Goal: Task Accomplishment & Management: Complete application form

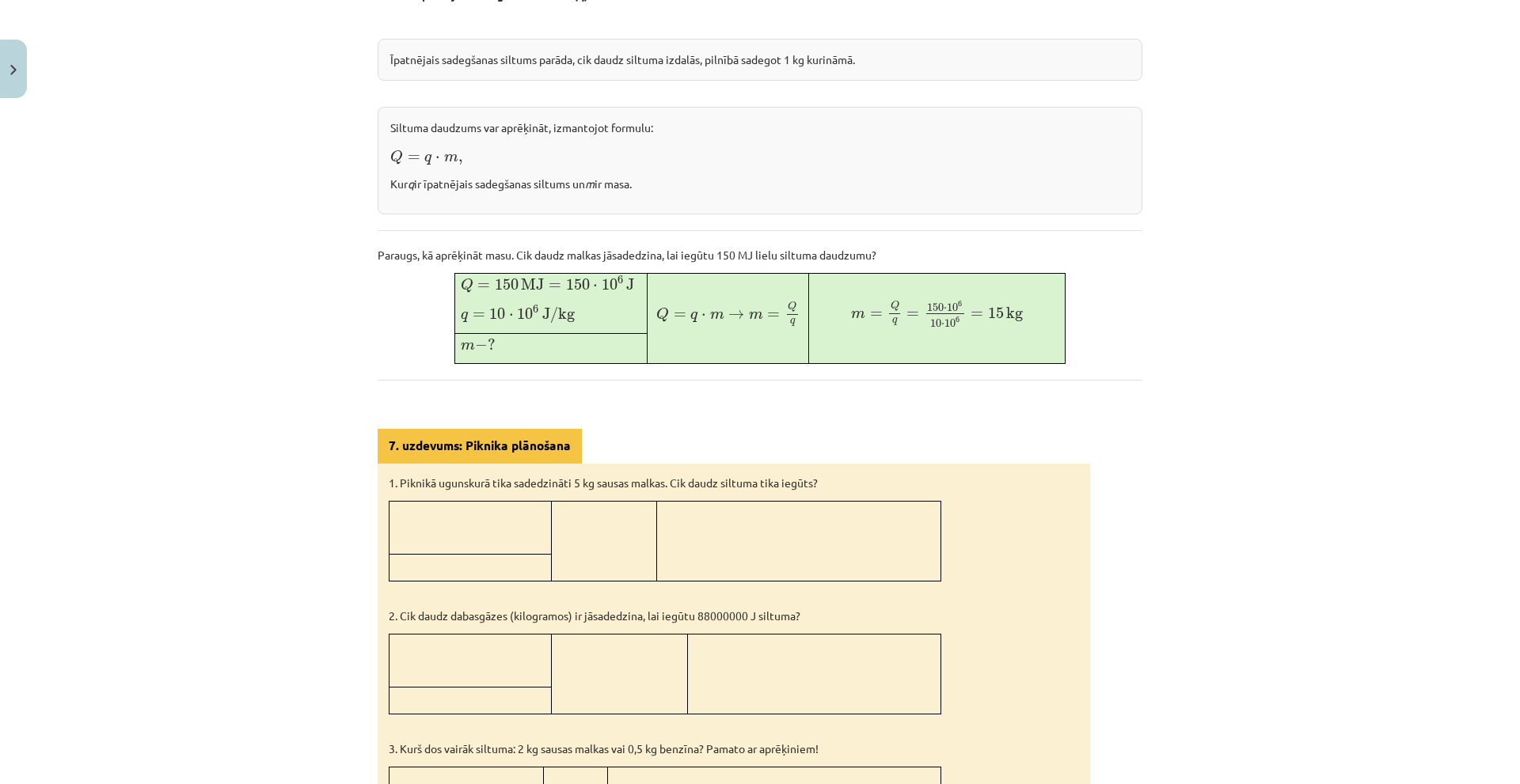
scroll to position [627, 0]
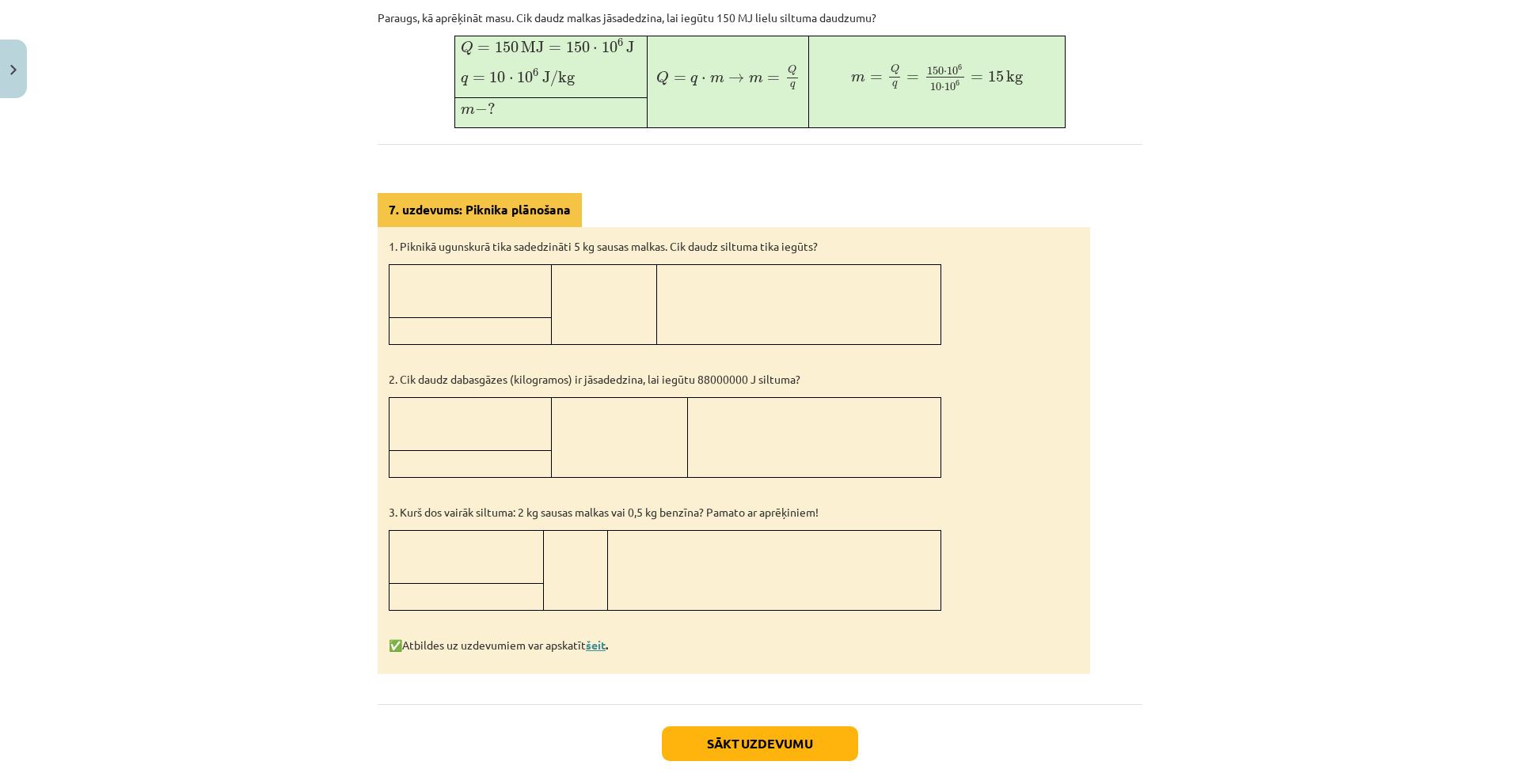
click at [593, 642] on link "šeit" at bounding box center [595, 645] width 20 height 14
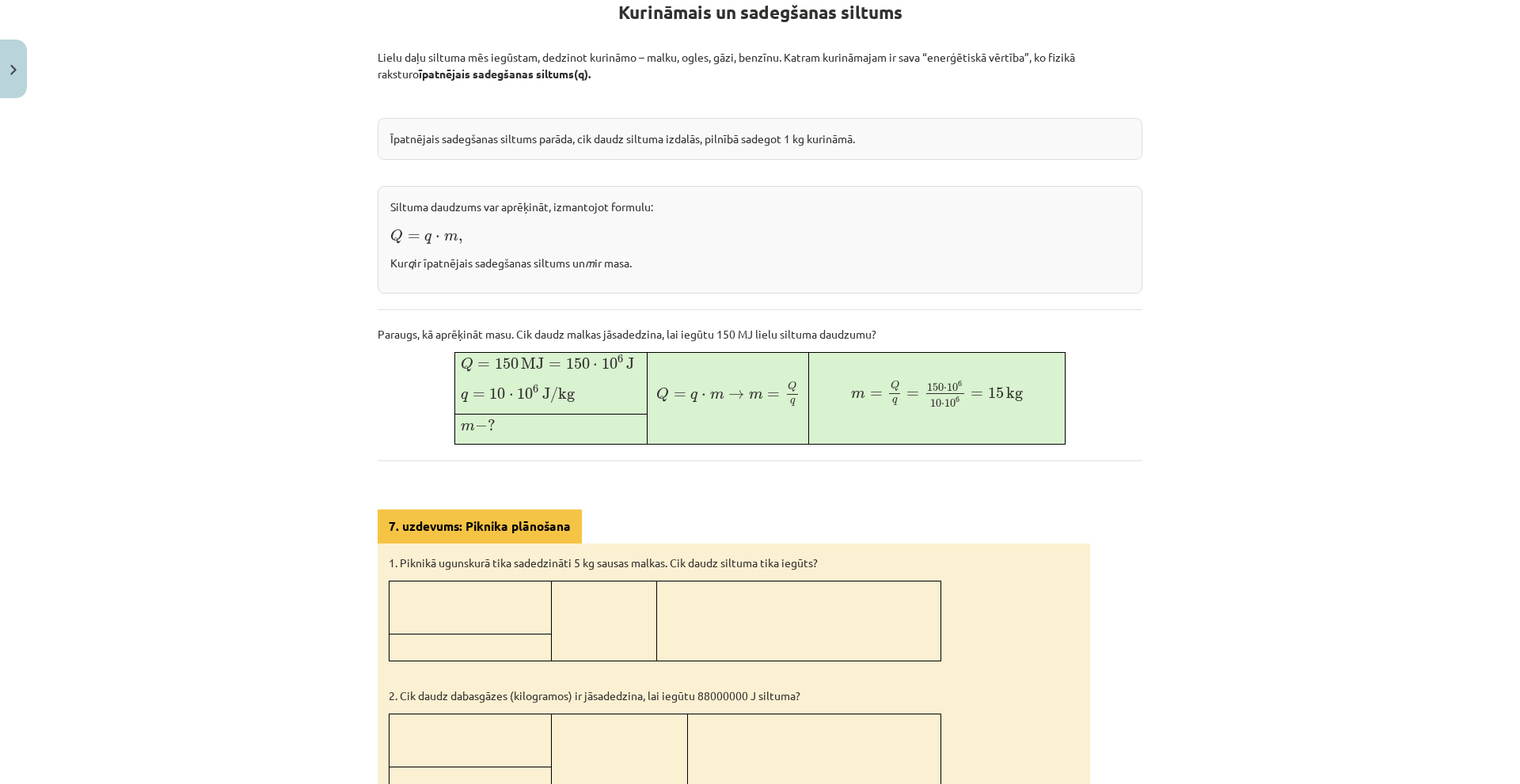
scroll to position [0, 0]
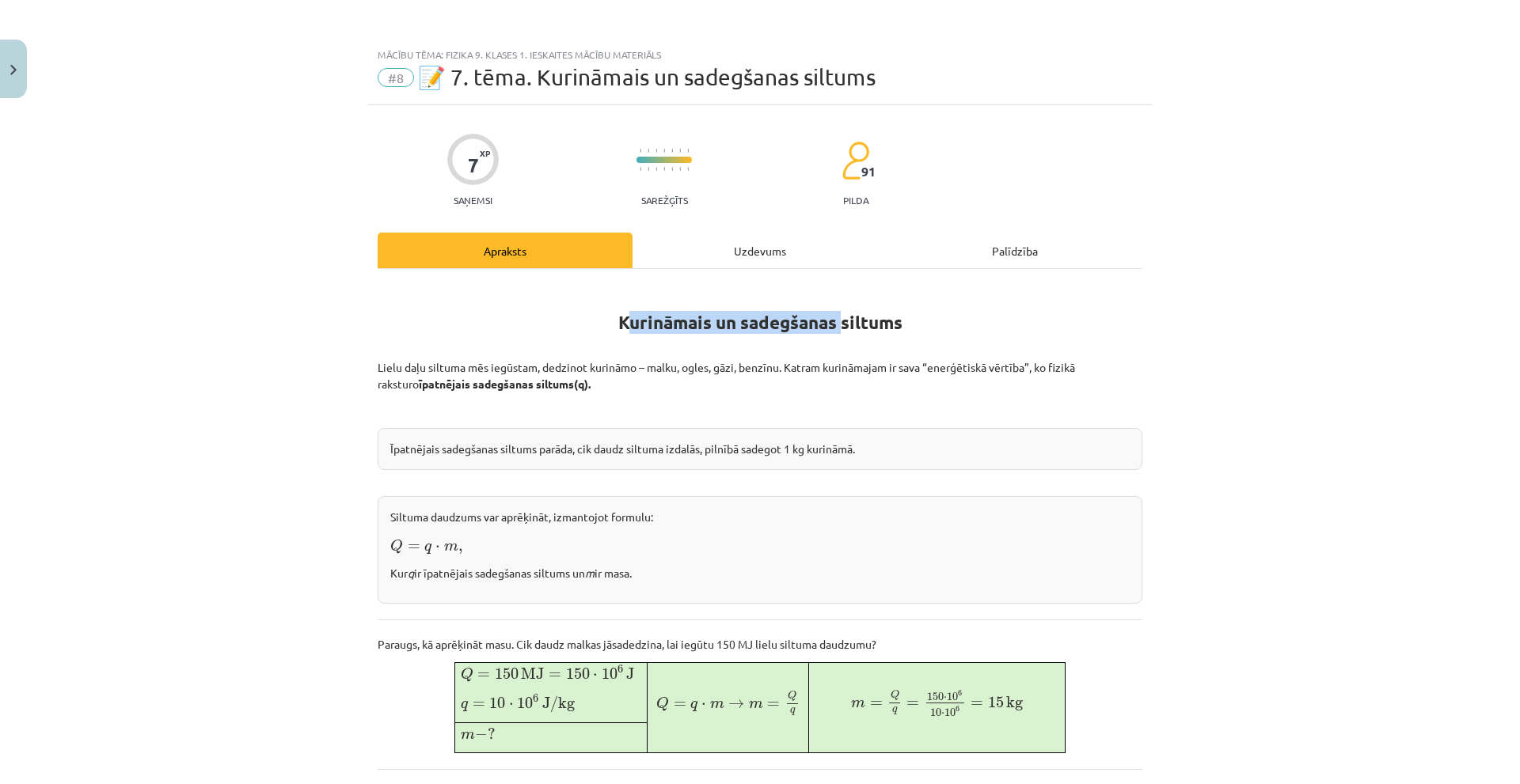
drag, startPoint x: 614, startPoint y: 310, endPoint x: 840, endPoint y: 320, distance: 226.2
click at [840, 320] on h1 "Kurināmais un sadegšanas siltums" at bounding box center [760, 318] width 765 height 71
click at [895, 345] on h1 "Kurināmais un sadegšanas siltums" at bounding box center [760, 318] width 765 height 71
drag, startPoint x: 627, startPoint y: 323, endPoint x: 929, endPoint y: 330, distance: 302.1
click at [929, 330] on h1 "Kurināmais un sadegšanas siltums" at bounding box center [760, 318] width 765 height 71
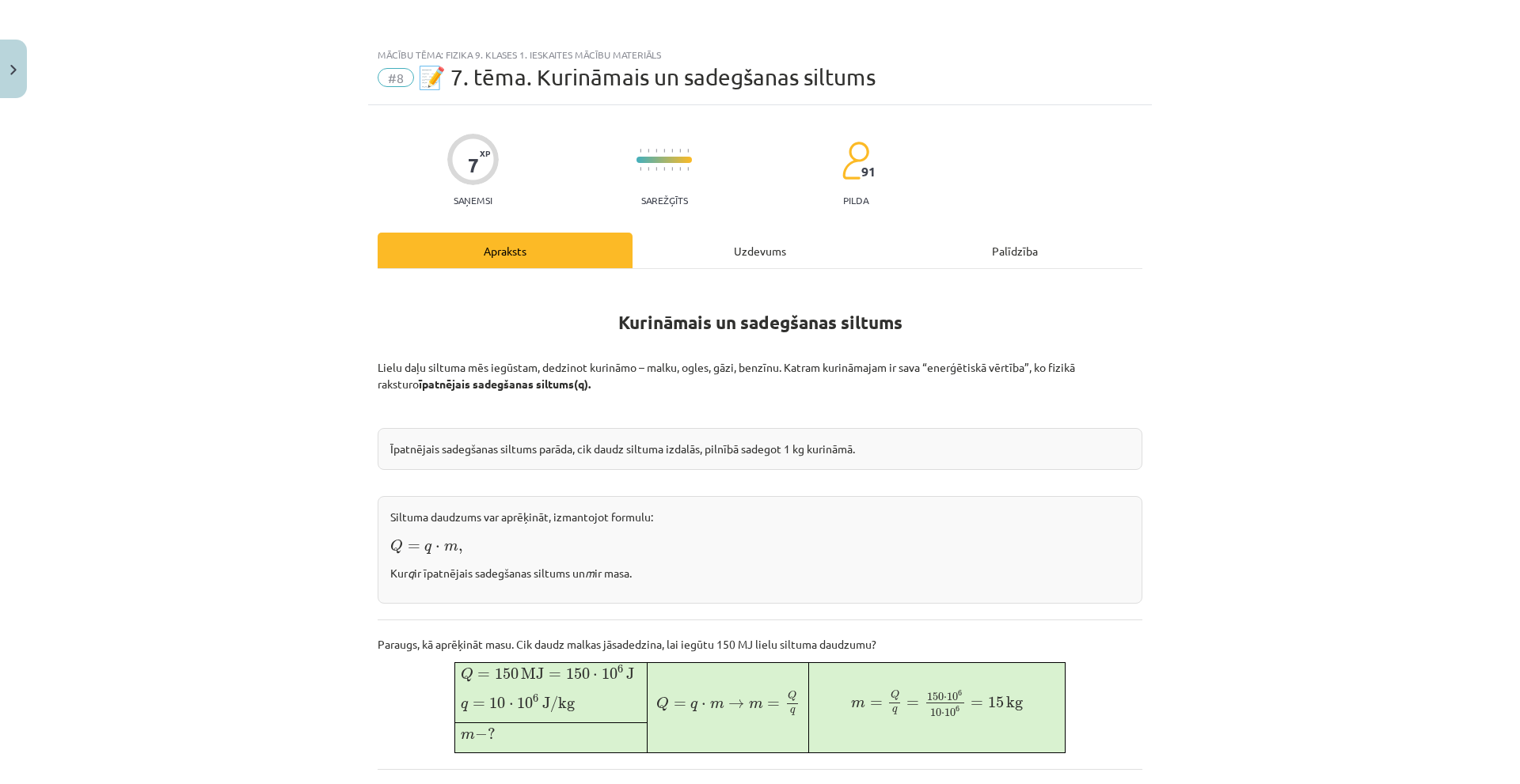
click at [447, 379] on b "īpatnējais sadegšanas siltums" at bounding box center [496, 384] width 155 height 14
drag, startPoint x: 366, startPoint y: 384, endPoint x: 555, endPoint y: 388, distance: 189.0
click at [555, 388] on div "7 XP Saņemsi Sarežģīts 91 pilda Apraksts Uzdevums Palīdzība Kurināmais un sadeg…" at bounding box center [760, 778] width 783 height 1346
copy p "īpatnējais sadegšanas siltums (q)."
click at [711, 255] on div "Uzdevums" at bounding box center [760, 250] width 255 height 36
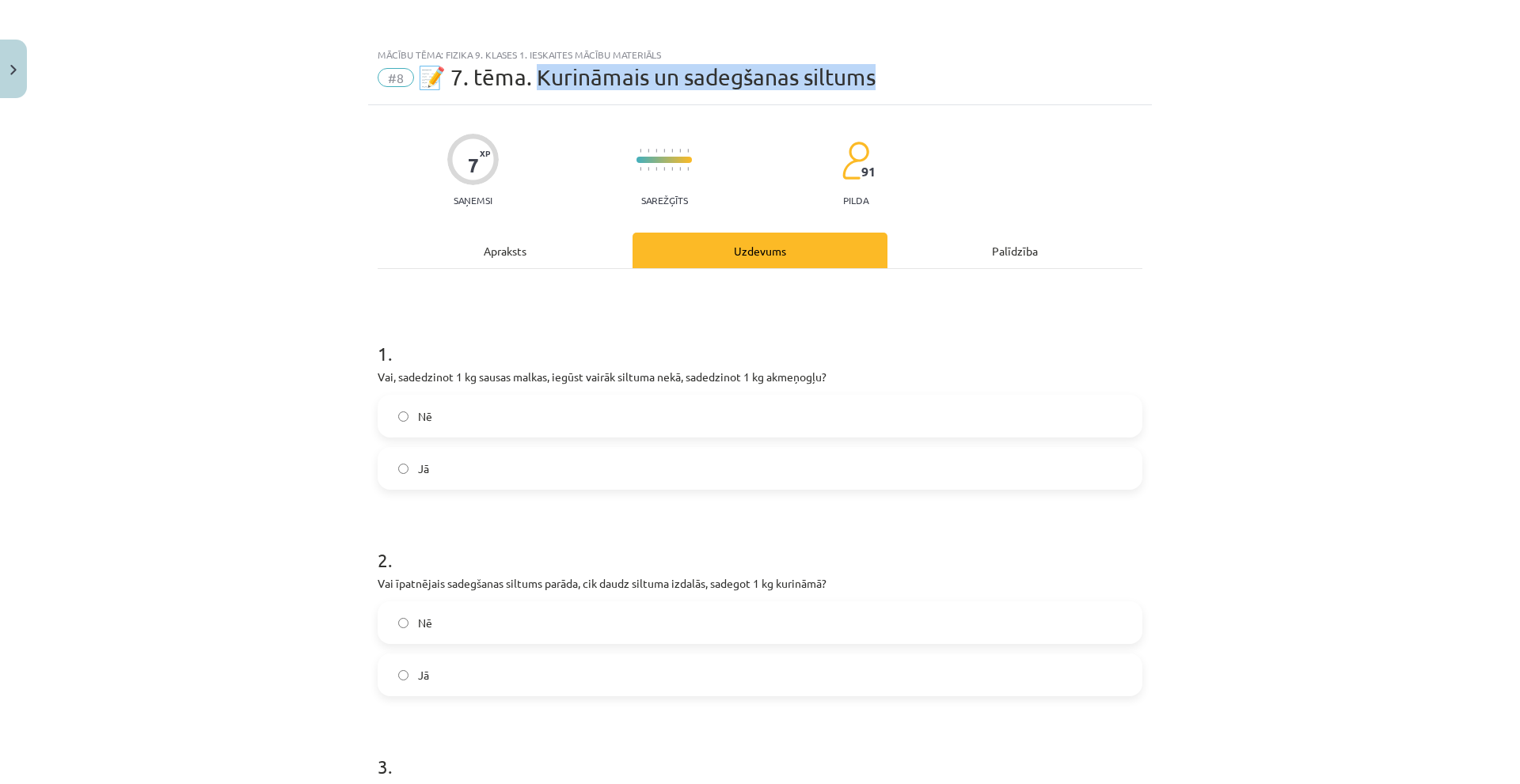
drag, startPoint x: 536, startPoint y: 76, endPoint x: 910, endPoint y: 91, distance: 374.3
click at [910, 91] on div "Mācību tēma: Fizika 9. klases 1. ieskaites mācību materiāls #8 📝 7. tēma. Kurin…" at bounding box center [760, 72] width 783 height 66
copy span "urināmais un sadegšanas siltums"
click at [155, 370] on div "Mācību tēma: Fizika 9. klases 1. ieskaites mācību materiāls #8 📝 7. tēma. Kurin…" at bounding box center [760, 392] width 1520 height 784
click at [458, 425] on label "Nē" at bounding box center [760, 416] width 761 height 40
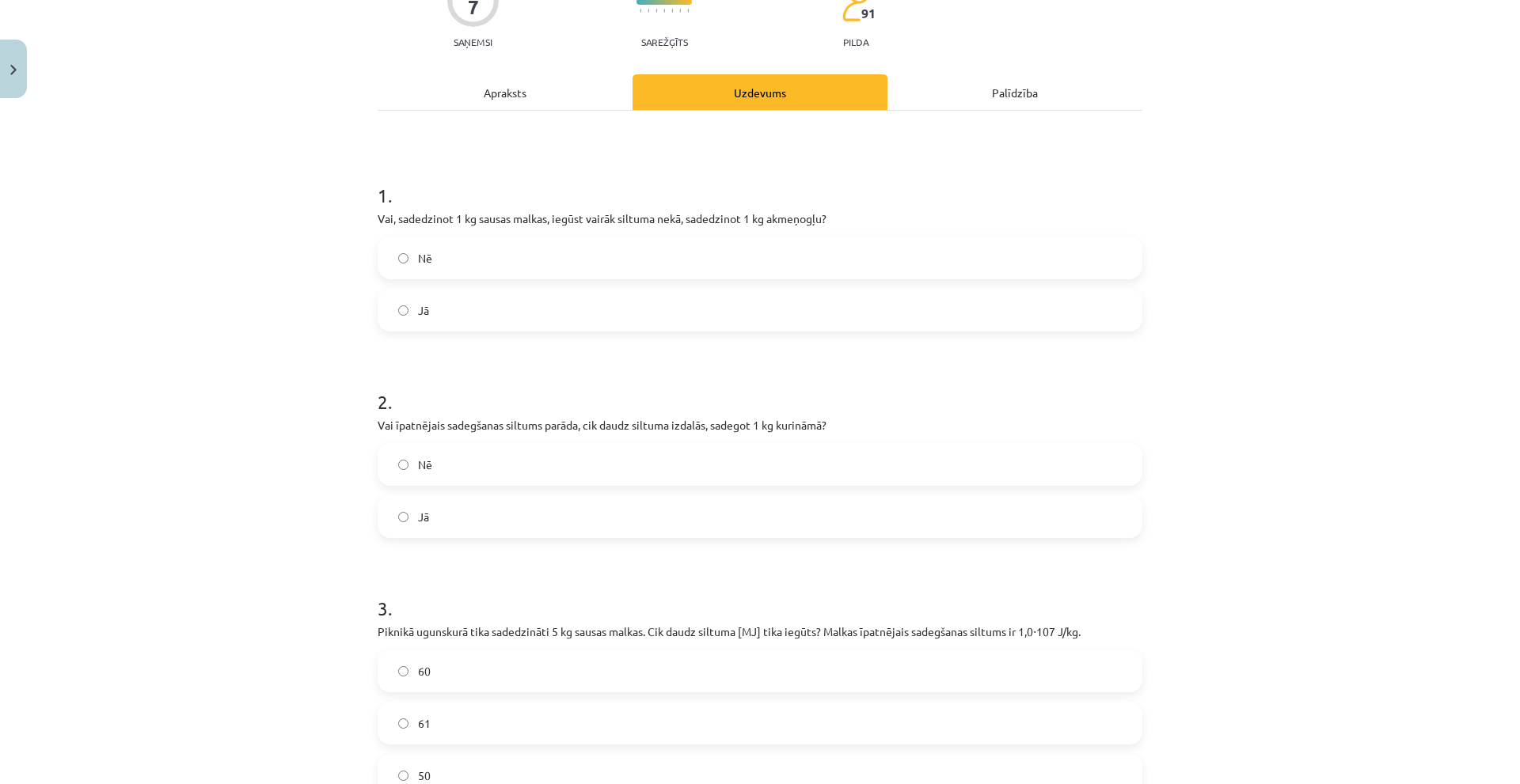
scroll to position [237, 0]
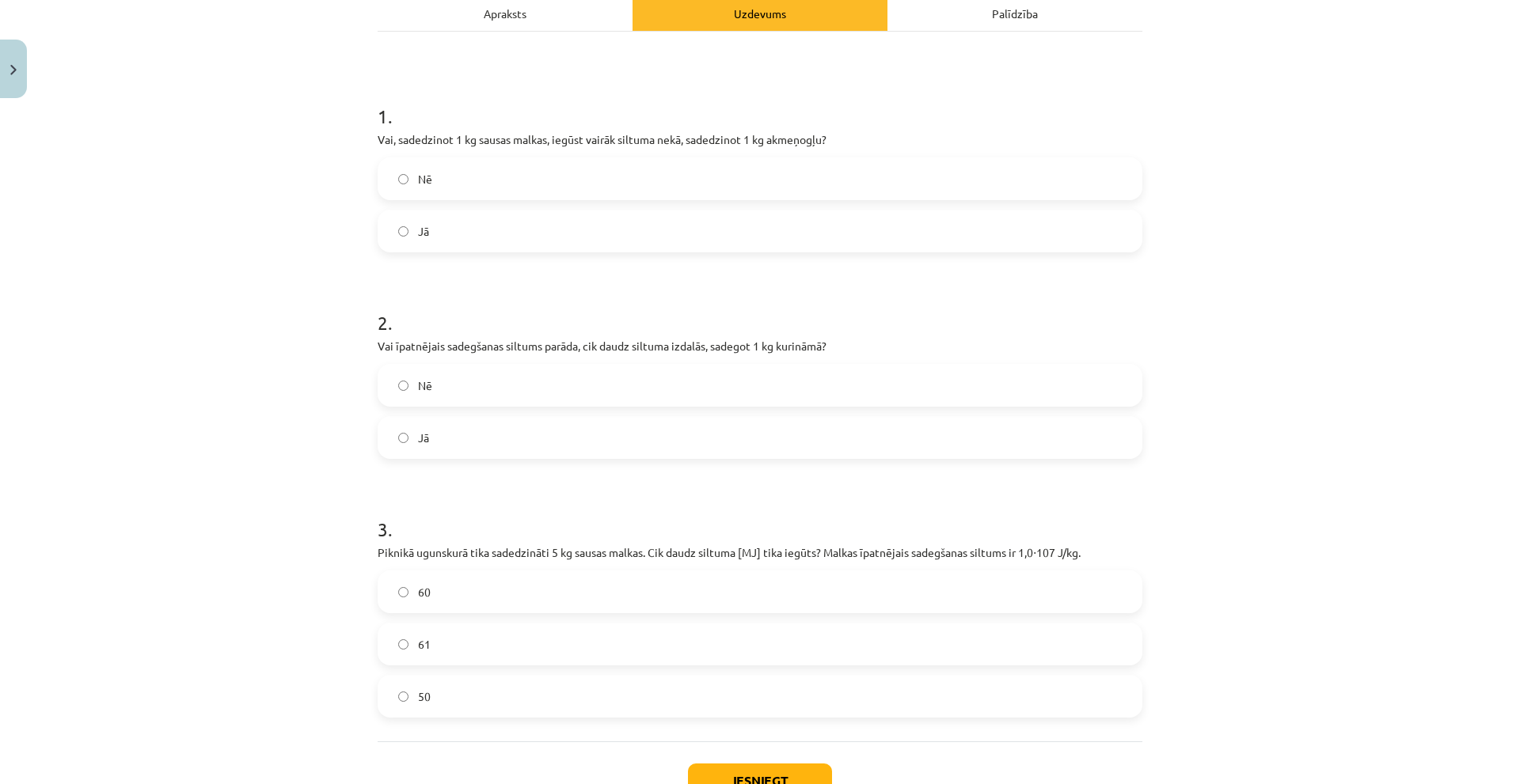
click at [522, 428] on label "Jā" at bounding box center [760, 437] width 761 height 40
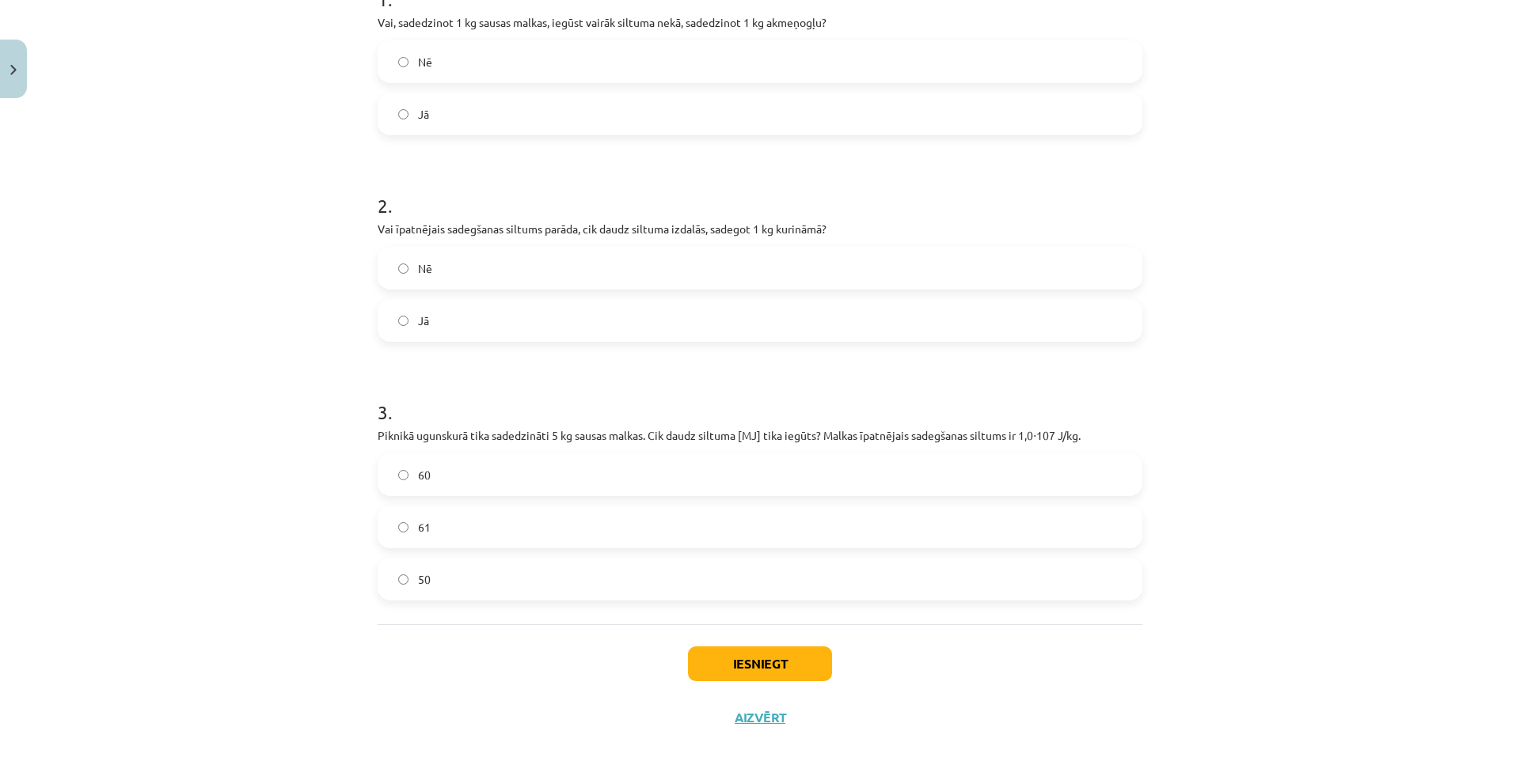
click at [429, 568] on label "50" at bounding box center [760, 579] width 761 height 40
click at [780, 662] on button "Iesniegt" at bounding box center [760, 664] width 144 height 35
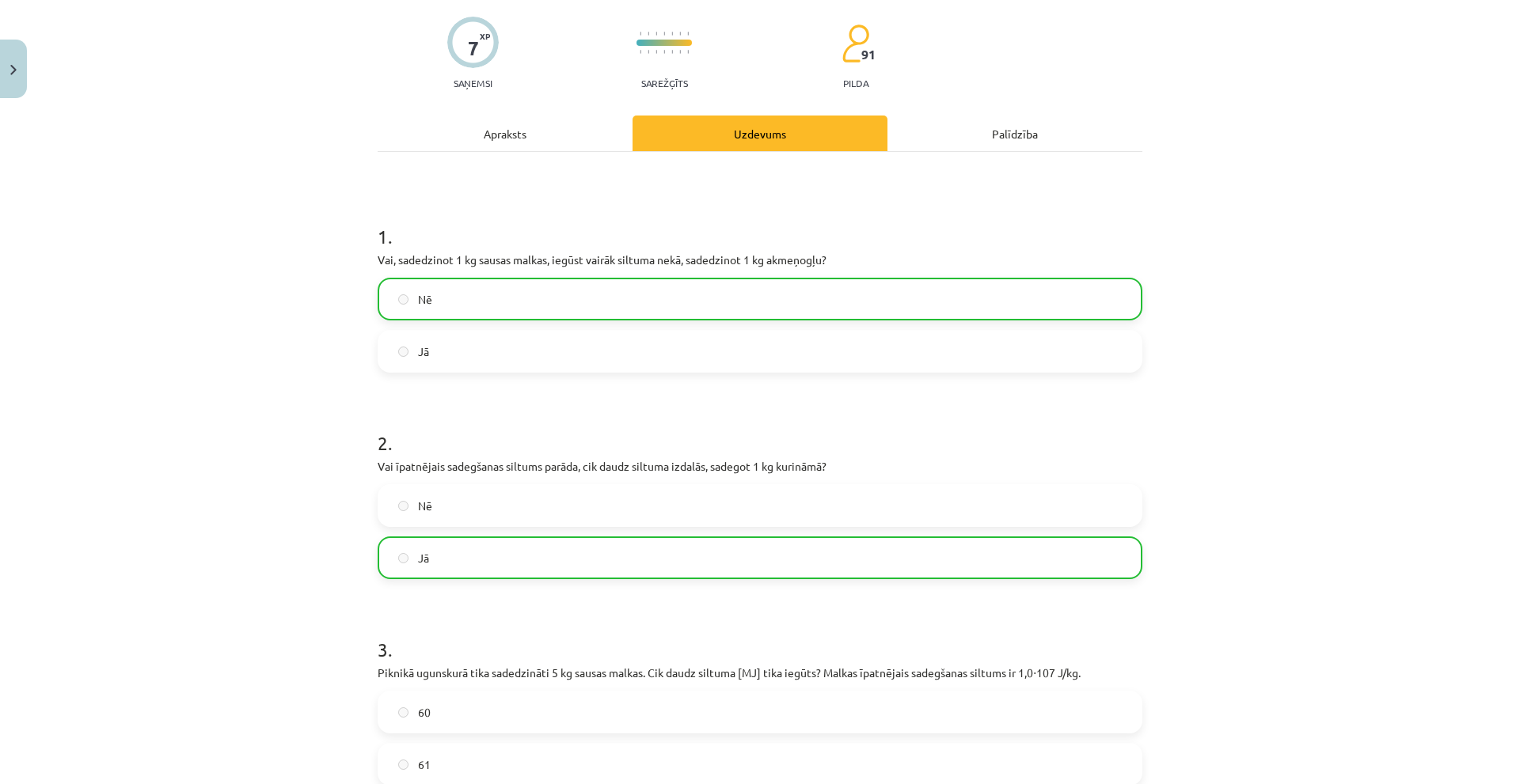
scroll to position [405, 0]
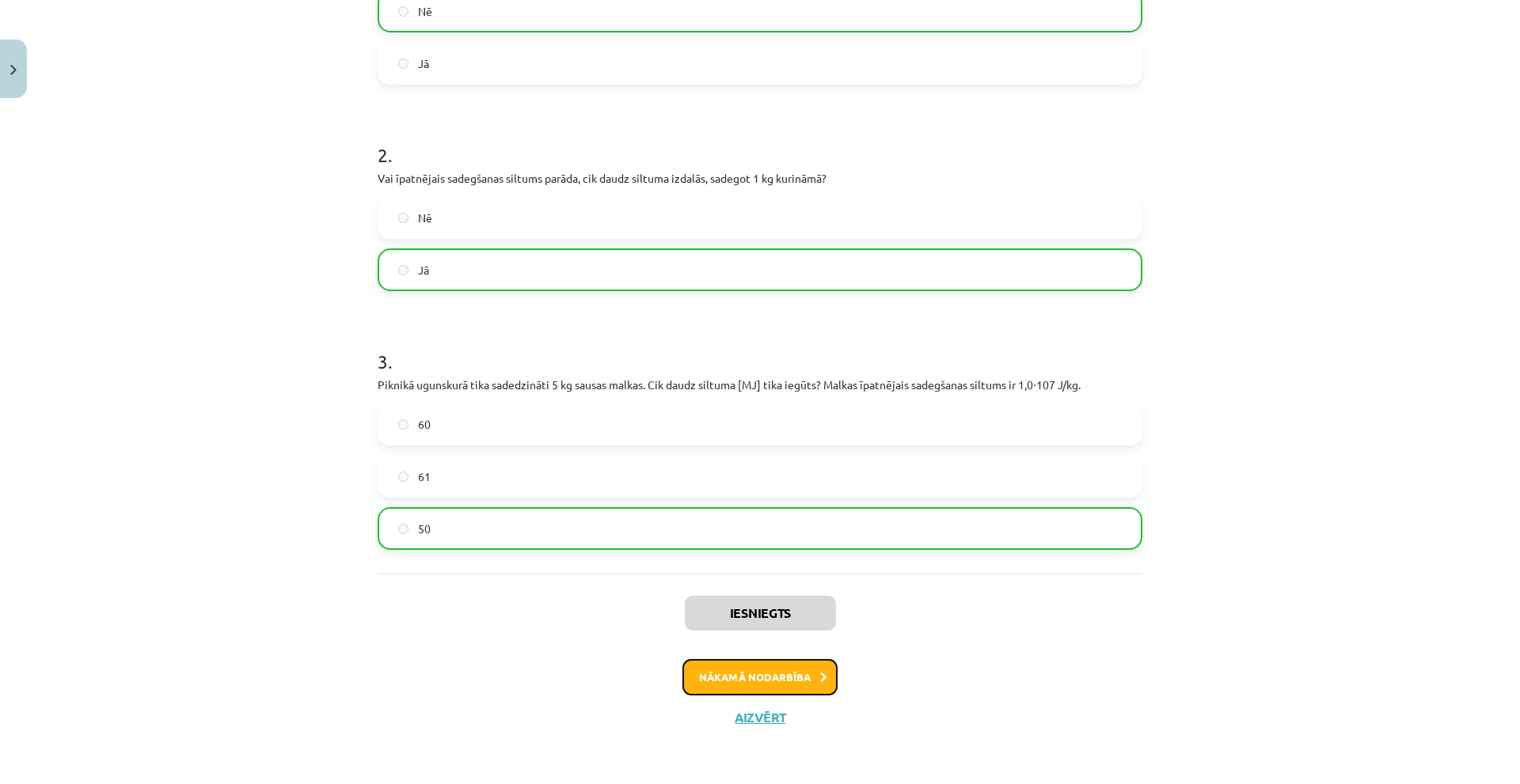
click at [742, 679] on button "Nākamā nodarbība" at bounding box center [760, 677] width 155 height 36
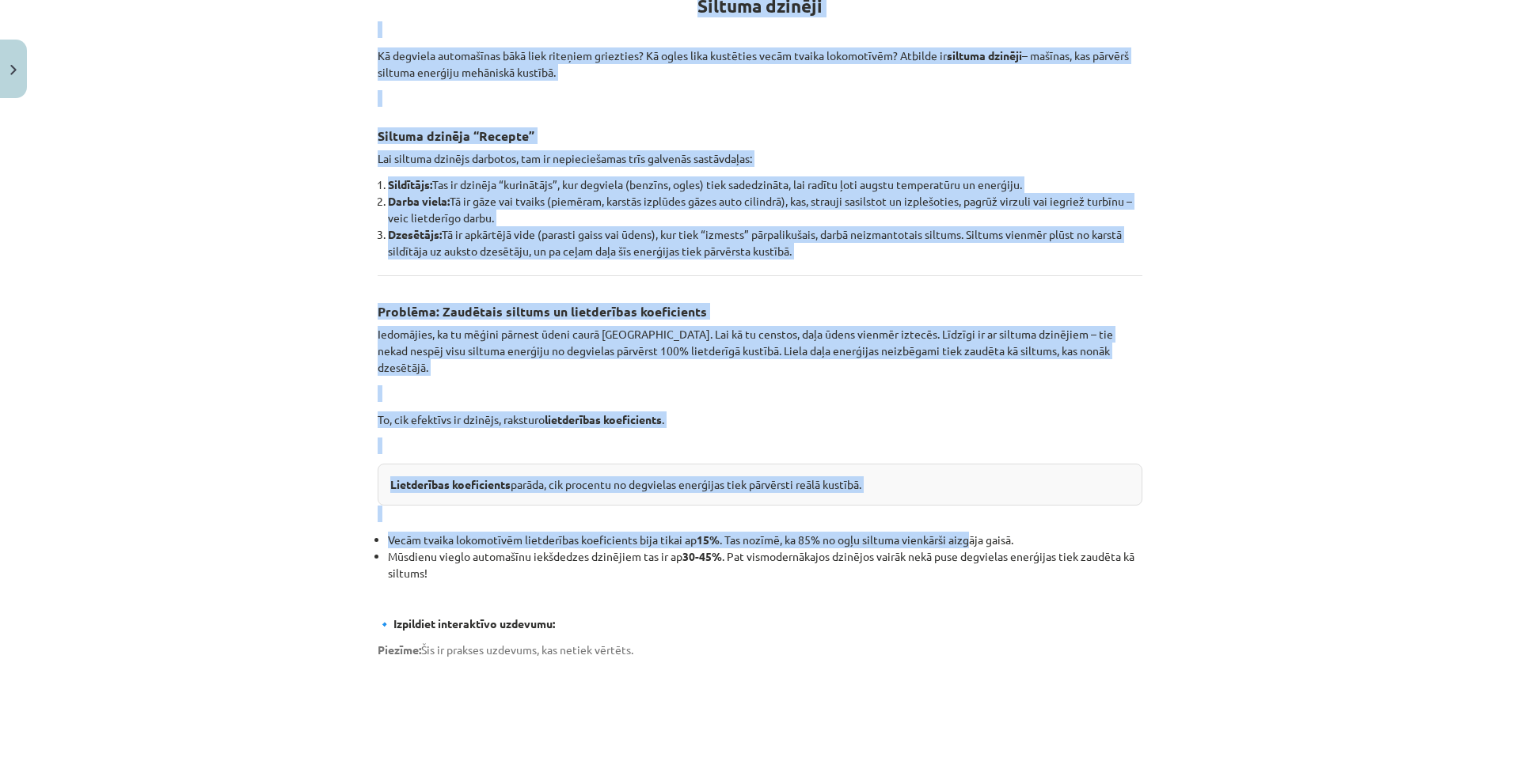
scroll to position [396, 0]
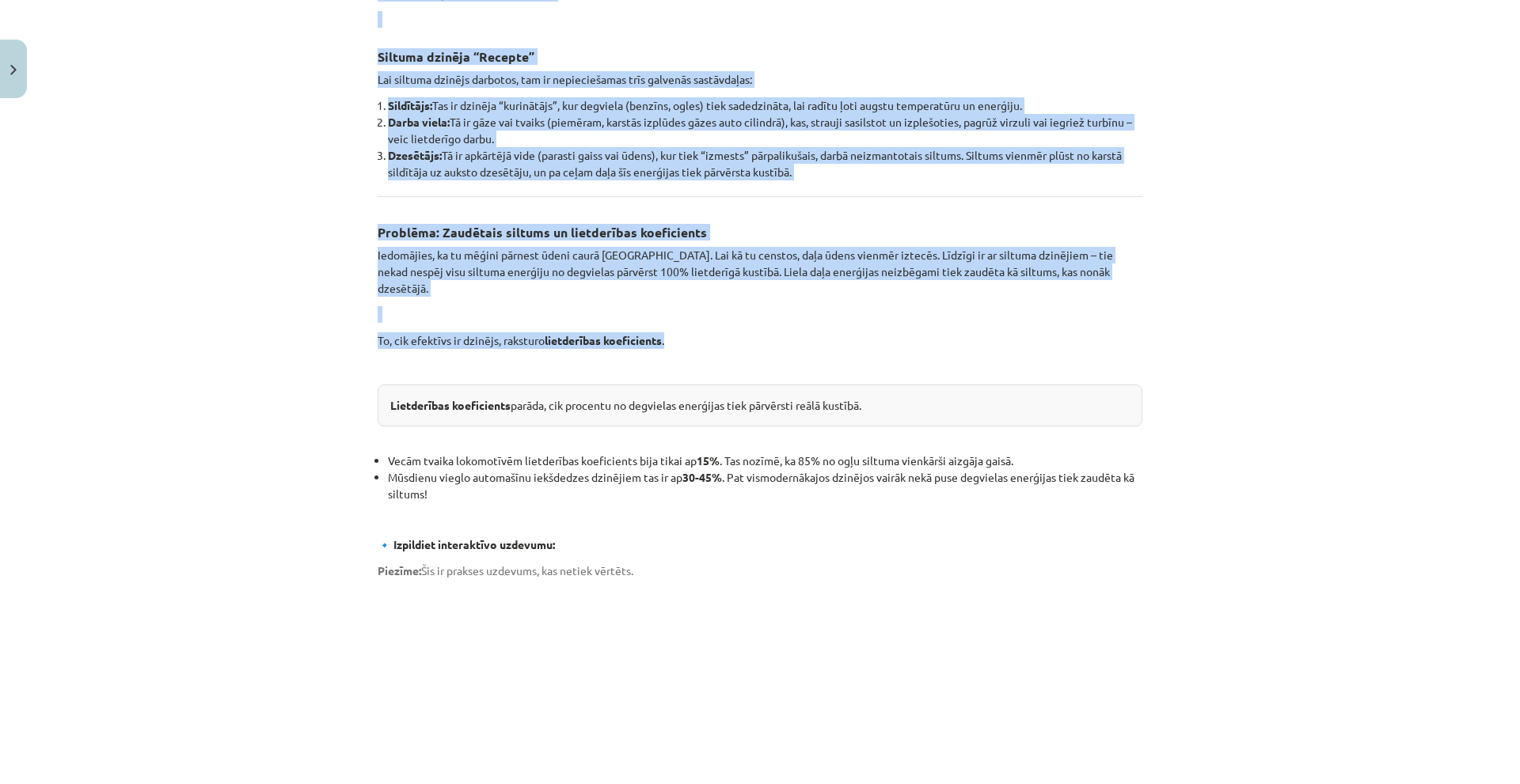
drag, startPoint x: 687, startPoint y: 327, endPoint x: 684, endPoint y: 318, distance: 9.5
click at [684, 318] on div "Siltuma dzinēji Kā degviela automašīnas bākā liek riteņiem griezties? Kā ogles …" at bounding box center [760, 514] width 765 height 1254
copy div "Siltuma dzinēji Kā degviela automašīnas bākā liek riteņiem griezties? Kā ogles …"
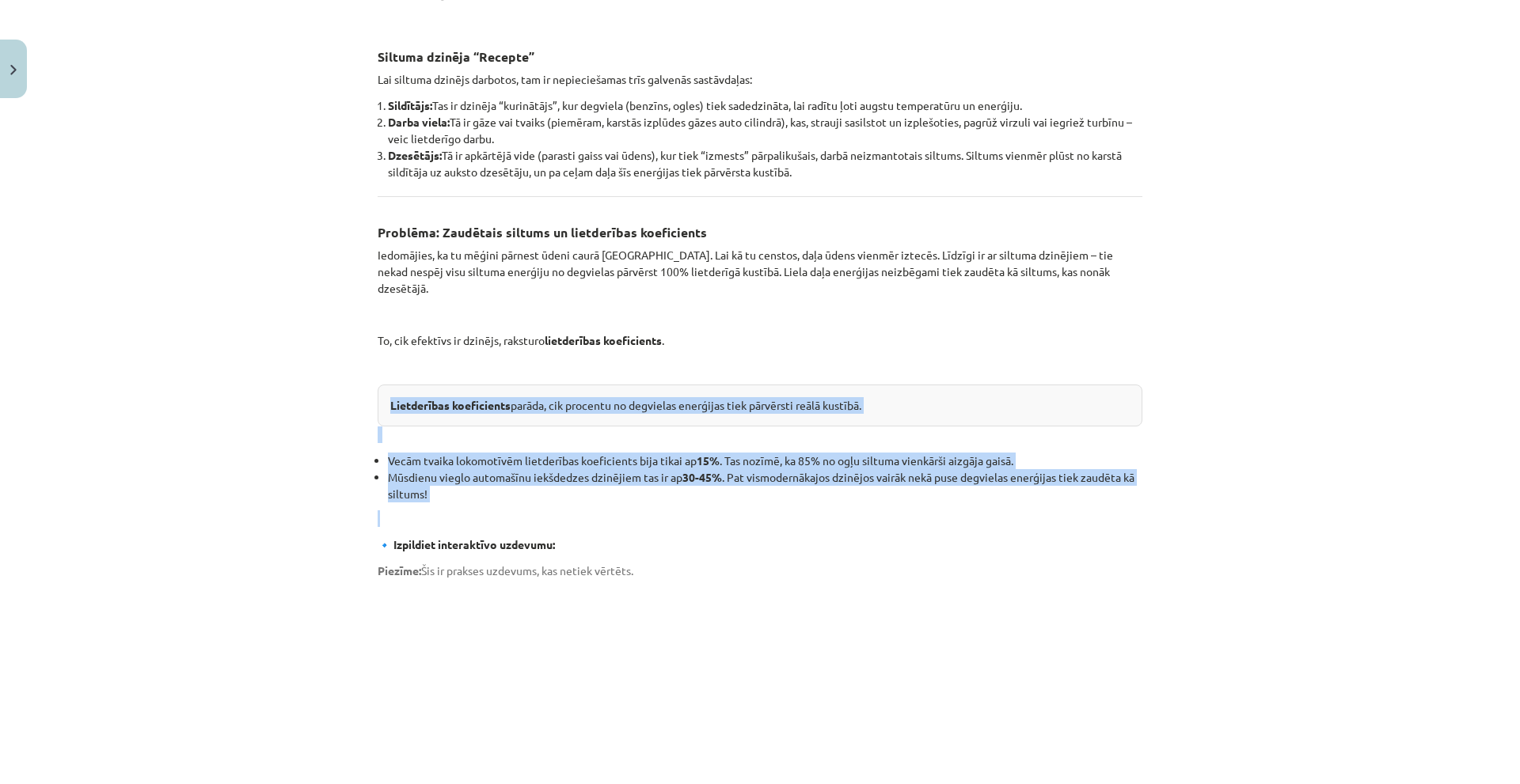
drag, startPoint x: 462, startPoint y: 394, endPoint x: 1061, endPoint y: 501, distance: 608.5
click at [1061, 501] on div "Siltuma dzinēji Kā degviela automašīnas bākā liek riteņiem griezties? Kā ogles …" at bounding box center [760, 514] width 765 height 1254
copy div "Lietderības koeficients parāda, cik procentu no degvielas enerģijas tiek pārvēr…"
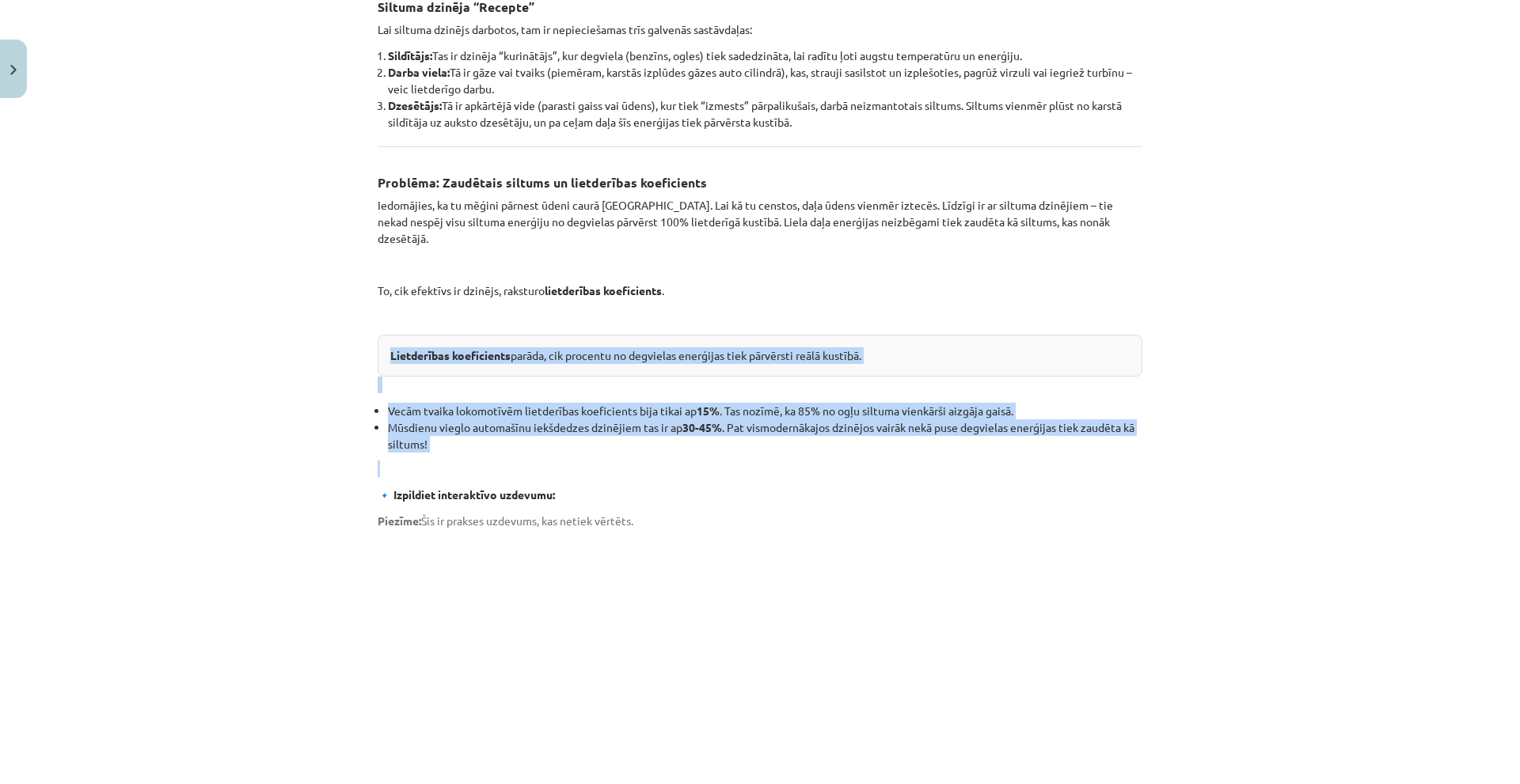
scroll to position [0, 0]
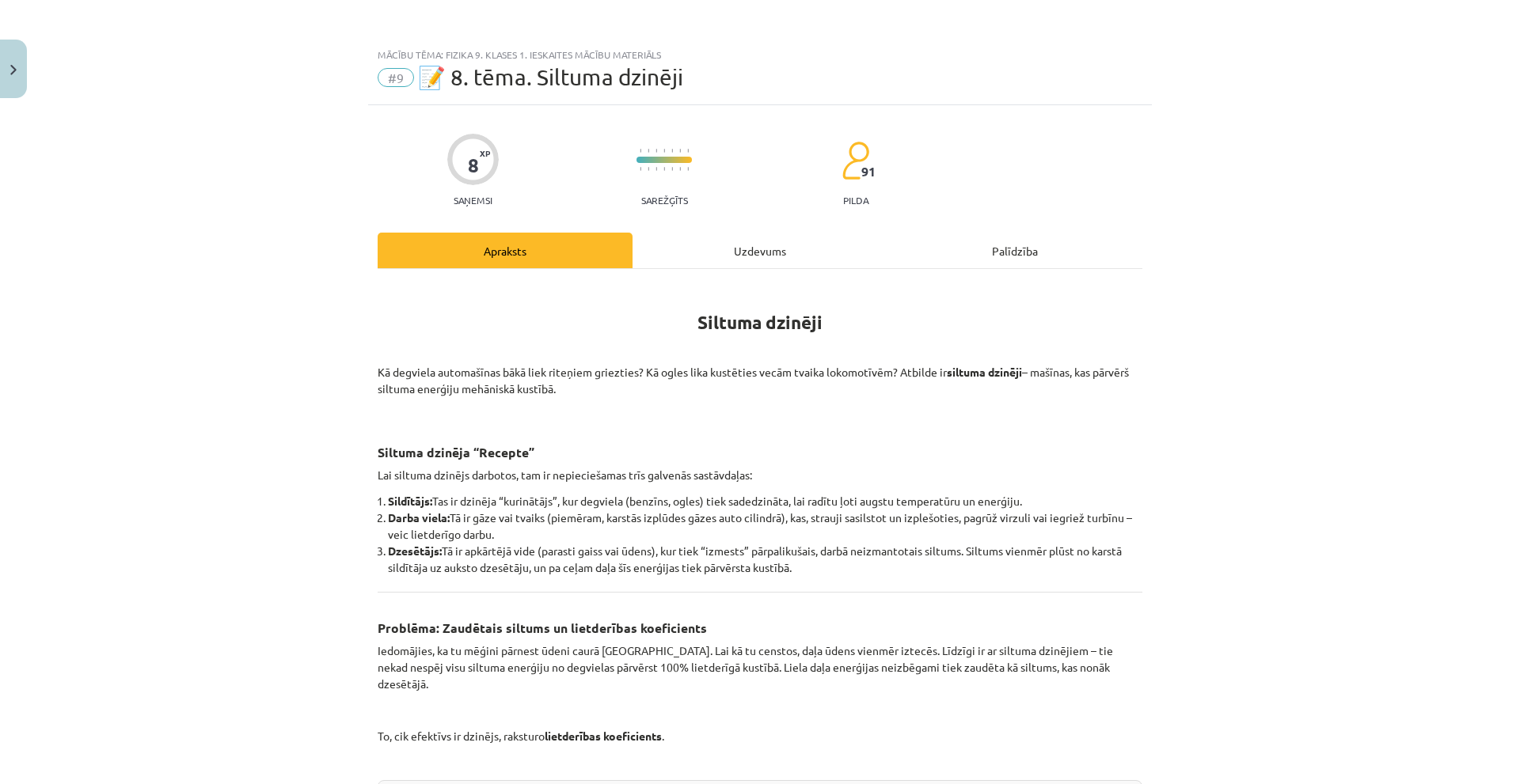
click at [213, 495] on div "Mācību tēma: Fizika 9. klases 1. ieskaites mācību materiāls #9 📝 8. tēma. Siltu…" at bounding box center [760, 392] width 1520 height 784
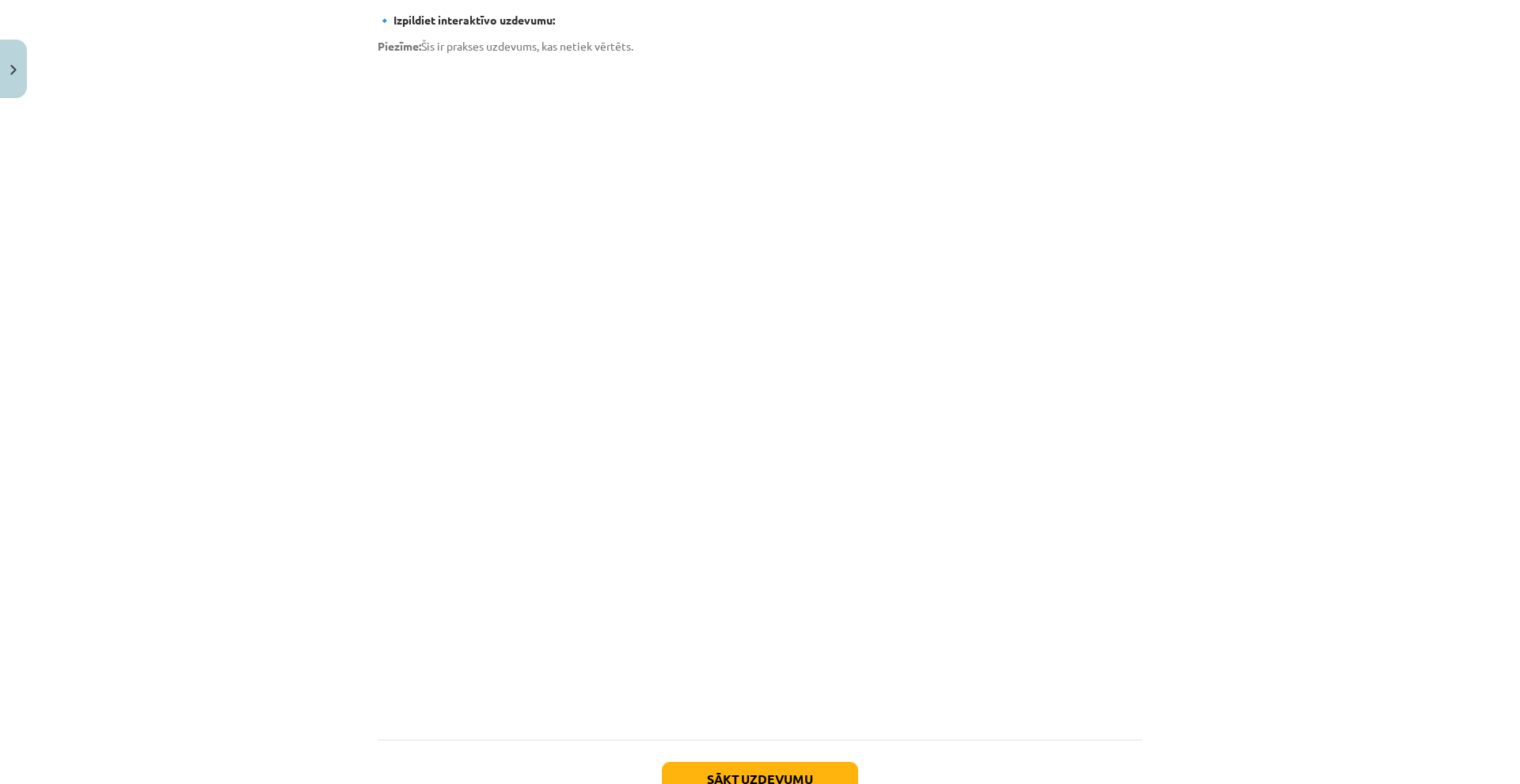
scroll to position [1020, 0]
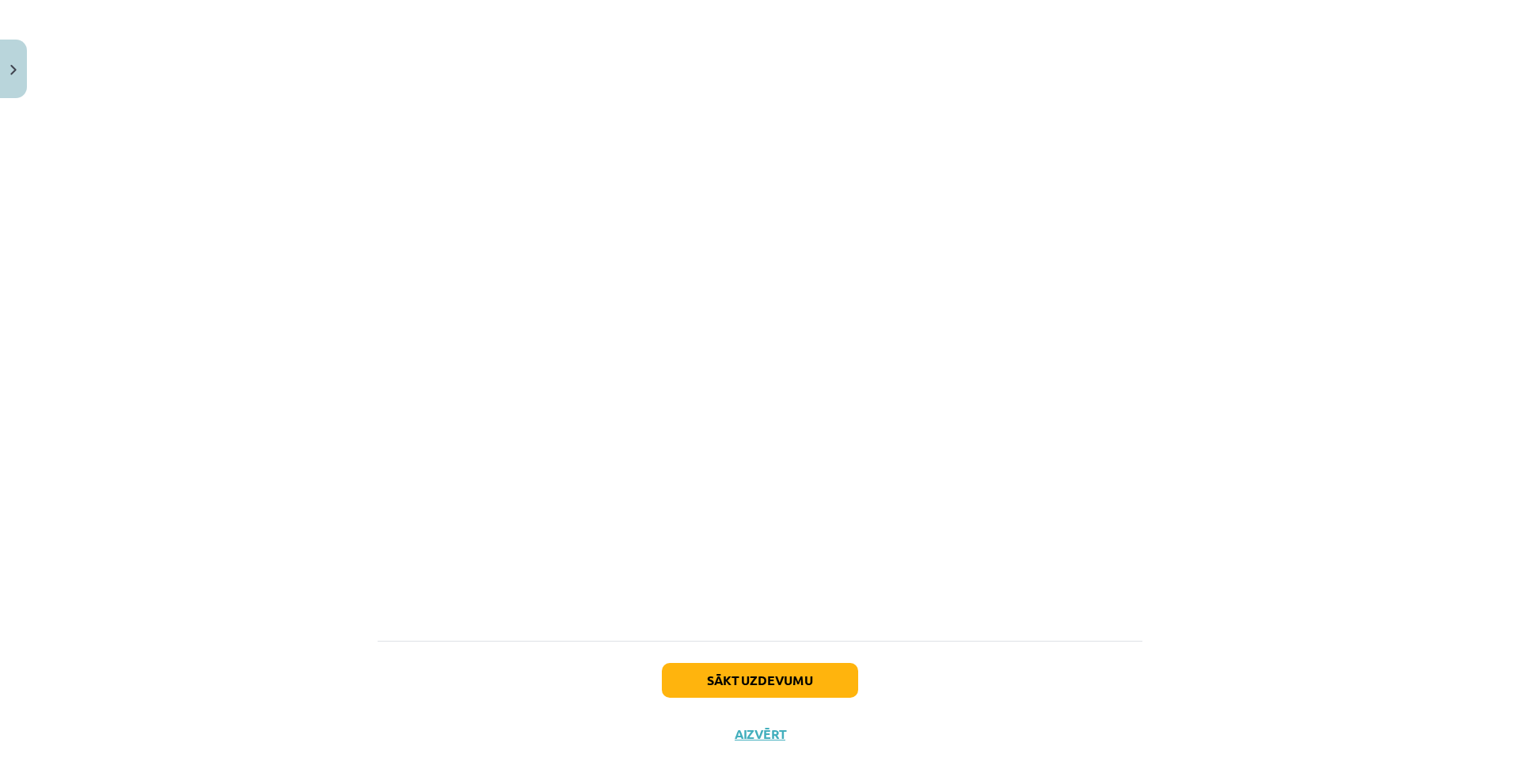
drag, startPoint x: 1135, startPoint y: 77, endPoint x: 184, endPoint y: 388, distance: 1000.6
click at [184, 388] on div "Mācību tēma: Fizika 9. klases 1. ieskaites mācību materiāls #9 📝 8. tēma. Siltu…" at bounding box center [760, 392] width 1520 height 784
click at [728, 666] on button "Sākt uzdevumu" at bounding box center [760, 681] width 196 height 35
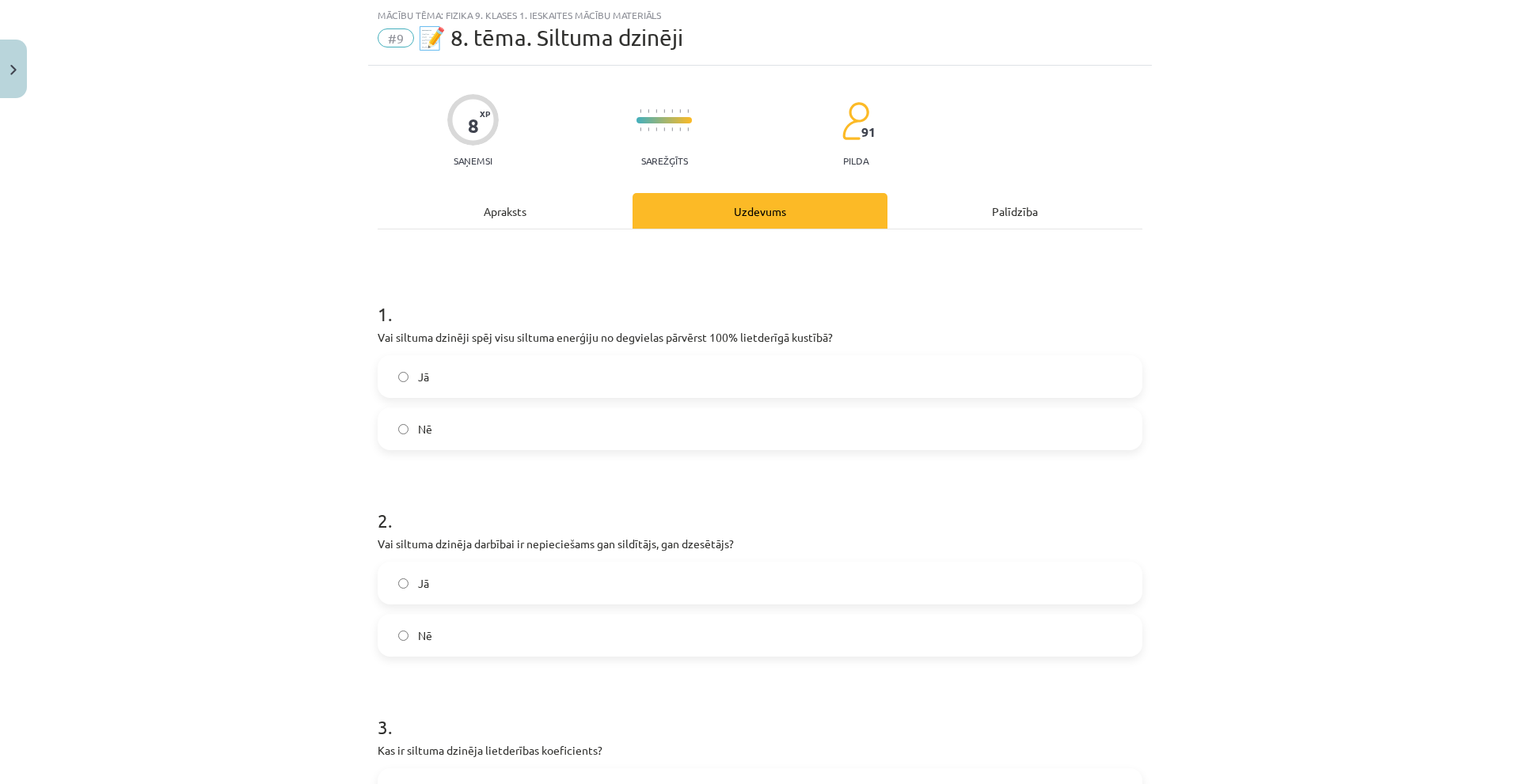
click at [509, 433] on label "Nē" at bounding box center [760, 429] width 761 height 40
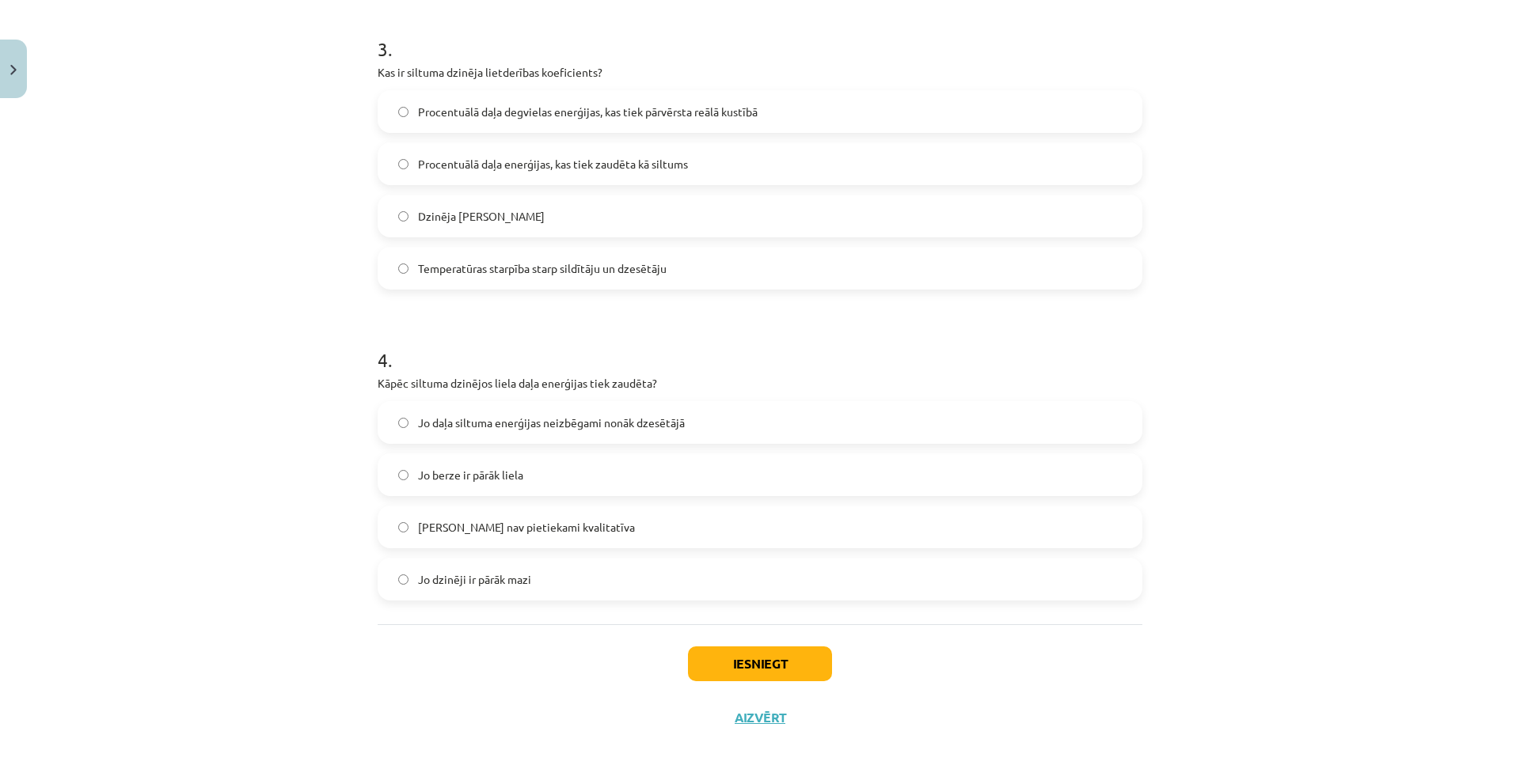
scroll to position [163, 0]
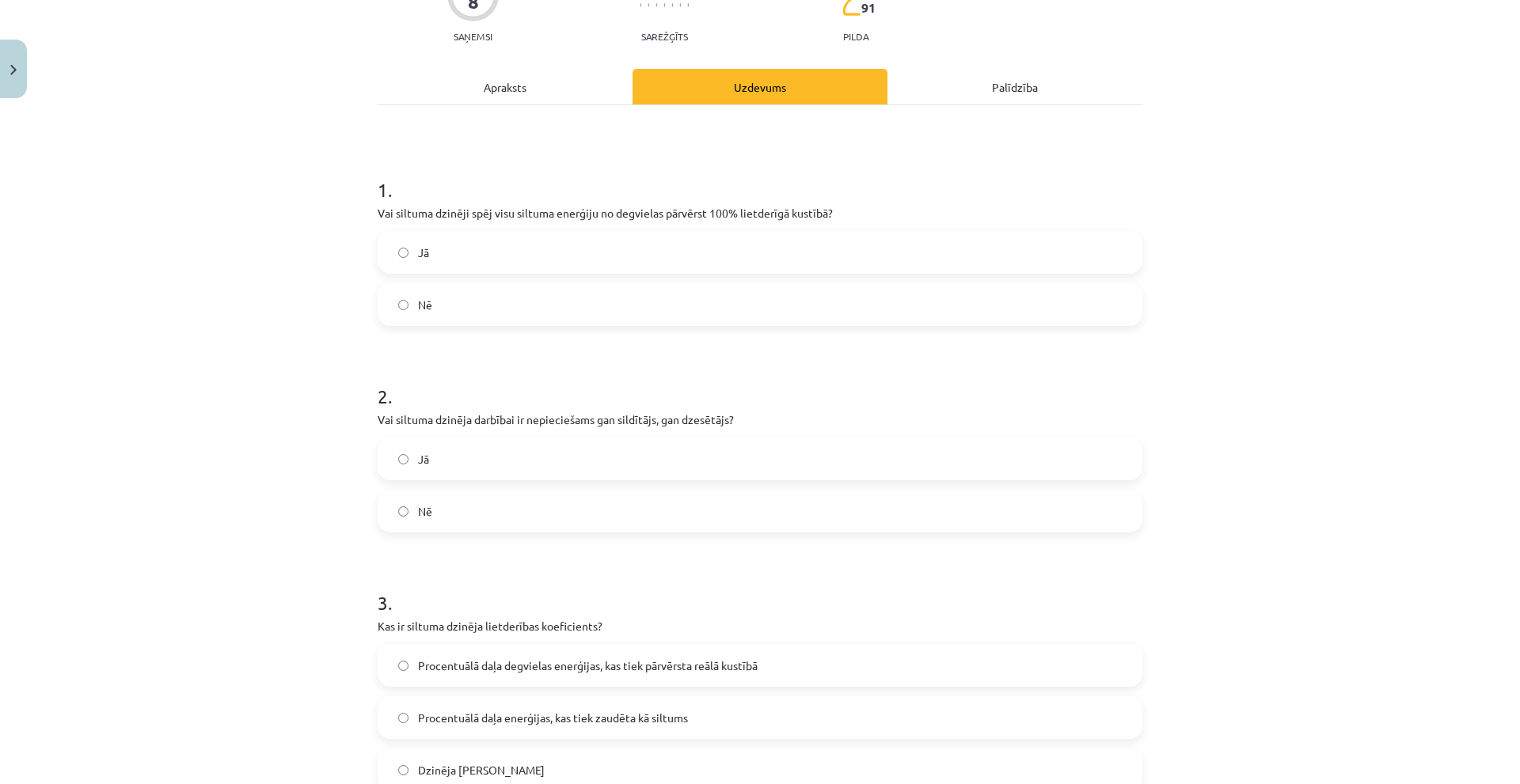
click at [466, 462] on label "Jā" at bounding box center [760, 459] width 761 height 40
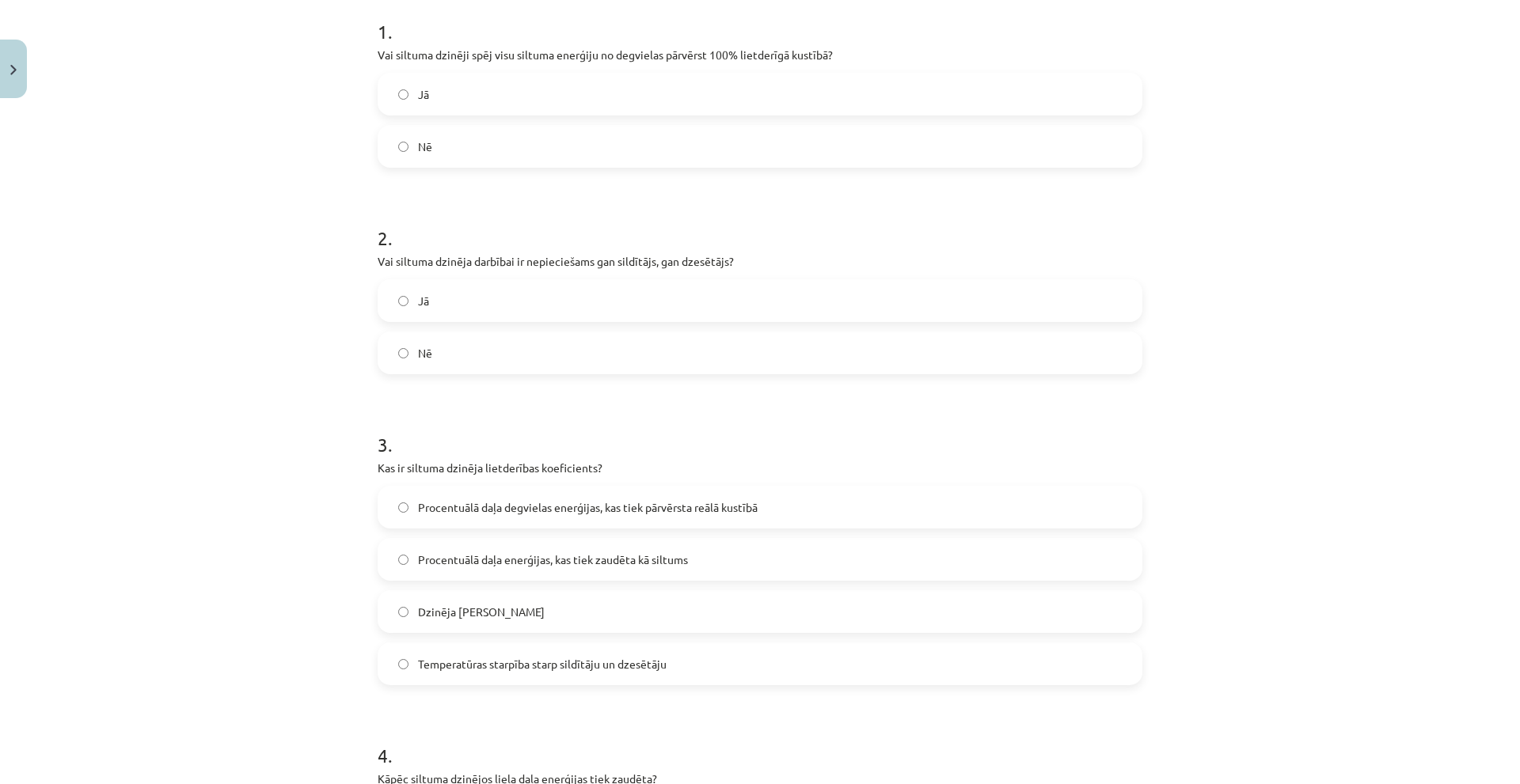
scroll to position [402, 0]
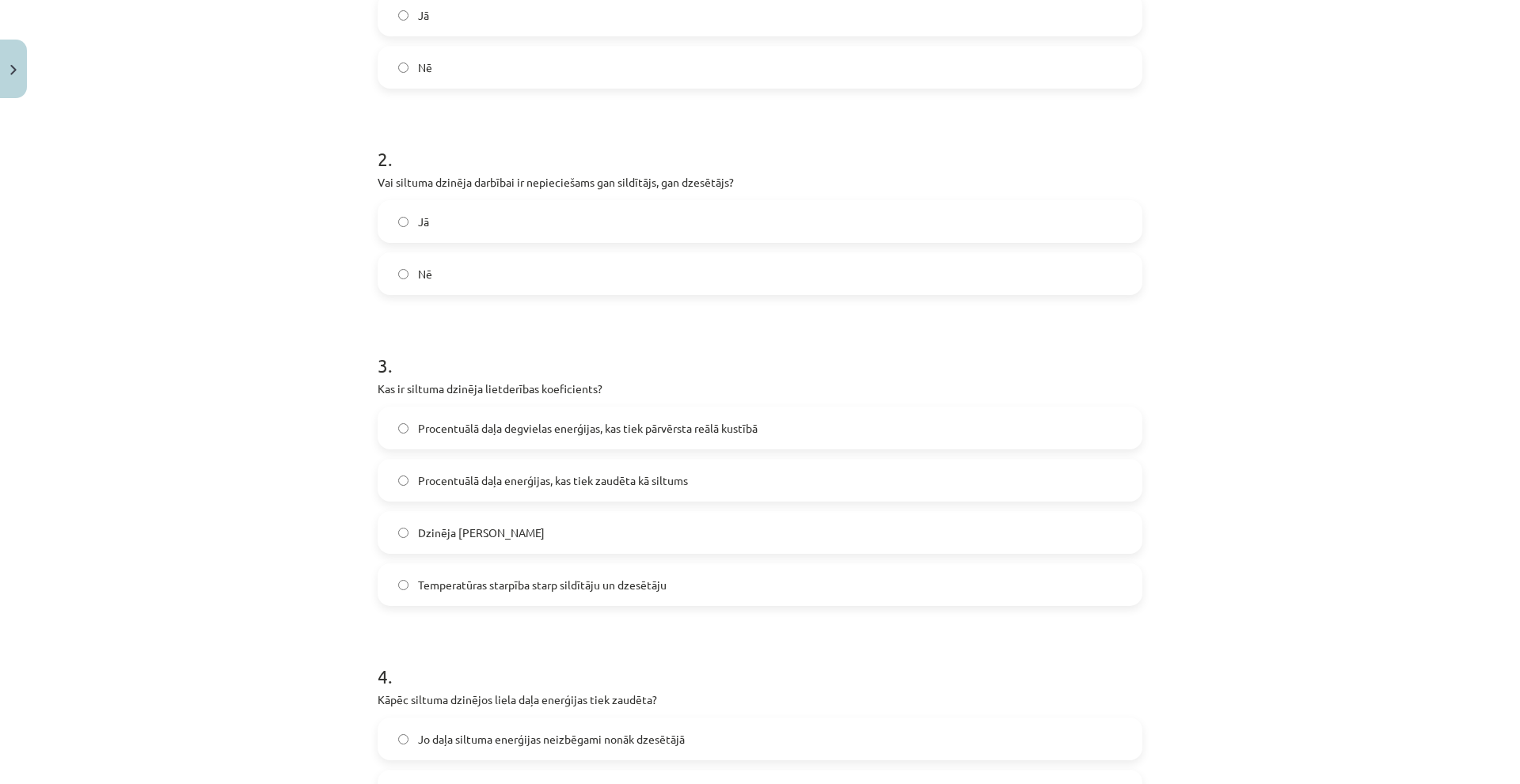
click at [495, 422] on span "Procentuālā daļa degvielas enerģijas, kas tiek pārvērsta reālā kustībā" at bounding box center [587, 428] width 339 height 17
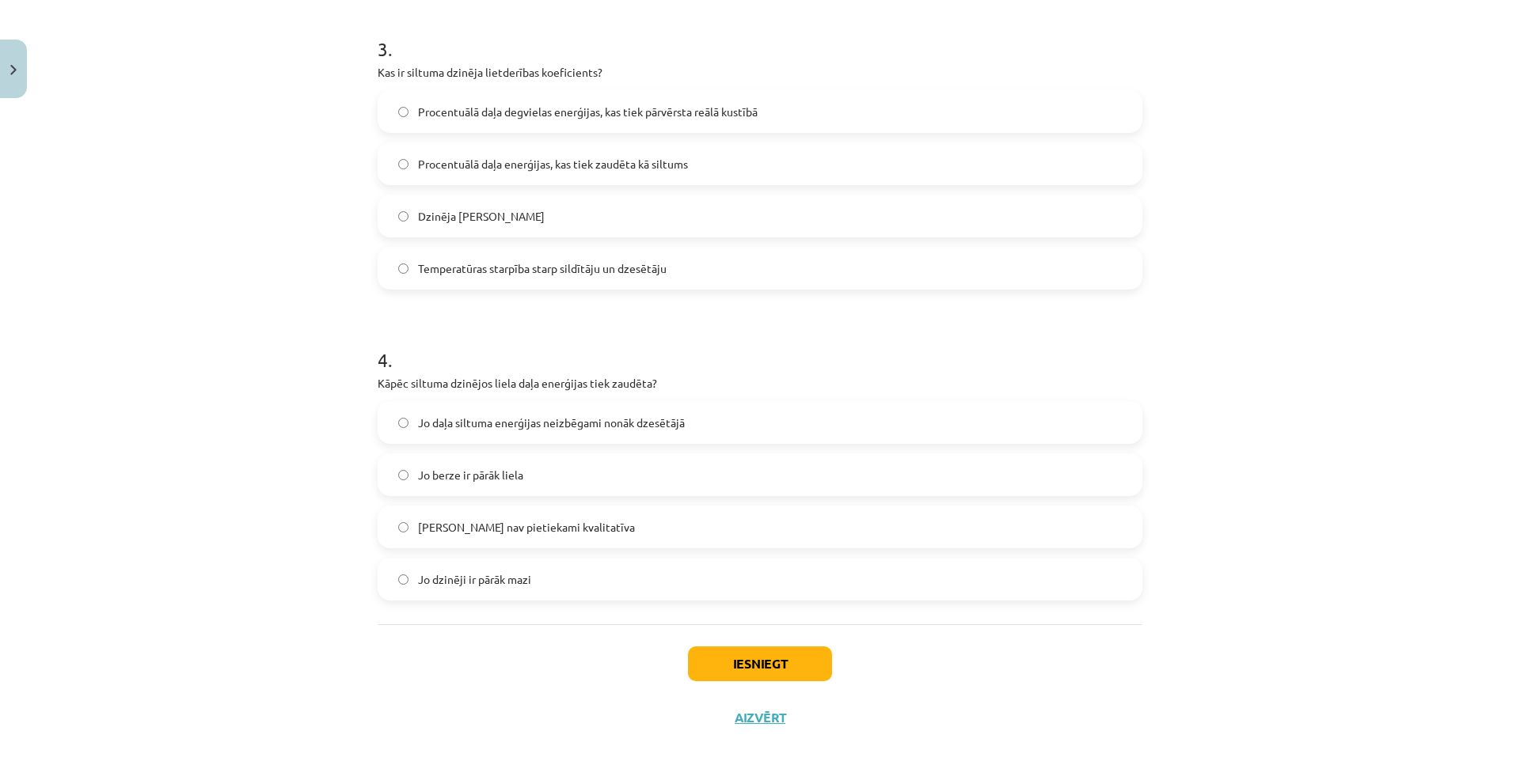
click at [513, 421] on span "Jo daļa siltuma enerģijas neizbēgami nonāk dzesētājā" at bounding box center [550, 423] width 266 height 17
click at [709, 663] on button "Iesniegt" at bounding box center [760, 664] width 144 height 35
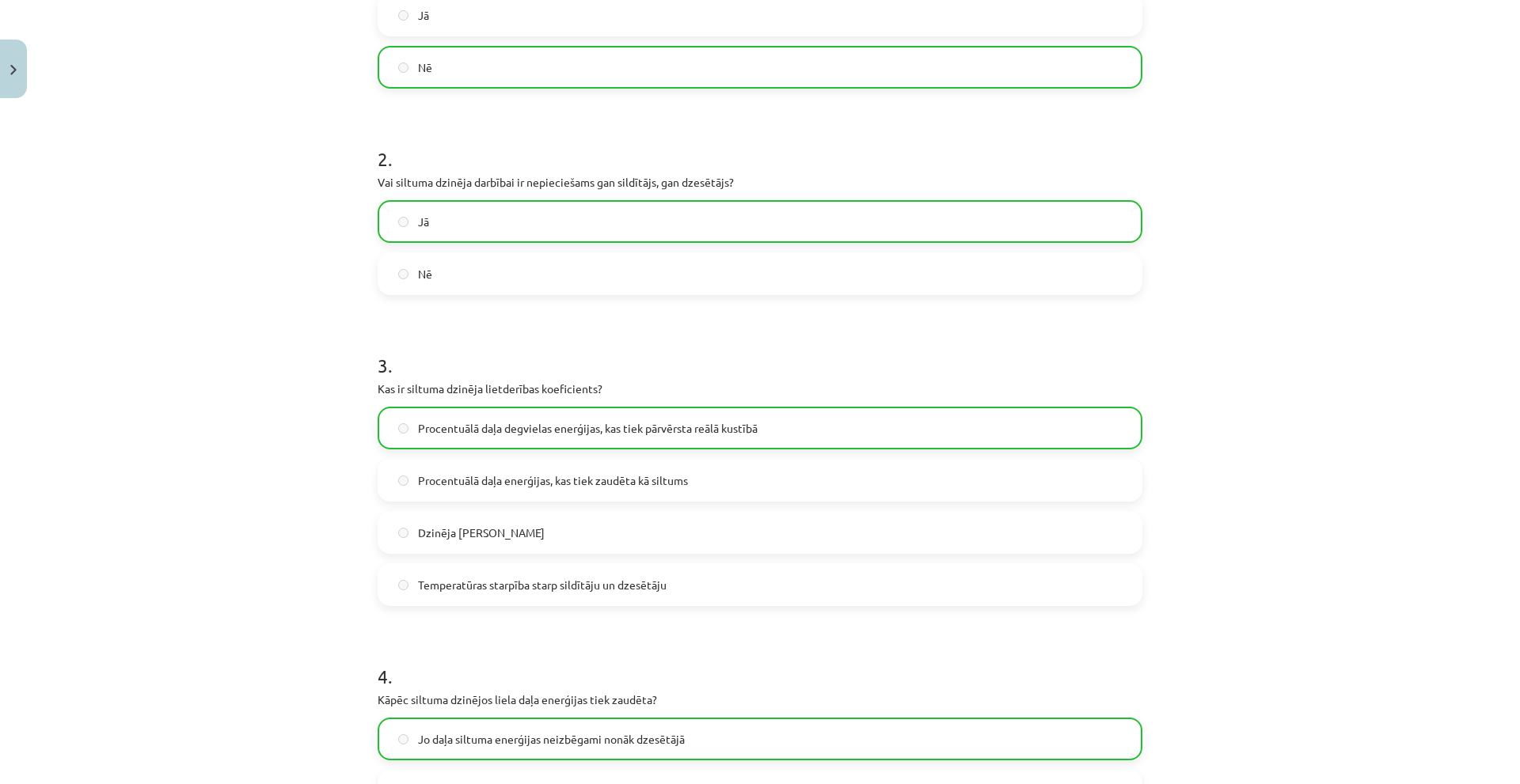
scroll to position [768, 0]
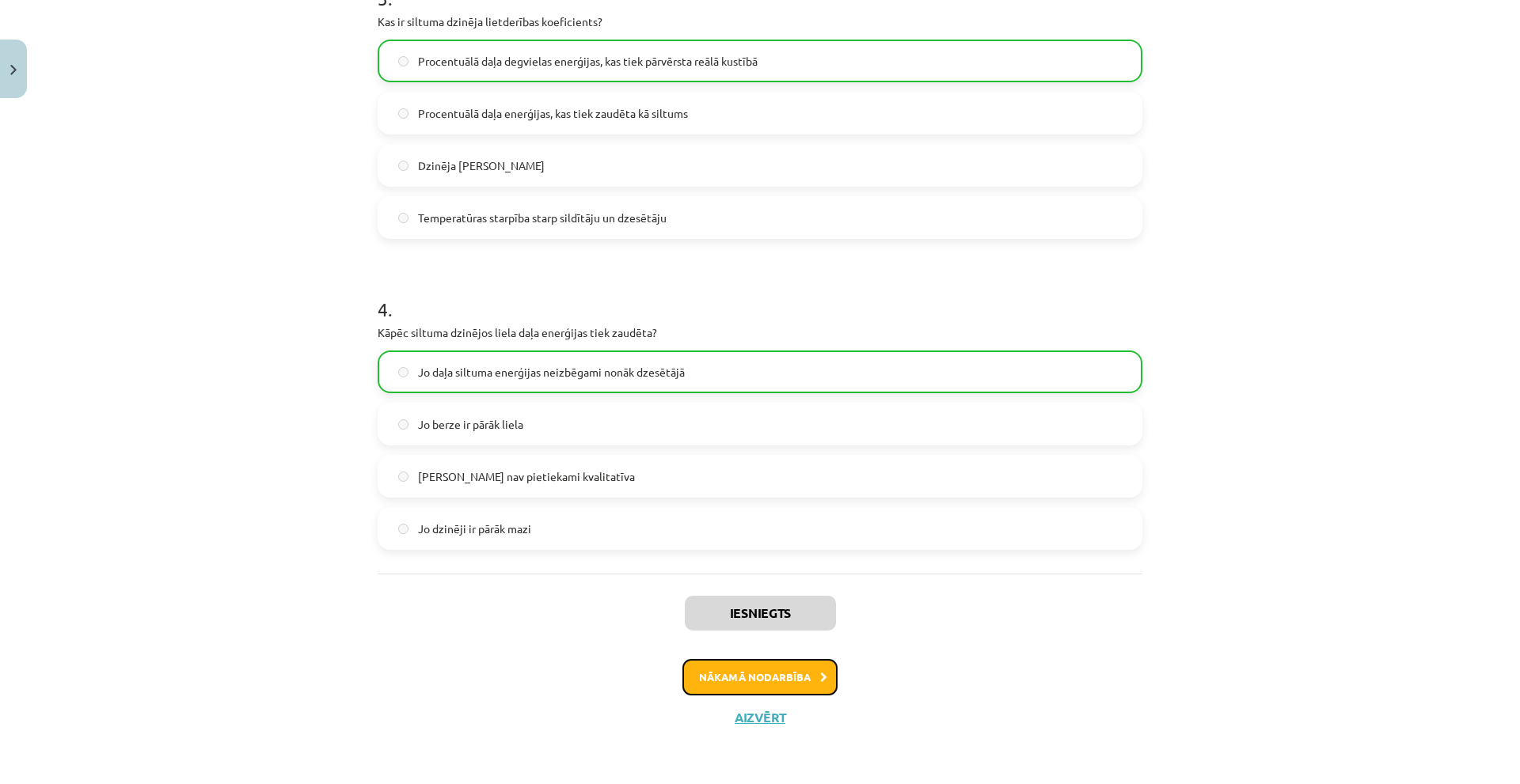
click at [794, 681] on button "Nākamā nodarbība" at bounding box center [760, 677] width 155 height 36
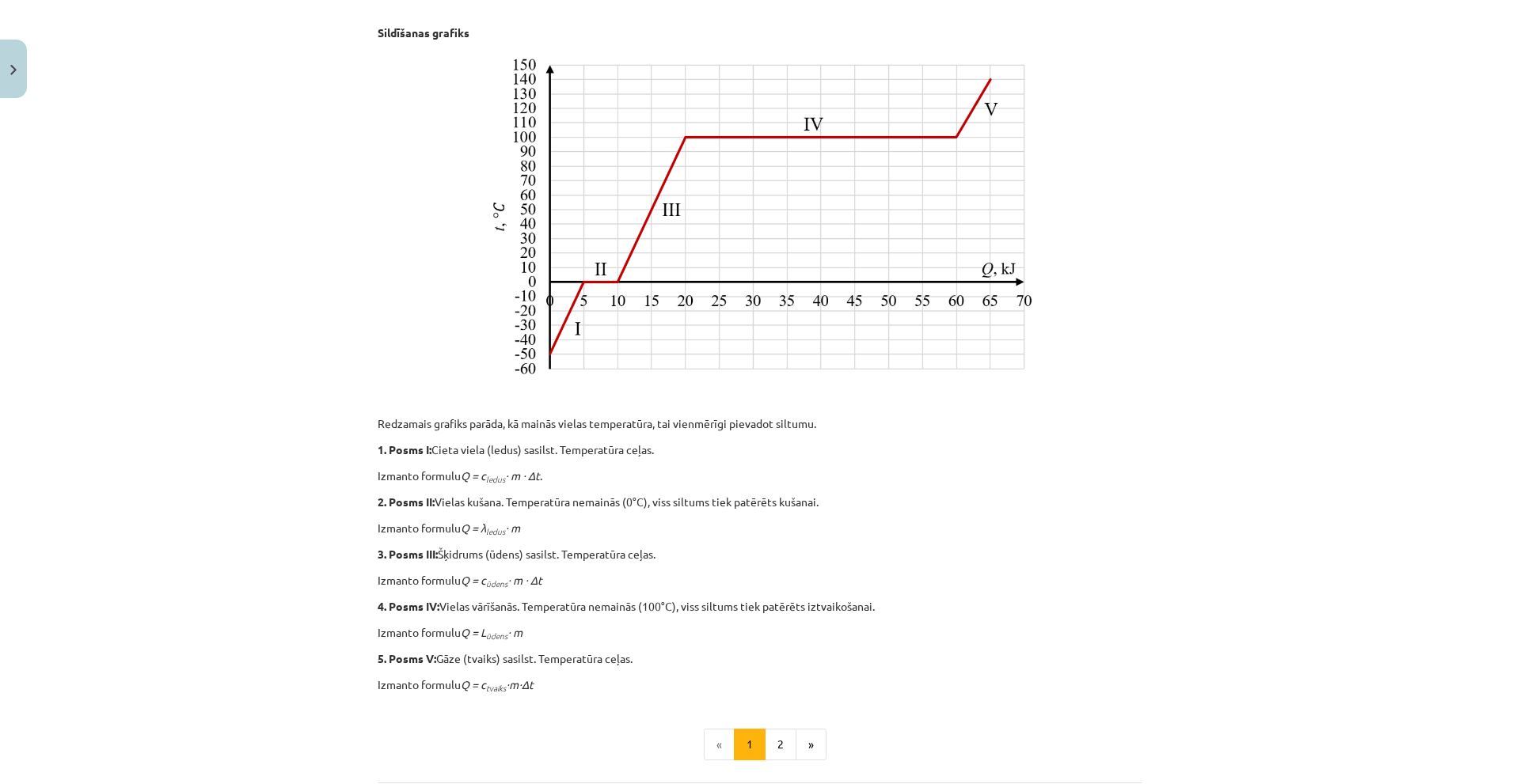
scroll to position [482, 0]
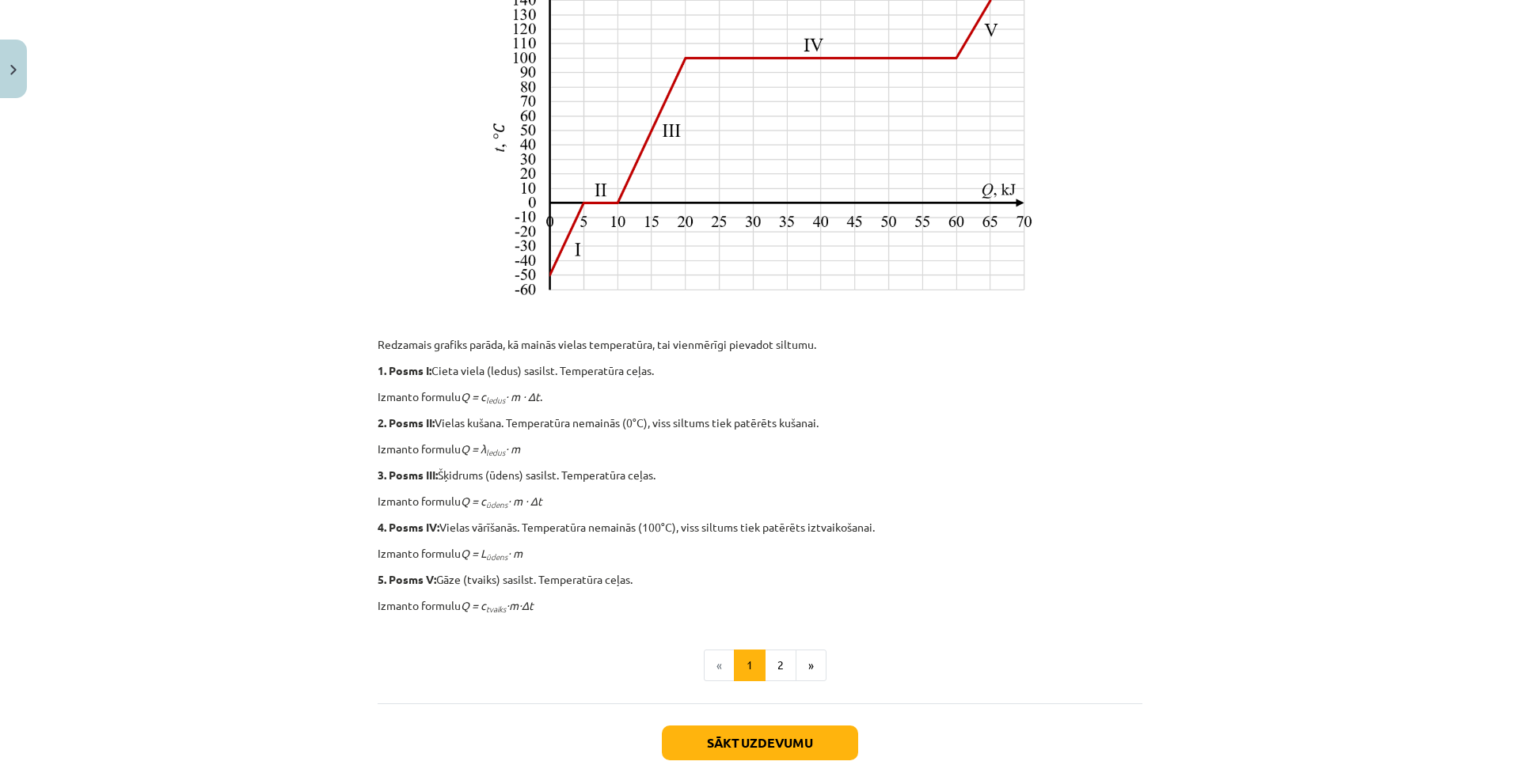
drag, startPoint x: 166, startPoint y: 527, endPoint x: 226, endPoint y: 648, distance: 135.1
click at [226, 648] on div "Mācību tēma: Fizika 9. klases 1. ieskaites mācību materiāls #10 ✅ Kopsavilkuma …" at bounding box center [760, 392] width 1520 height 784
click at [767, 667] on button "2" at bounding box center [781, 665] width 32 height 32
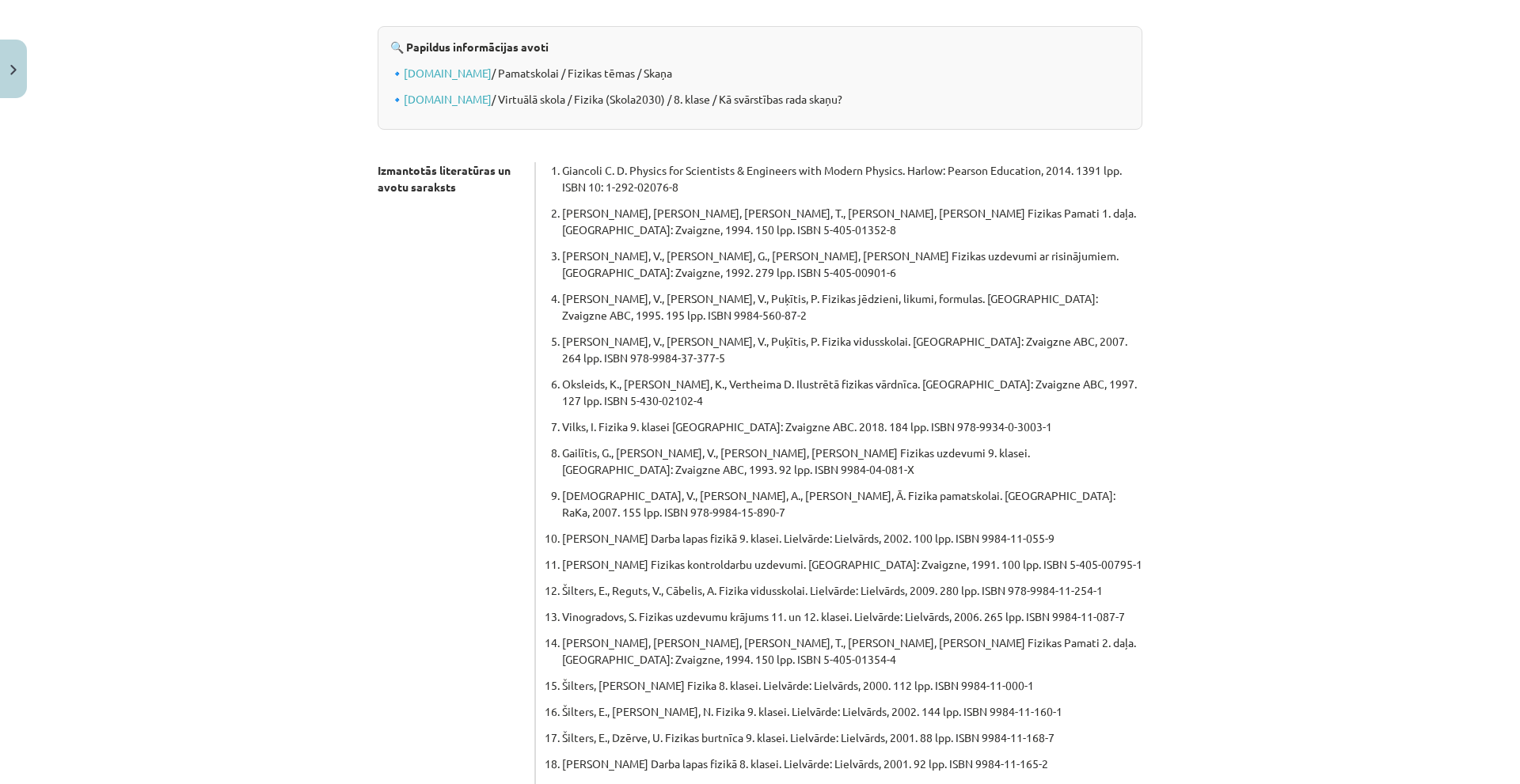
scroll to position [648, 0]
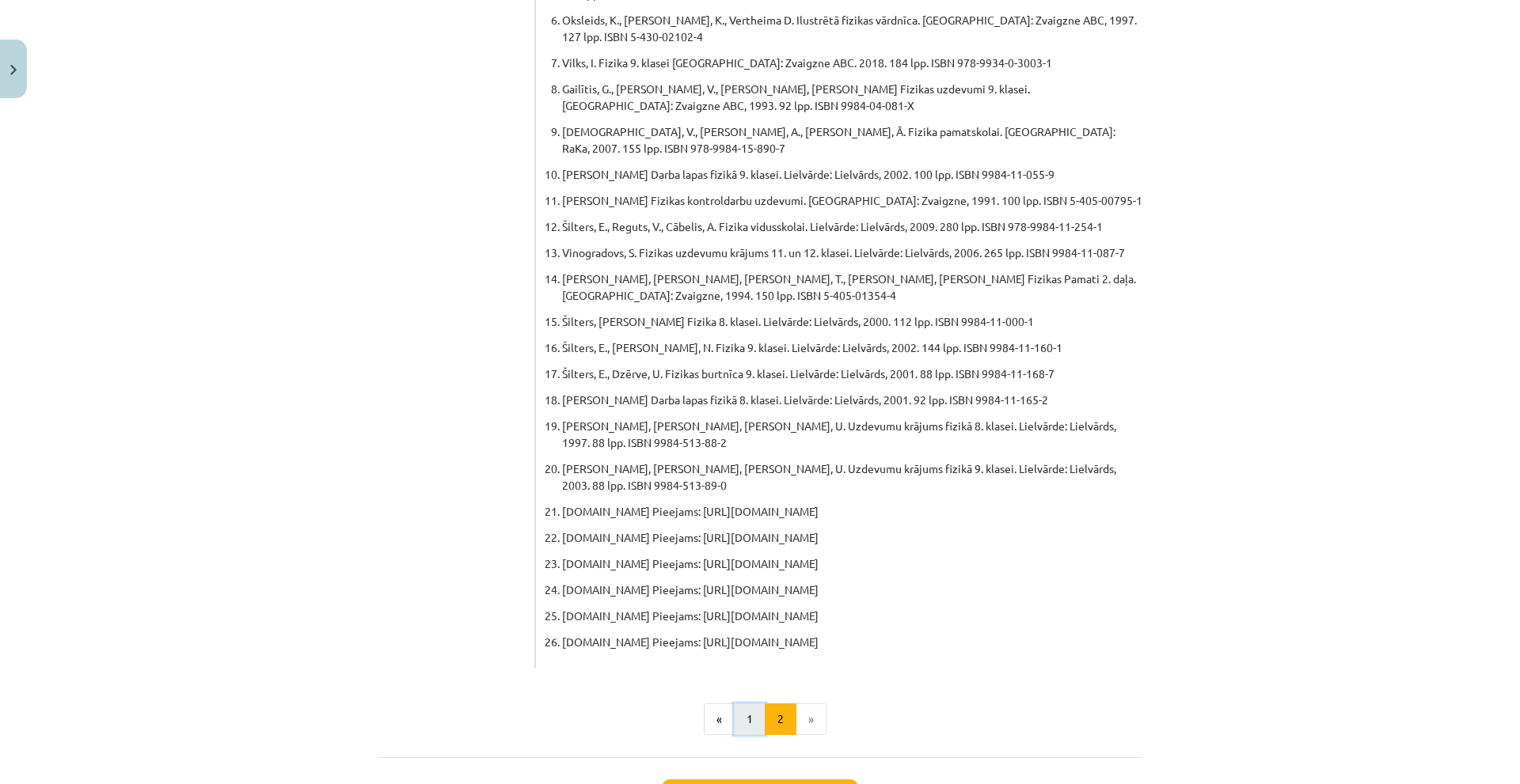
click at [745, 703] on button "1" at bounding box center [750, 719] width 32 height 32
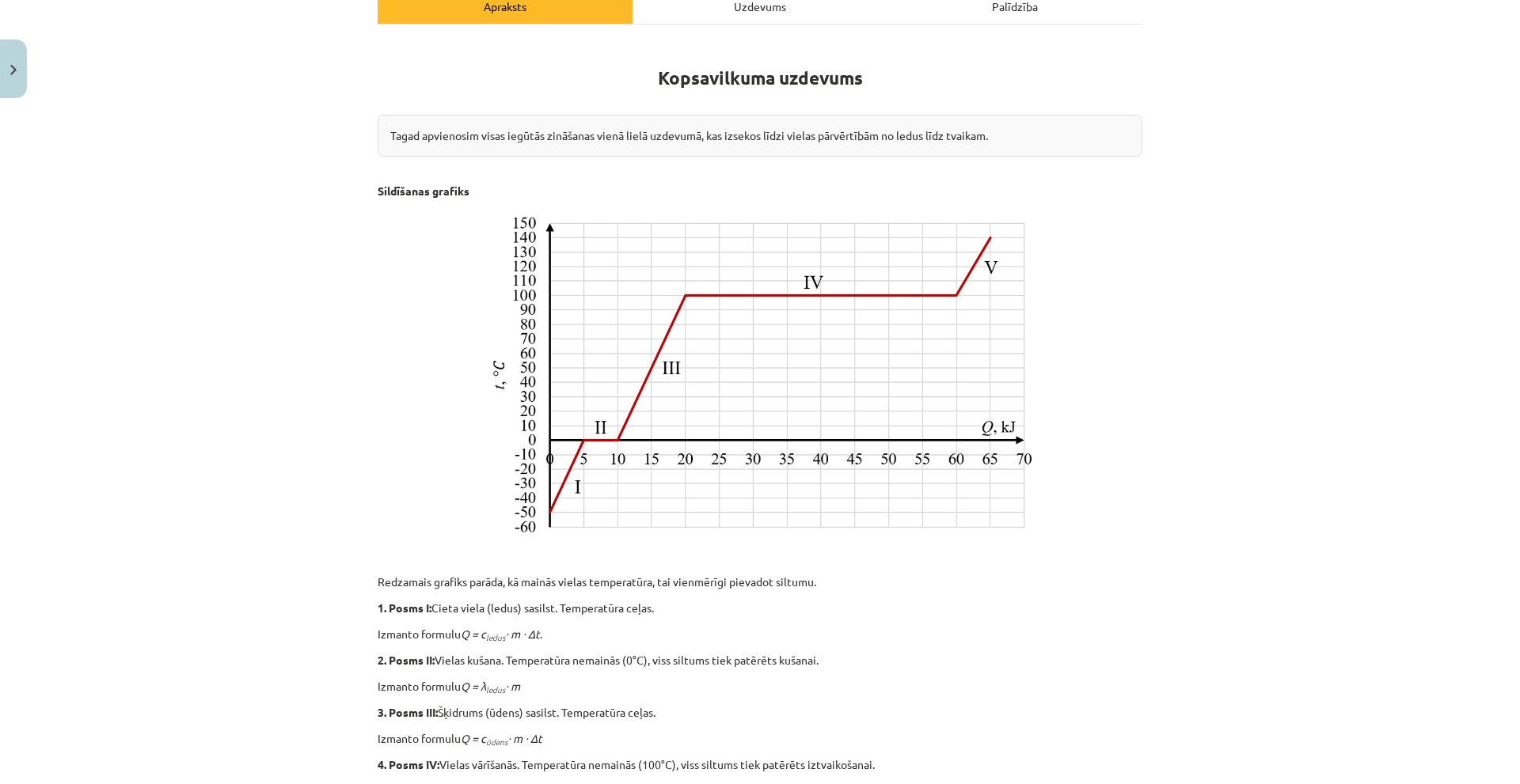
scroll to position [165, 0]
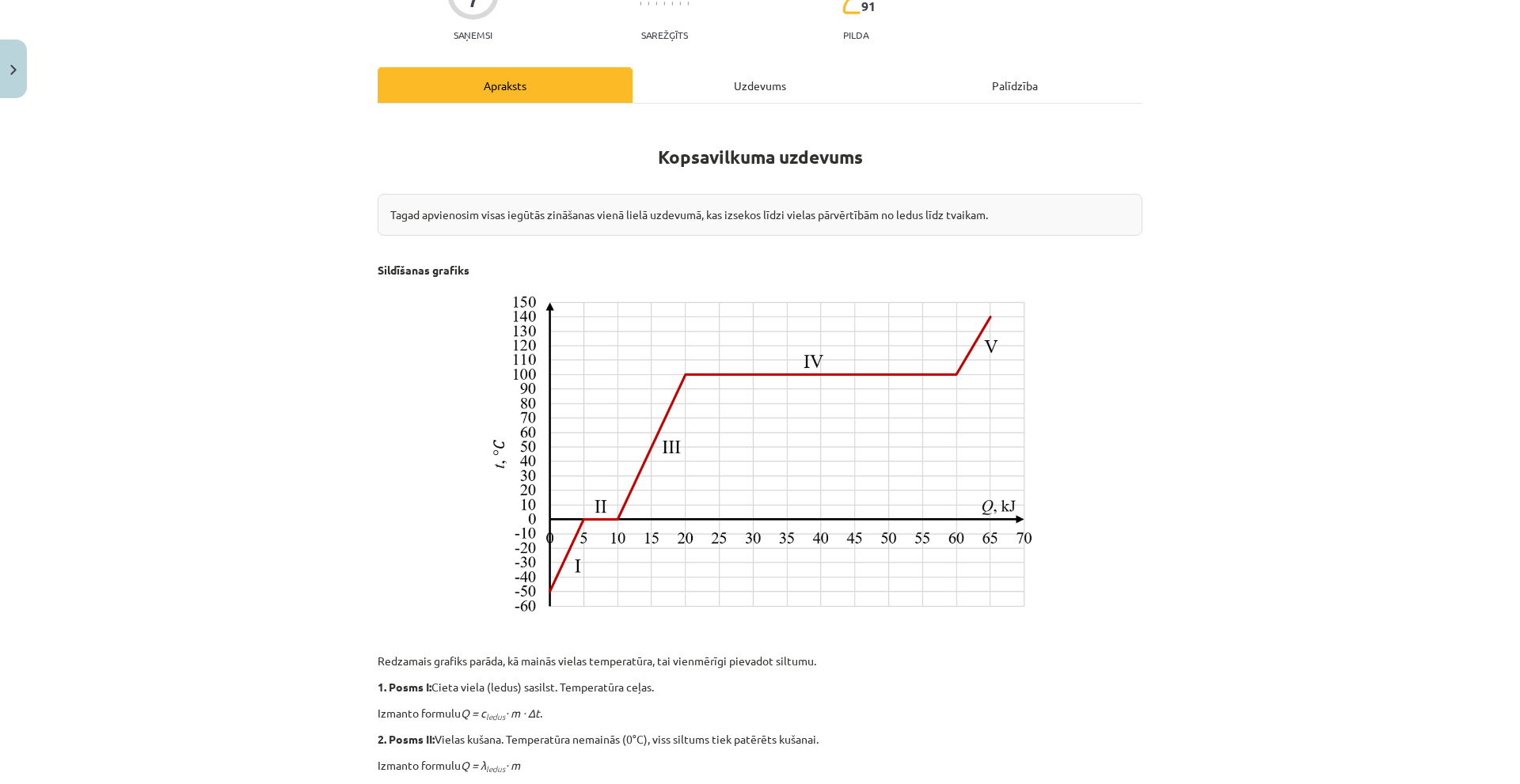
click at [756, 95] on div "Uzdevums" at bounding box center [760, 85] width 255 height 36
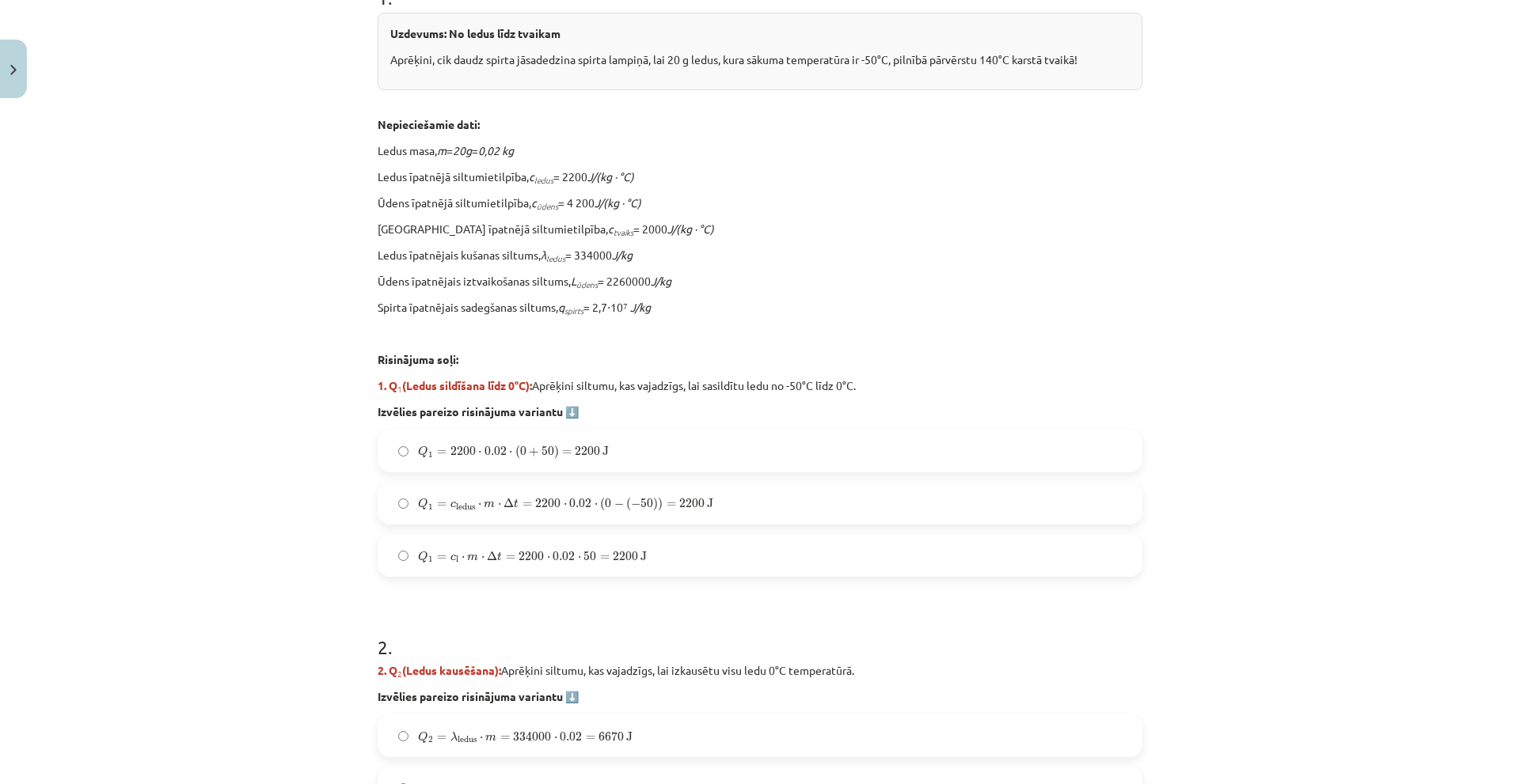
scroll to position [0, 0]
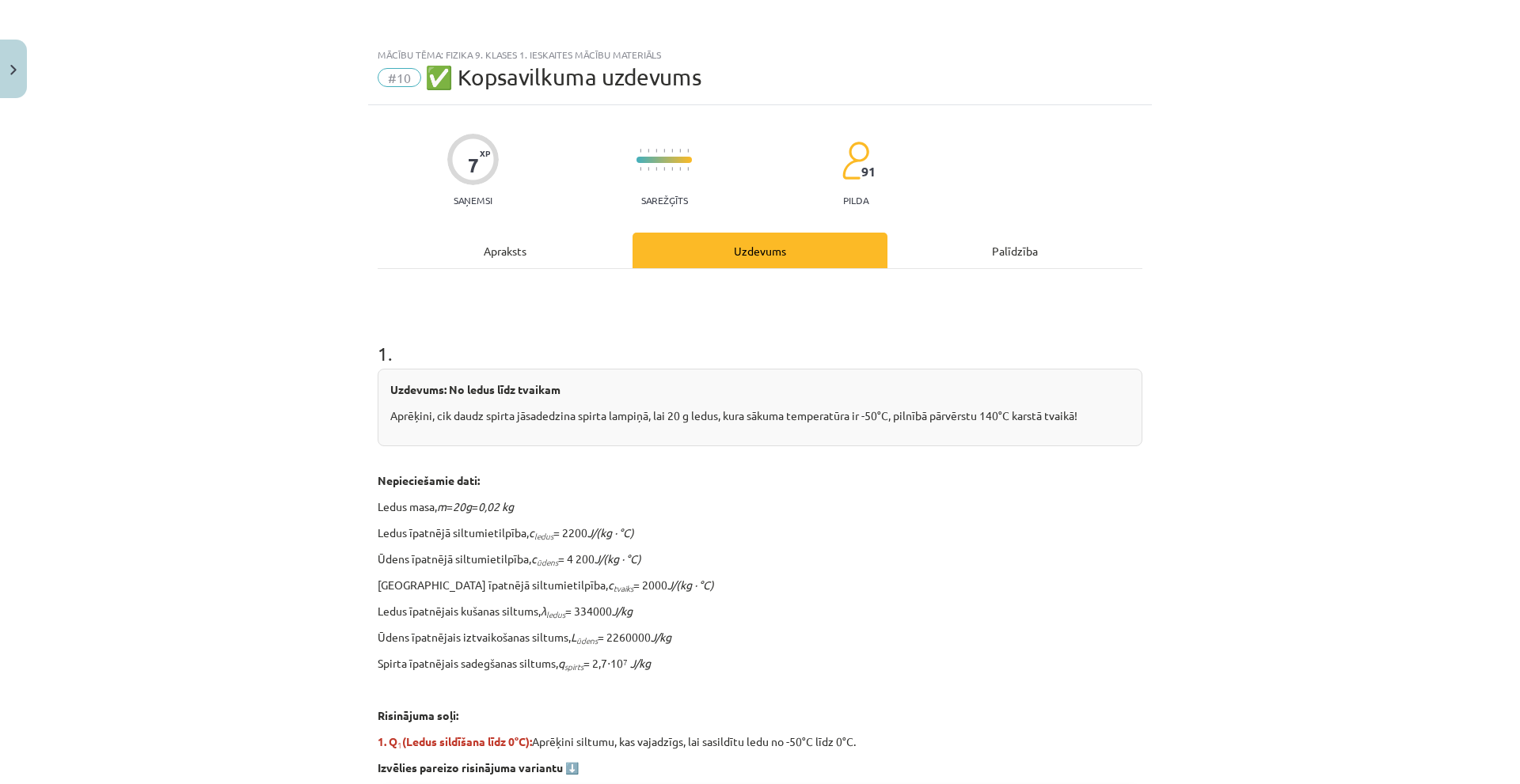
click at [535, 243] on div "Apraksts" at bounding box center [505, 250] width 255 height 36
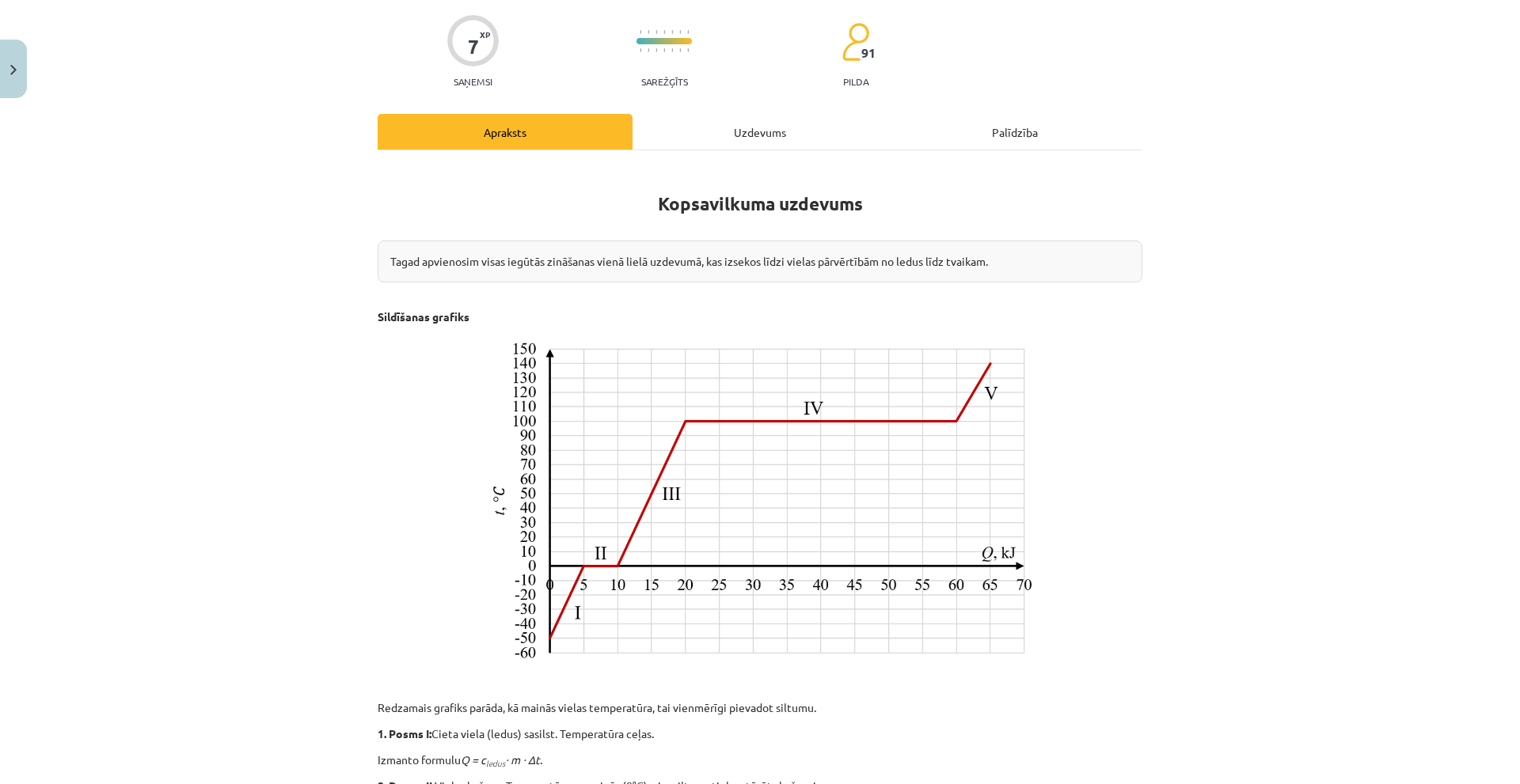
scroll to position [435, 0]
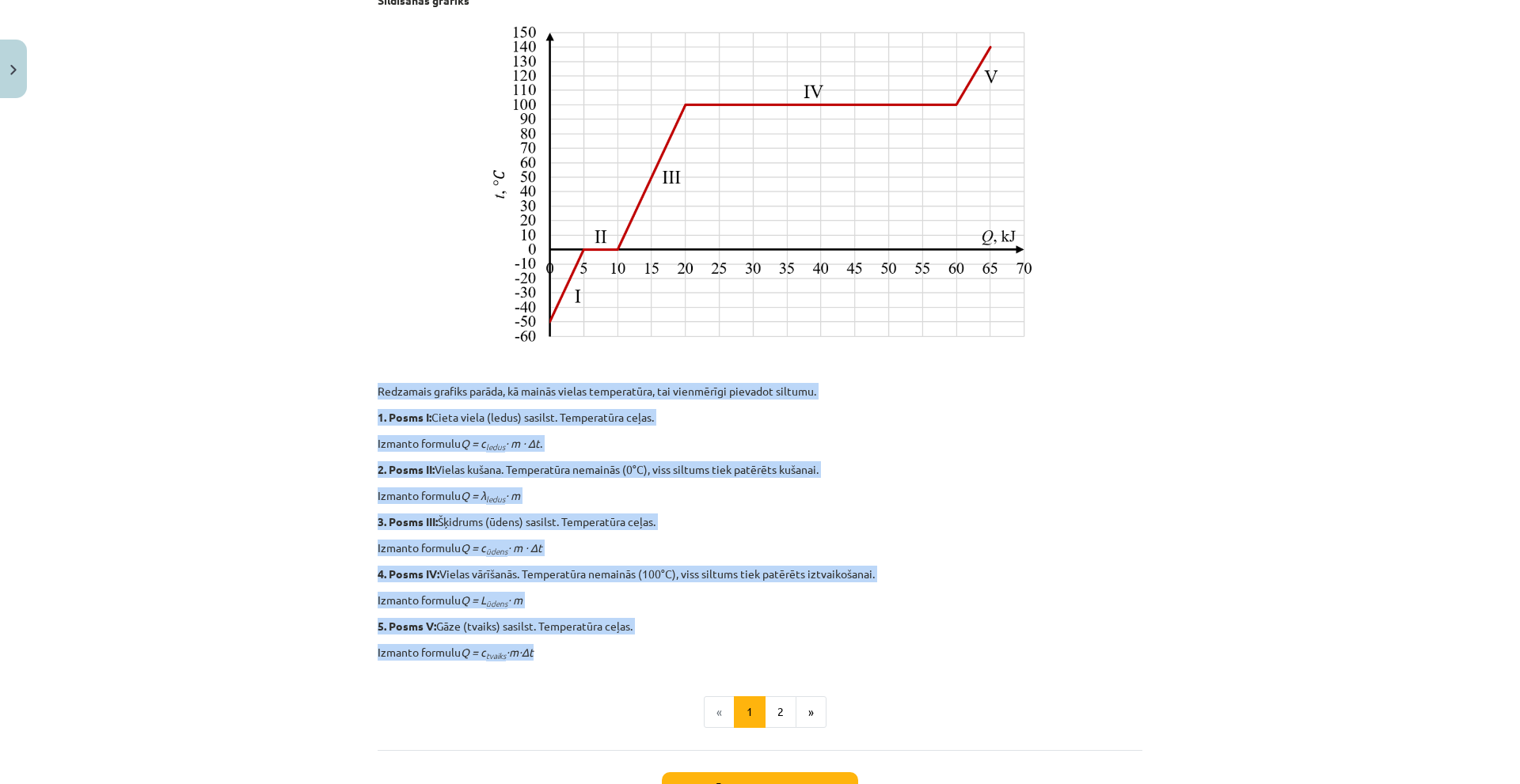
drag, startPoint x: 376, startPoint y: 395, endPoint x: 753, endPoint y: 646, distance: 452.9
click at [753, 646] on div "7 XP Saņemsi Sarežģīts 91 pilda Apraksts Uzdevums Palīdzība Kopsavilkuma uzdevu…" at bounding box center [760, 271] width 783 height 1201
copy div "Redzamais grafiks parāda, kā mainās vielas temperatūra, tai vienmērīgi pievadot…"
click at [915, 556] on div "Kopsavilkuma uzdevums Tagad apvienosim visas iegūtās zināšanas vienā lielā uzde…" at bounding box center [760, 254] width 765 height 813
click at [786, 710] on button "2" at bounding box center [781, 712] width 32 height 32
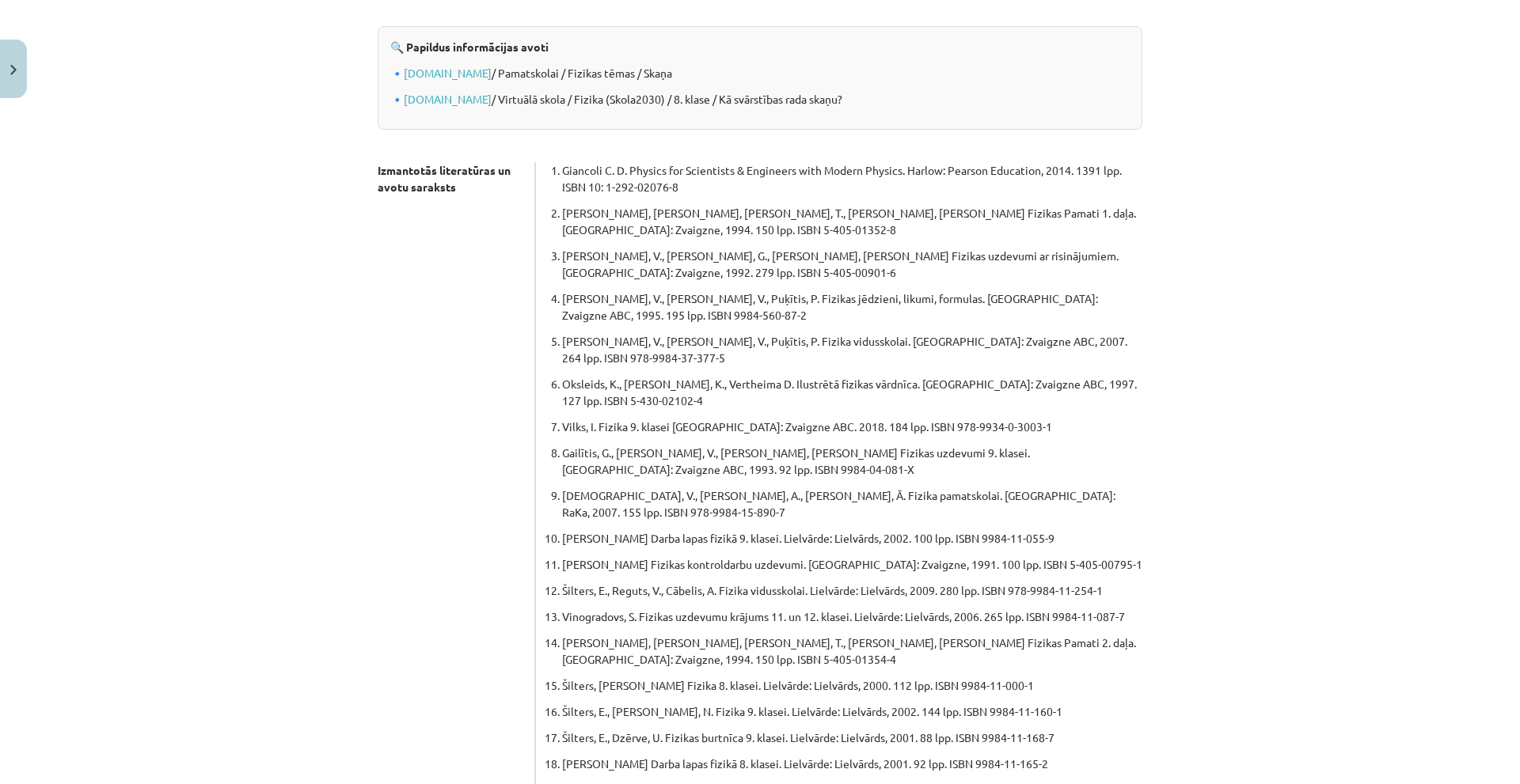
scroll to position [0, 0]
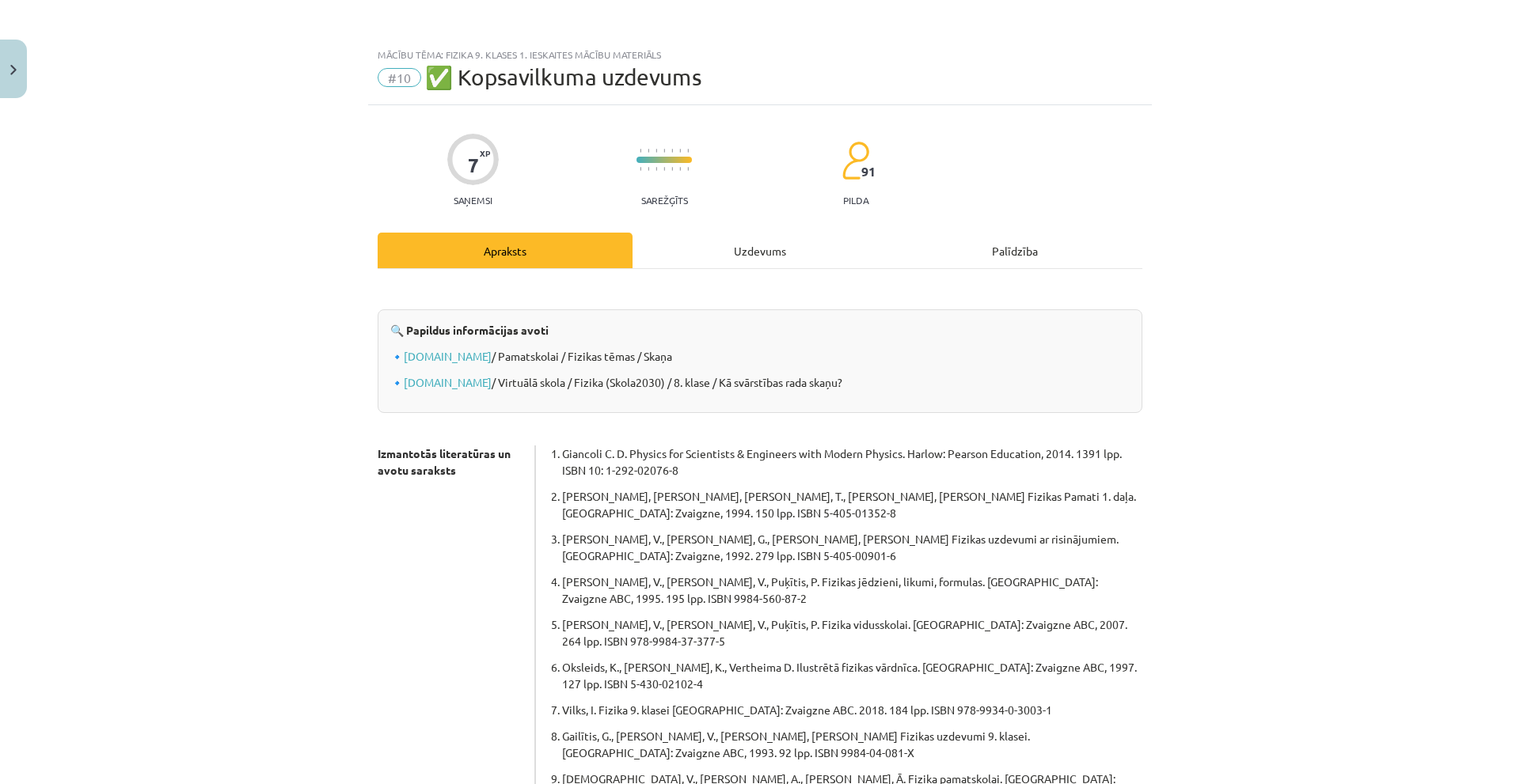
drag, startPoint x: 796, startPoint y: 217, endPoint x: 775, endPoint y: 250, distance: 39.1
click at [774, 252] on div "Uzdevums" at bounding box center [760, 250] width 255 height 36
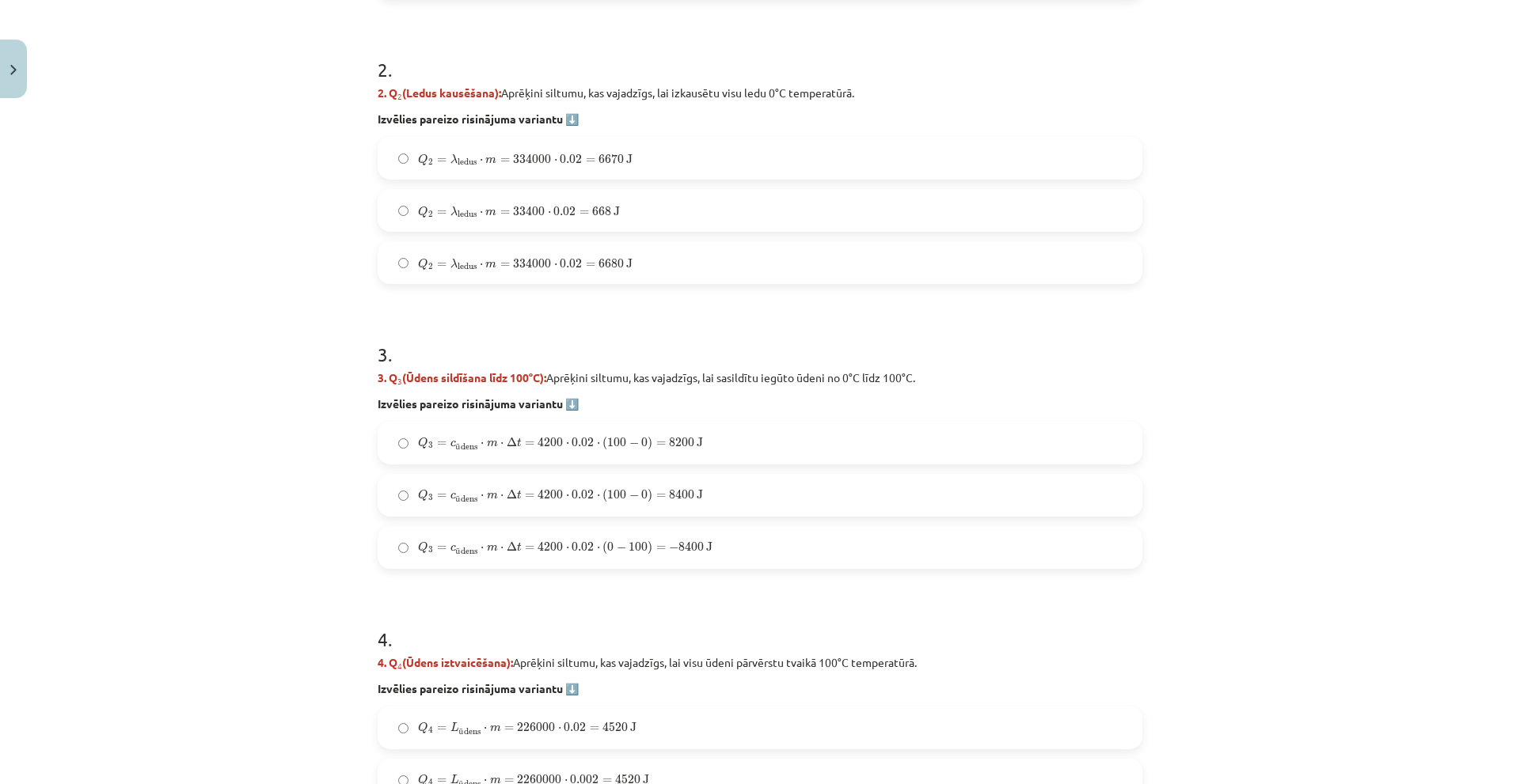
scroll to position [617, 0]
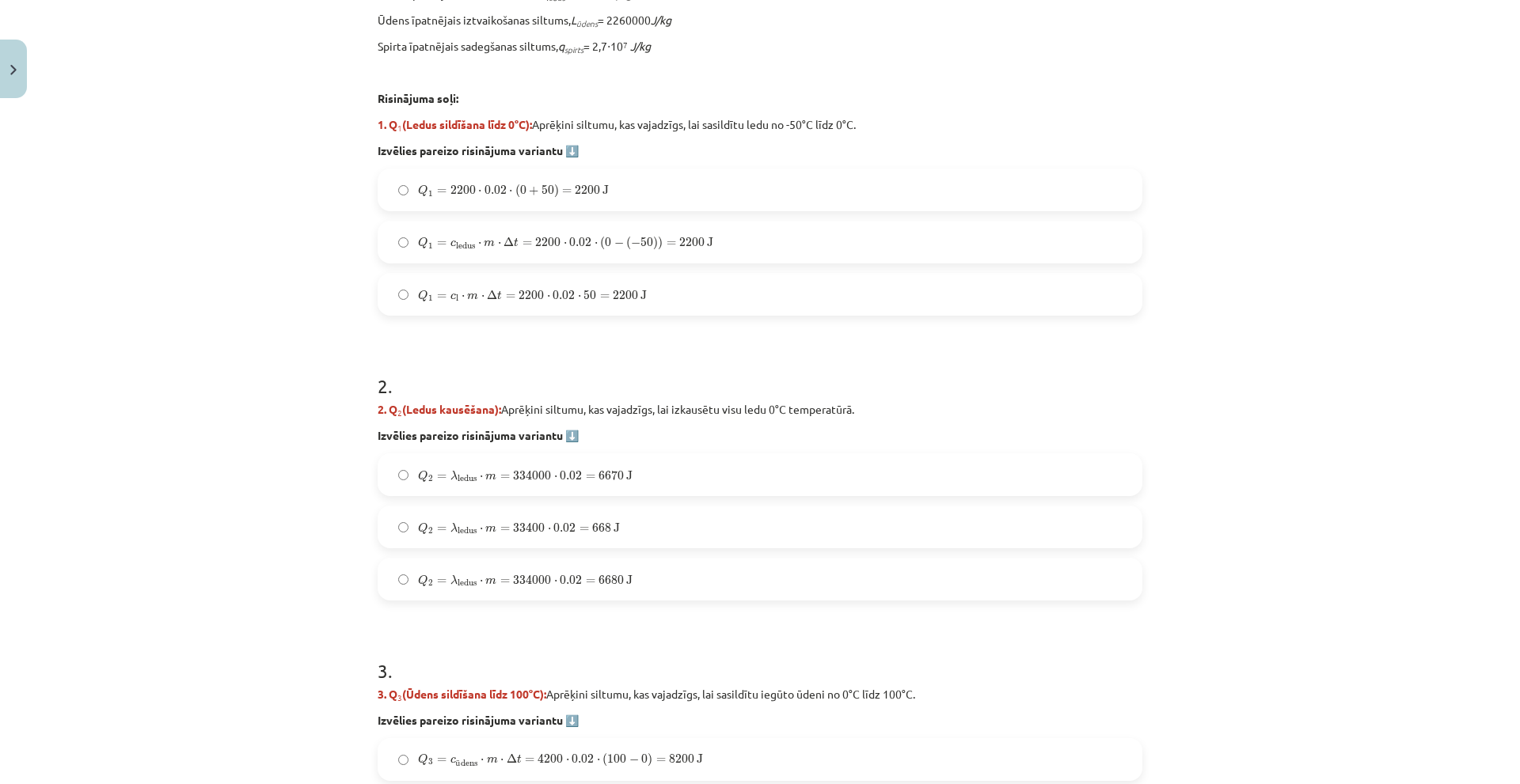
click at [567, 251] on label "Q 1 = c ledus ⋅ m ⋅ Δ t = 2200 ⋅ 0.02 ⋅ ( 0 − ( − 50 ) ) = 2200 J Q 1 = c ledus…" at bounding box center [760, 242] width 761 height 40
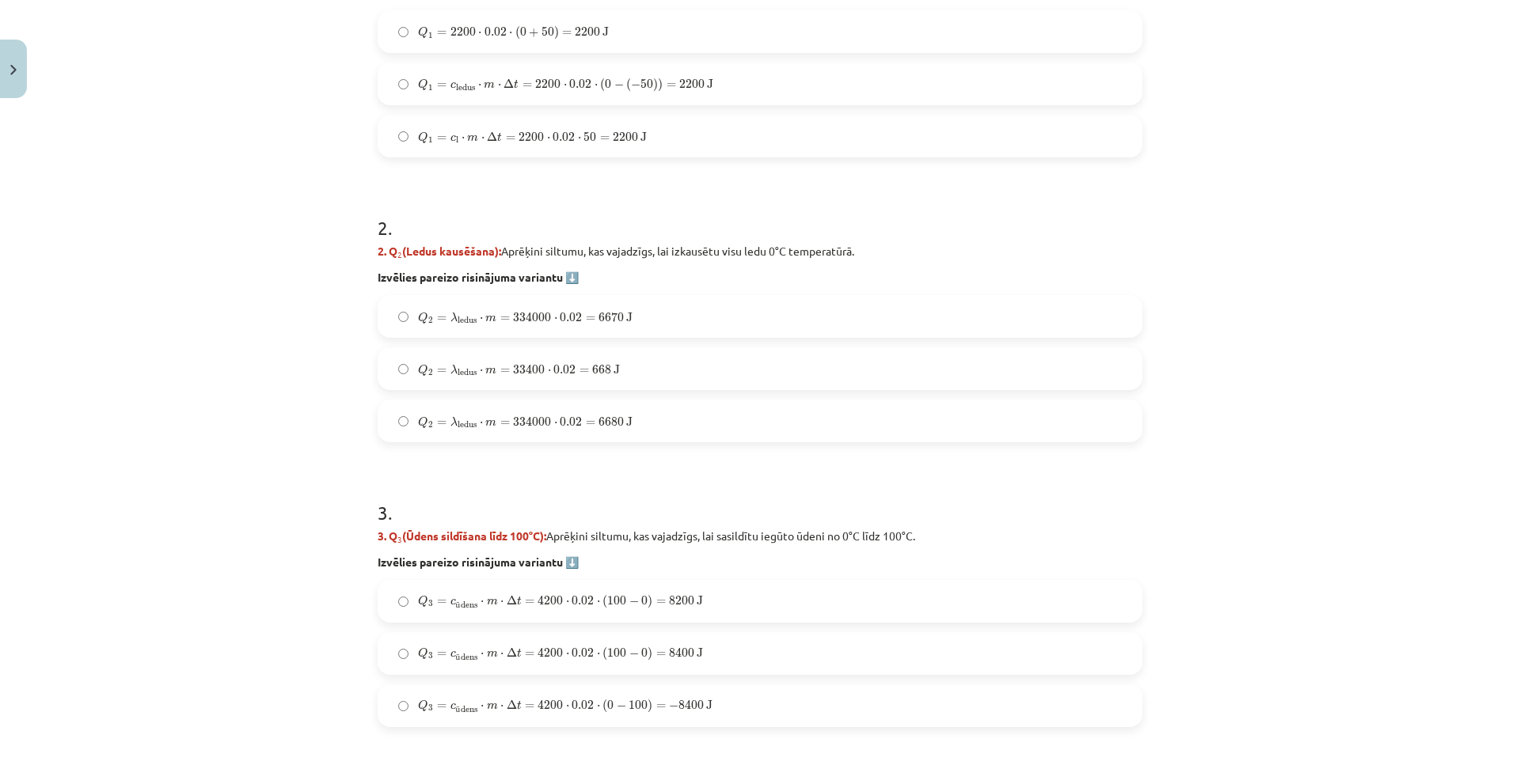
click at [536, 417] on span "334000" at bounding box center [531, 421] width 38 height 10
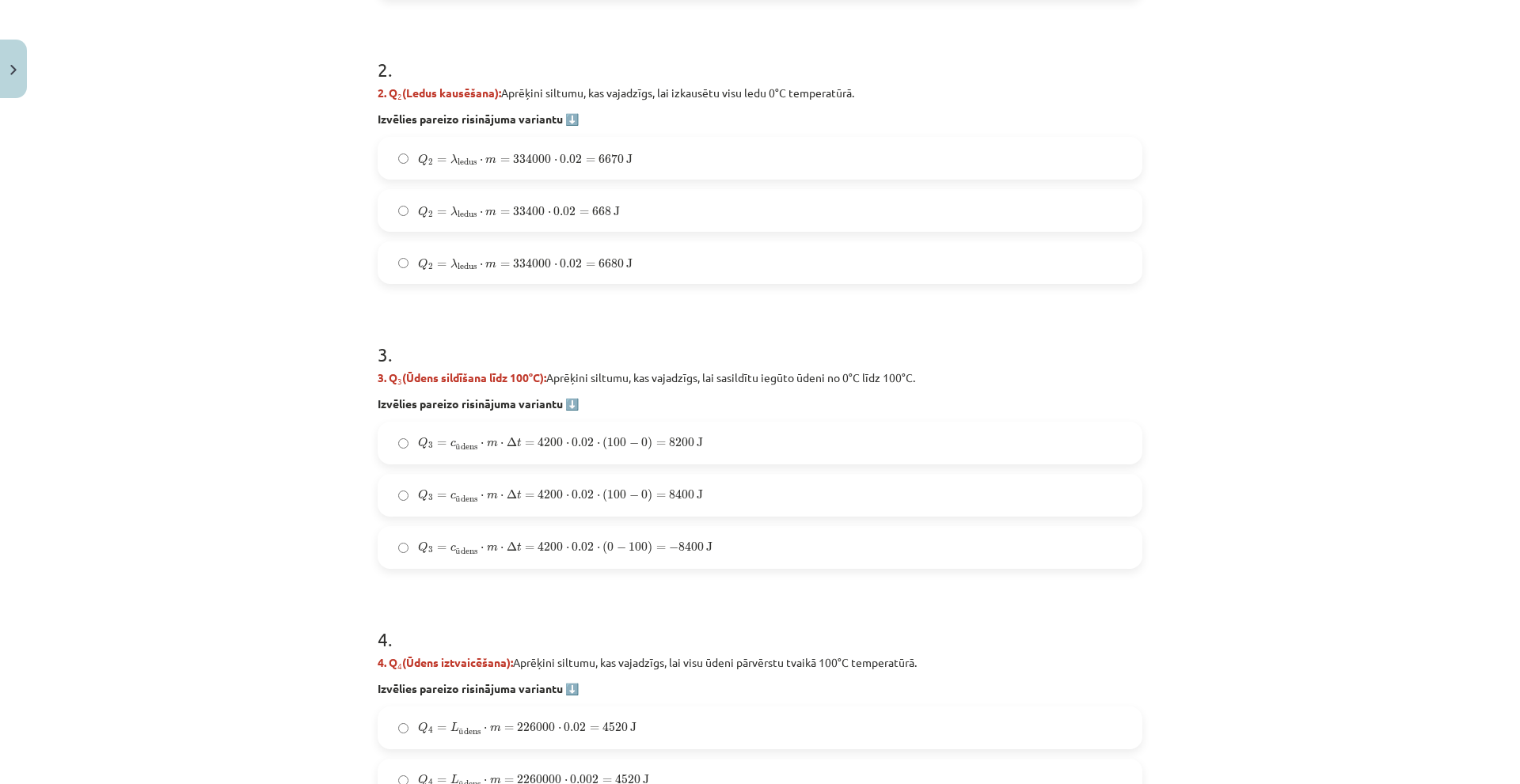
click at [516, 497] on span "Q 3 = c ū dens ⋅ m ⋅ Δ t = 4200 ⋅ 0.02 ⋅ ( 100 − 0 ) = 8400 J" at bounding box center [560, 496] width 285 height 15
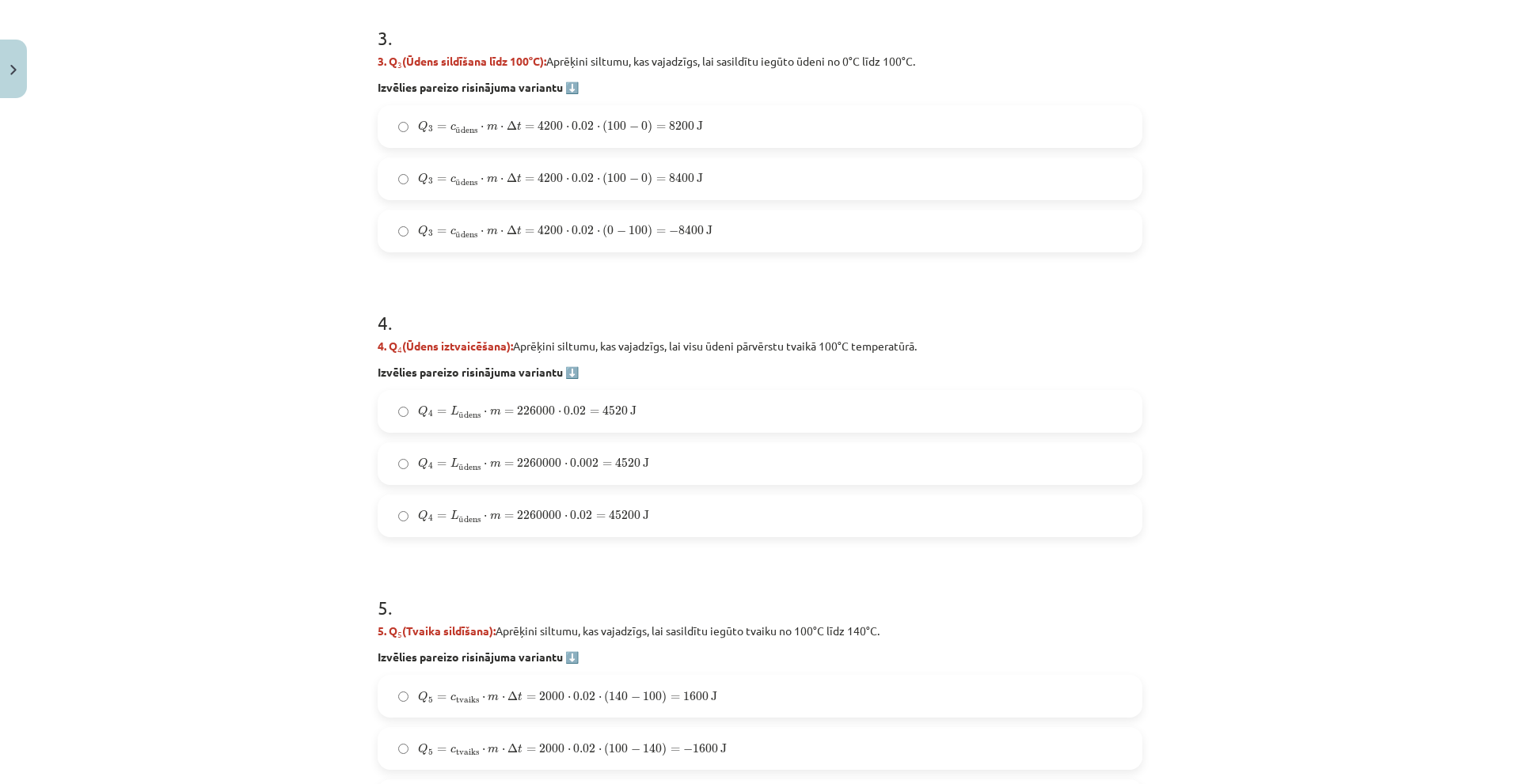
scroll to position [1330, 0]
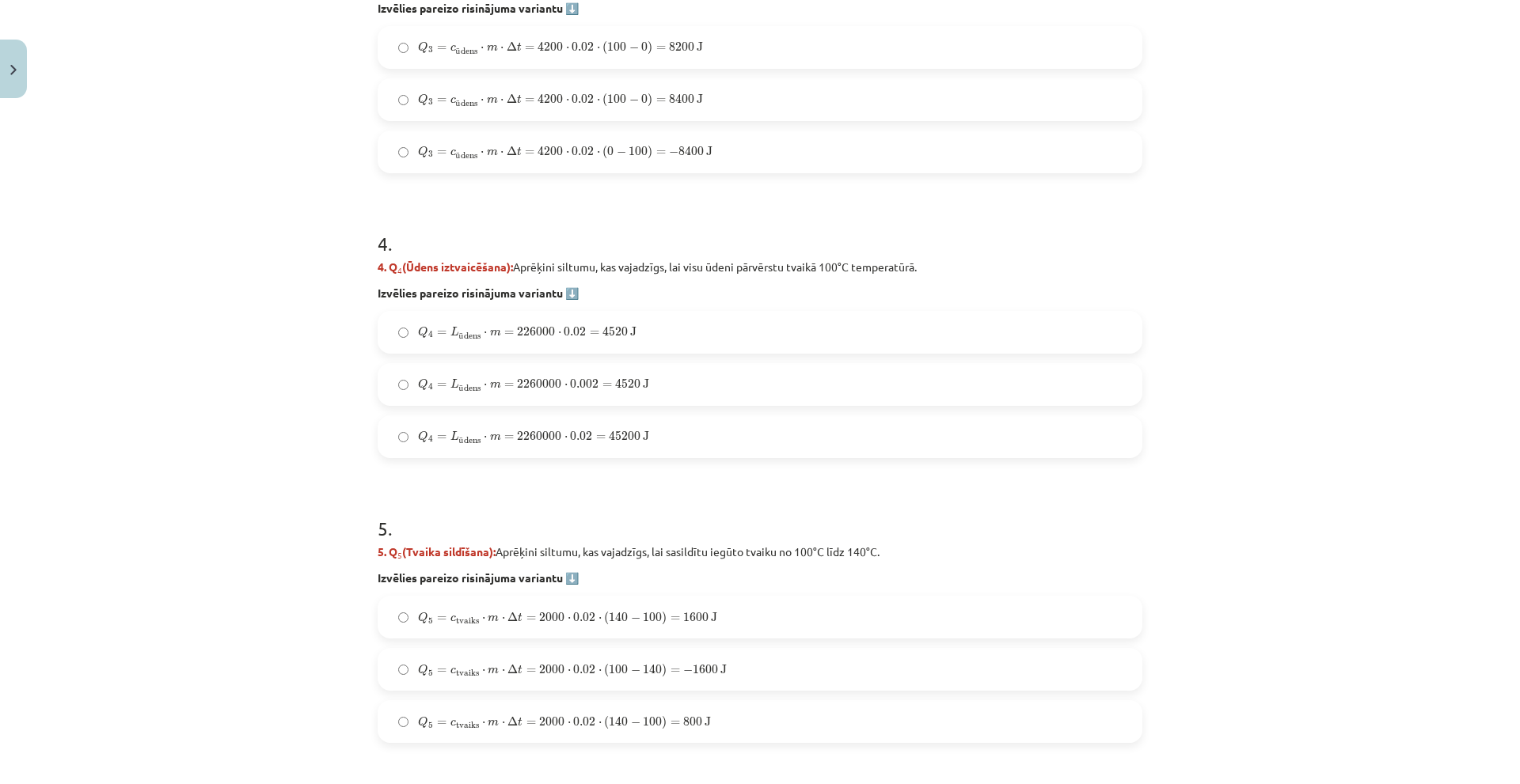
click at [618, 443] on span "Q 4 = L ū dens ⋅ m = 2260000 ⋅ 0.02 = 45200 J" at bounding box center [533, 438] width 231 height 15
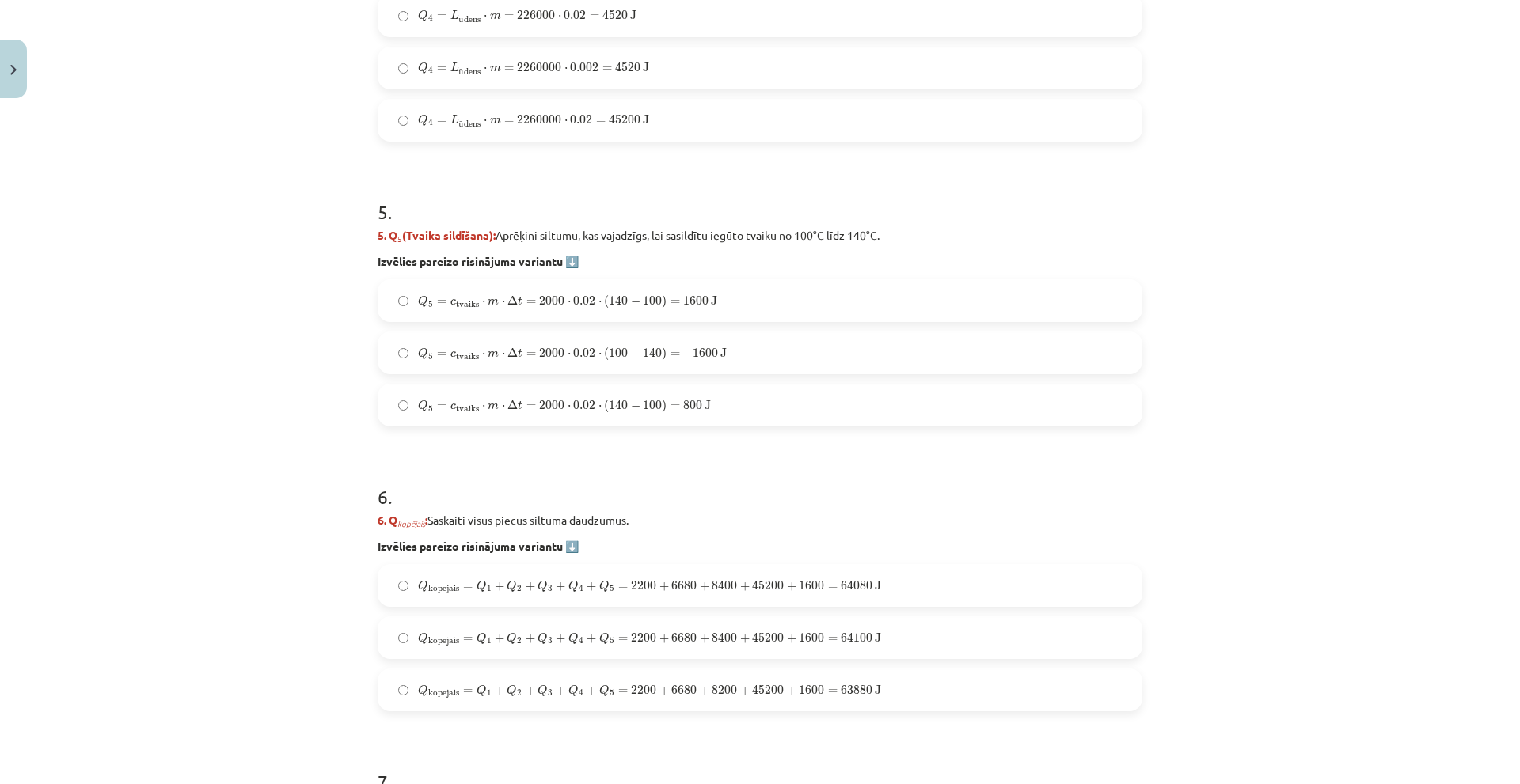
click at [713, 294] on label "Q 5 = c tvaiks ⋅ m ⋅ Δ t = 2000 ⋅ 0.02 ⋅ ( 140 − 100 ) = 1600 J Q 5 = c tvaiks …" at bounding box center [760, 301] width 761 height 40
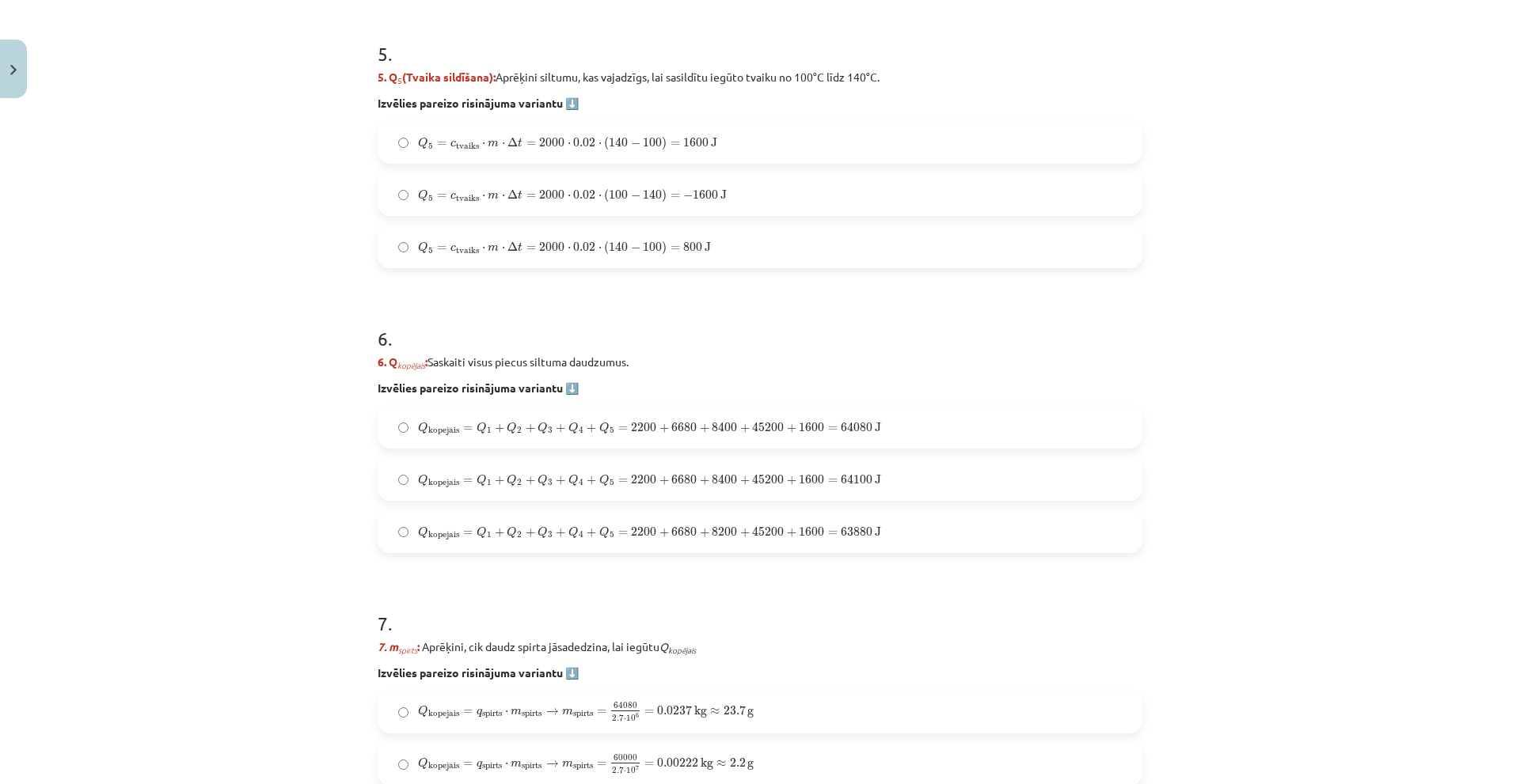
scroll to position [1884, 0]
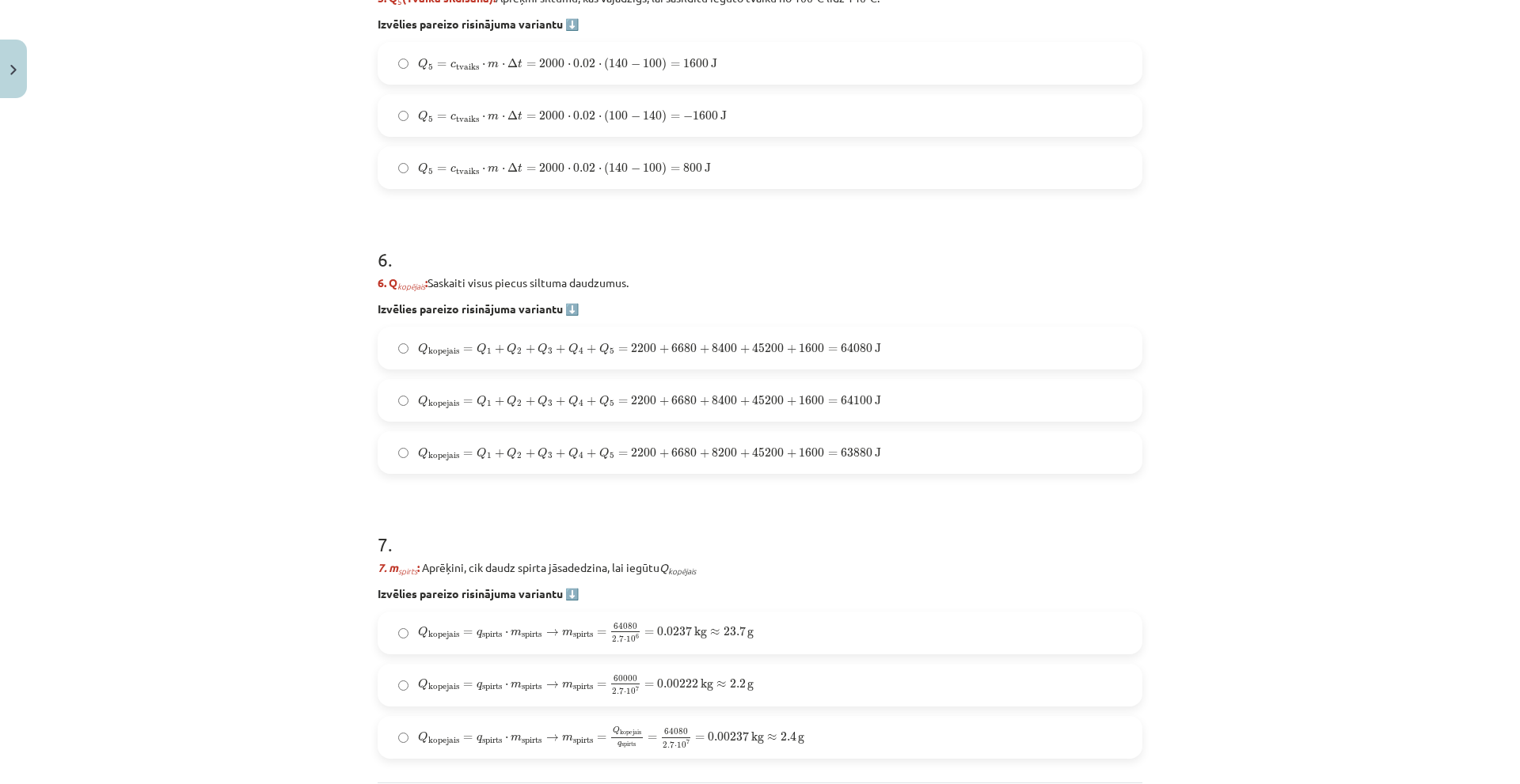
click at [840, 353] on span "64080" at bounding box center [856, 348] width 32 height 10
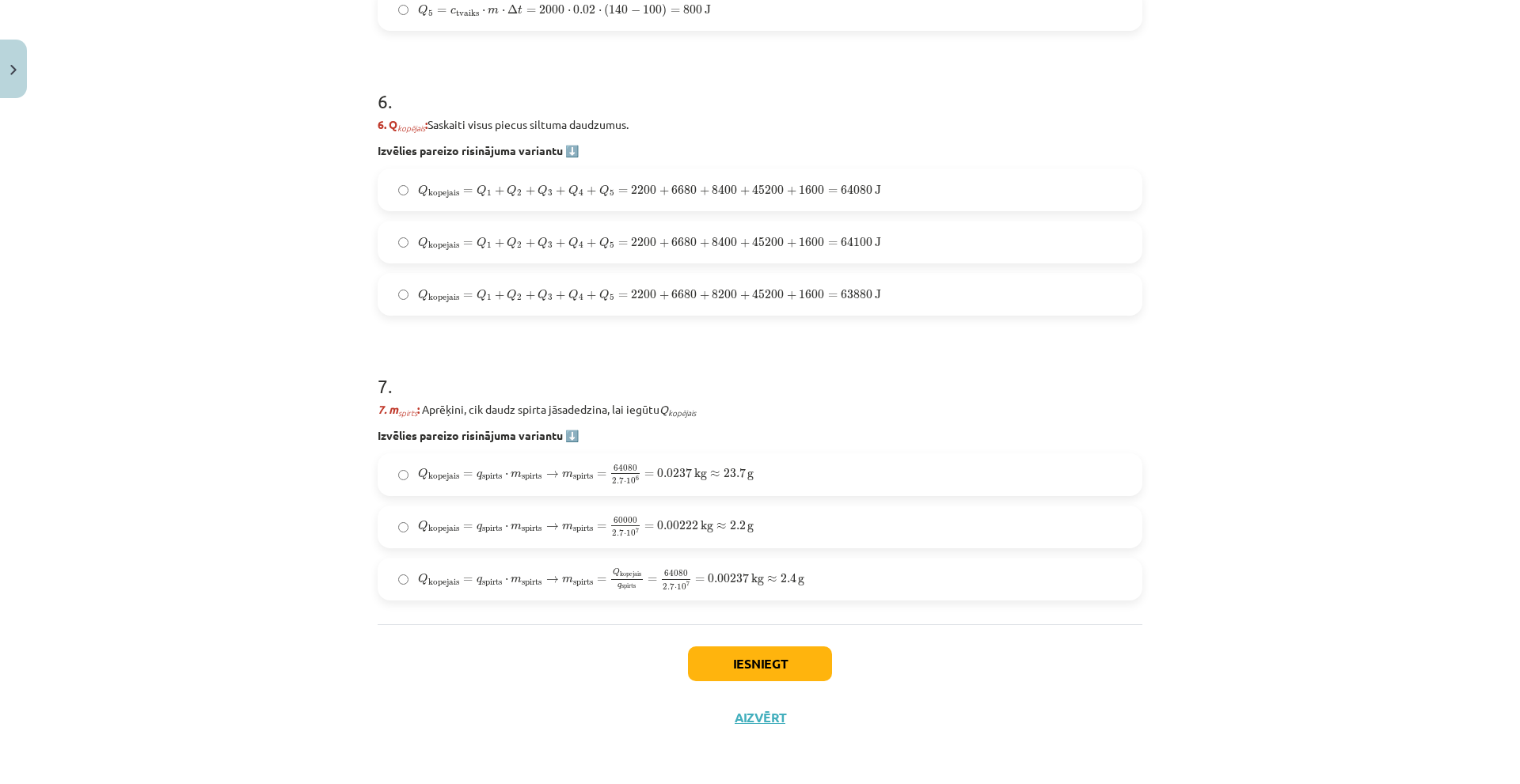
click at [641, 599] on label "Q kopejais = q spirts ⋅ m spirts → m spirts = Q kopejais q spirts = 64080 2.7 ⋅…" at bounding box center [760, 579] width 761 height 40
click at [737, 678] on button "Iesniegt" at bounding box center [760, 664] width 144 height 35
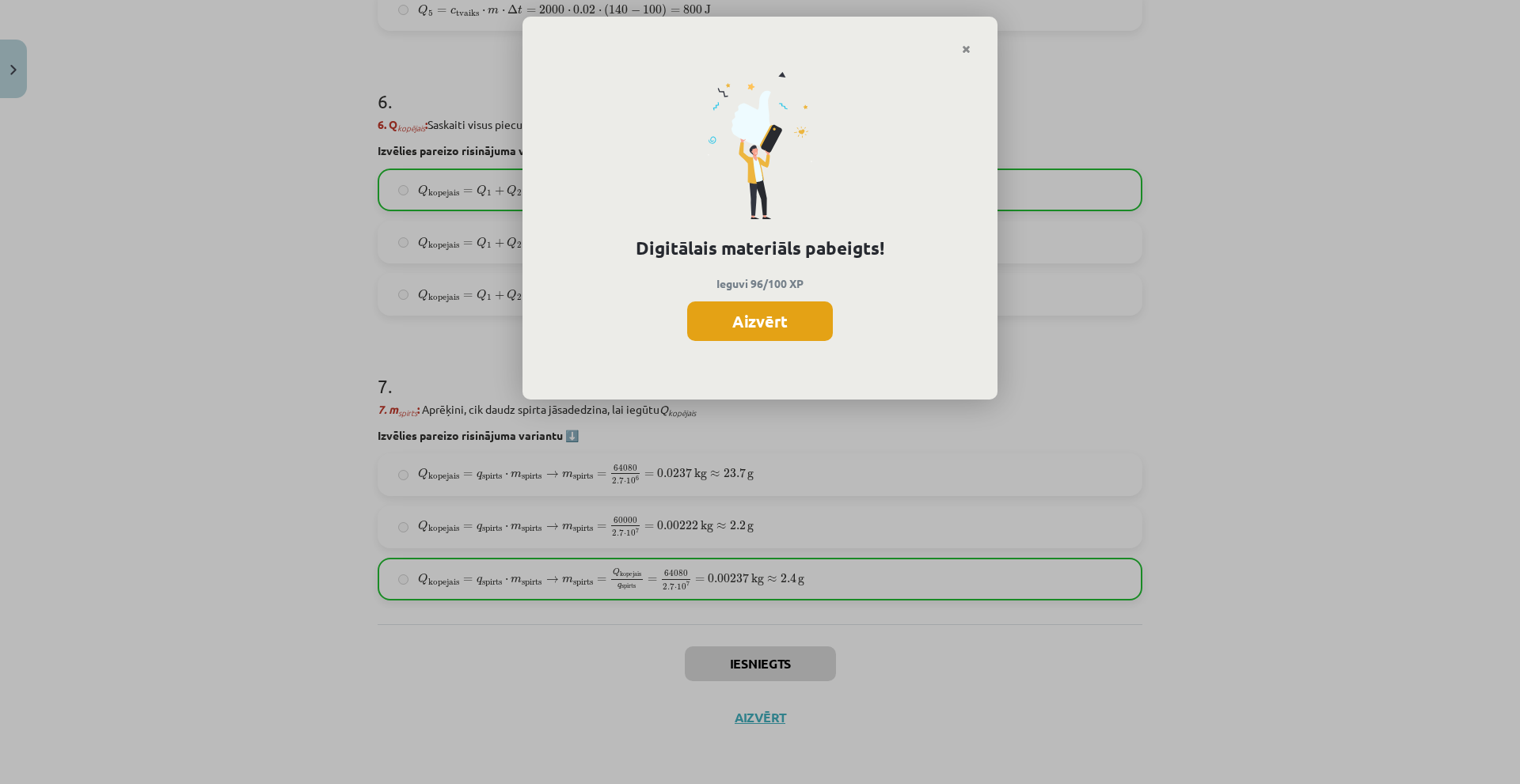
click at [776, 335] on button "Aizvērt" at bounding box center [760, 321] width 146 height 40
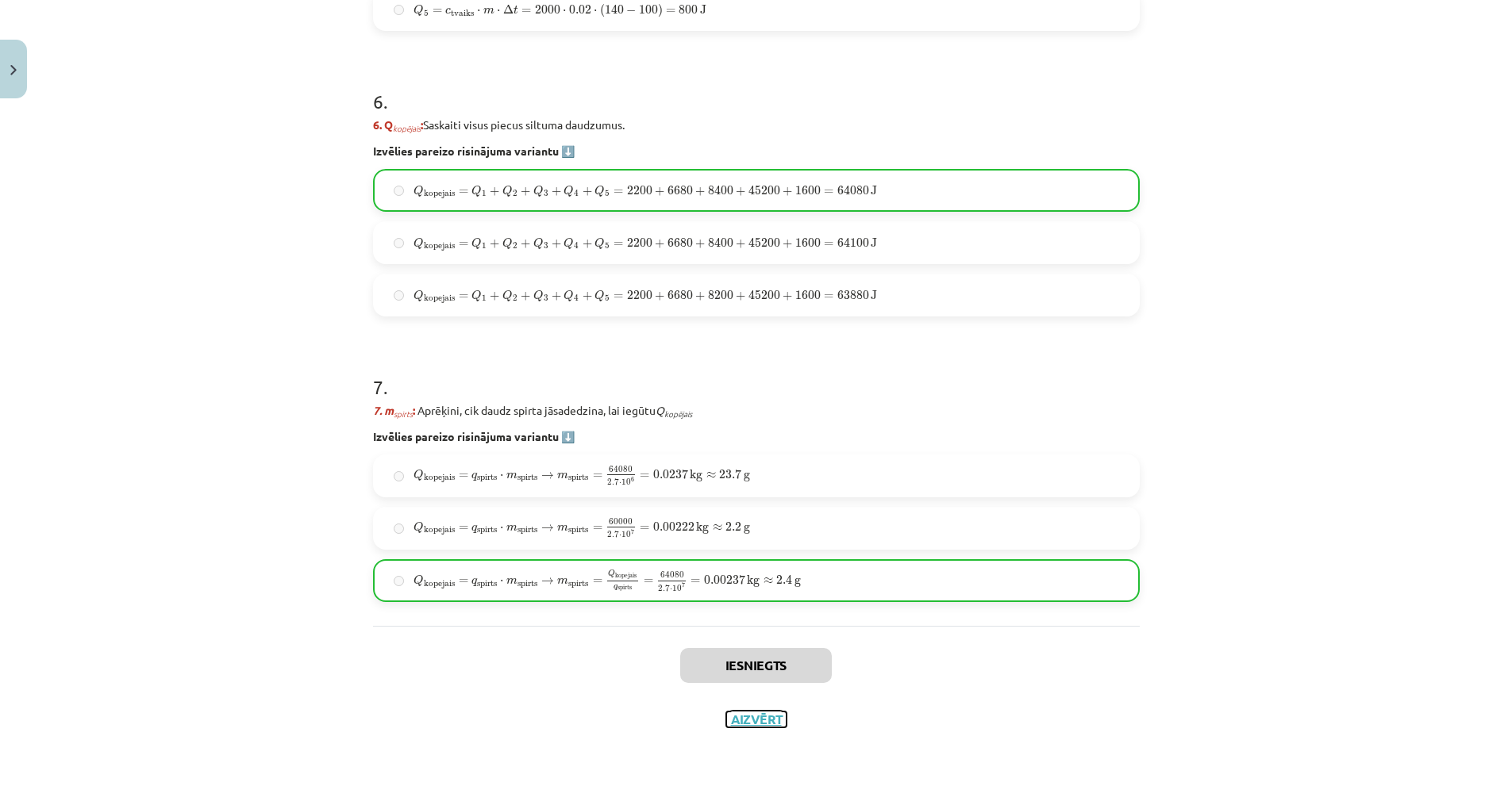
click at [767, 716] on button "Aizvērt" at bounding box center [756, 720] width 60 height 16
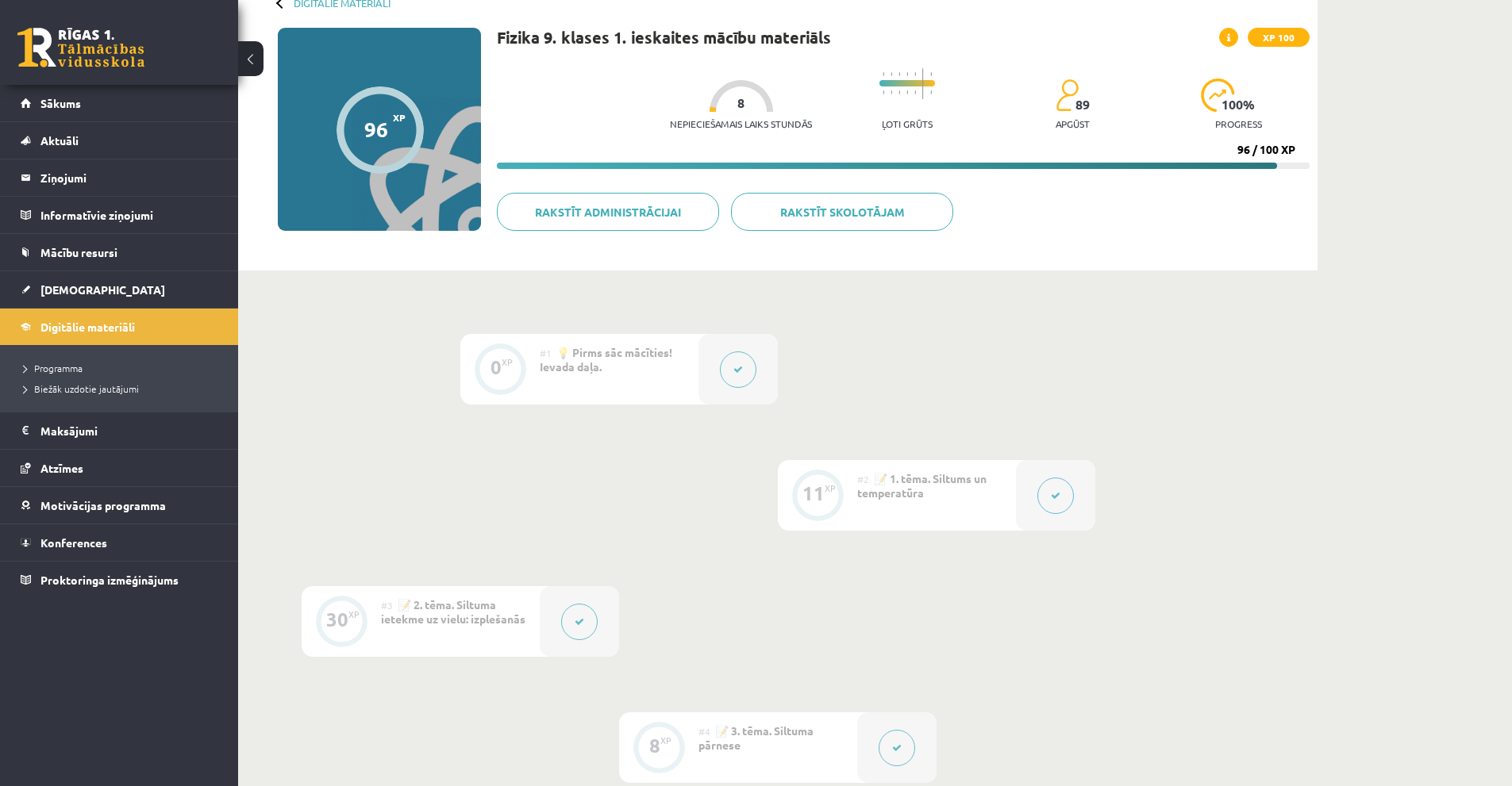
scroll to position [0, 0]
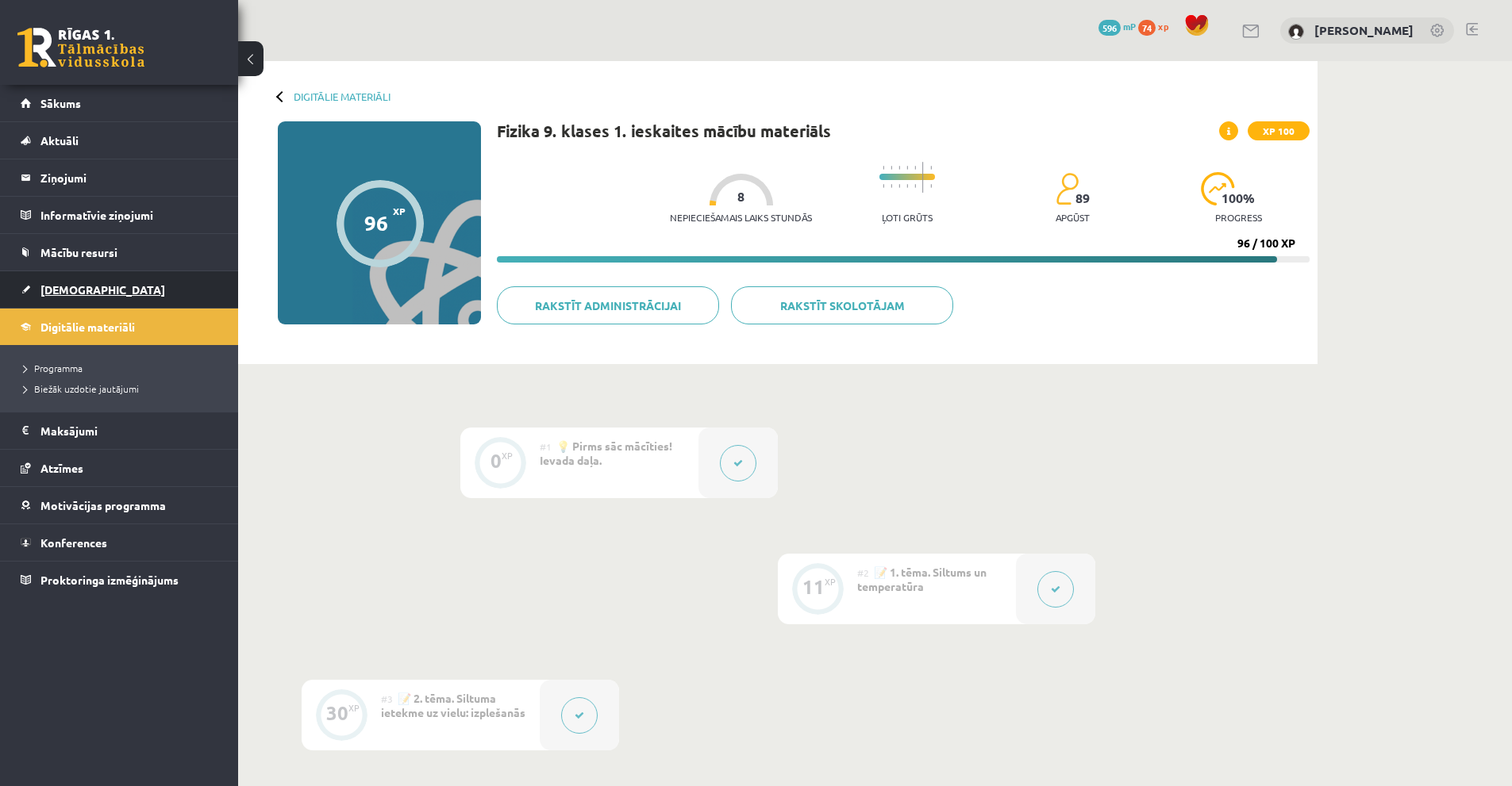
click at [55, 298] on link "[DEMOGRAPHIC_DATA]" at bounding box center [119, 289] width 197 height 36
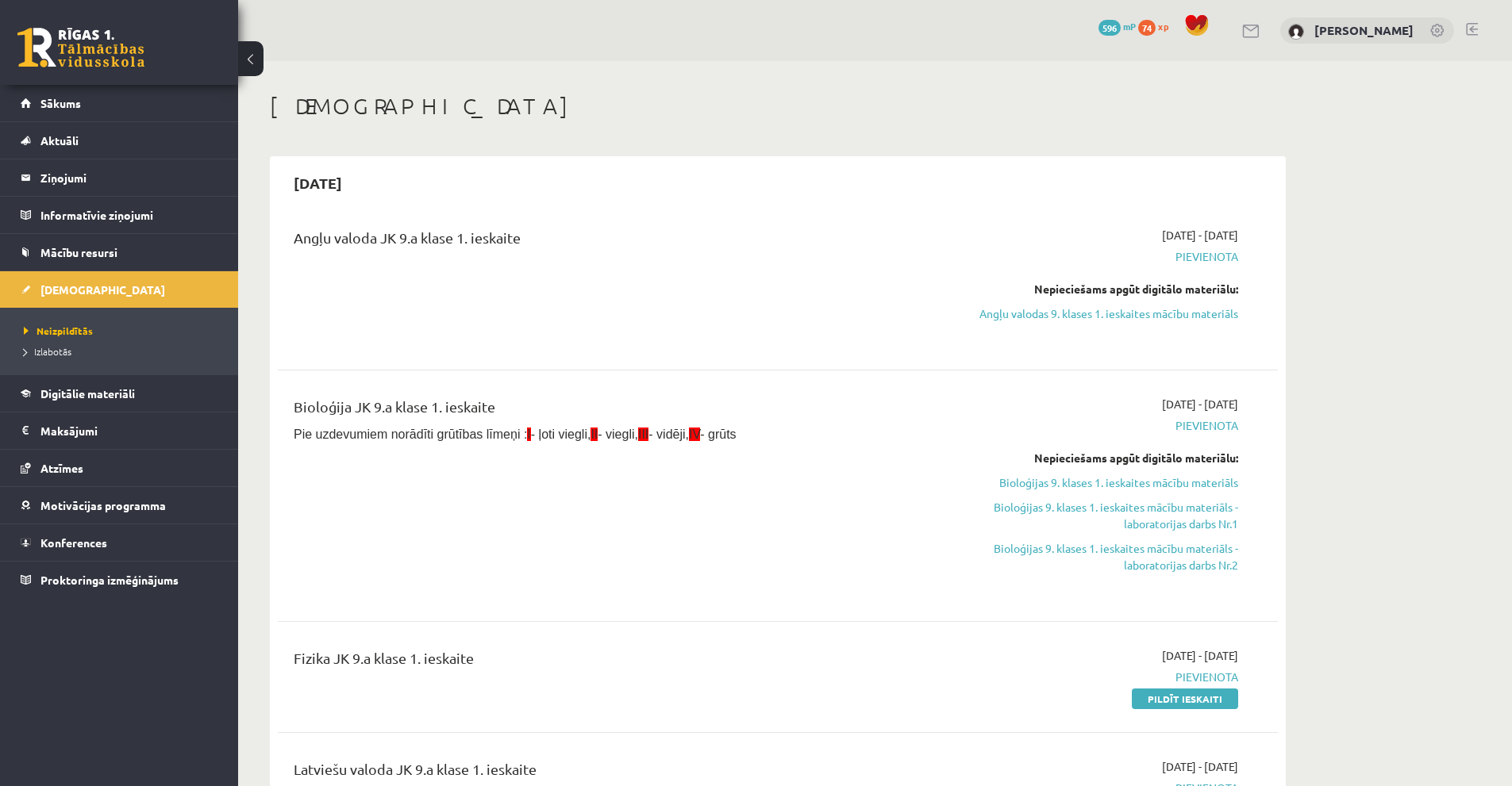
scroll to position [238, 0]
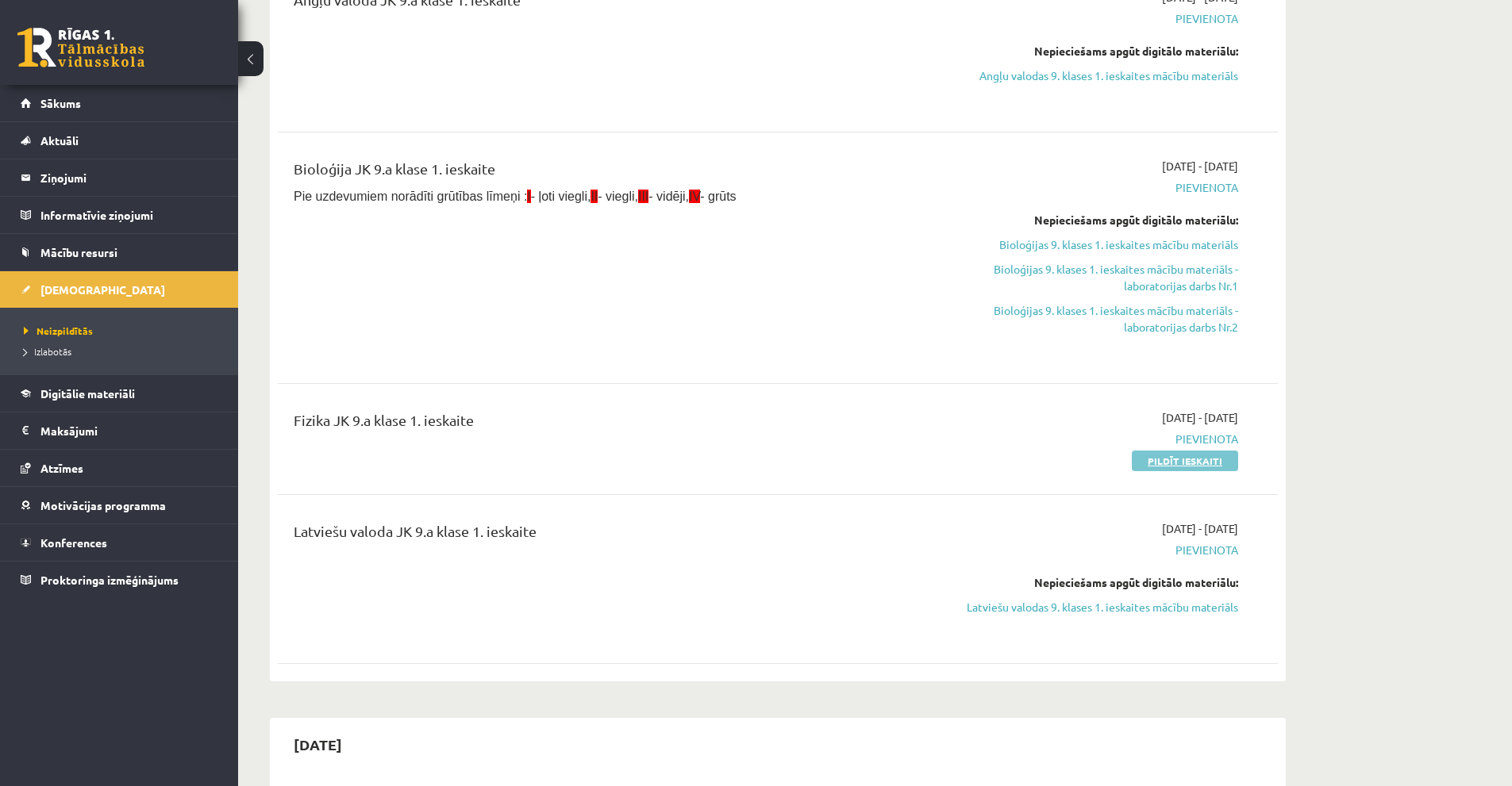
click at [1203, 459] on link "Pildīt ieskaiti" at bounding box center [1185, 460] width 107 height 20
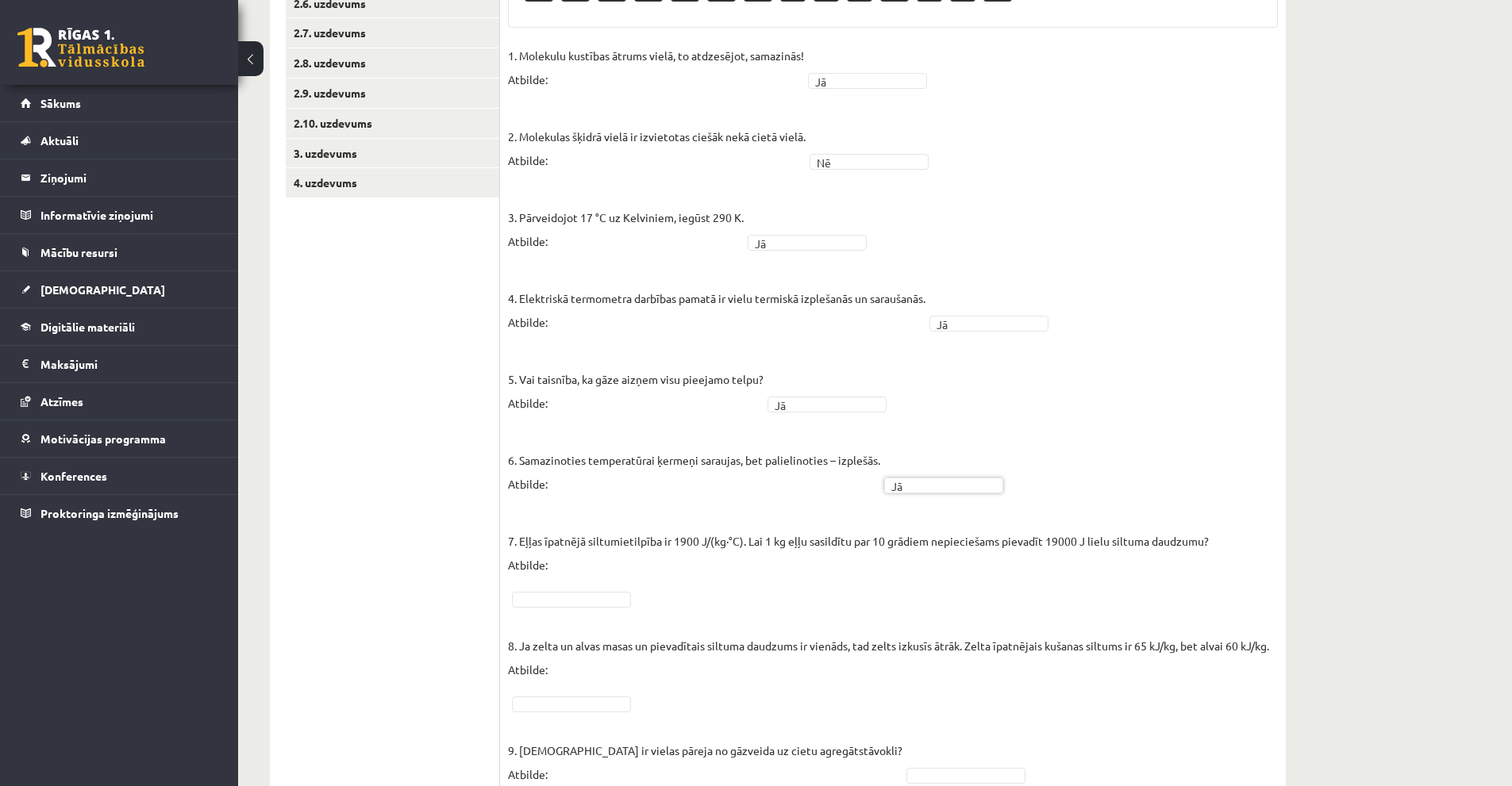
scroll to position [630, 0]
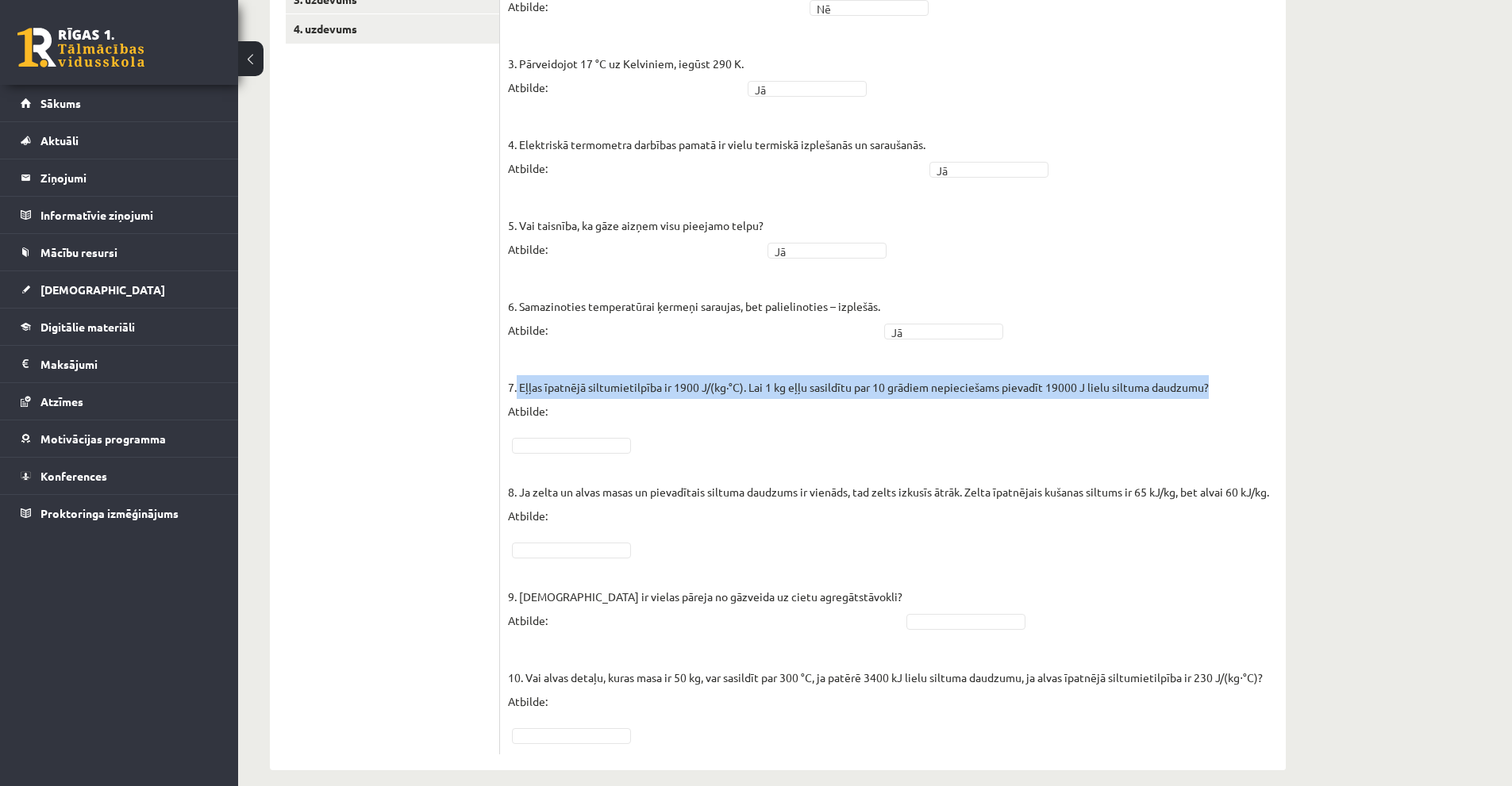
drag, startPoint x: 518, startPoint y: 372, endPoint x: 1200, endPoint y: 373, distance: 682.0
click at [1200, 373] on p "7. Eļļas īpatnējā siltumietilpība ir 1900 J/(kg∙°C). Lai 1 kg eļļu sasildītu pa…" at bounding box center [858, 387] width 701 height 71
copy p "Eļļas īpatnējā siltumietilpība ir 1900 J/(kg∙°C). Lai 1 kg eļļu sasildītu par 1…"
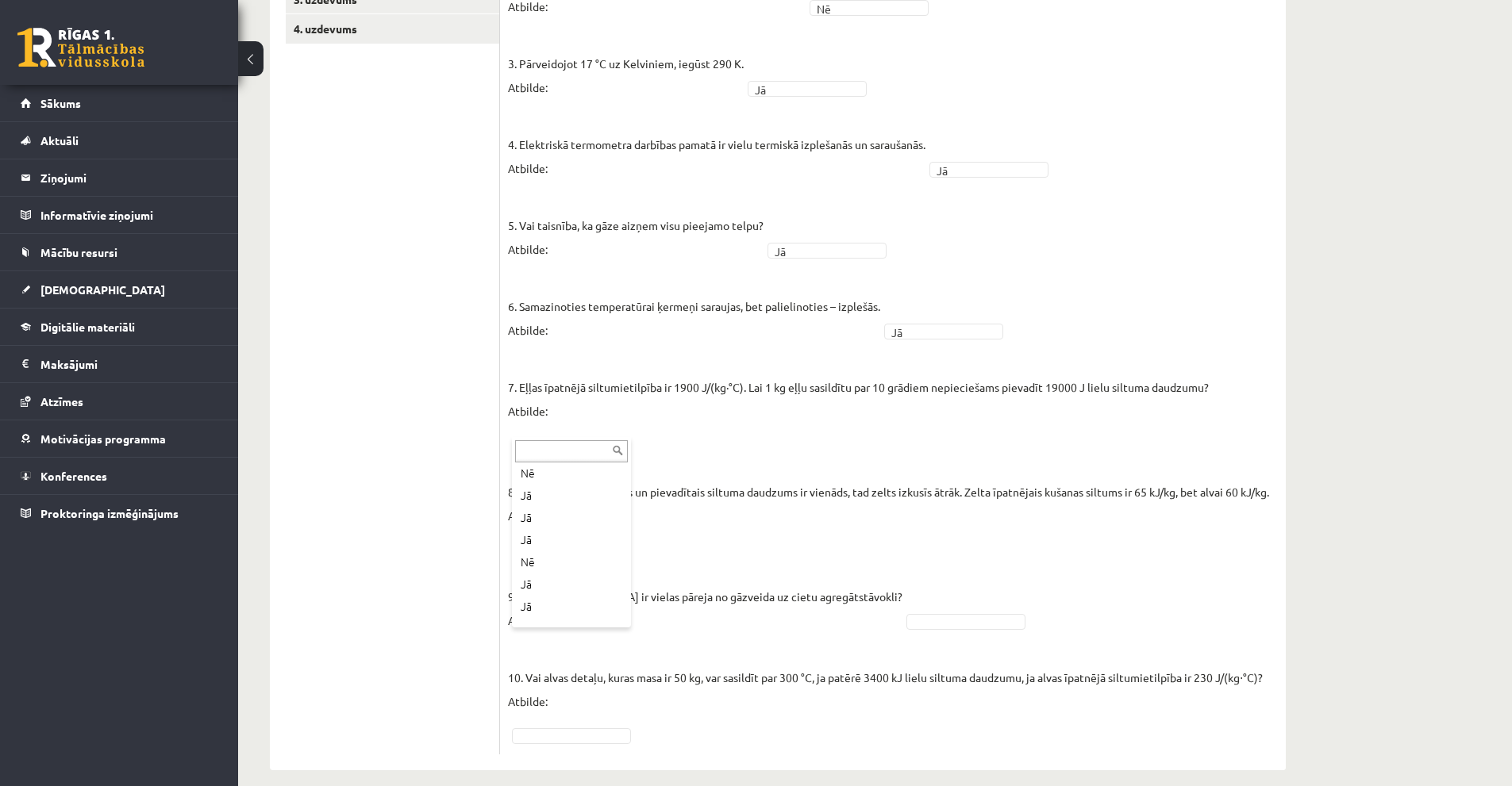
scroll to position [174, 0]
drag, startPoint x: 518, startPoint y: 582, endPoint x: 849, endPoint y: 582, distance: 331.0
click at [849, 582] on p "9. [DEMOGRAPHIC_DATA] ir vielas pāreja no gāzveida uz cietu agregātstāvokli? At…" at bounding box center [705, 597] width 395 height 71
copy p "Kristalizēšanās ir vielas pāreja no gāzveida uz cietu agregātstāvokli?"
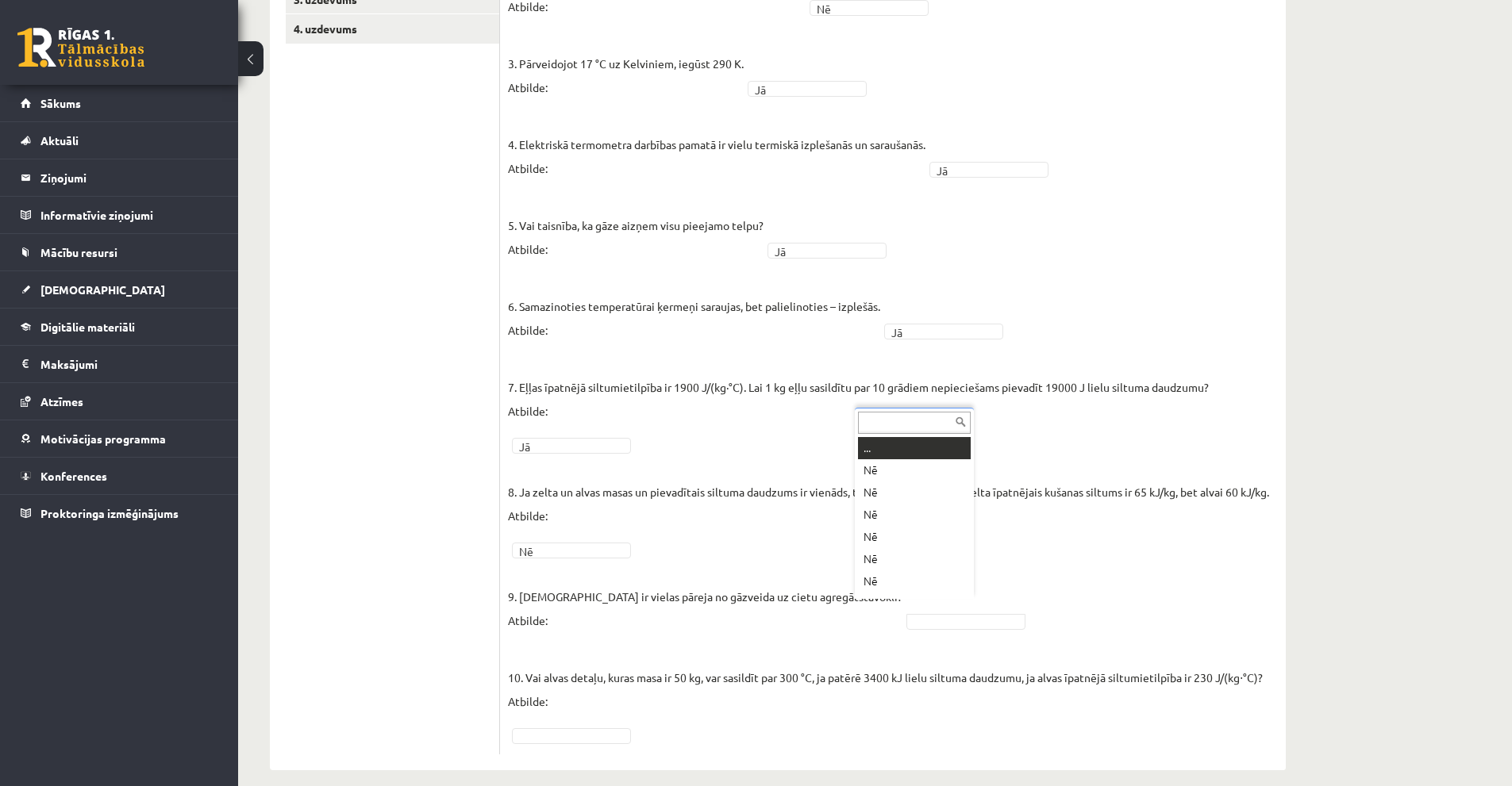
scroll to position [19, 0]
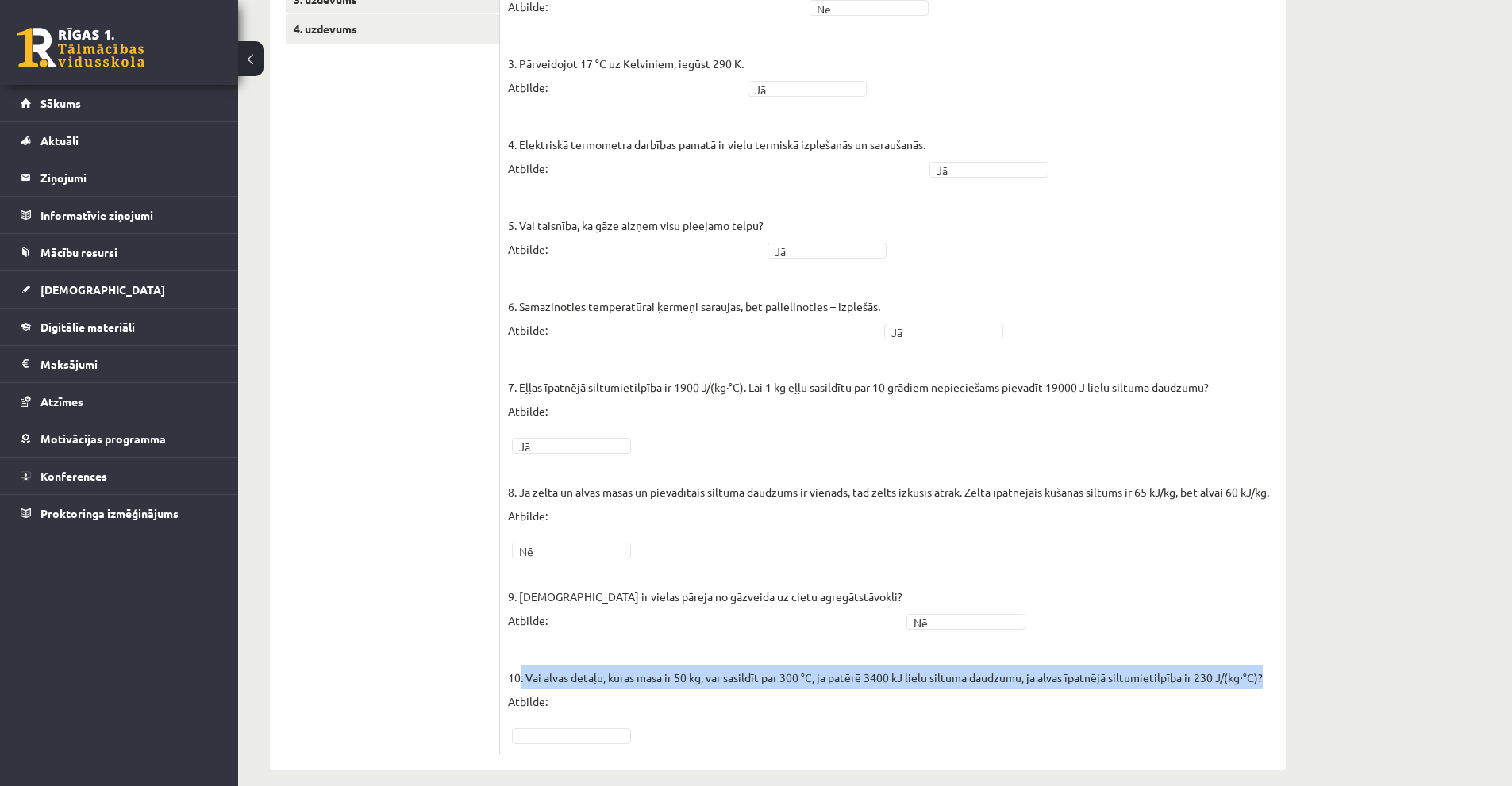
drag, startPoint x: 519, startPoint y: 664, endPoint x: 1255, endPoint y: 659, distance: 736.0
click at [1255, 659] on p "10. Vai alvas detaļu, kuras masa ir 50 kg, var sasildīt par 300 °C, ja patērē 3…" at bounding box center [885, 677] width 755 height 71
copy p ". Vai alvas detaļu, kuras masa ir 50 kg, var sasildīt par 300 °C, ja patērē 340…"
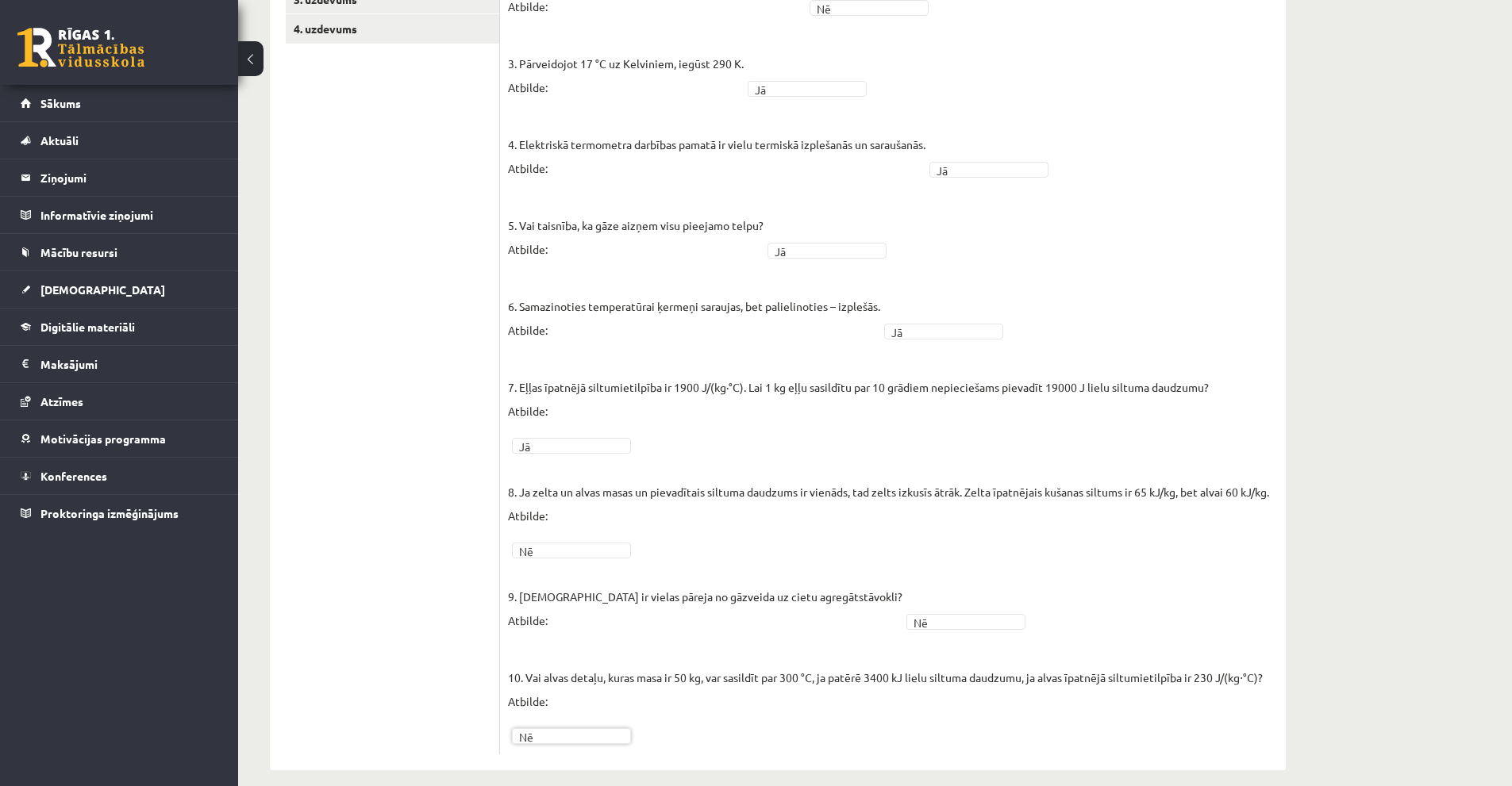
scroll to position [0, 0]
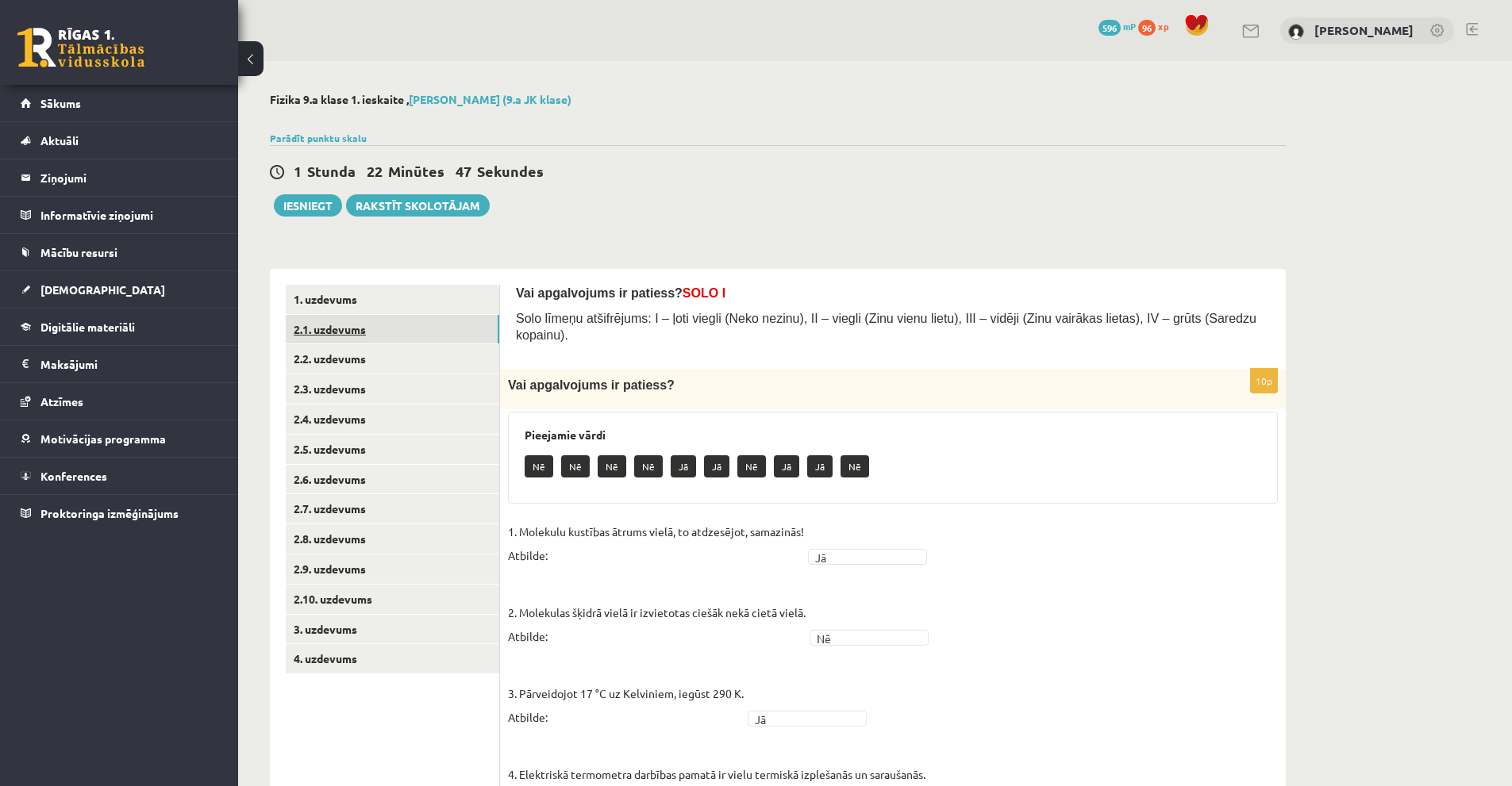
click at [334, 332] on link "2.1. uzdevums" at bounding box center [392, 329] width 213 height 29
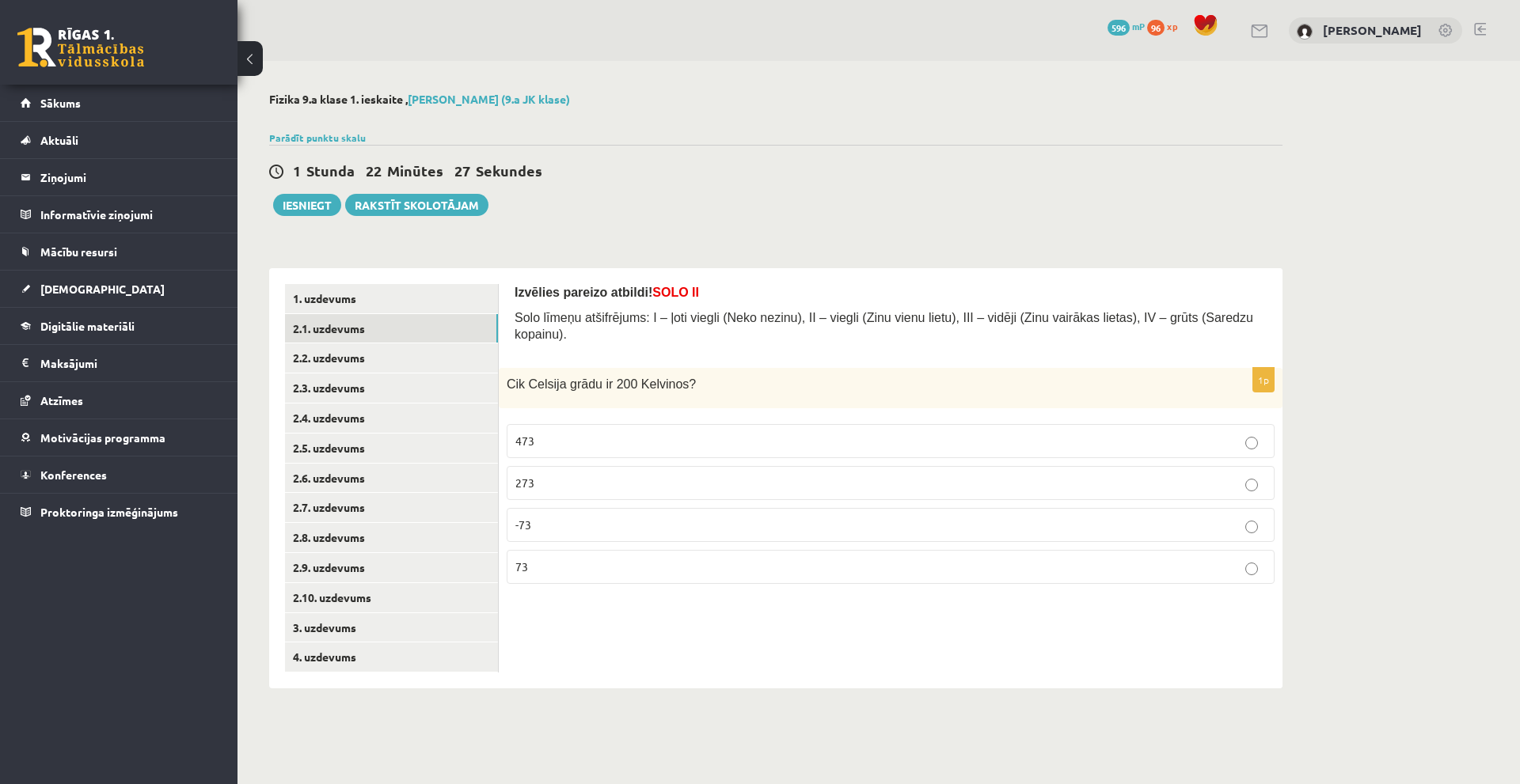
click at [584, 517] on p "-73" at bounding box center [891, 525] width 751 height 17
click at [333, 353] on link "2.2. uzdevums" at bounding box center [391, 358] width 213 height 29
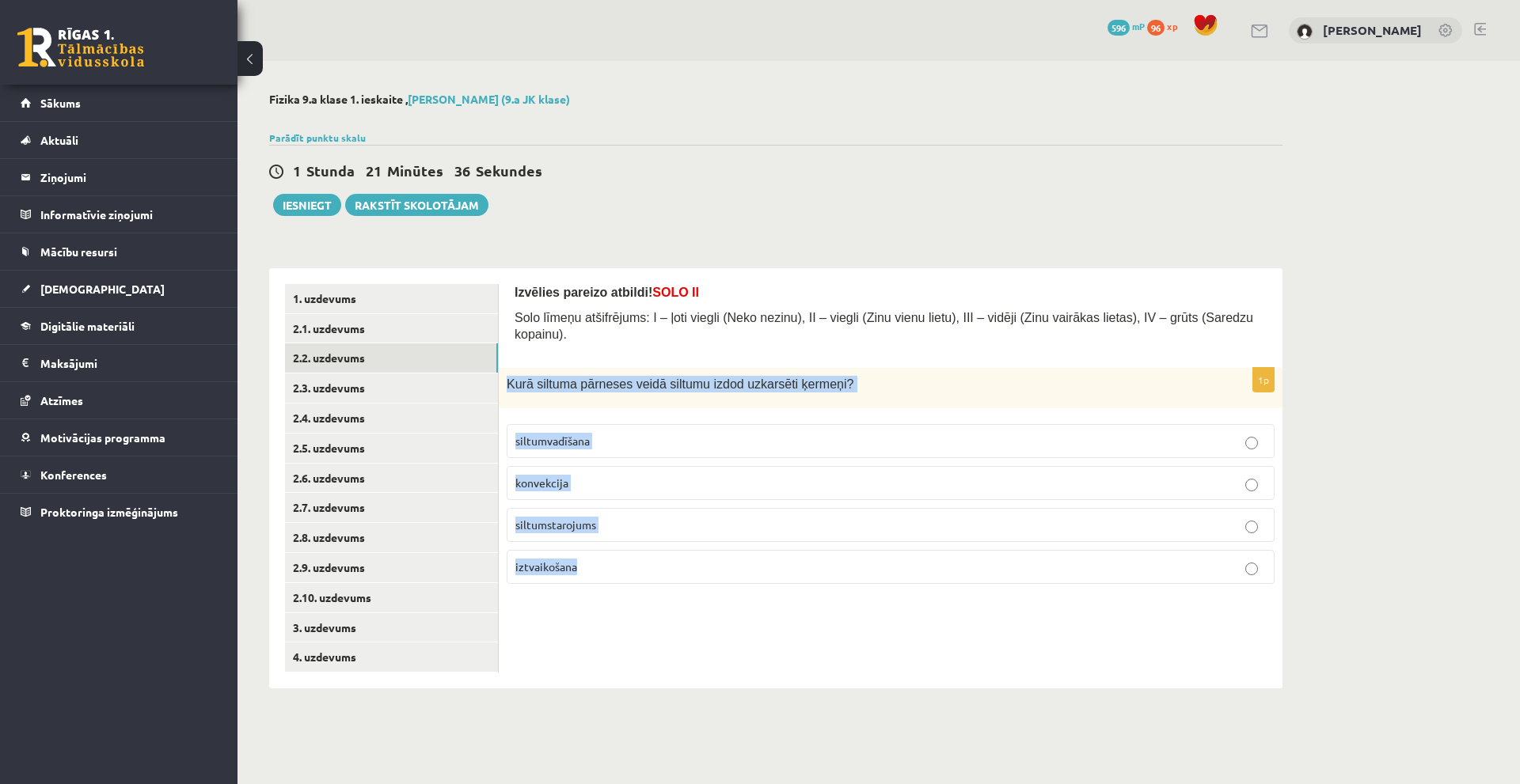
drag, startPoint x: 505, startPoint y: 368, endPoint x: 656, endPoint y: 557, distance: 241.9
click at [656, 557] on div "1p Kurā siltuma pārneses veidā siltumu izdod uzkarsēti ķermeņi? siltumvadīšana …" at bounding box center [890, 483] width 783 height 229
copy div "Kurā siltuma pārneses veidā siltumu izdod uzkarsēti ķermeņi? siltumvadīšana kon…"
drag, startPoint x: 665, startPoint y: 613, endPoint x: 662, endPoint y: 605, distance: 8.5
click at [665, 613] on div "Izvēlies pareizo atbildi! SOLO II Solo līmeņu atšifrējums: I – ļoti viegli (Nek…" at bounding box center [890, 478] width 783 height 420
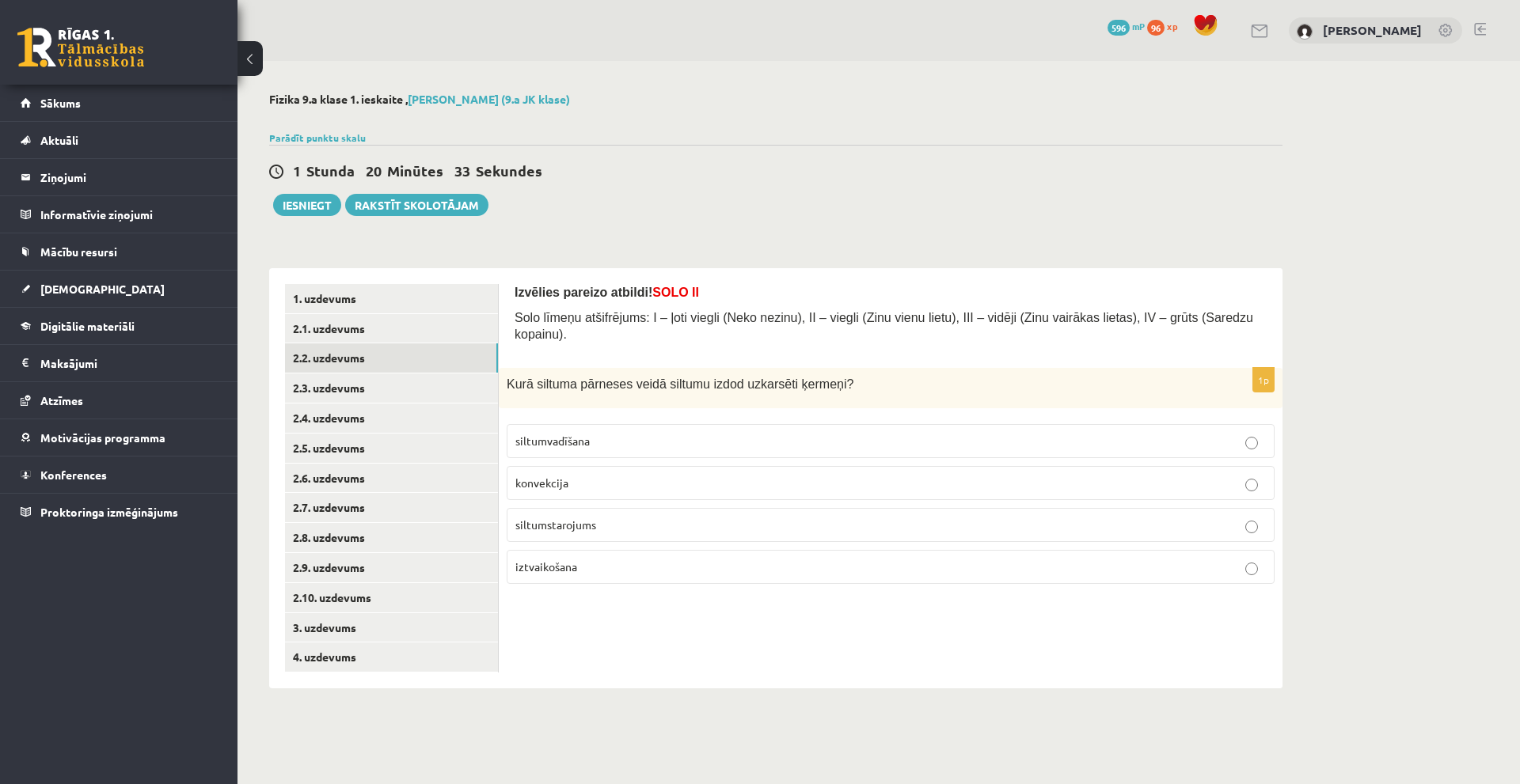
click at [651, 517] on p "siltumstarojums" at bounding box center [891, 525] width 751 height 17
click at [308, 390] on link "2.3. uzdevums" at bounding box center [391, 388] width 213 height 29
click at [658, 433] on p "Jāņtārpiņs" at bounding box center [891, 441] width 751 height 17
click at [349, 417] on link "2.4. uzdevums" at bounding box center [391, 417] width 213 height 29
click at [526, 518] on span "Konvekcija" at bounding box center [542, 525] width 55 height 14
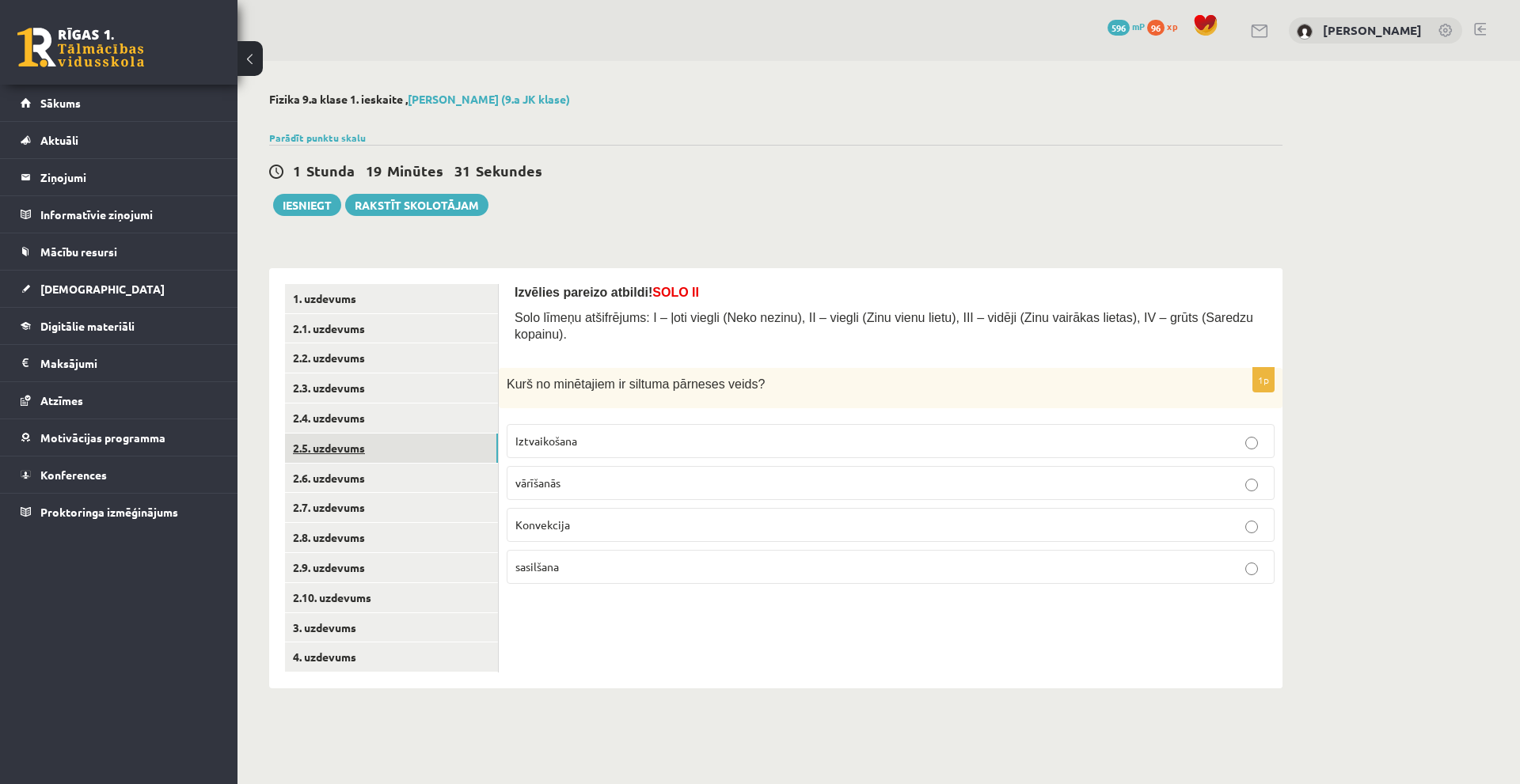
click at [336, 439] on link "2.5. uzdevums" at bounding box center [391, 447] width 213 height 29
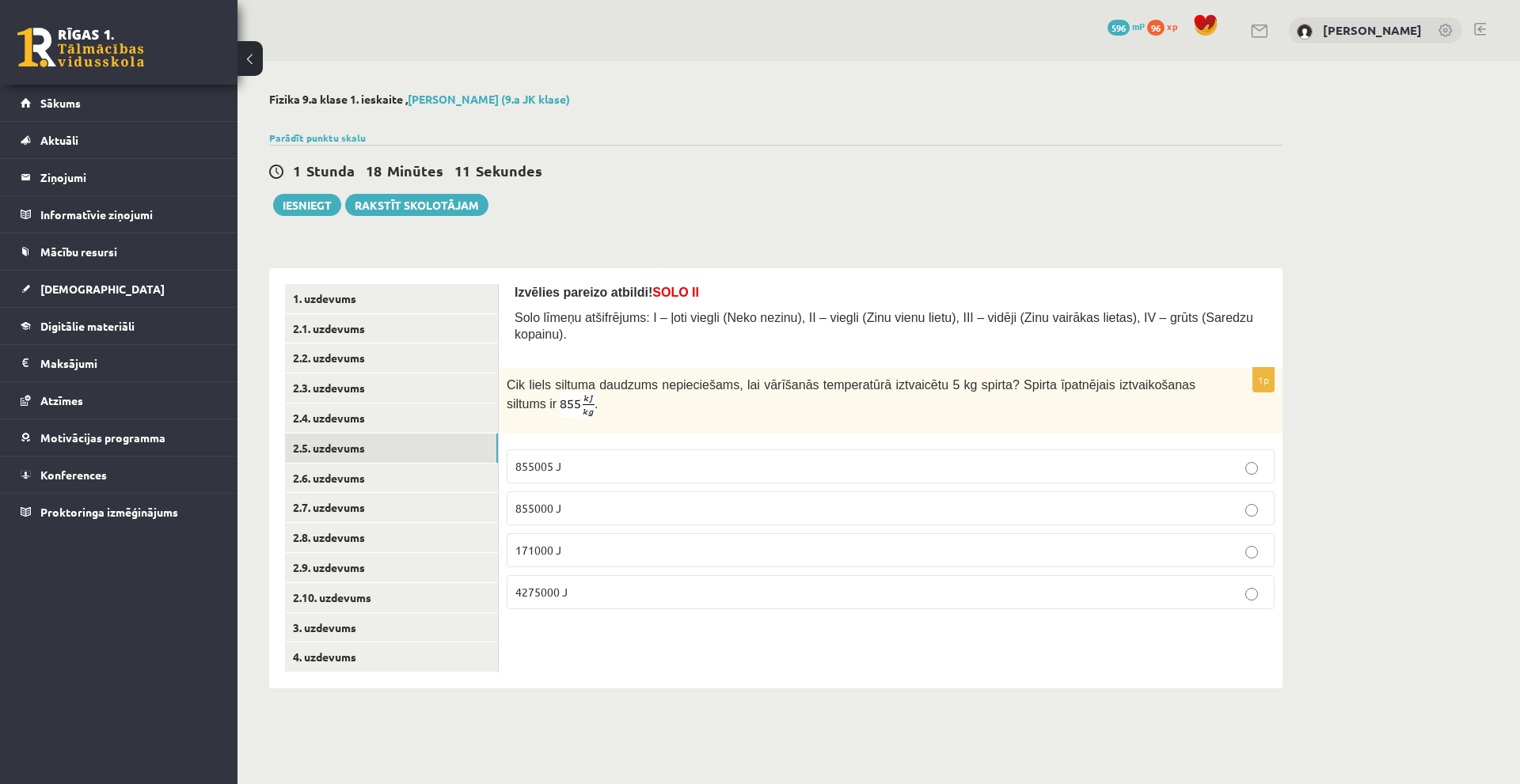
click at [597, 586] on label "4275000 J" at bounding box center [890, 592] width 767 height 34
click at [338, 479] on link "2.6. uzdevums" at bounding box center [391, 478] width 213 height 29
drag, startPoint x: 527, startPoint y: 367, endPoint x: 533, endPoint y: 374, distance: 9.2
click at [533, 377] on span "Cik J liels siltuma daudzums nepieciešams, lai 3 kg ūdeni sasildītu no 30°C līd…" at bounding box center [747, 383] width 483 height 13
click at [543, 679] on div "Izvēlies pareizo atbildi! SOLO II Solo līmeņu atšifrējums: I – ļoti viegli (Nek…" at bounding box center [890, 478] width 783 height 420
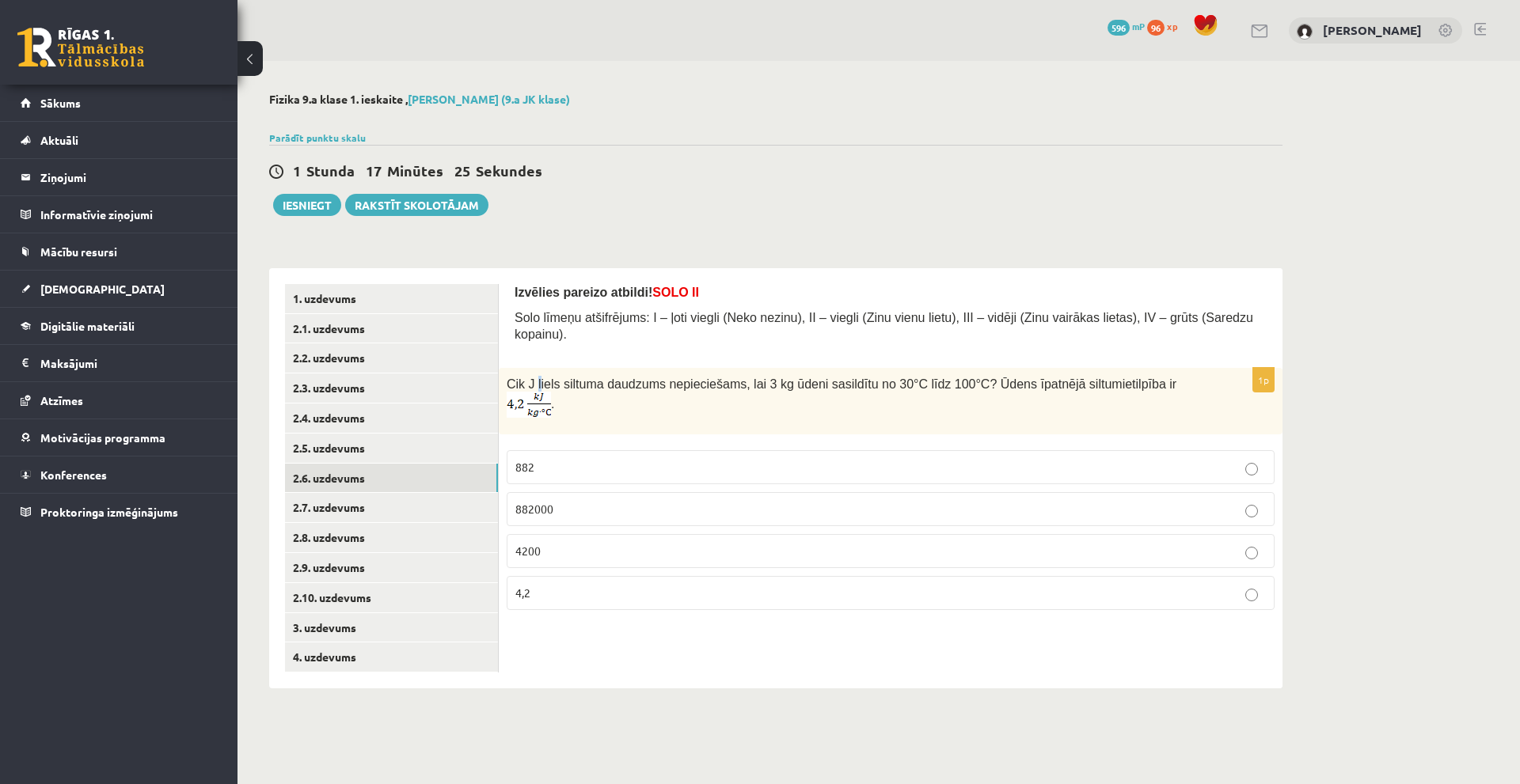
click at [536, 377] on span "Cik J liels siltuma daudzums nepieciešams, lai 3 kg ūdeni sasildītu no 30°C līd…" at bounding box center [747, 383] width 483 height 13
click at [653, 378] on span "Cik J liels siltuma daudzums nepieciešams, lai 3 kg ūdeni sasildītu no 30°C līd…" at bounding box center [747, 383] width 483 height 13
click at [849, 377] on span "Cik J liels siltuma daudzums nepieciešams, lai 3 kg ūdeni sasildītu no 30°C līd…" at bounding box center [747, 383] width 483 height 13
click at [740, 377] on span "Cik J liels siltuma daudzums nepieciešams, lai 3 kg ūdeni sasildītu no 30°C līd…" at bounding box center [747, 383] width 483 height 13
click at [745, 377] on span "Cik J liels siltuma daudzums nepieciešams, lai 3 kg ūdeni sasildītu no 30°C līd…" at bounding box center [747, 383] width 483 height 13
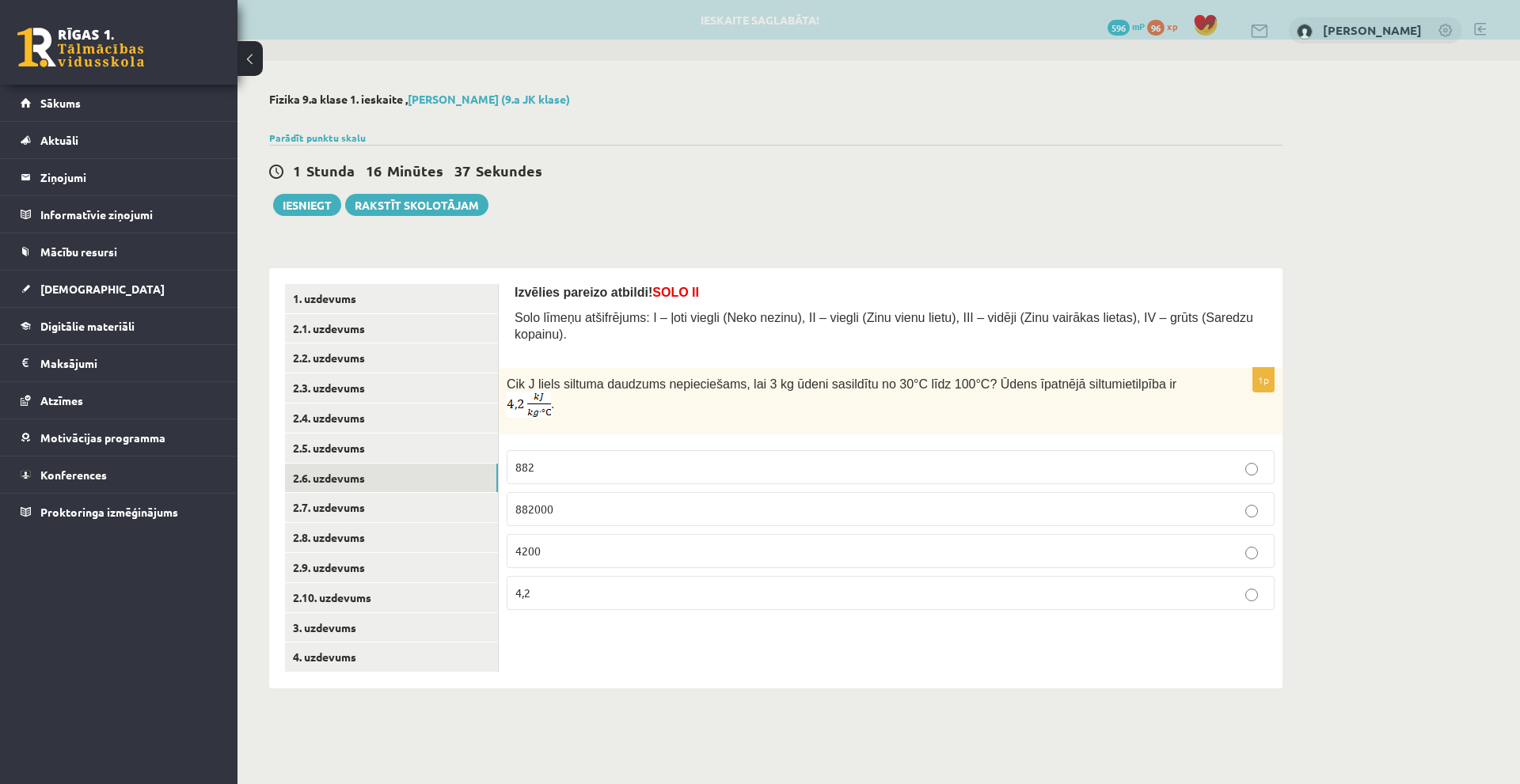
click at [700, 501] on p "882000" at bounding box center [891, 509] width 751 height 17
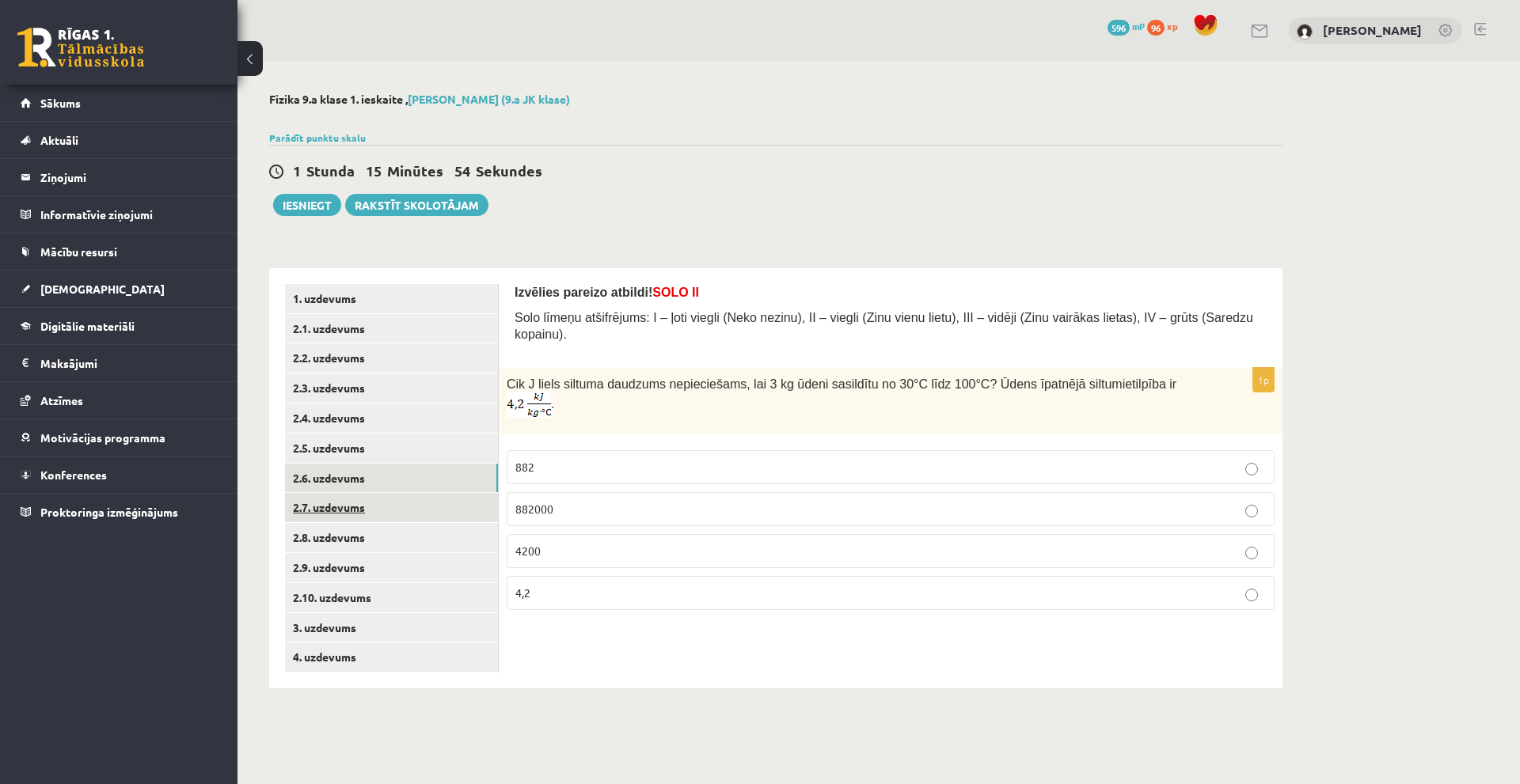
click at [340, 514] on link "2.7. uzdevums" at bounding box center [391, 507] width 213 height 29
click at [608, 459] on p "0,03" at bounding box center [891, 467] width 751 height 17
click at [305, 541] on link "2.8. uzdevums" at bounding box center [391, 537] width 213 height 29
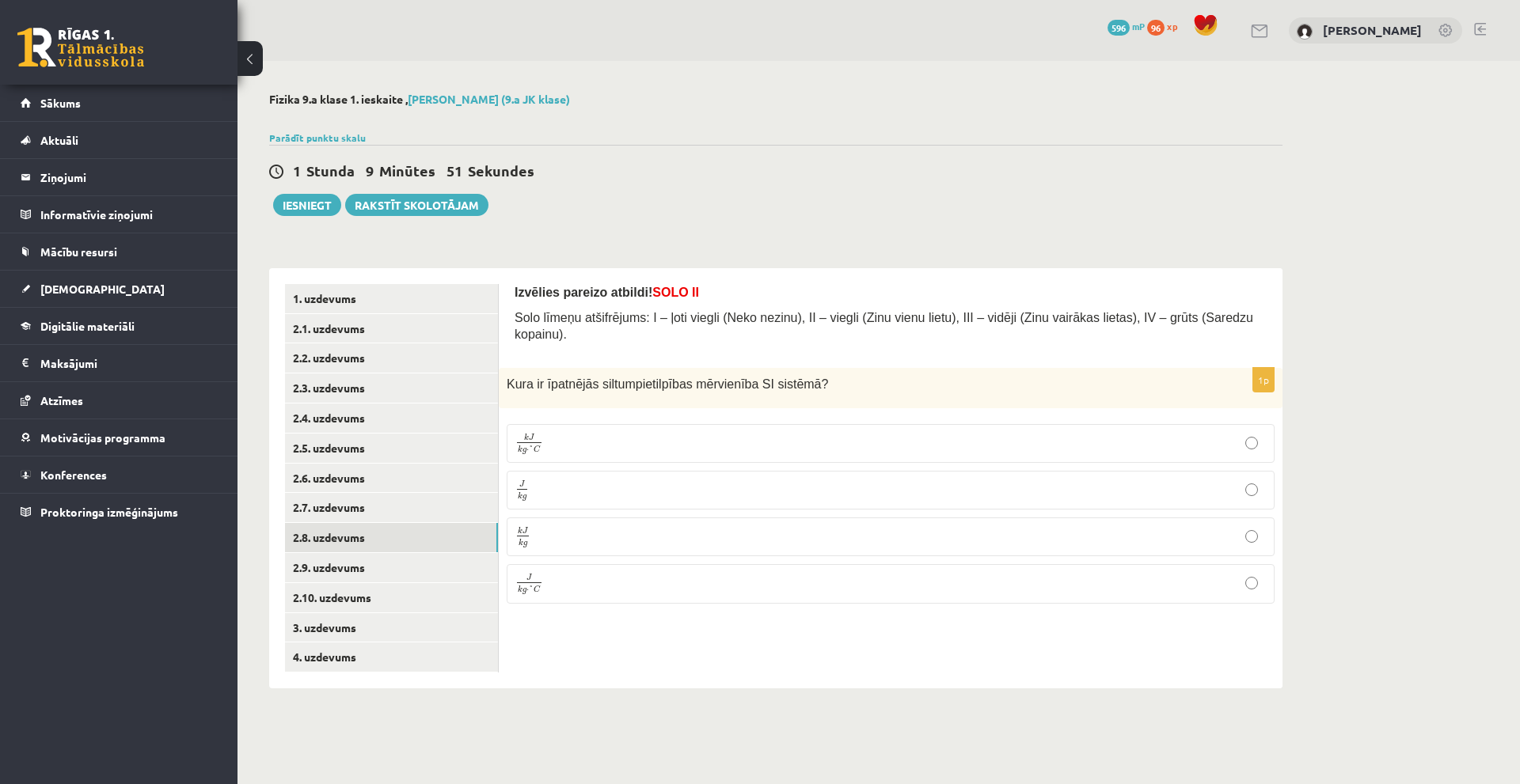
click at [193, 643] on div "0 Dāvanas 596 mP 96 xp [PERSON_NAME] Sākums Aktuāli Kā mācīties eSKOLĀ Kontakti…" at bounding box center [119, 392] width 237 height 784
click at [571, 471] on label "J k g J k g" at bounding box center [890, 490] width 767 height 39
drag, startPoint x: 504, startPoint y: 369, endPoint x: 811, endPoint y: 377, distance: 307.1
click at [811, 377] on div "Kura ir īpatnējās siltumpietilpības mērvienība SI sistēmā ?" at bounding box center [890, 388] width 783 height 40
copy span "Kura ir īpatnējās siltumpietilpības mērvienība SI sistēmā ?"
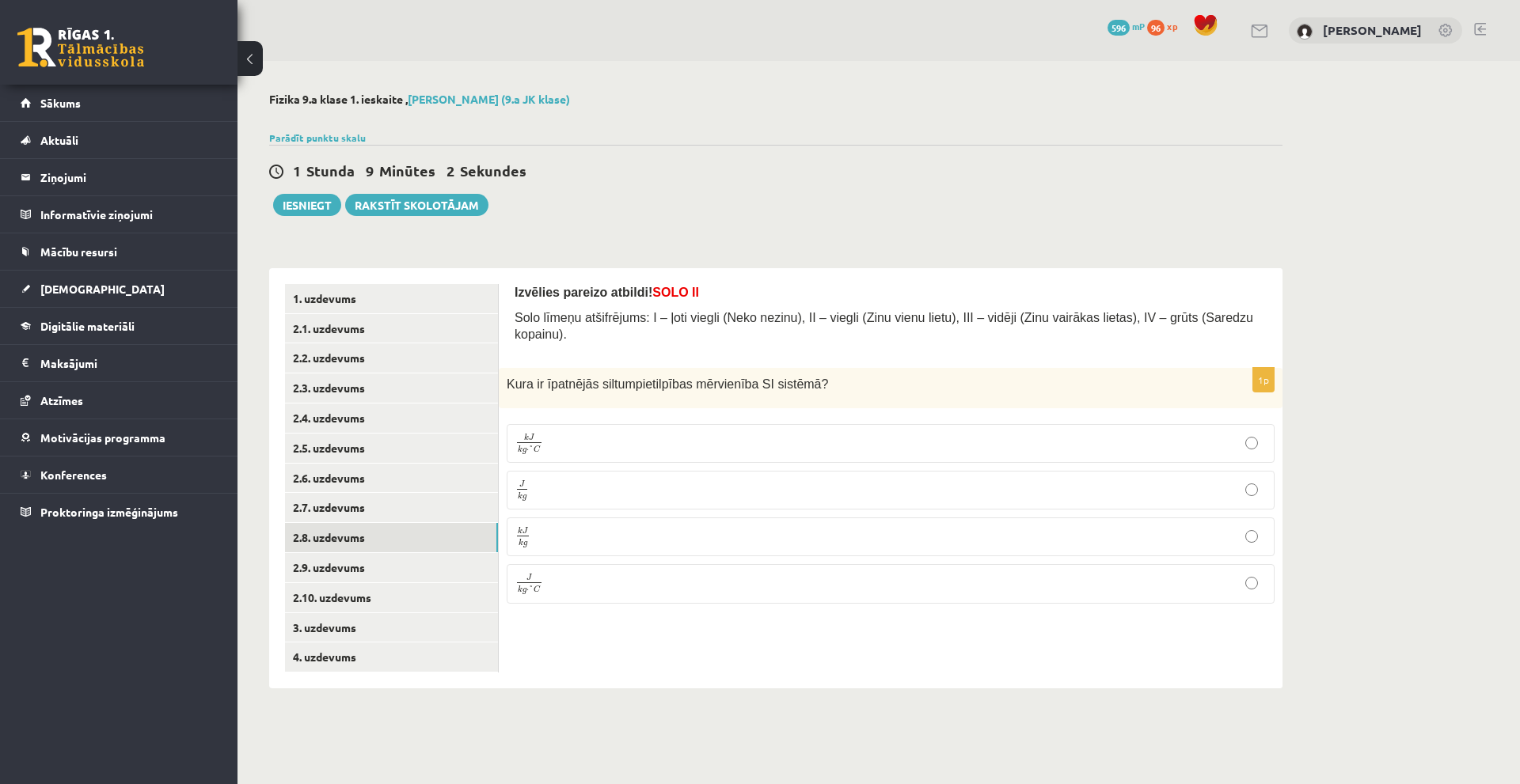
click at [702, 658] on div "Izvēlies pareizo atbildi! SOLO II Solo līmeņu atšifrējums: I – ļoti viegli (Nek…" at bounding box center [890, 478] width 783 height 420
click at [352, 568] on link "2.9. uzdevums" at bounding box center [391, 567] width 213 height 29
click at [359, 543] on link "2.8. uzdevums" at bounding box center [391, 537] width 213 height 29
drag, startPoint x: 506, startPoint y: 406, endPoint x: 604, endPoint y: 588, distance: 206.7
click at [604, 588] on fieldset "k J k g ⋅ ° C k J k g ⋅ ° C J k g J k g k J k g k J k g J k g ⋅ ° C J k g ⋅ ° C" at bounding box center [890, 512] width 767 height 192
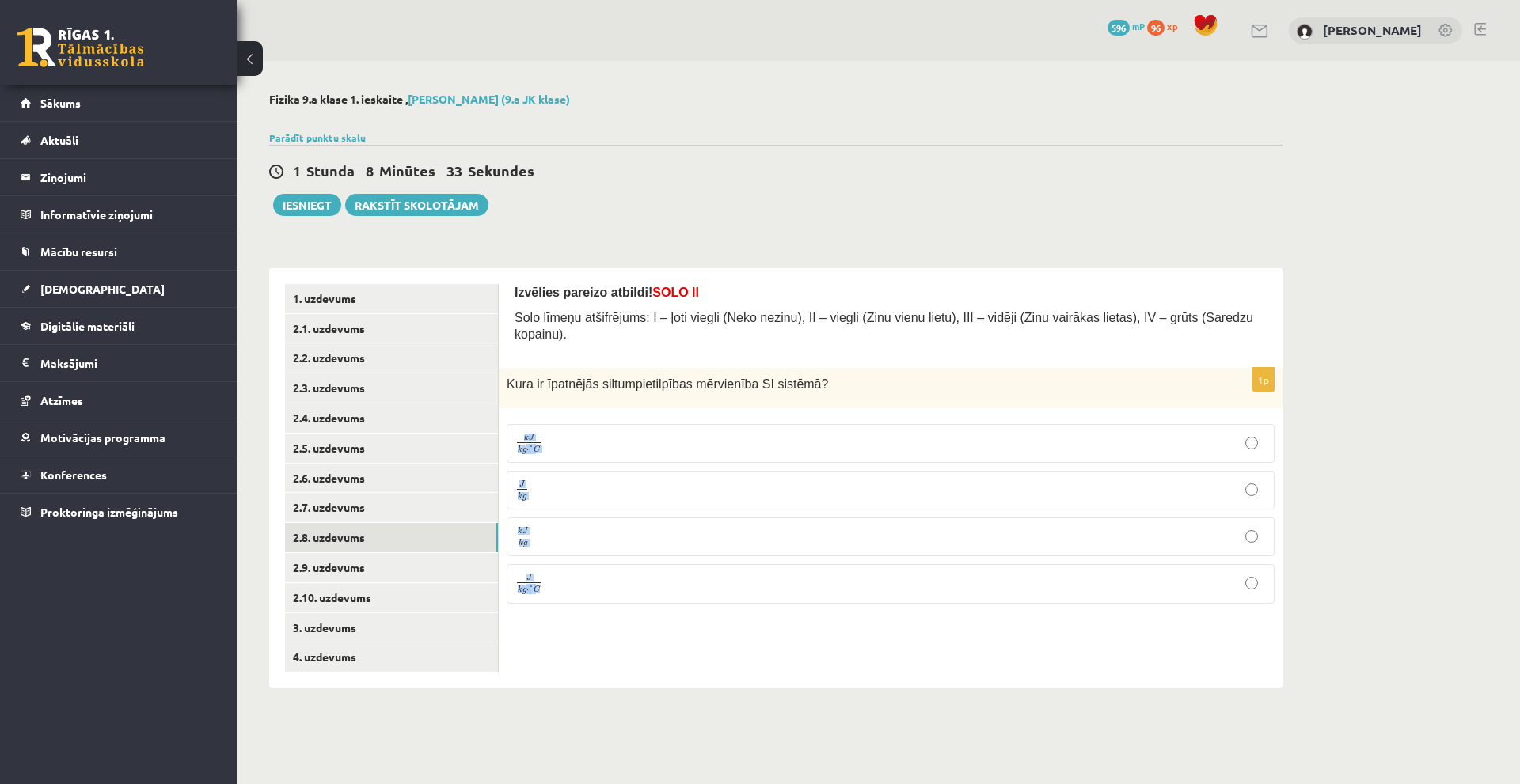
copy fieldset "k J k g ⋅ ° C k J k g ⋅ ° C J k g J k g k J k g k J k g J k g ⋅ ° C"
click at [552, 659] on div "Izvēlies pareizo atbildi! SOLO II Solo līmeņu atšifrējums: I – ļoti viegli (Nek…" at bounding box center [890, 478] width 783 height 420
click at [593, 573] on p "J k g ⋅ ° C J k g ⋅ ° C" at bounding box center [891, 584] width 751 height 21
click at [688, 573] on p "J k g ⋅ ° C J k g ⋅ ° C" at bounding box center [891, 584] width 751 height 21
click at [345, 566] on link "2.9. uzdevums" at bounding box center [391, 567] width 213 height 29
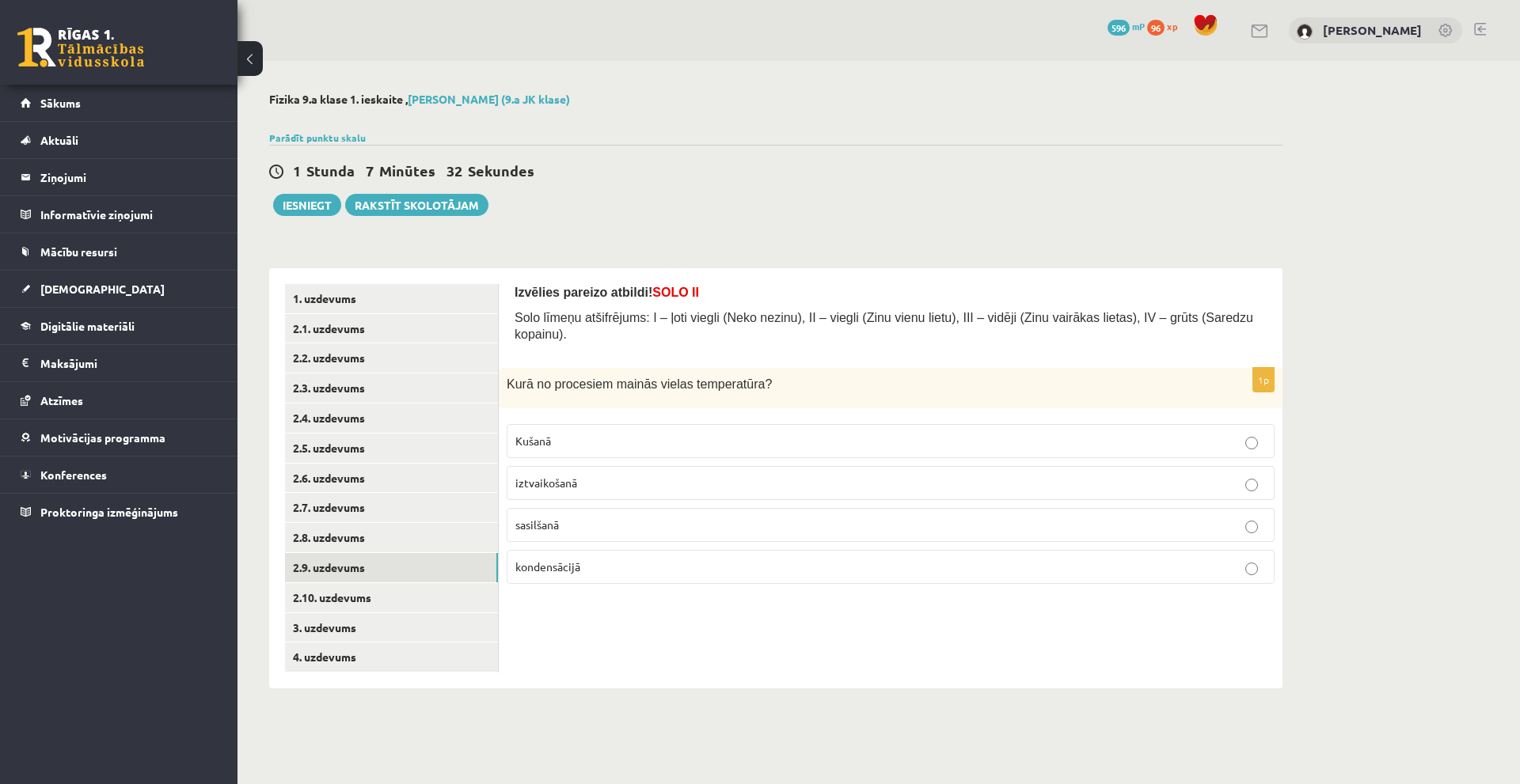
click at [578, 433] on p "Kušanā" at bounding box center [891, 441] width 751 height 17
click at [589, 466] on label "iztvaikošanā" at bounding box center [890, 483] width 767 height 34
click at [589, 444] on fieldset "Kušanā iztvaikošanā sasilšanā [GEOGRAPHIC_DATA]" at bounding box center [890, 503] width 767 height 172
click at [590, 433] on label "Kušanā" at bounding box center [890, 441] width 767 height 34
click at [500, 387] on div "Kurā no procesiem mainās vielas temperatūra?" at bounding box center [890, 388] width 783 height 40
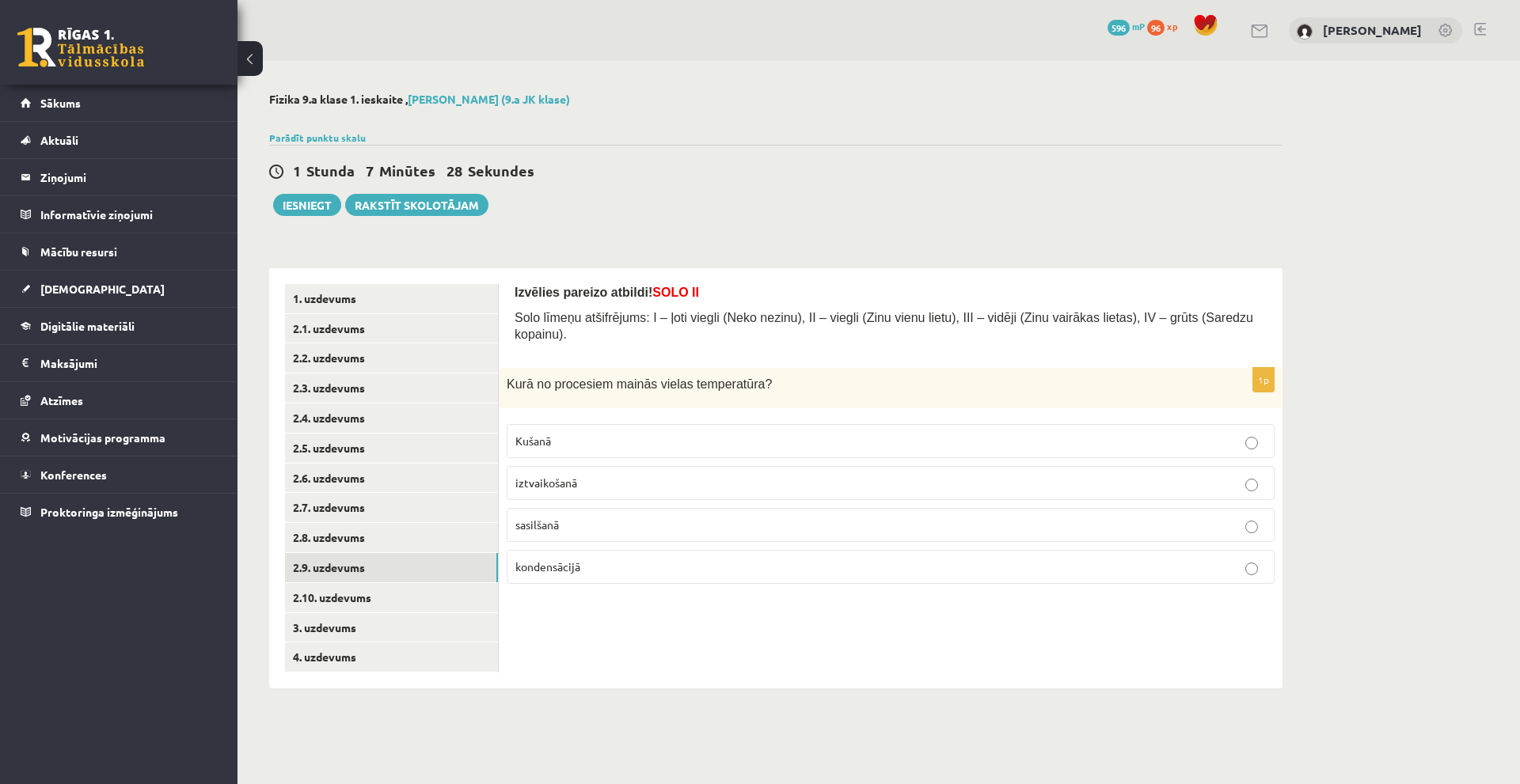
click at [556, 518] on label "sasilšanā" at bounding box center [890, 525] width 767 height 34
click at [293, 609] on link "2.10. uzdevums" at bounding box center [391, 598] width 213 height 29
click at [563, 475] on p "-273°C" at bounding box center [891, 483] width 751 height 17
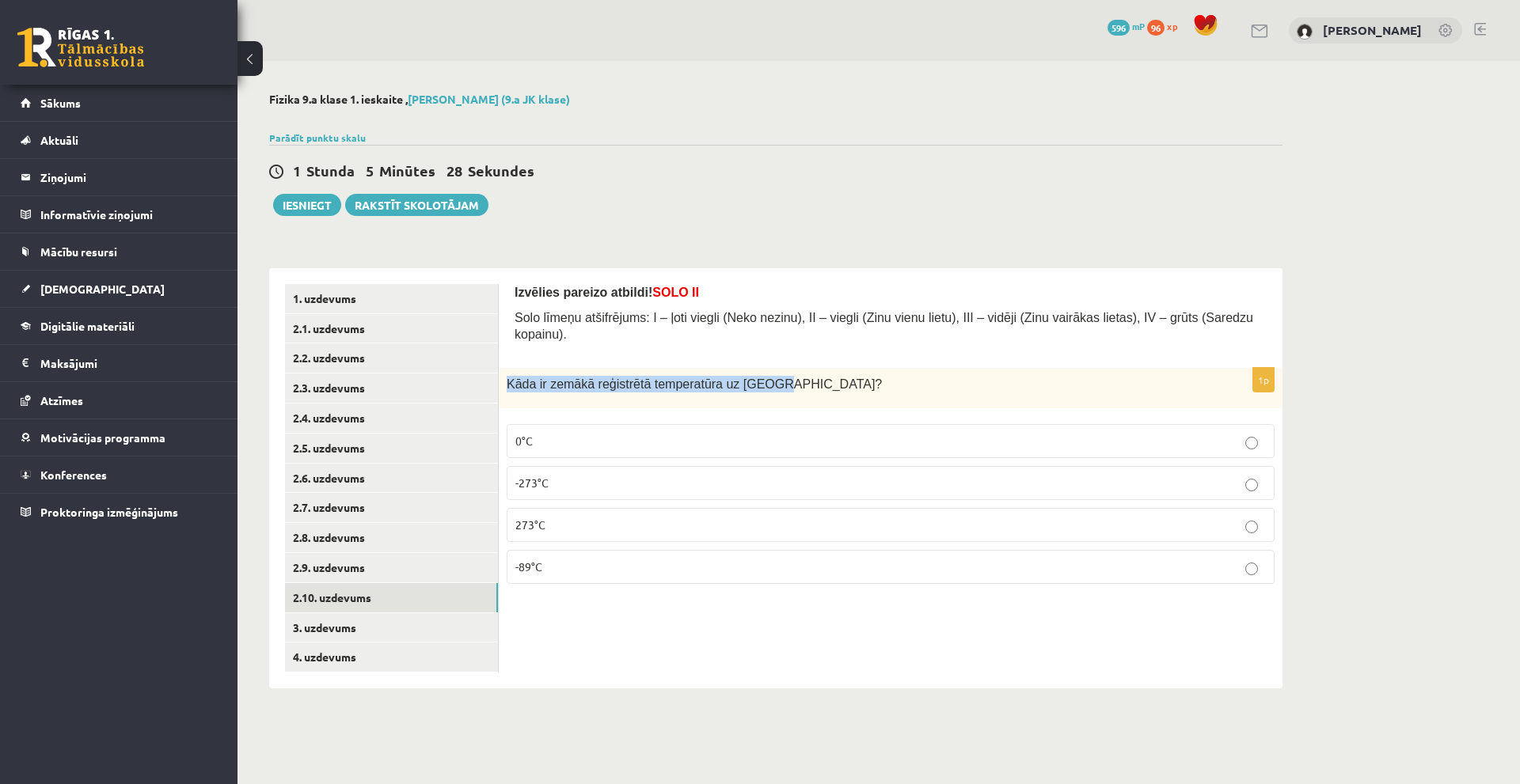
drag, startPoint x: 499, startPoint y: 367, endPoint x: 831, endPoint y: 355, distance: 332.2
click at [831, 368] on div "Kāda ir zemākā reģistrētā temperatūra uz [GEOGRAPHIC_DATA]?" at bounding box center [890, 388] width 783 height 40
copy span "Kāda ir zemākā reģistrētā temperatūra uz [GEOGRAPHIC_DATA]?"
click at [781, 200] on div "1 Stunda 5 Minūtes 14 Sekundes Ieskaite saglabāta! Iesniegt Rakstīt skolotājam" at bounding box center [775, 180] width 1014 height 71
click at [805, 559] on p "-89°C" at bounding box center [891, 567] width 751 height 17
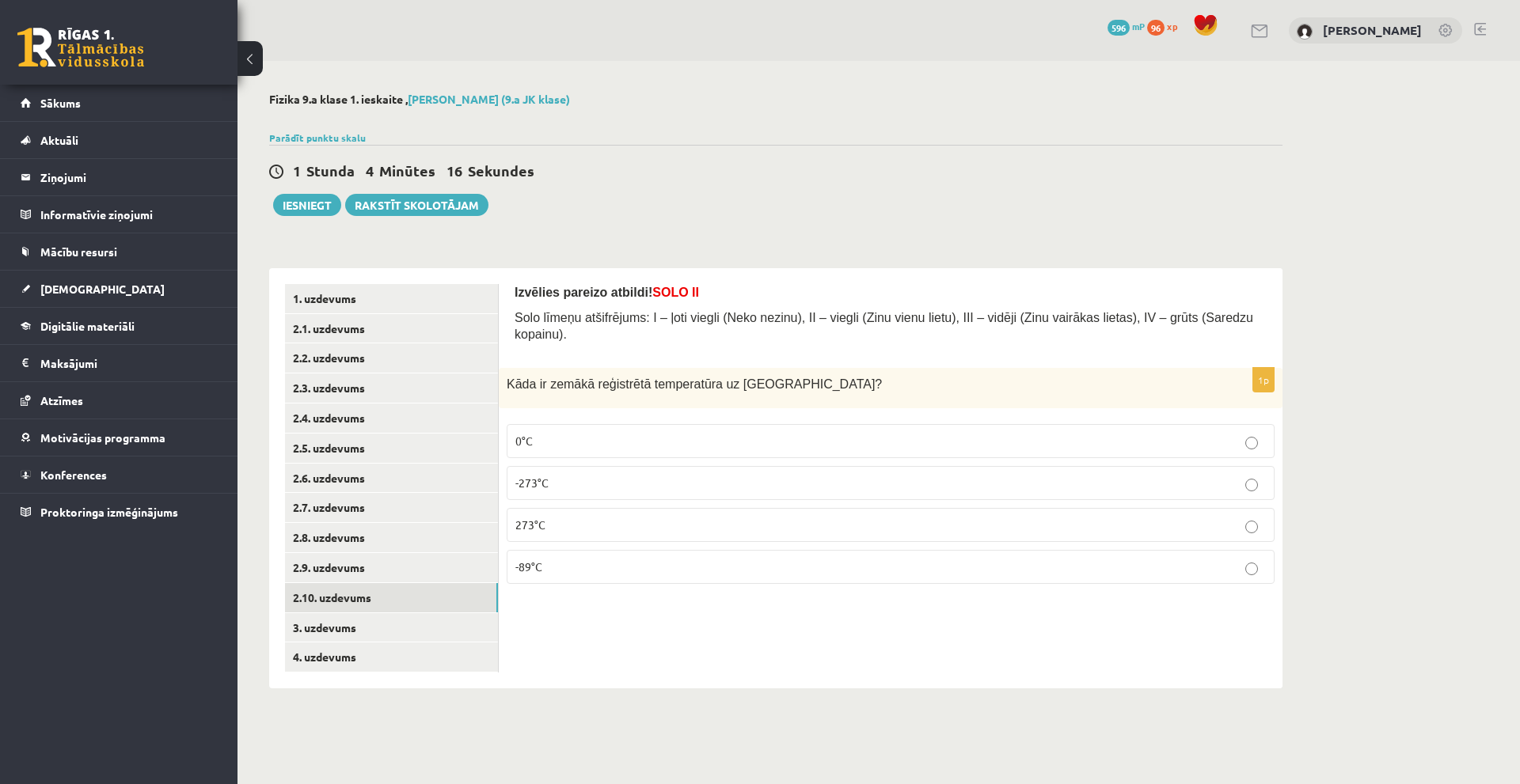
click at [775, 634] on div "Izvēlies pareizo atbildi! SOLO II Solo līmeņu atšifrējums: I – ļoti viegli (Nek…" at bounding box center [890, 478] width 783 height 420
click at [369, 640] on link "3. uzdevums" at bounding box center [391, 628] width 213 height 29
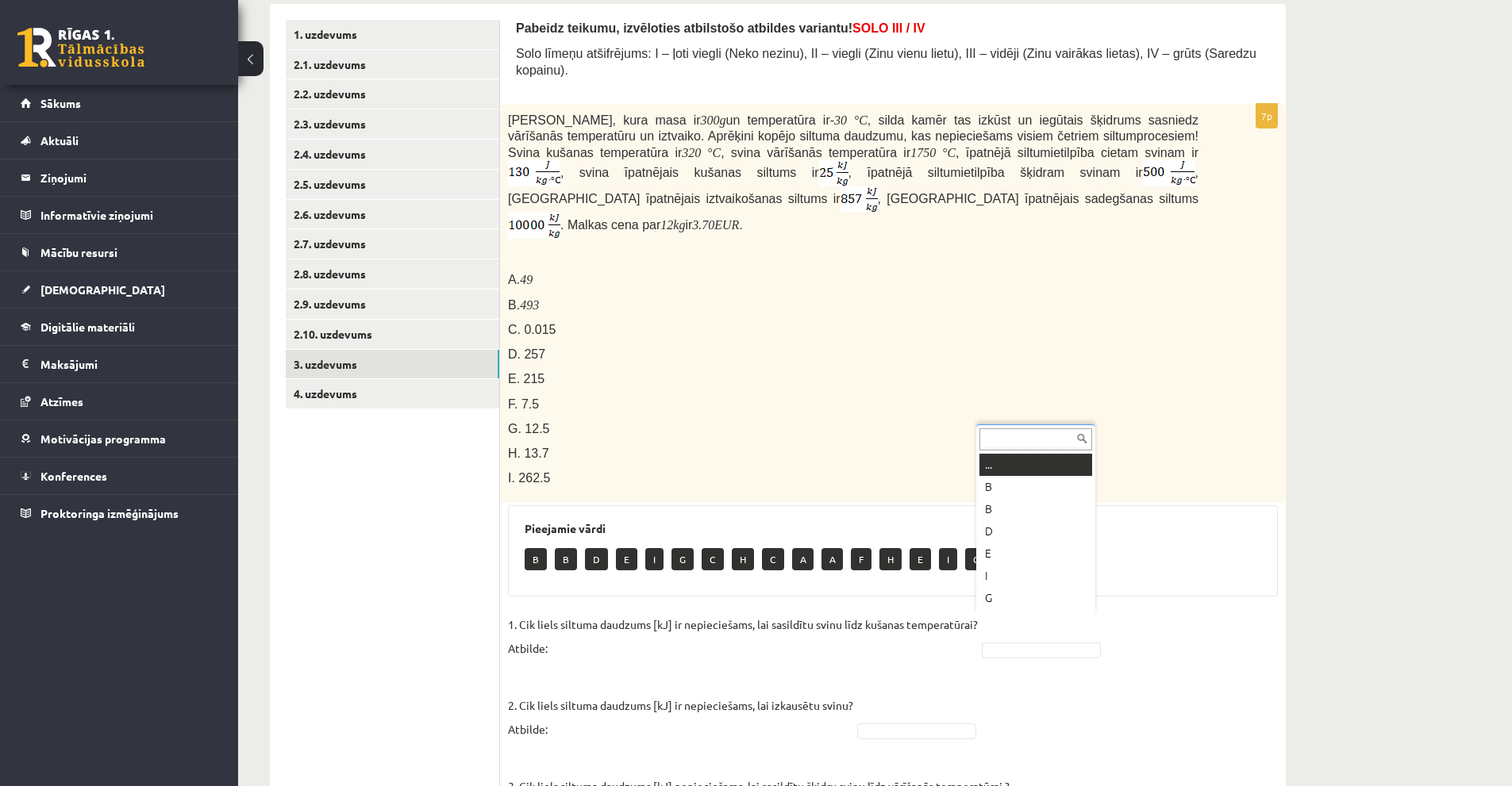
scroll to position [19, 0]
click at [354, 515] on ul "1. uzdevums 2.1. uzdevums 2.2. uzdevums 2.3. uzdevums 2.4. uzdevums 2.5. uzdevu…" at bounding box center [392, 592] width 214 height 1144
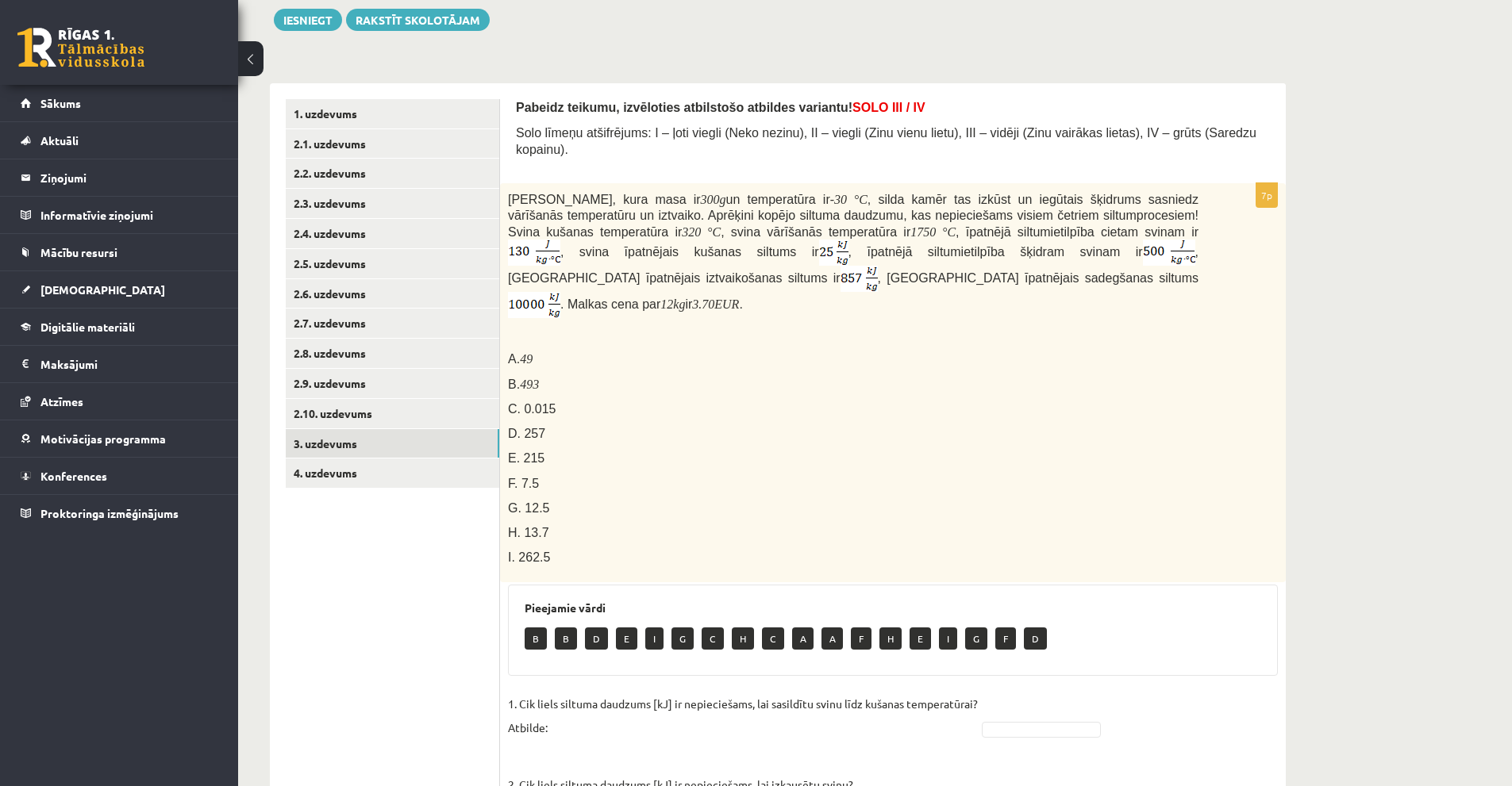
scroll to position [345, 0]
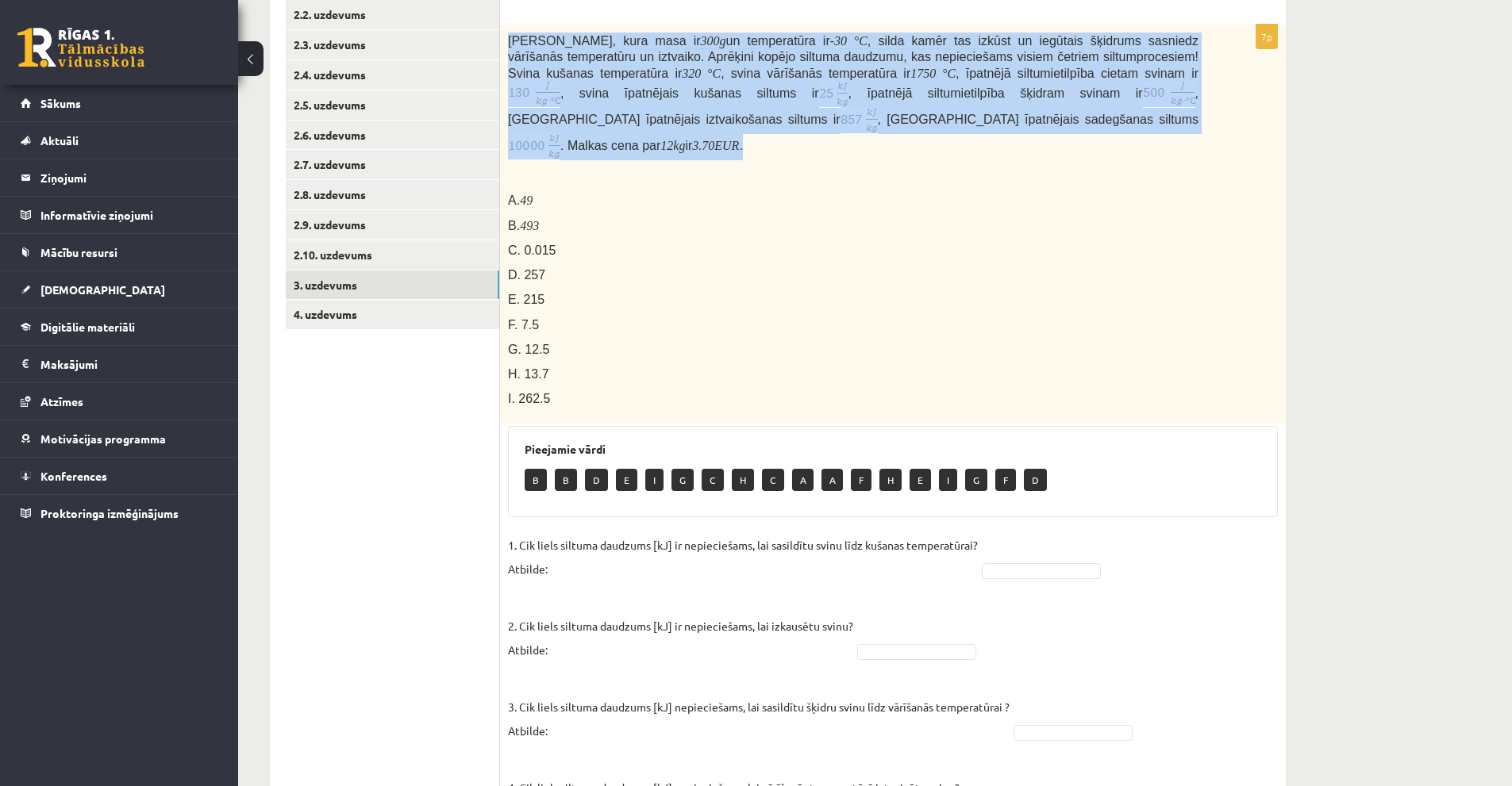
drag, startPoint x: 508, startPoint y: 25, endPoint x: 867, endPoint y: 116, distance: 370.4
click at [867, 116] on p "Svina klucīti, kura masa ir 300 g un temperatūra ir - 30 ° C , silda kamēr tas …" at bounding box center [853, 96] width 690 height 128
copy span "Svina klucīti, kura masa ir 300 g un temperatūra ir - 30 ° C , silda kamēr tas …"
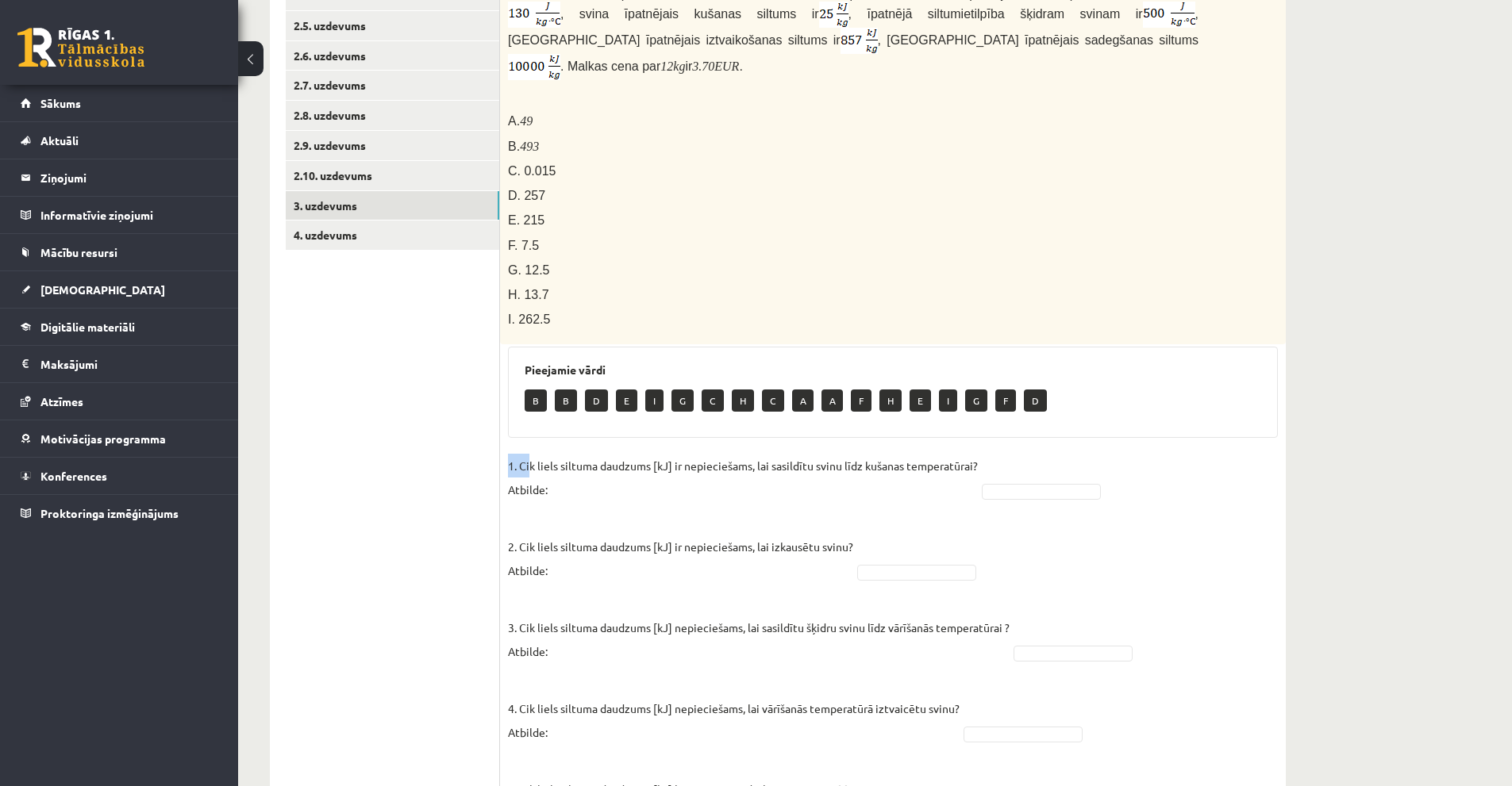
drag, startPoint x: 508, startPoint y: 437, endPoint x: 531, endPoint y: 438, distance: 23.0
click at [531, 454] on p "1. Cik liels siltuma daudzums [kJ] ir nepieciešams, lai sasildītu svinu līdz ku…" at bounding box center [742, 478] width 470 height 48
click at [624, 454] on p "1. Cik liels siltuma daudzums [kJ] ir nepieciešams, lai sasildītu svinu līdz ku…" at bounding box center [742, 478] width 470 height 48
drag, startPoint x: 506, startPoint y: 92, endPoint x: 588, endPoint y: 300, distance: 223.6
click at [588, 300] on div "Svina klucīti, kura masa ir 300 g un temperatūra ir - 30 ° C , silda kamēr tas …" at bounding box center [892, 145] width 786 height 399
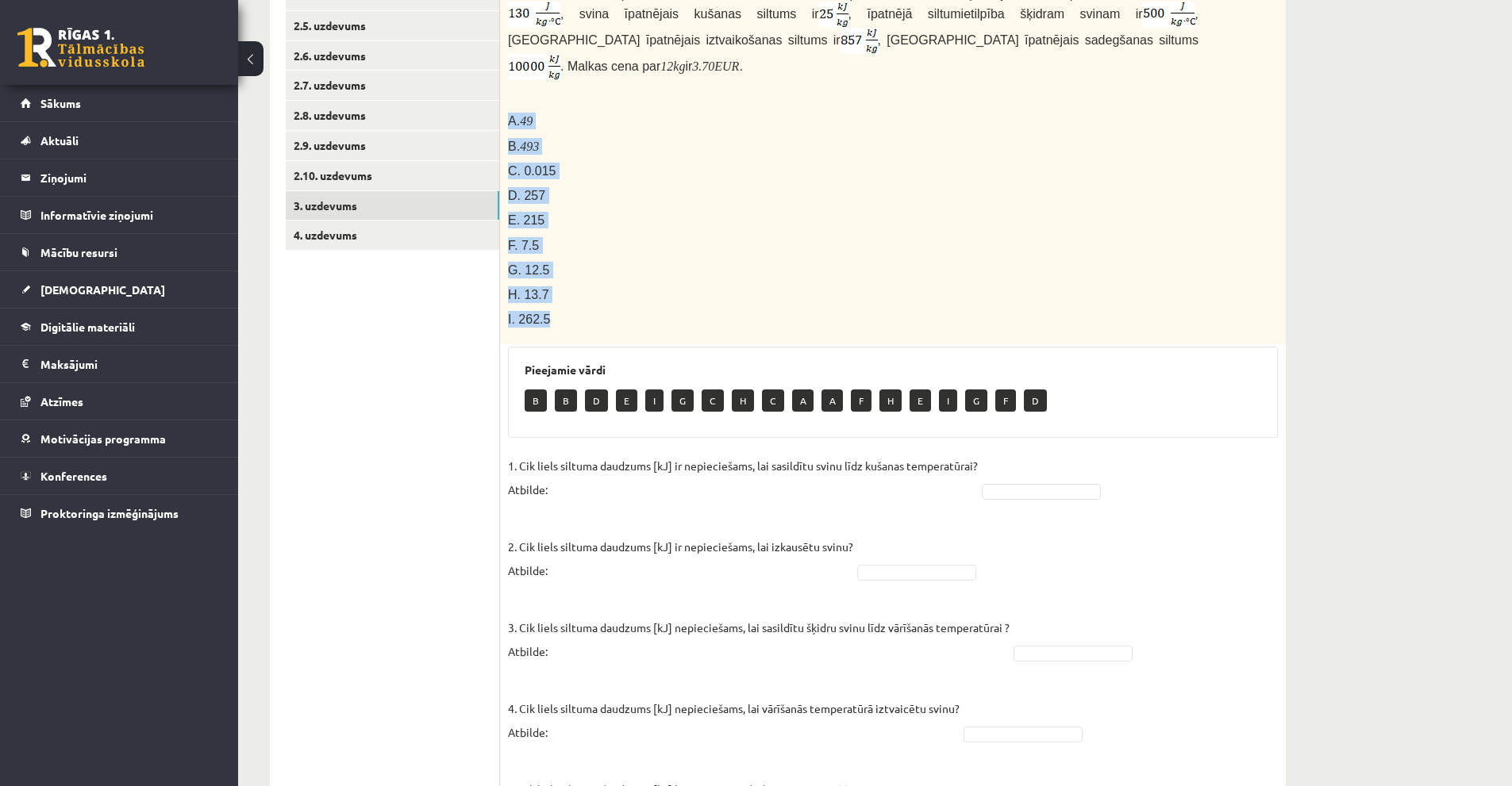
copy div "A. 49 B. 493 C. 0.015 D. 257 E. 215 F. 7.5 G. 12.5 H. 13.7 I. 262.5"
click at [640, 211] on p "E. 215" at bounding box center [853, 219] width 690 height 17
drag, startPoint x: 506, startPoint y: 92, endPoint x: 1080, endPoint y: 367, distance: 636.5
click at [1080, 367] on div "7p Svina klucīti, kura masa ir 300 g un temperatūra ir - 30 ° C , silda kamēr t…" at bounding box center [892, 475] width 786 height 1060
copy div "A. 49 B. 493 C. 0.015 D. 257 E. 215 F. 7.5 G. 12.5 H. 13.7 I. 262.5 Pieejamie v…"
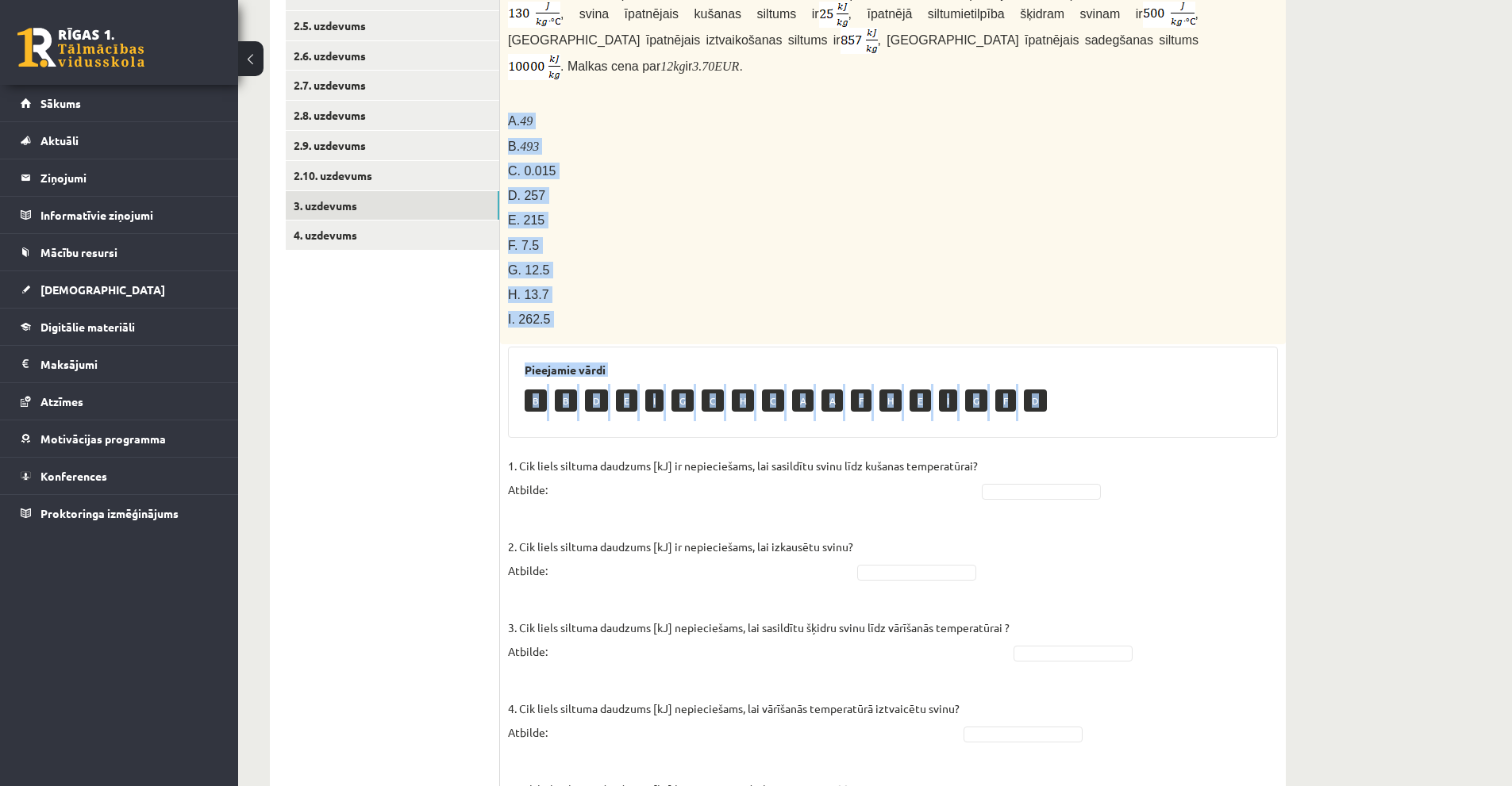
scroll to position [582, 0]
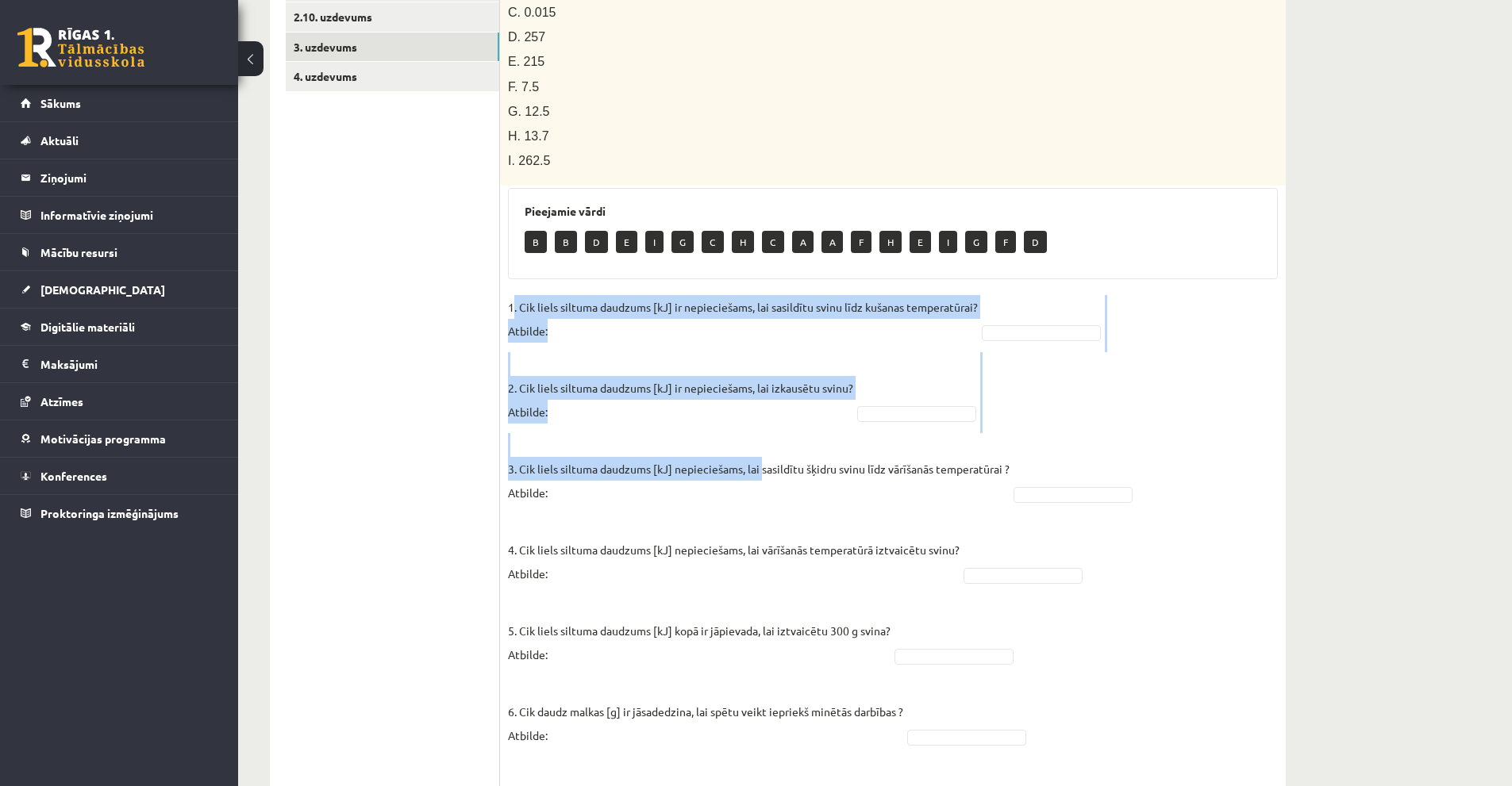
drag, startPoint x: 599, startPoint y: 299, endPoint x: 758, endPoint y: 441, distance: 213.2
click at [761, 444] on fieldset "1. Cik liels siltuma daudzums [kJ] ir nepieciešams, lai sasildītu svinu līdz ku…" at bounding box center [892, 567] width 770 height 543
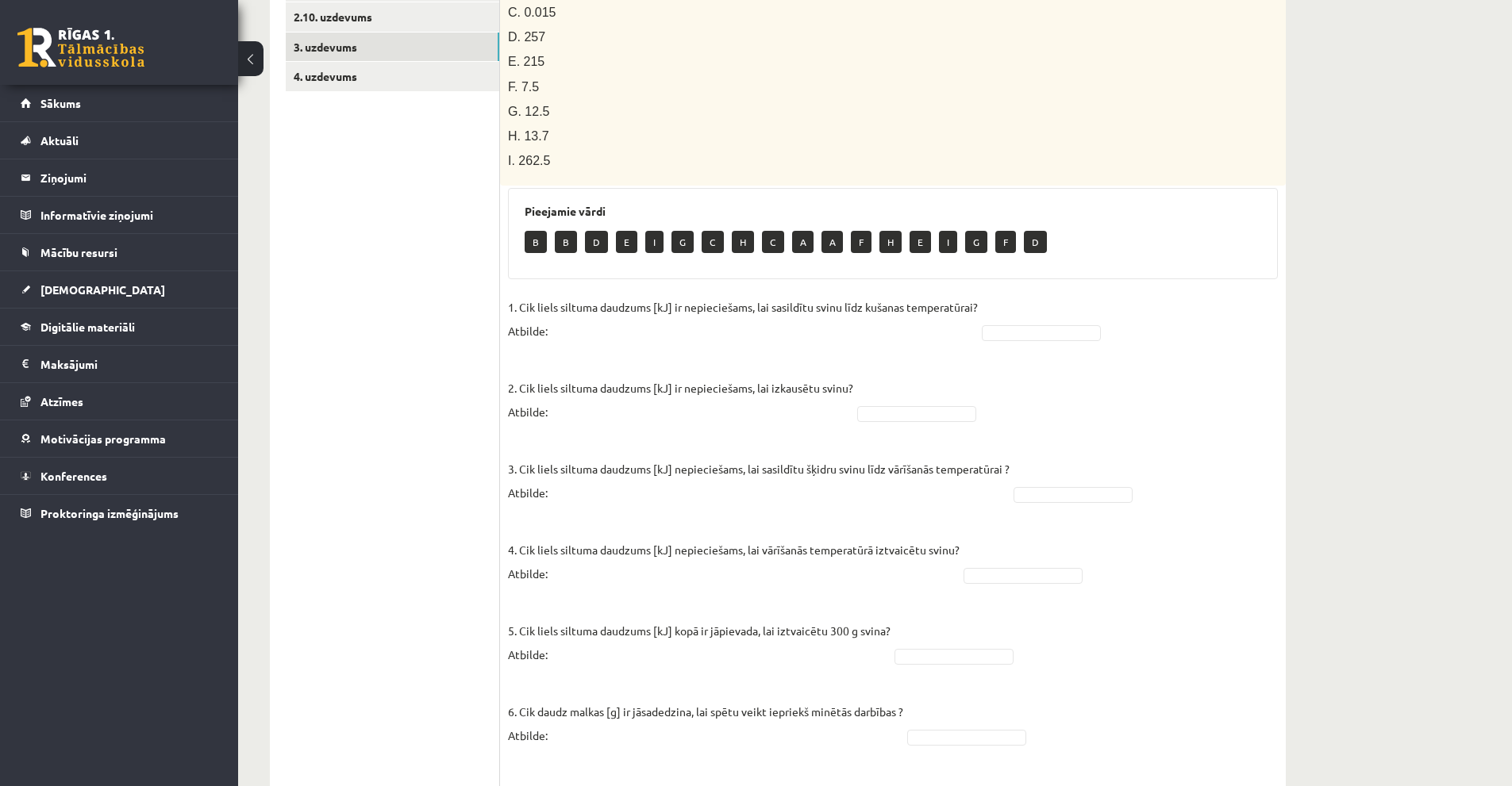
click at [443, 293] on ul "1. uzdevums 2.1. uzdevums 2.2. uzdevums 2.3. uzdevums 2.4. uzdevums 2.5. uzdevu…" at bounding box center [392, 274] width 214 height 1144
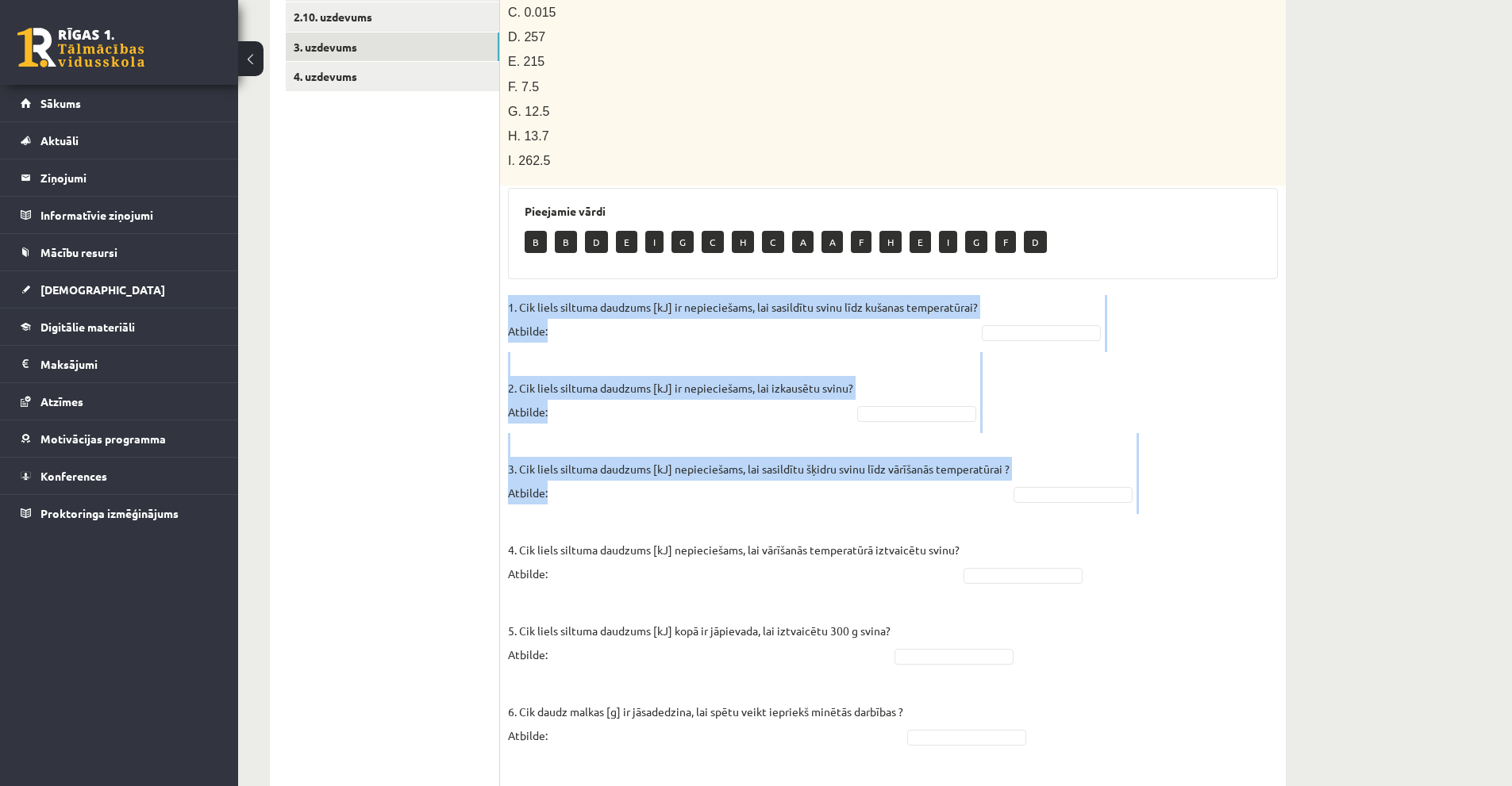
scroll to position [662, 0]
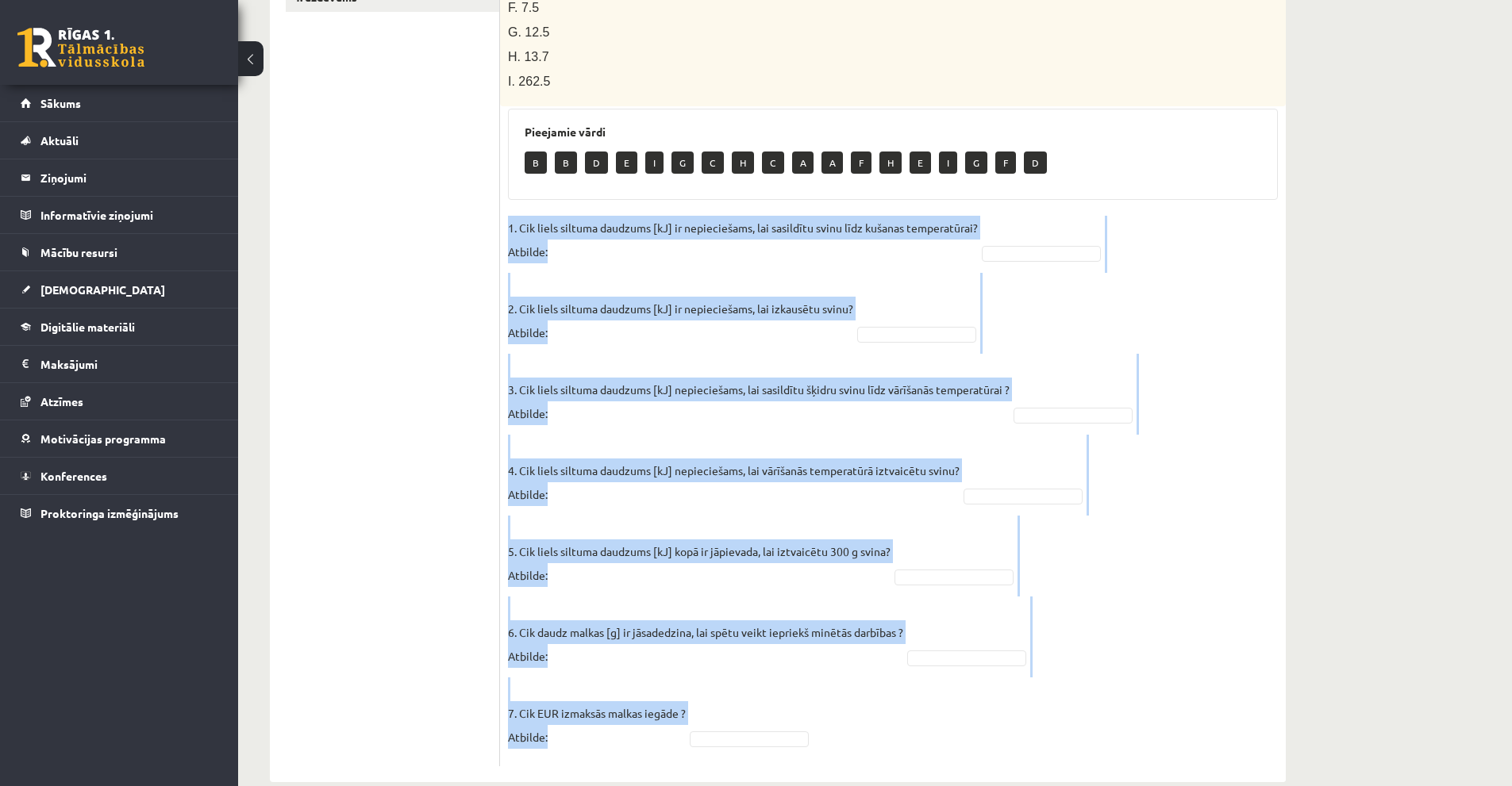
drag, startPoint x: 508, startPoint y: 278, endPoint x: 895, endPoint y: 717, distance: 585.2
click at [895, 717] on fieldset "1. Cik liels siltuma daudzums [kJ] ir nepieciešams, lai sasildītu svinu līdz ku…" at bounding box center [892, 487] width 770 height 543
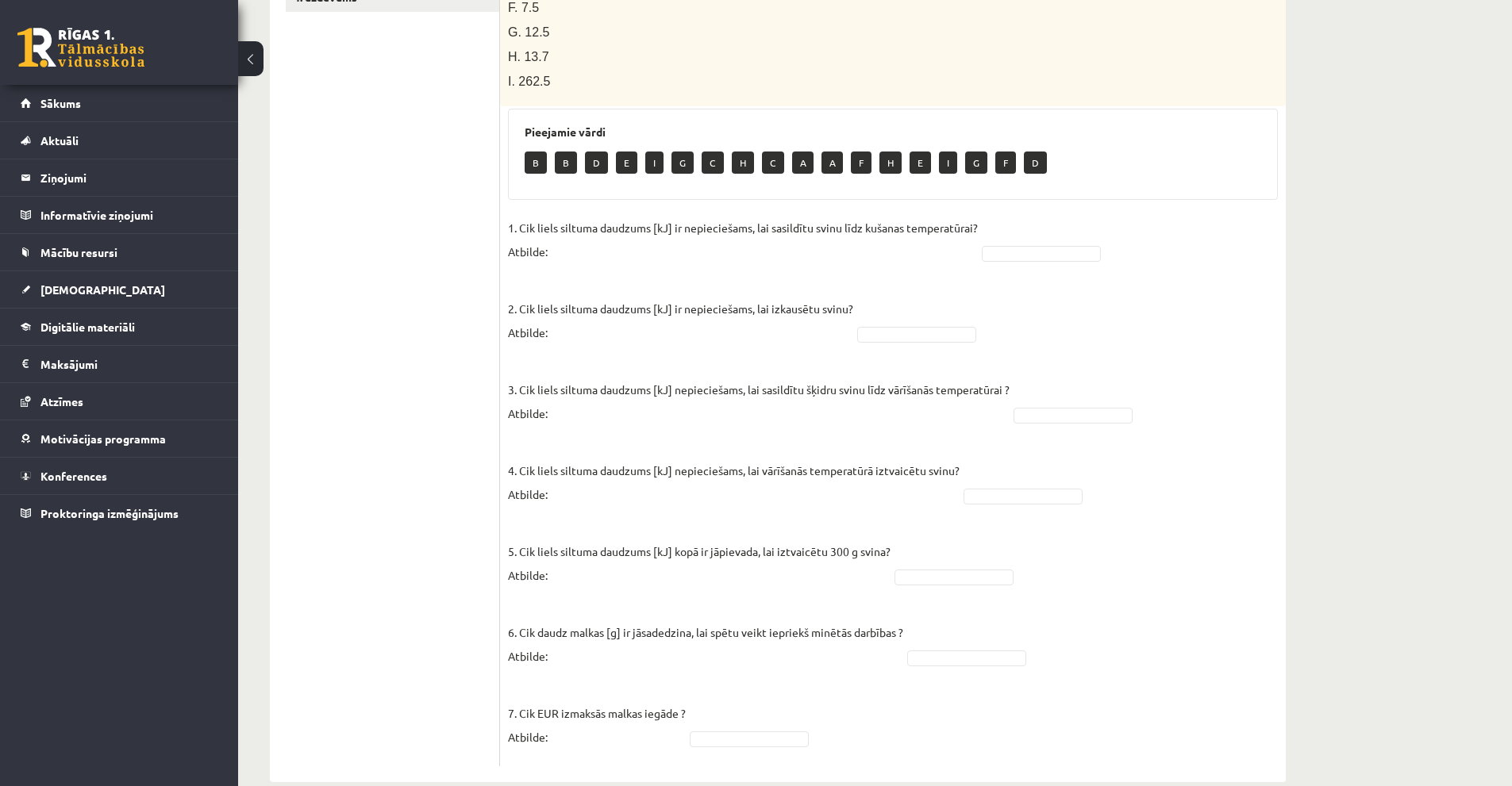
click at [448, 307] on ul "1. uzdevums 2.1. uzdevums 2.2. uzdevums 2.3. uzdevums 2.4. uzdevums 2.5. uzdevu…" at bounding box center [392, 195] width 214 height 1144
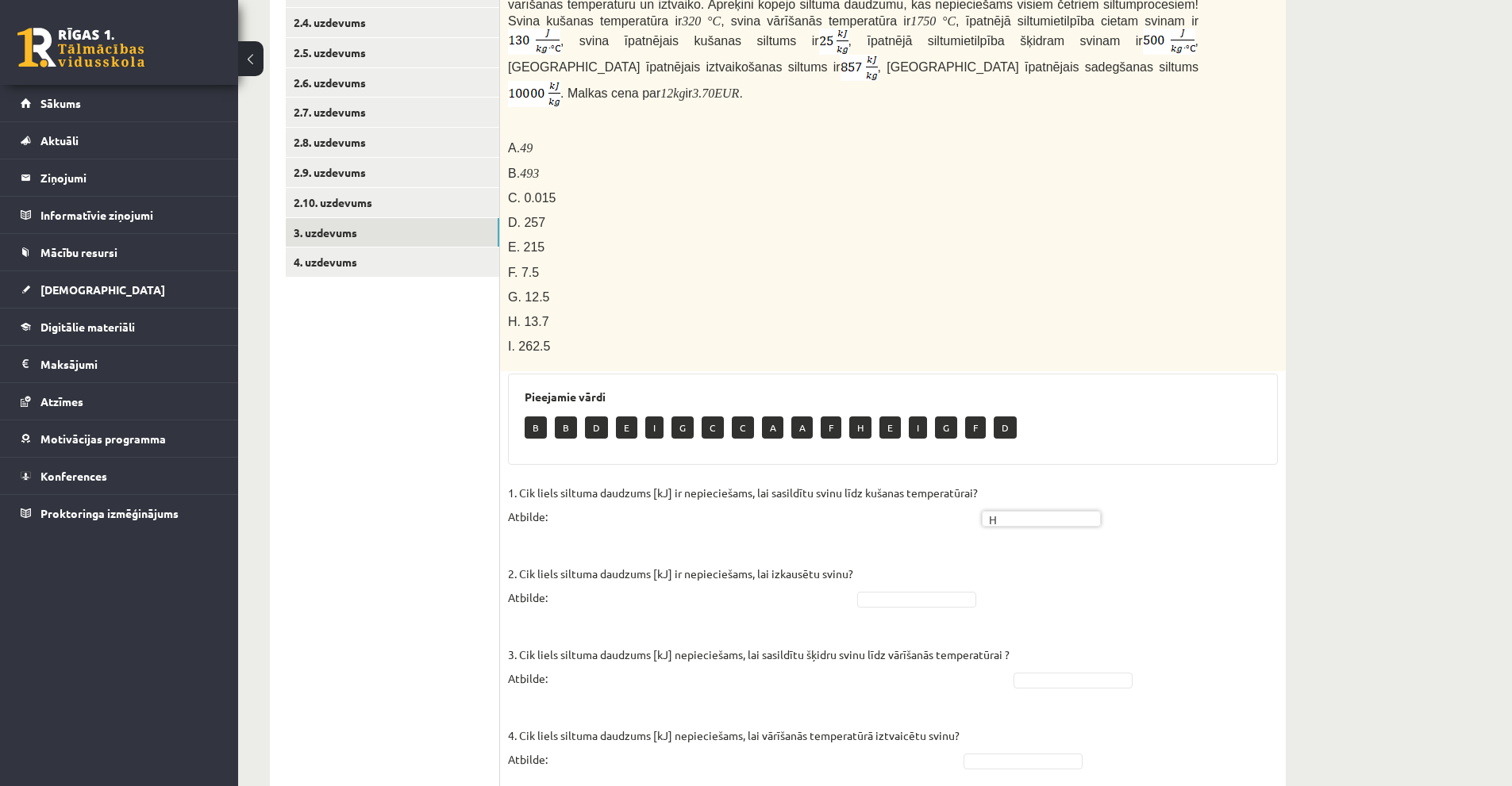
scroll to position [317, 0]
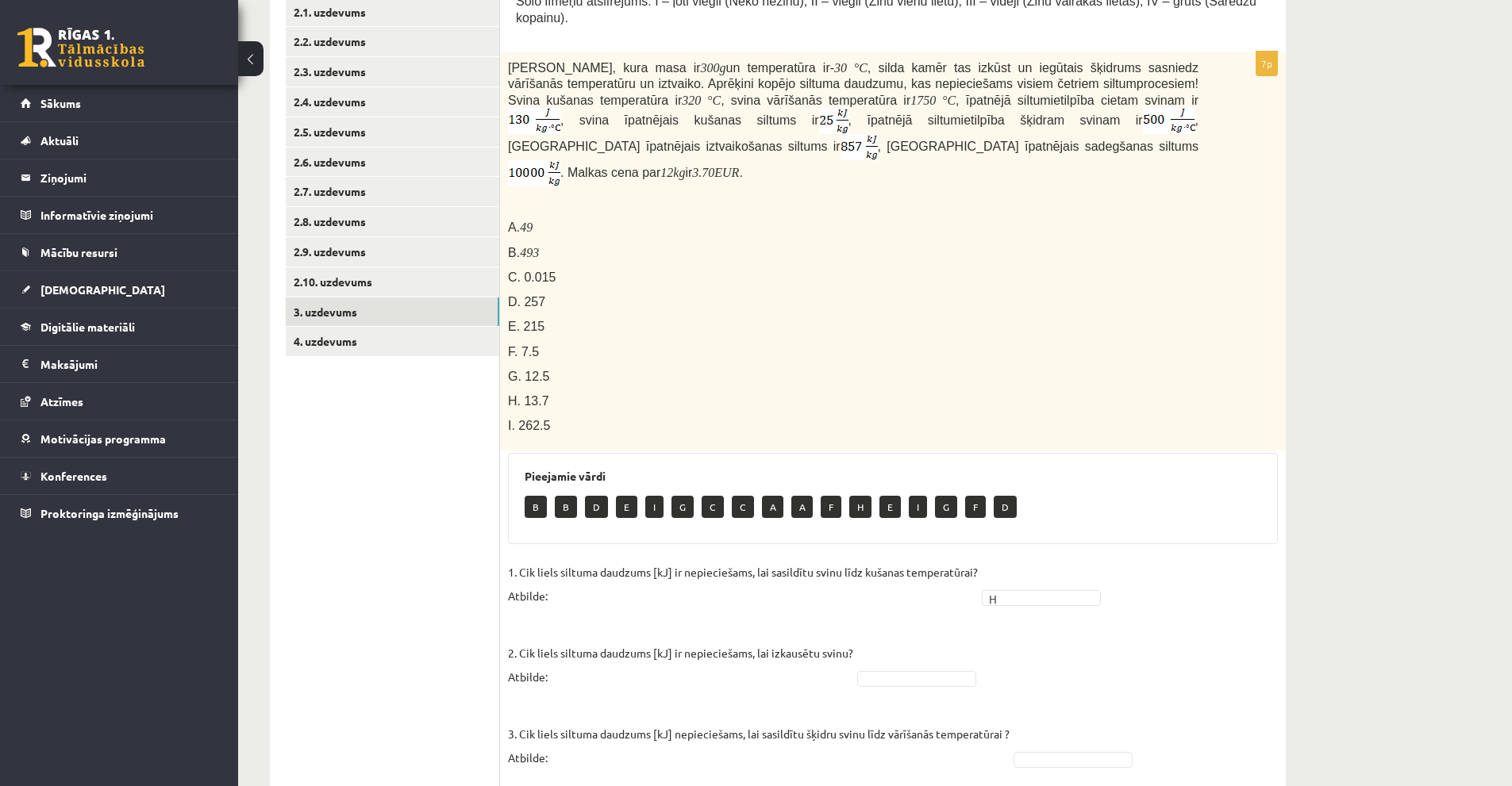
drag, startPoint x: 776, startPoint y: 115, endPoint x: 801, endPoint y: 114, distance: 25.0
click at [801, 114] on span "Svina klucīti, kura masa ir 300 g un temperatūra ir - 30 ° C , silda kamēr tas …" at bounding box center [853, 120] width 690 height 117
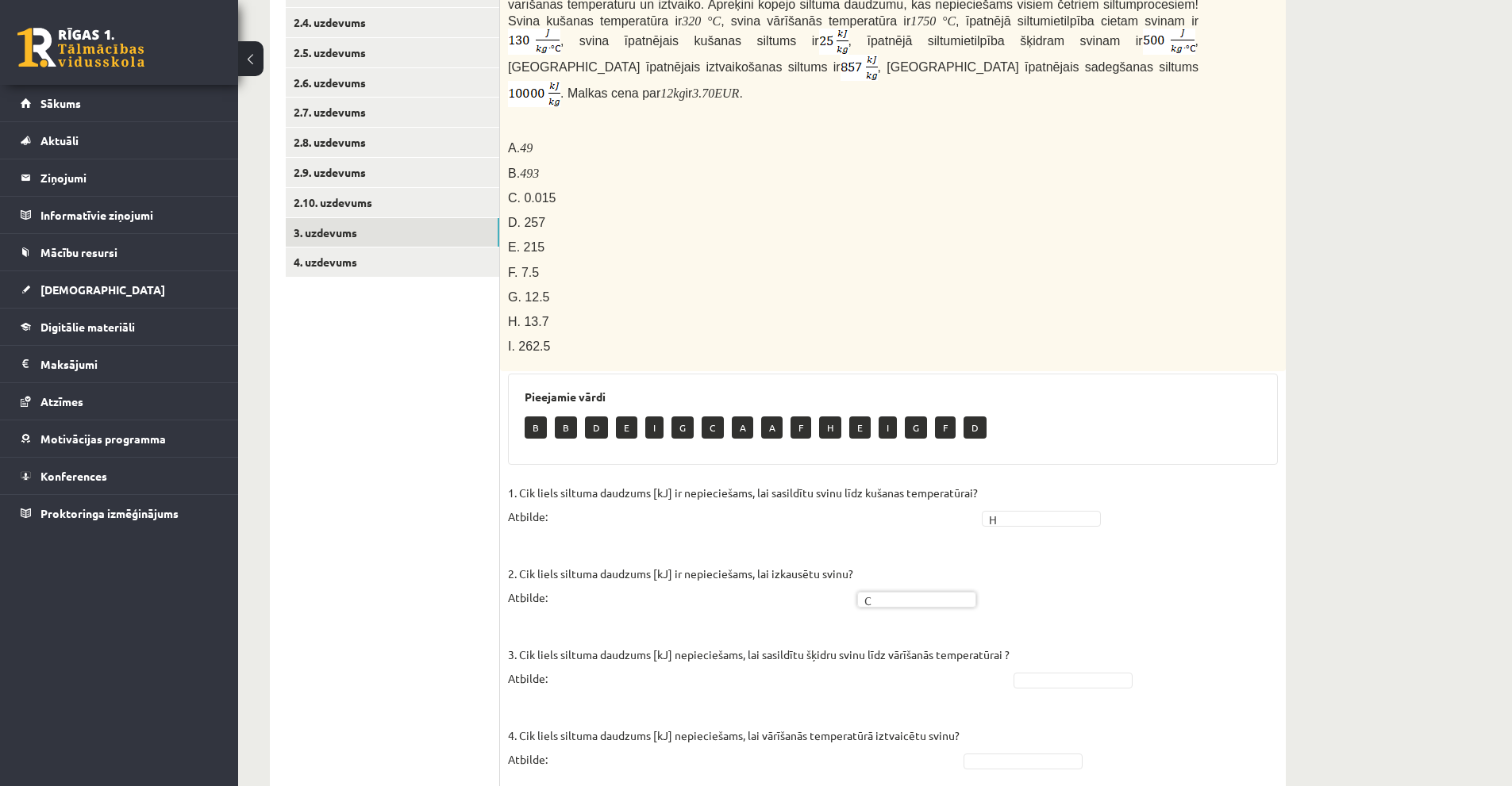
scroll to position [555, 0]
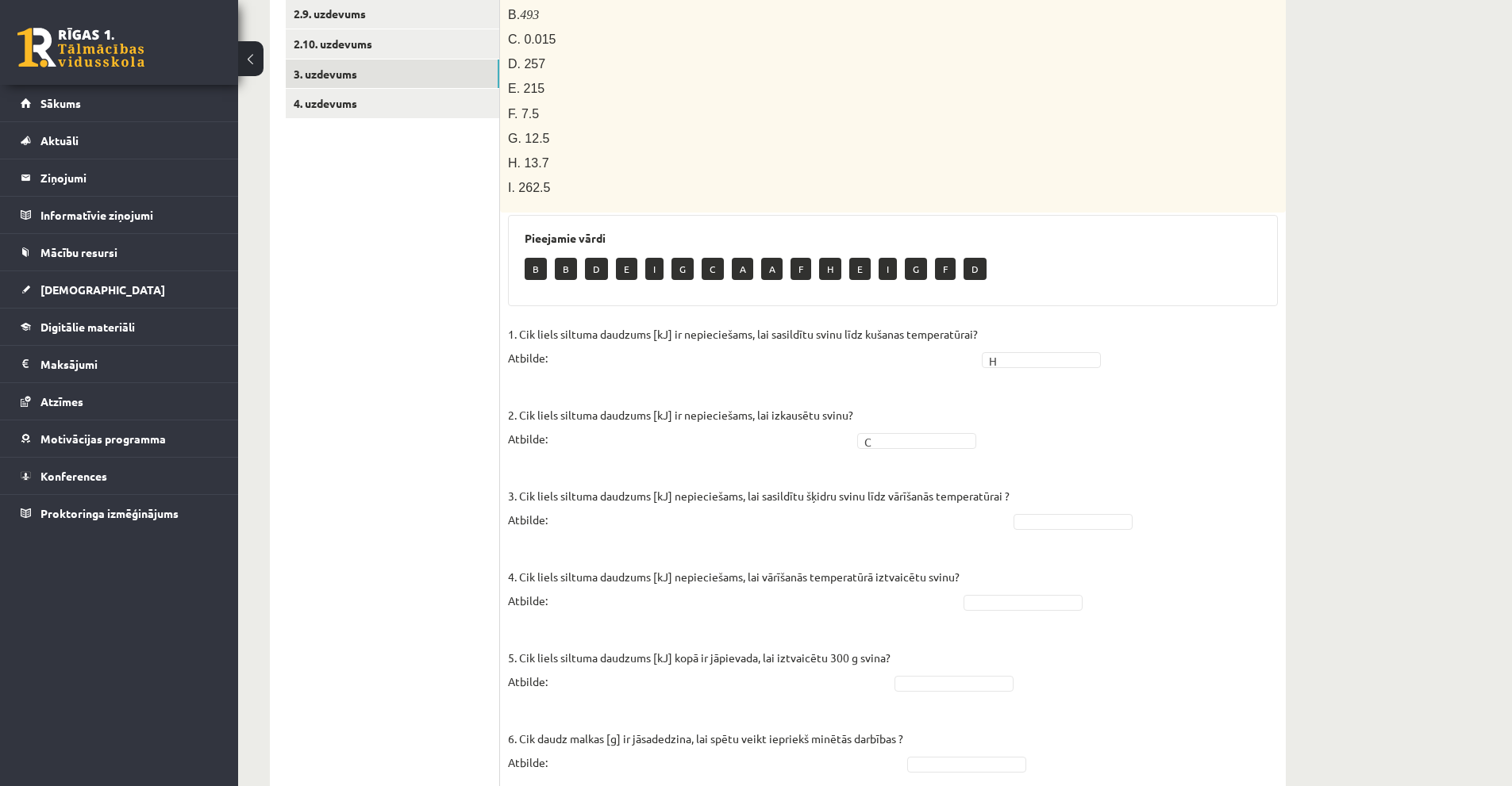
drag, startPoint x: 658, startPoint y: 671, endPoint x: 662, endPoint y: 653, distance: 18.4
drag, startPoint x: 662, startPoint y: 653, endPoint x: 457, endPoint y: 573, distance: 220.1
click at [457, 573] on ul "1. uzdevums 2.1. uzdevums 2.2. uzdevums 2.3. uzdevums 2.4. uzdevums 2.5. uzdevu…" at bounding box center [392, 301] width 214 height 1144
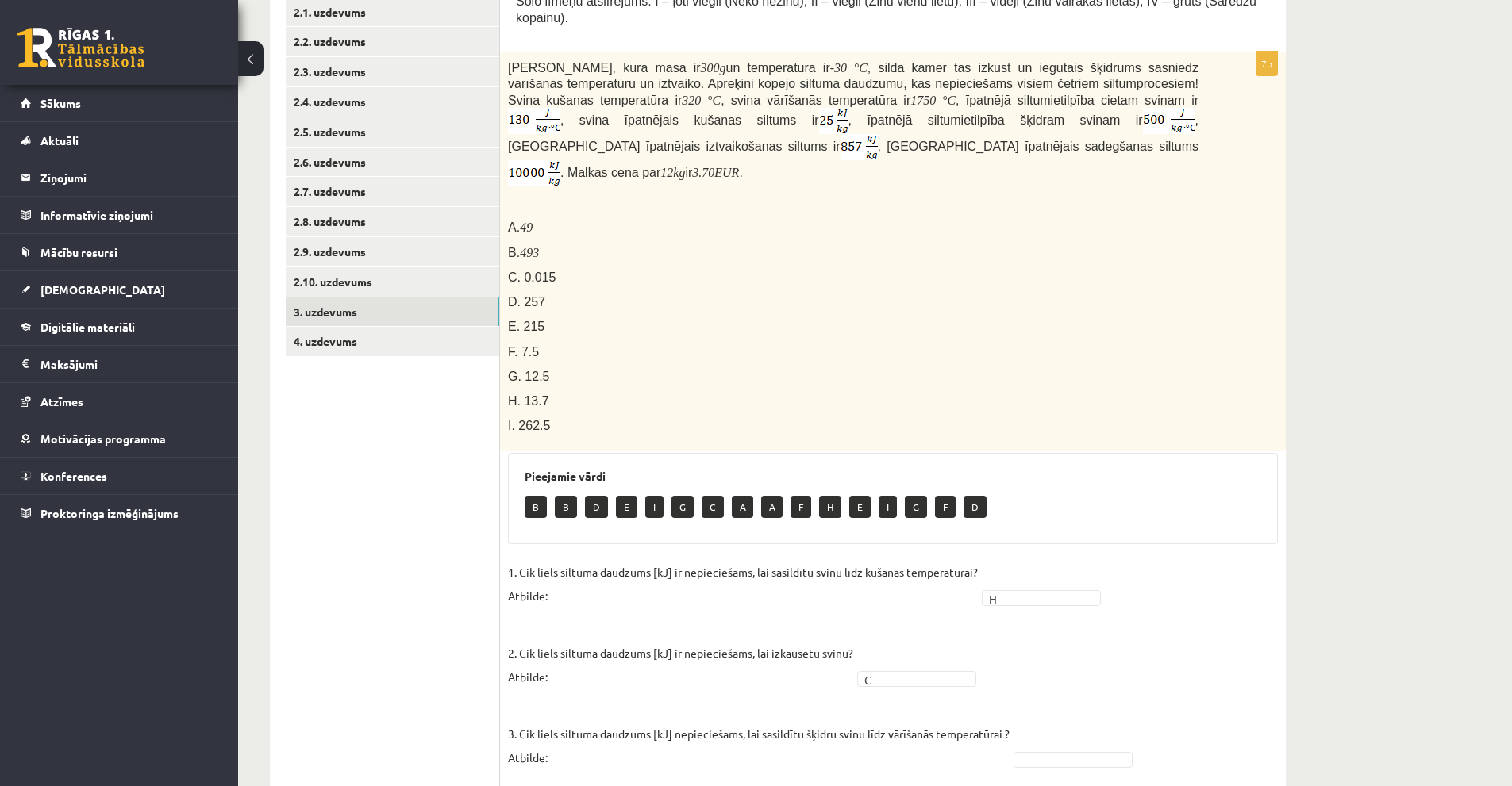
click at [428, 454] on ul "1. uzdevums 2.1. uzdevums 2.2. uzdevums 2.3. uzdevums 2.4. uzdevums 2.5. uzdevu…" at bounding box center [392, 539] width 214 height 1144
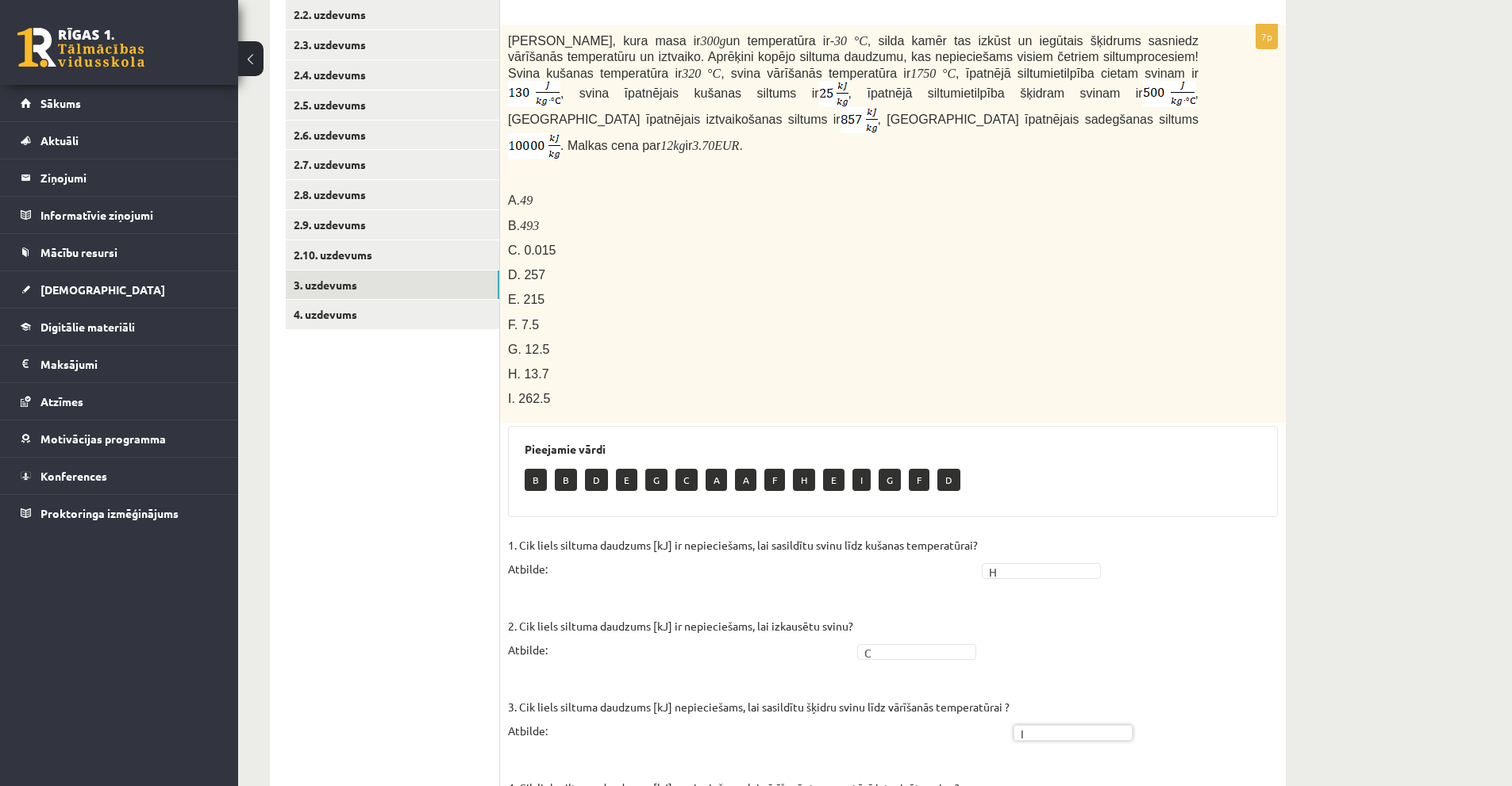
scroll to position [186, 0]
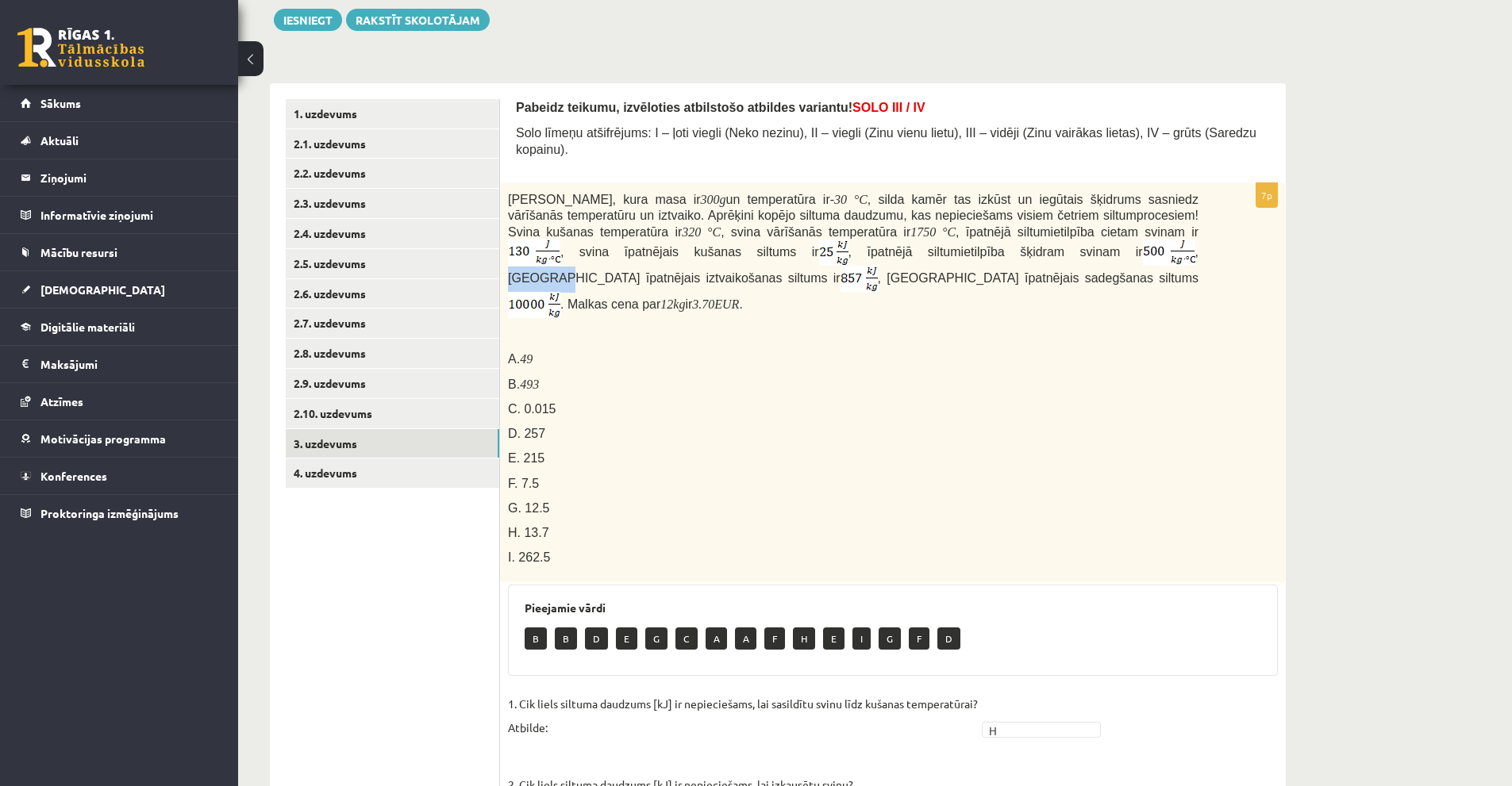
drag, startPoint x: 840, startPoint y: 248, endPoint x: 878, endPoint y: 269, distance: 43.4
click at [874, 256] on p "Svina klucīti, kura masa ir 300 g un temperatūra ir - 30 ° C , silda kamēr tas …" at bounding box center [853, 255] width 690 height 128
click at [882, 278] on p "Svina klucīti, kura masa ir 300 g un temperatūra ir - 30 ° C , silda kamēr tas …" at bounding box center [853, 255] width 690 height 128
drag, startPoint x: 863, startPoint y: 248, endPoint x: 840, endPoint y: 247, distance: 23.0
click at [840, 247] on span ", [GEOGRAPHIC_DATA] īpatnējais iztvaikošanas siltums ir" at bounding box center [853, 264] width 690 height 40
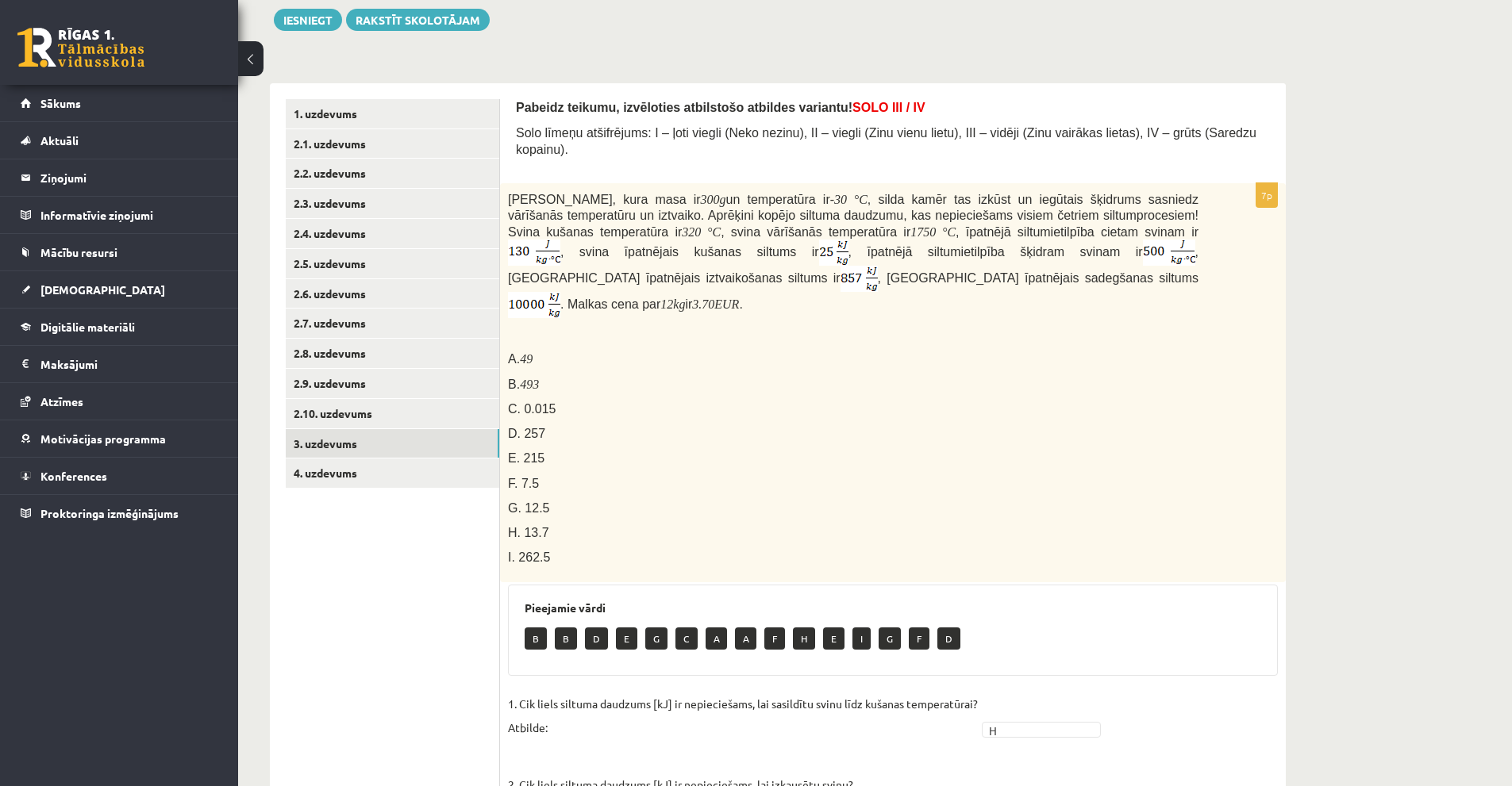
click at [935, 351] on p "A. 49" at bounding box center [853, 359] width 690 height 17
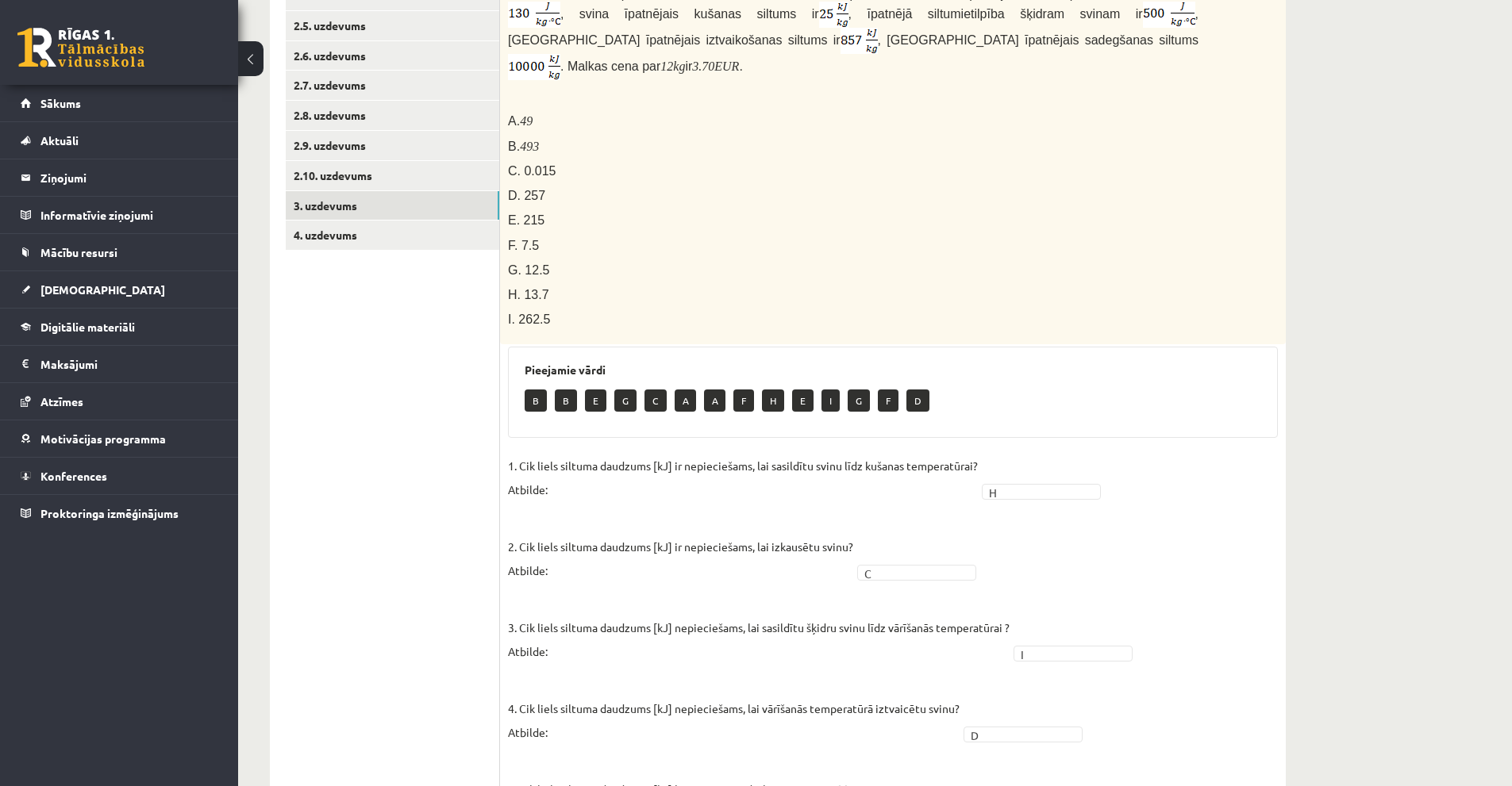
scroll to position [345, 0]
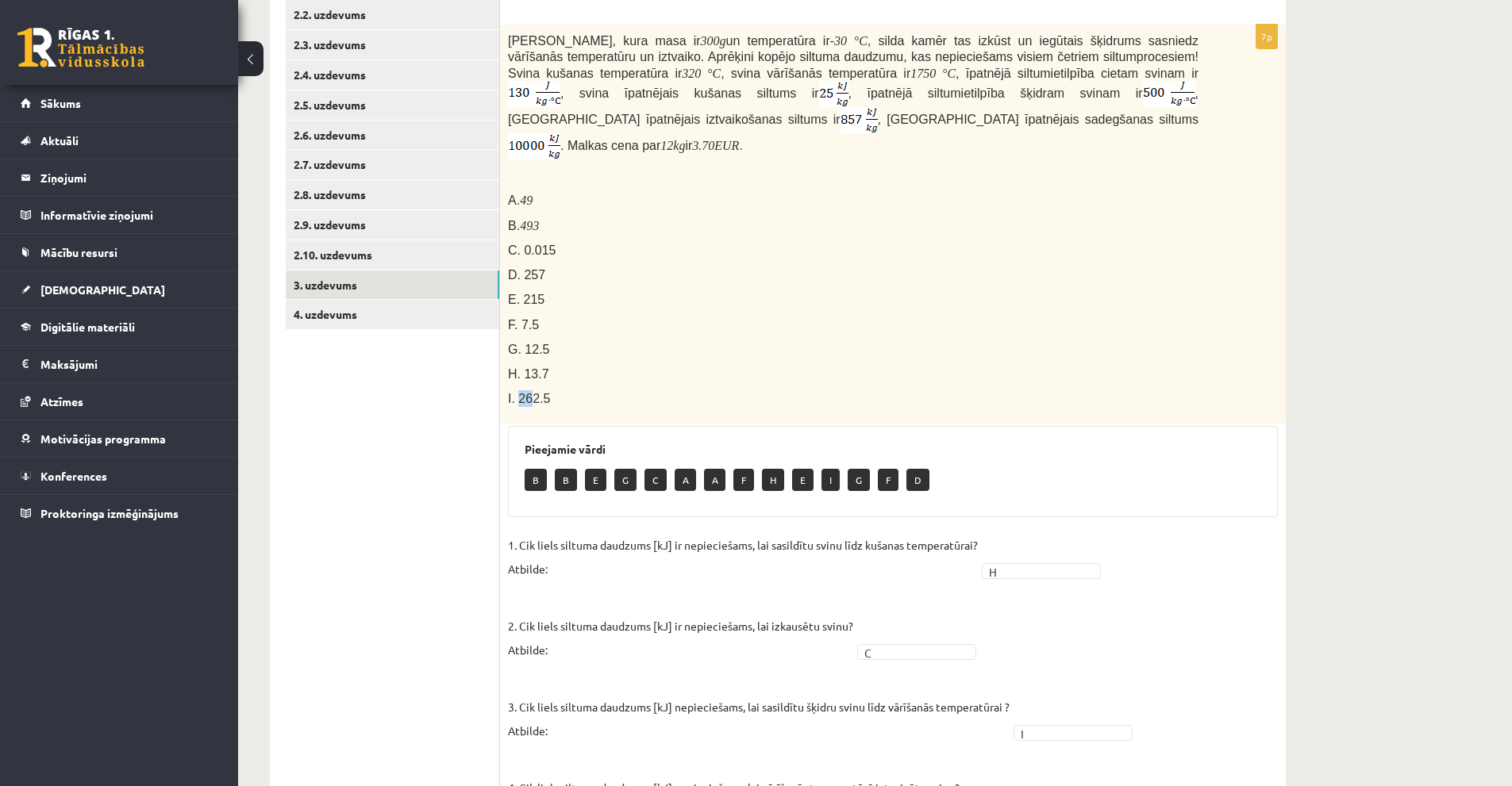
drag, startPoint x: 517, startPoint y: 369, endPoint x: 530, endPoint y: 367, distance: 13.2
click at [530, 392] on span "I. 262.5" at bounding box center [529, 398] width 42 height 13
click at [611, 287] on div "Svina klucīti, kura masa ir 300 g un temperatūra ir - 30 ° C , silda kamēr tas …" at bounding box center [892, 224] width 786 height 399
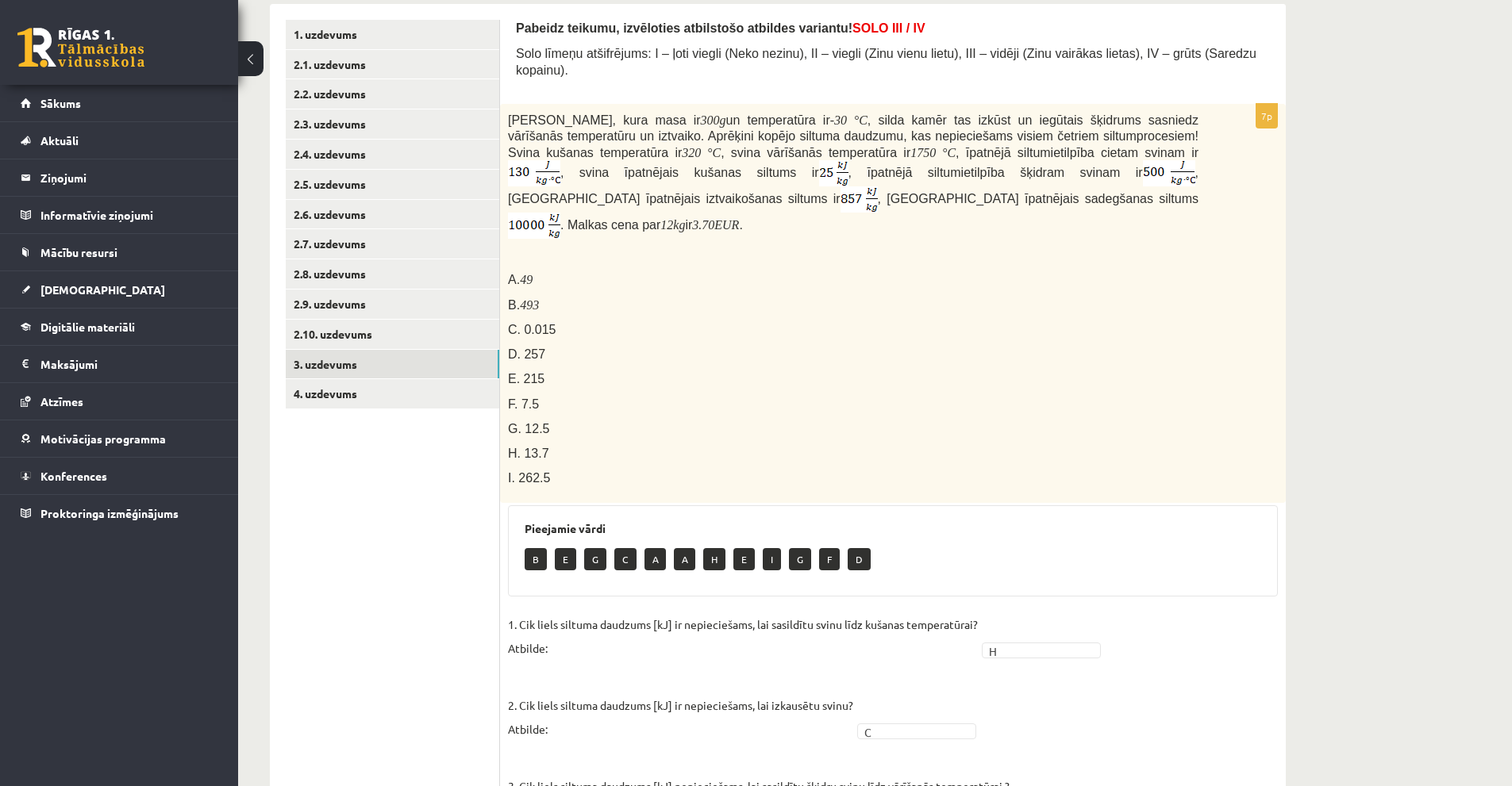
scroll to position [0, 0]
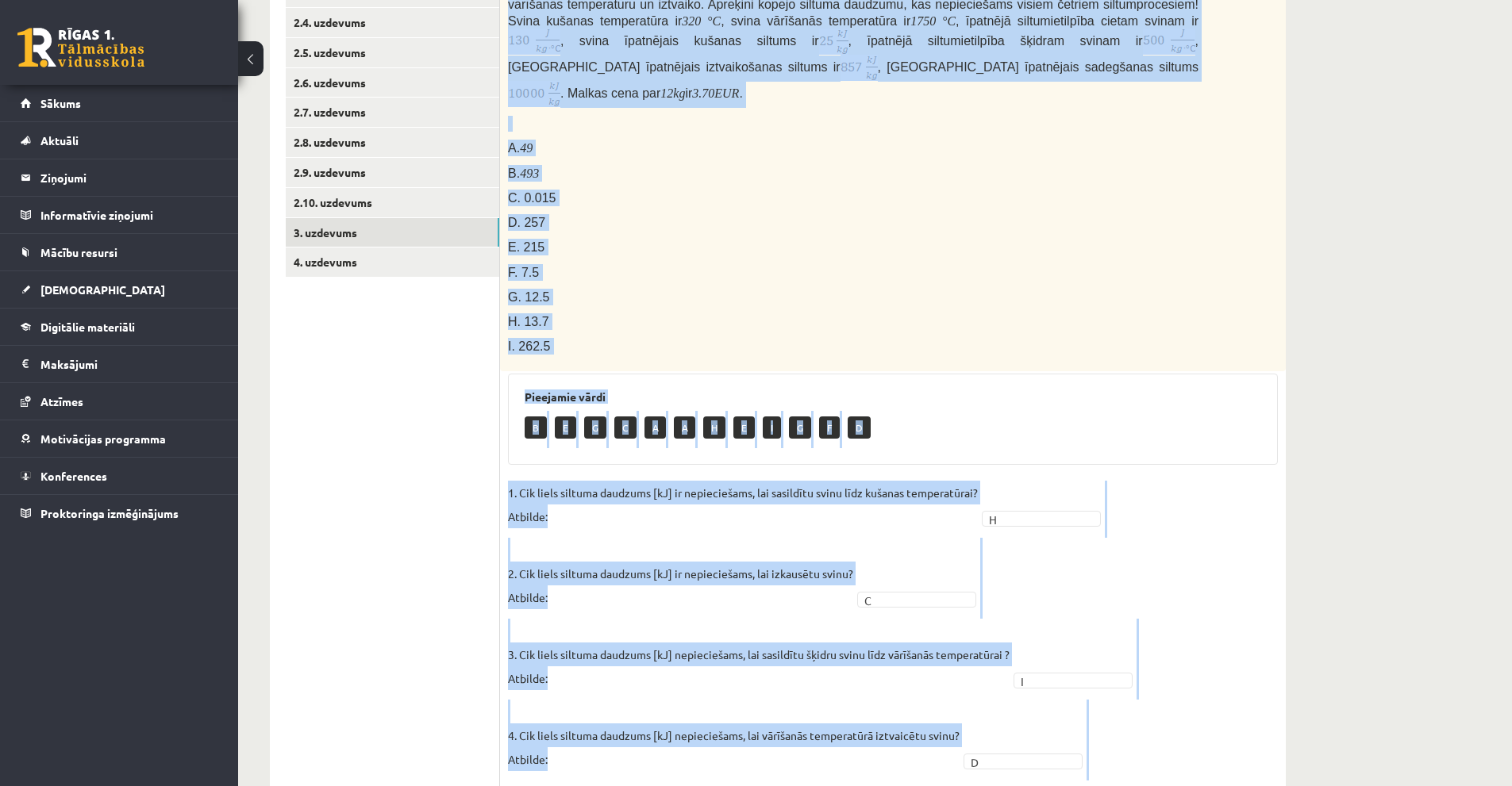
scroll to position [662, 0]
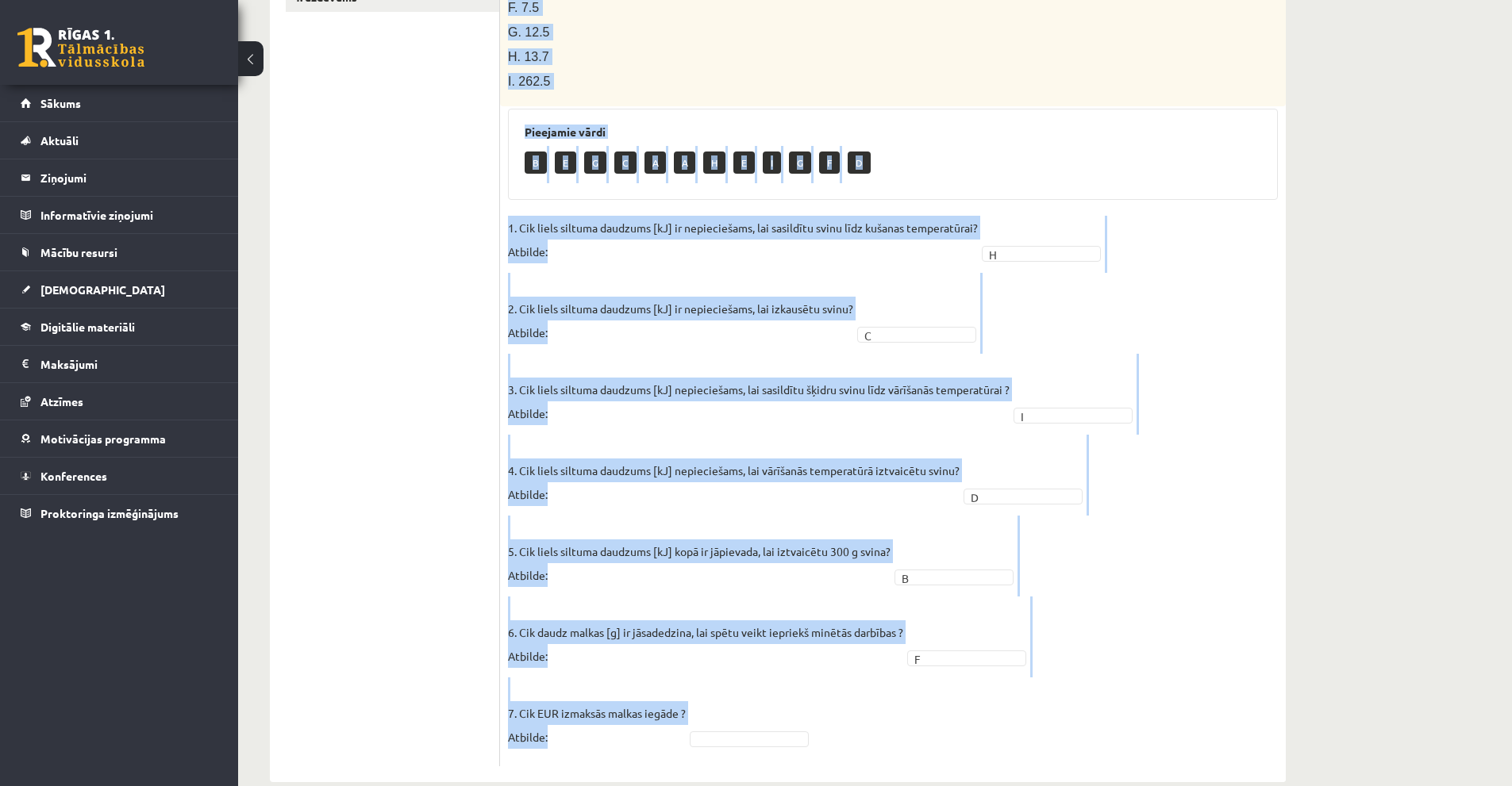
drag, startPoint x: 507, startPoint y: 363, endPoint x: 779, endPoint y: 712, distance: 442.5
click at [779, 712] on div "7p Svina klucīti, kura masa ir 300 g un temperatūra ir - 30 ° C , silda kamēr t…" at bounding box center [892, 237] width 786 height 1060
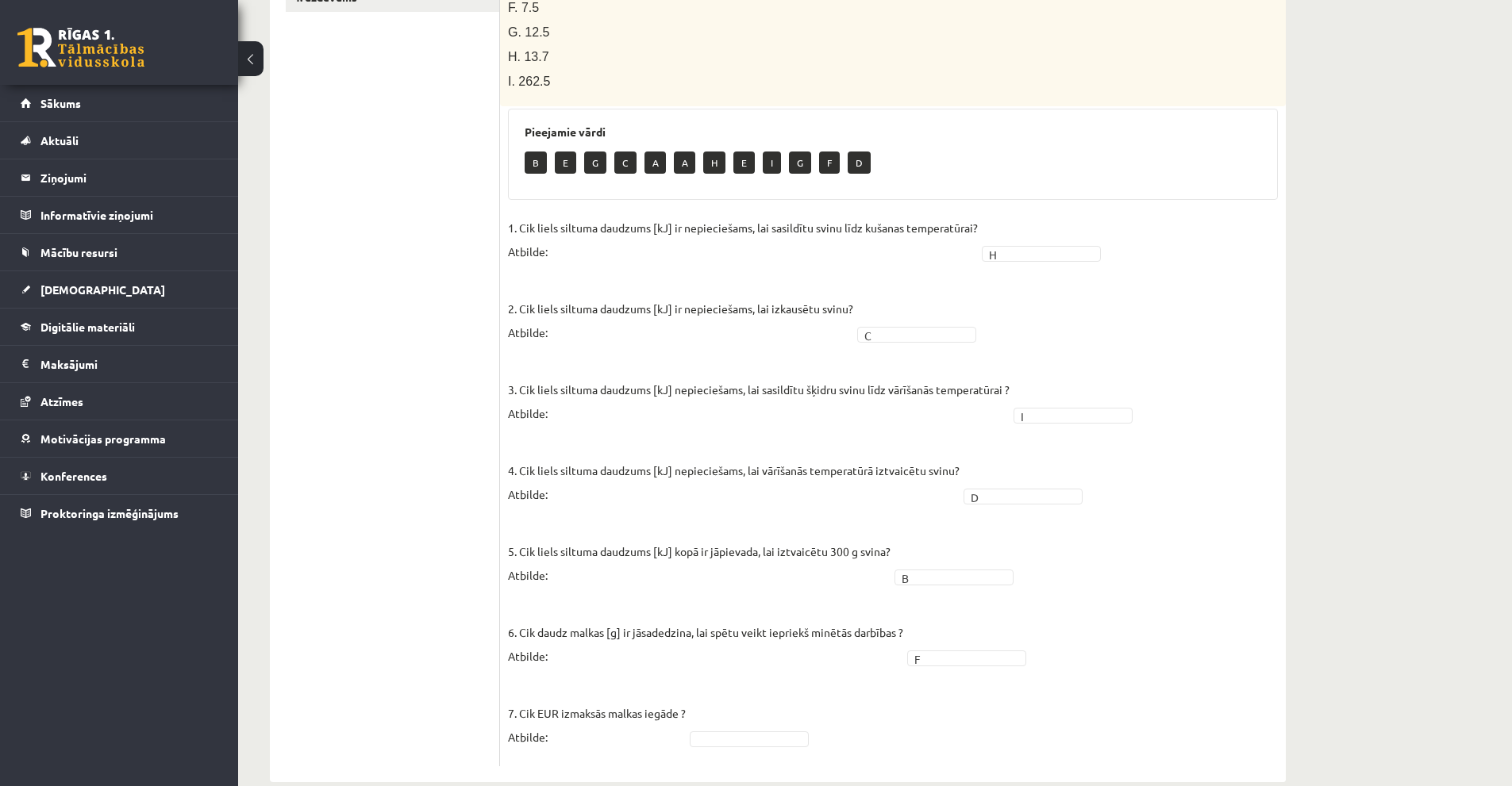
click at [297, 271] on ul "1. uzdevums 2.1. uzdevums 2.2. uzdevums 2.3. uzdevums 2.4. uzdevums 2.5. uzdevu…" at bounding box center [392, 195] width 214 height 1144
drag, startPoint x: 506, startPoint y: 603, endPoint x: 663, endPoint y: 634, distance: 160.0
click at [663, 634] on div "7p Svina klucīti, kura masa ir 300 g un temperatūra ir - 30 ° C , silda kamēr t…" at bounding box center [892, 237] width 786 height 1060
click at [242, 415] on div "Fizika 9.a klase 1. ieskaite , [PERSON_NAME] (9.a JK klase) Parādīt punktu skal…" at bounding box center [778, 106] width 1080 height 1414
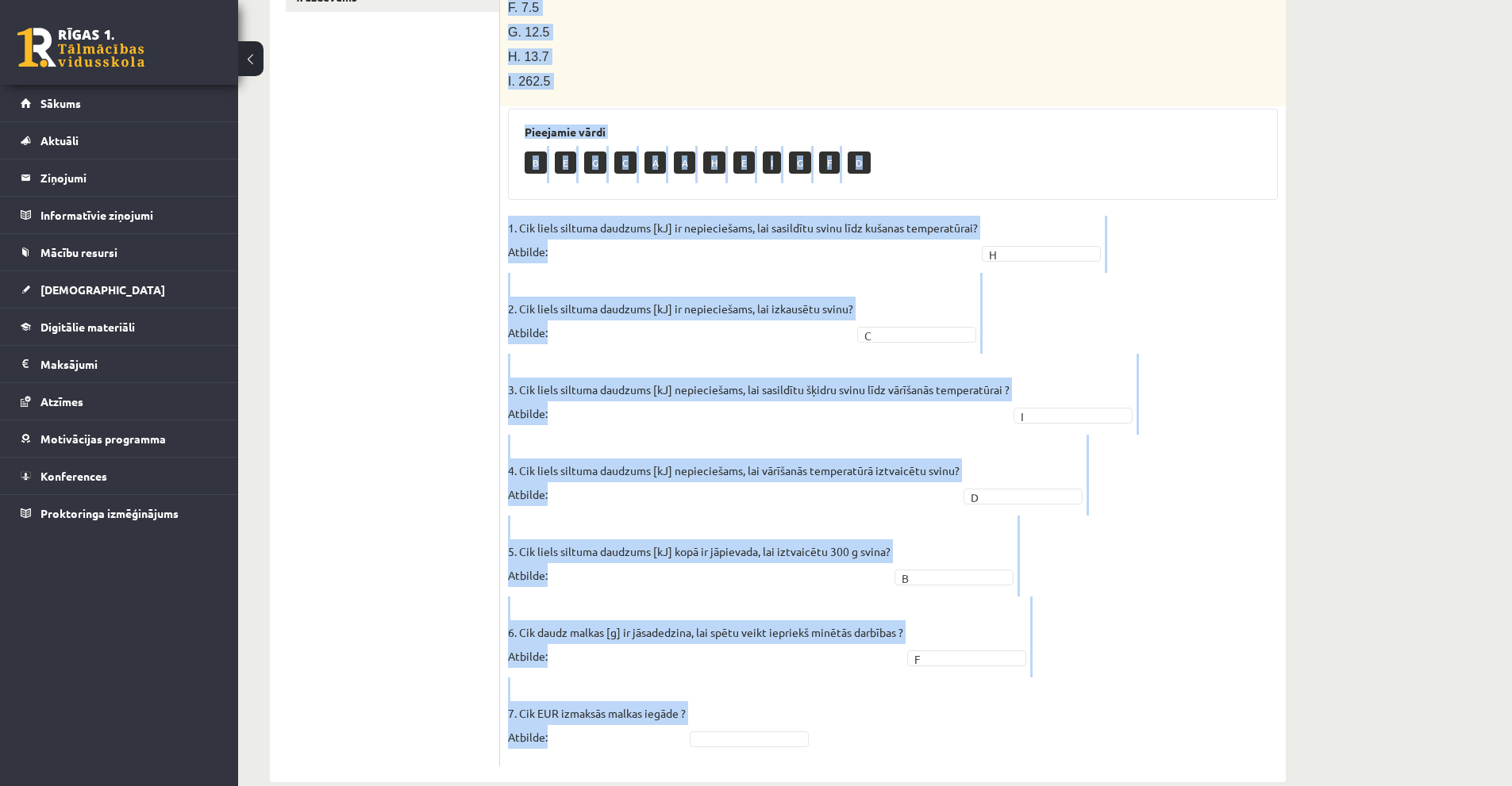
drag, startPoint x: 513, startPoint y: 291, endPoint x: 1079, endPoint y: 705, distance: 701.3
click at [1079, 705] on div "Pabeidz teikumu, izvēloties atbilstošo atbildes variantu! SOLO III / IV Solo lī…" at bounding box center [892, 195] width 786 height 1175
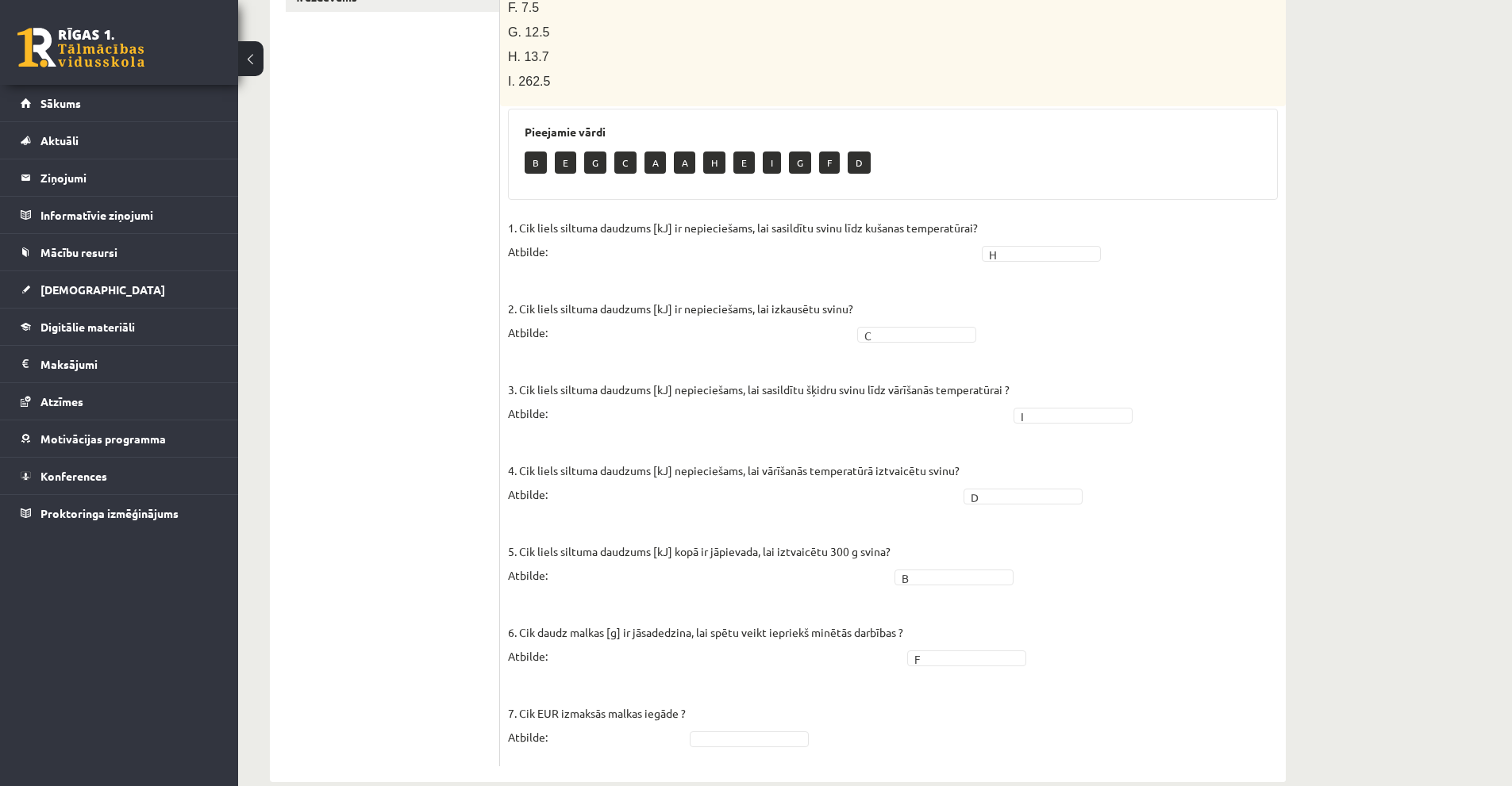
click at [387, 345] on ul "1. uzdevums 2.1. uzdevums 2.2. uzdevums 2.3. uzdevums 2.4. uzdevums 2.5. uzdevu…" at bounding box center [392, 195] width 214 height 1144
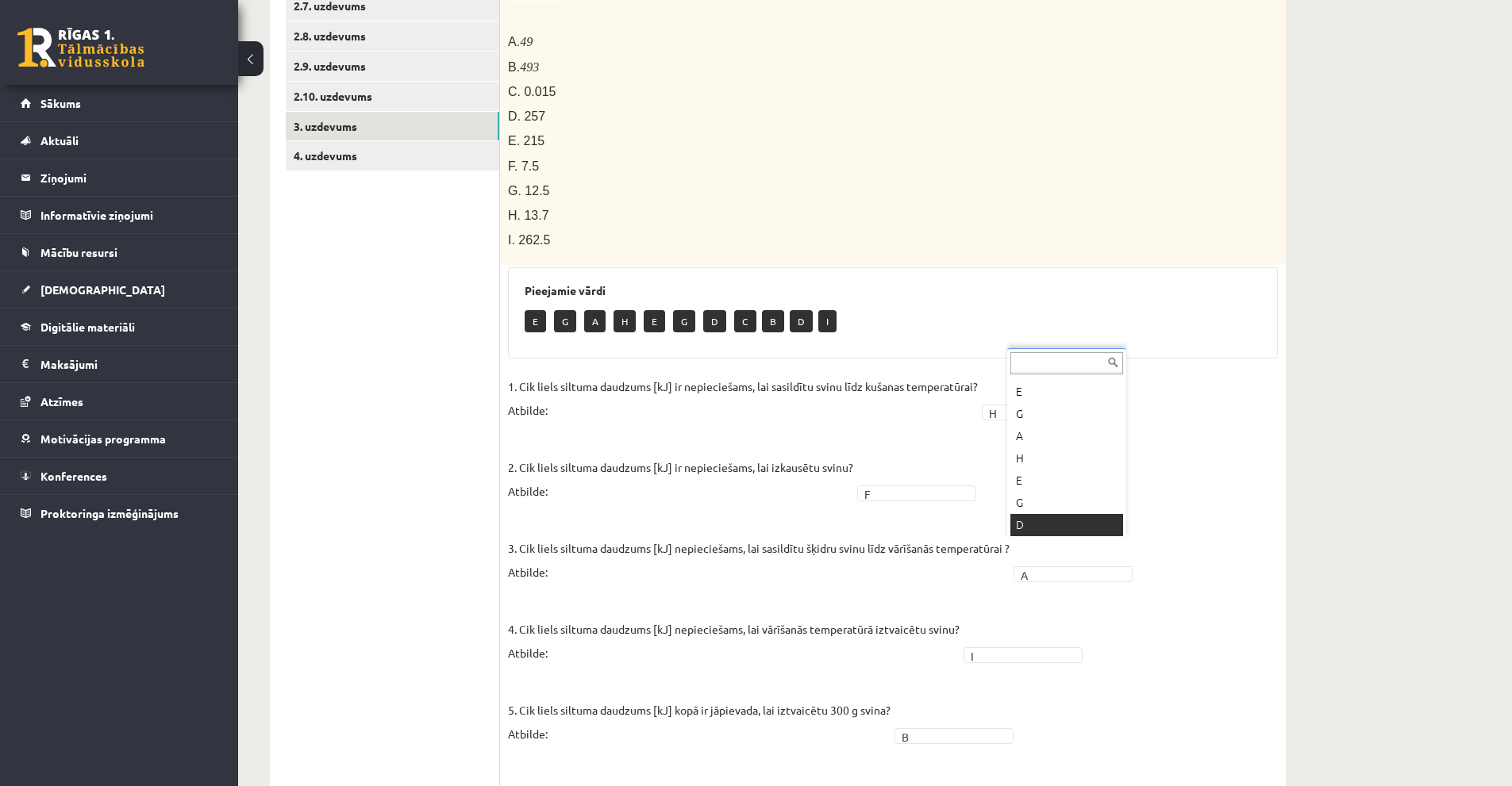
scroll to position [99, 0]
click at [459, 478] on ul "1. uzdevums 2.1. uzdevums 2.2. uzdevums 2.3. uzdevums 2.4. uzdevums 2.5. uzdevu…" at bounding box center [392, 353] width 214 height 1144
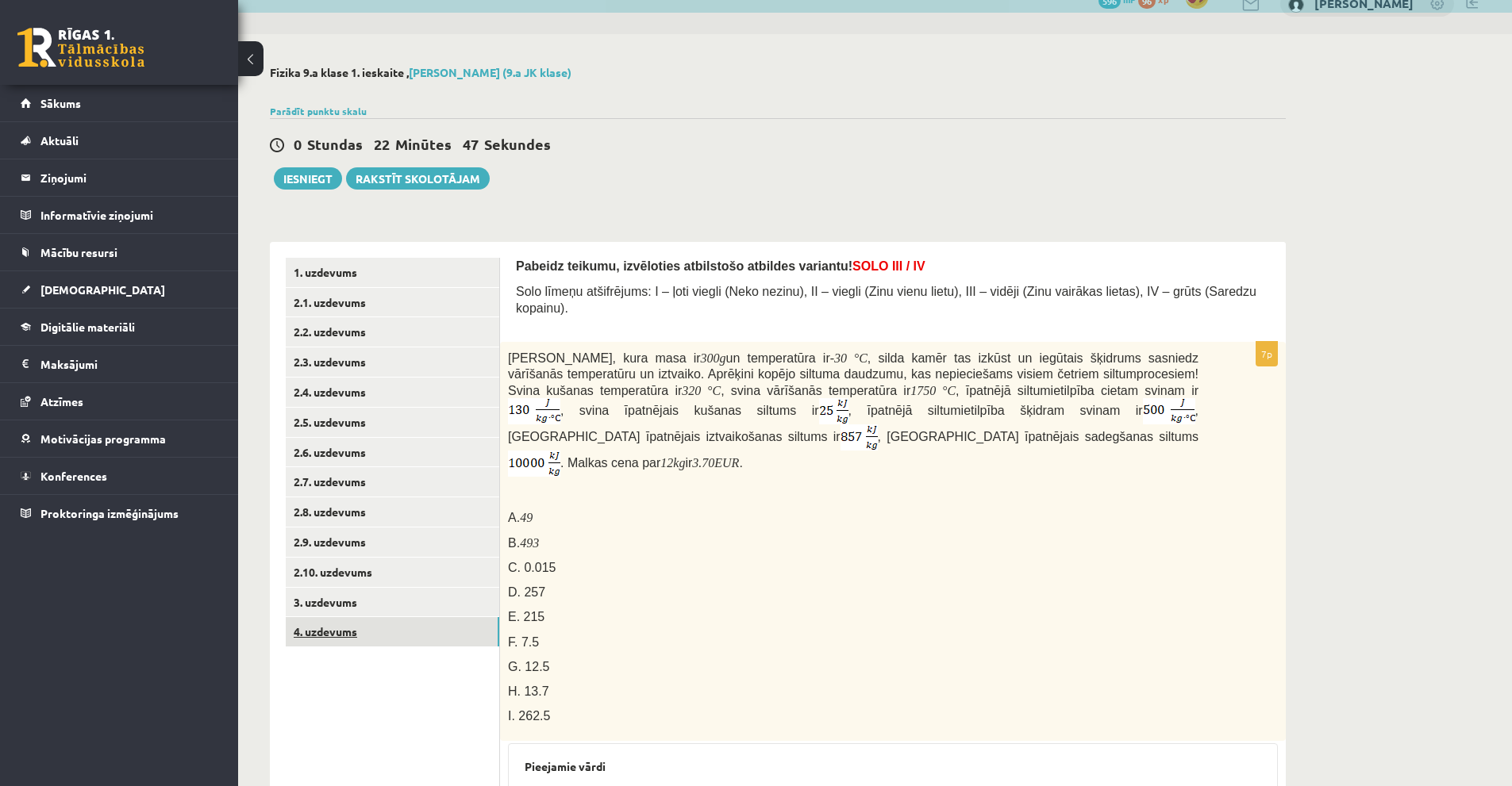
click at [349, 627] on link "4. uzdevums" at bounding box center [392, 632] width 213 height 29
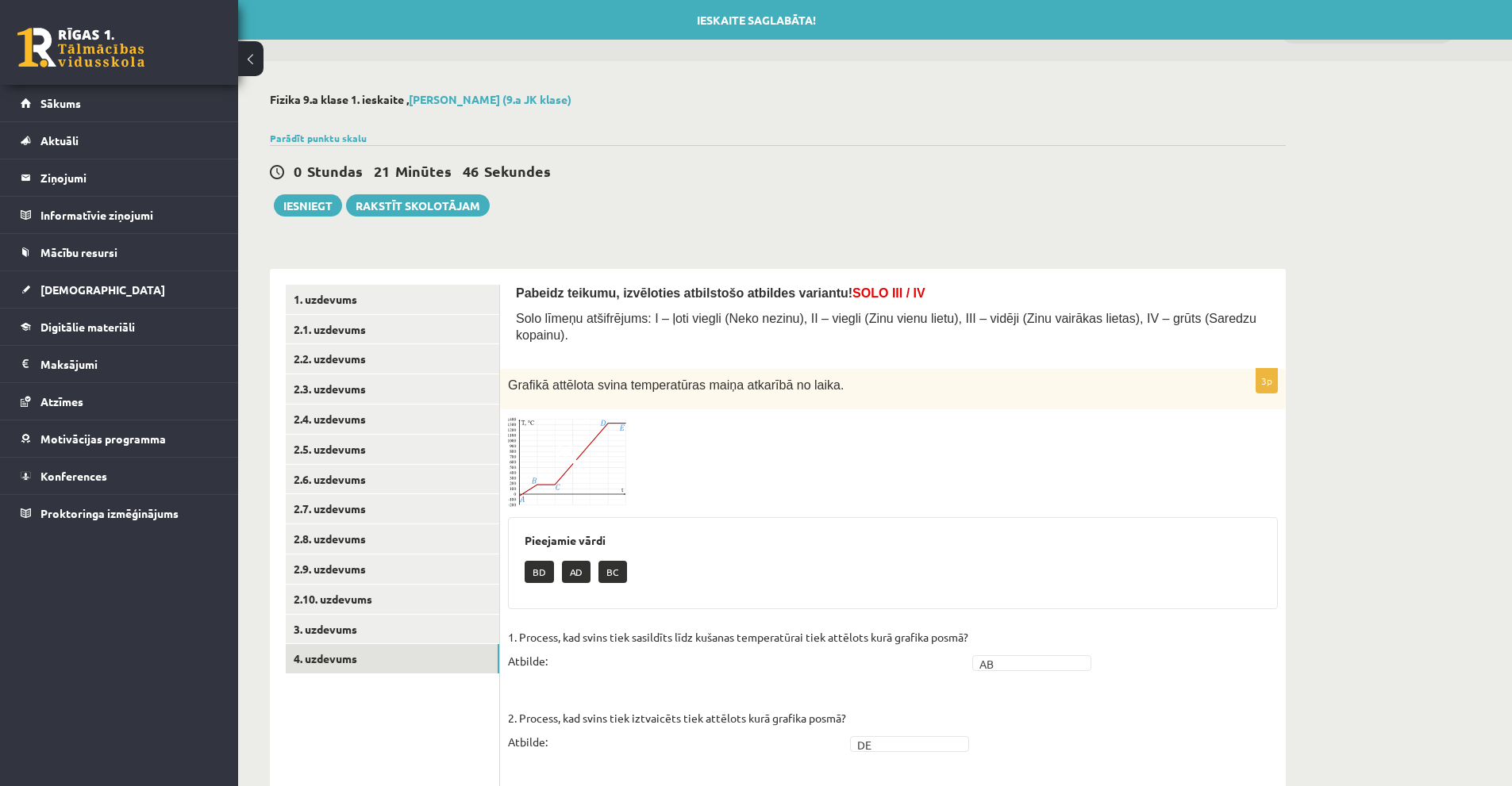
scroll to position [98, 0]
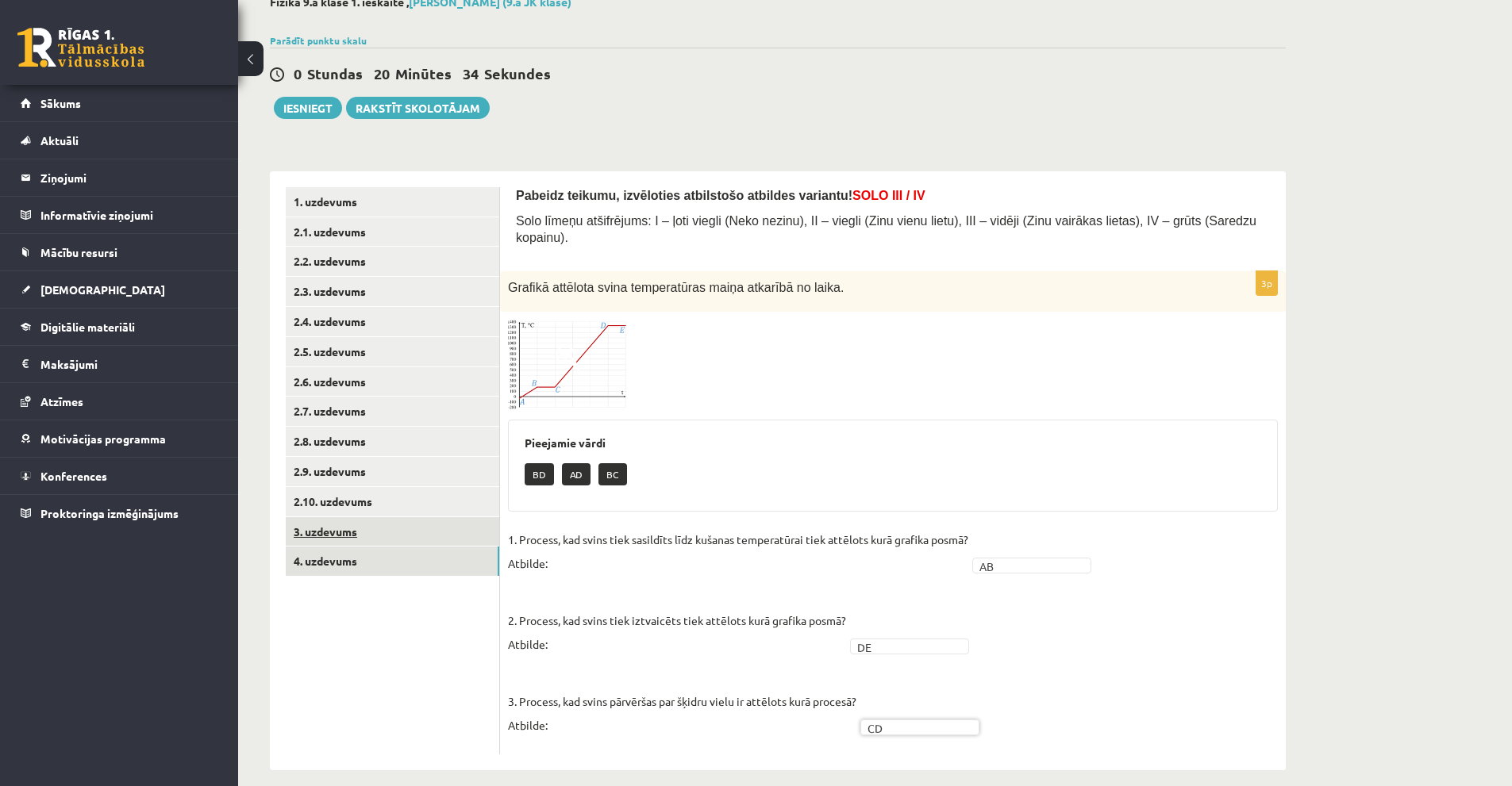
click at [329, 538] on link "3. uzdevums" at bounding box center [392, 531] width 213 height 29
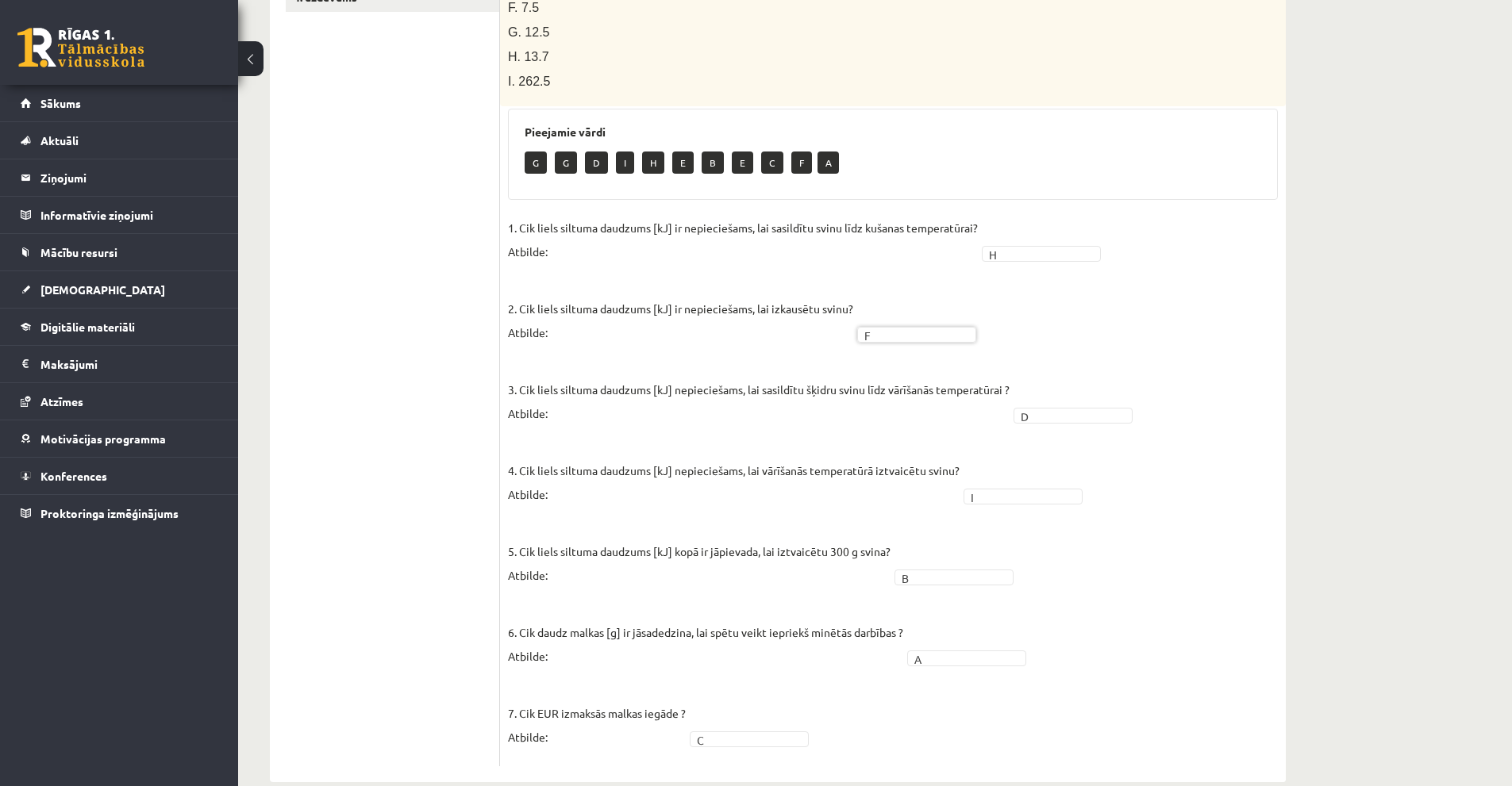
scroll to position [345, 0]
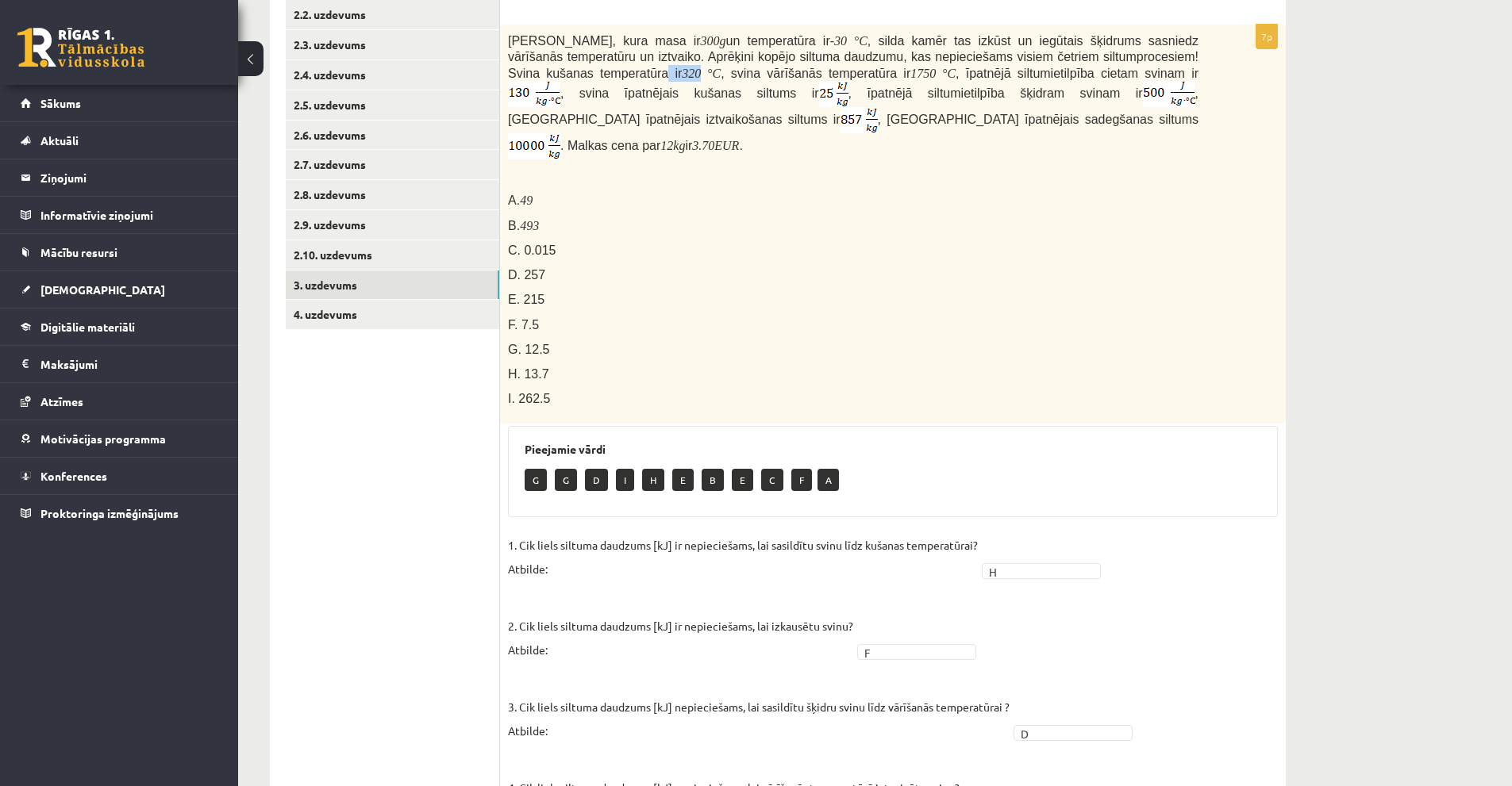
drag, startPoint x: 1166, startPoint y: 40, endPoint x: 1199, endPoint y: 41, distance: 33.0
click at [1199, 41] on div "Svina klucīti, kura masa ir 300 g un temperatūra ir - 30 ° C , silda kamēr tas …" at bounding box center [892, 224] width 786 height 399
click at [852, 79] on p "Svina klucīti, kura masa ir 300 g un temperatūra ir - 30 ° C , silda kamēr tas …" at bounding box center [853, 96] width 690 height 128
click at [911, 67] on m\ "1750 °" at bounding box center [928, 73] width 36 height 13
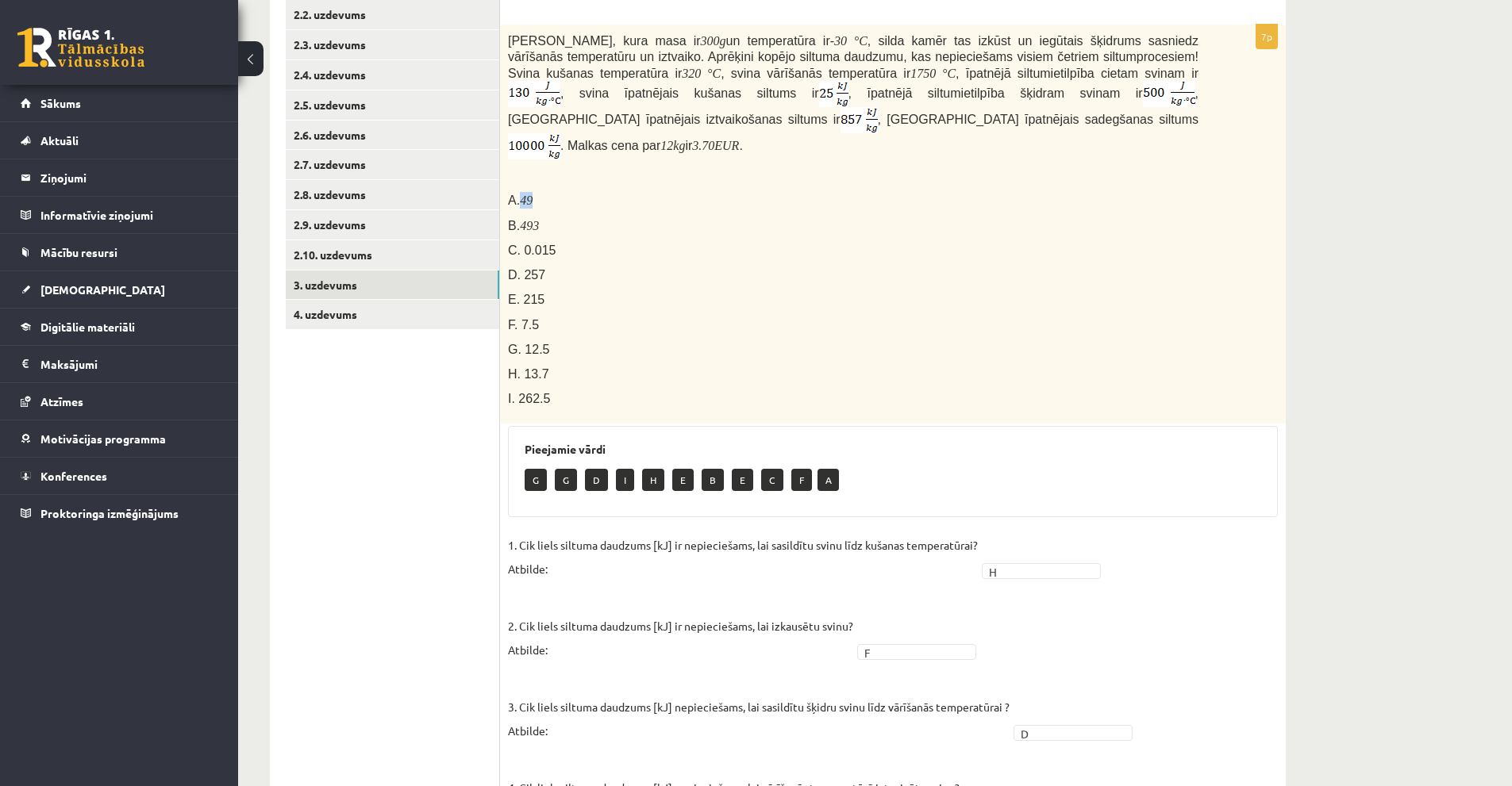
drag, startPoint x: 522, startPoint y: 168, endPoint x: 556, endPoint y: 179, distance: 35.7
click at [554, 192] on p "A. 49" at bounding box center [853, 200] width 690 height 17
click at [567, 160] on div "Svina klucīti, kura masa ir 300 g un temperatūra ir - 30 ° C , silda kamēr tas …" at bounding box center [892, 224] width 786 height 399
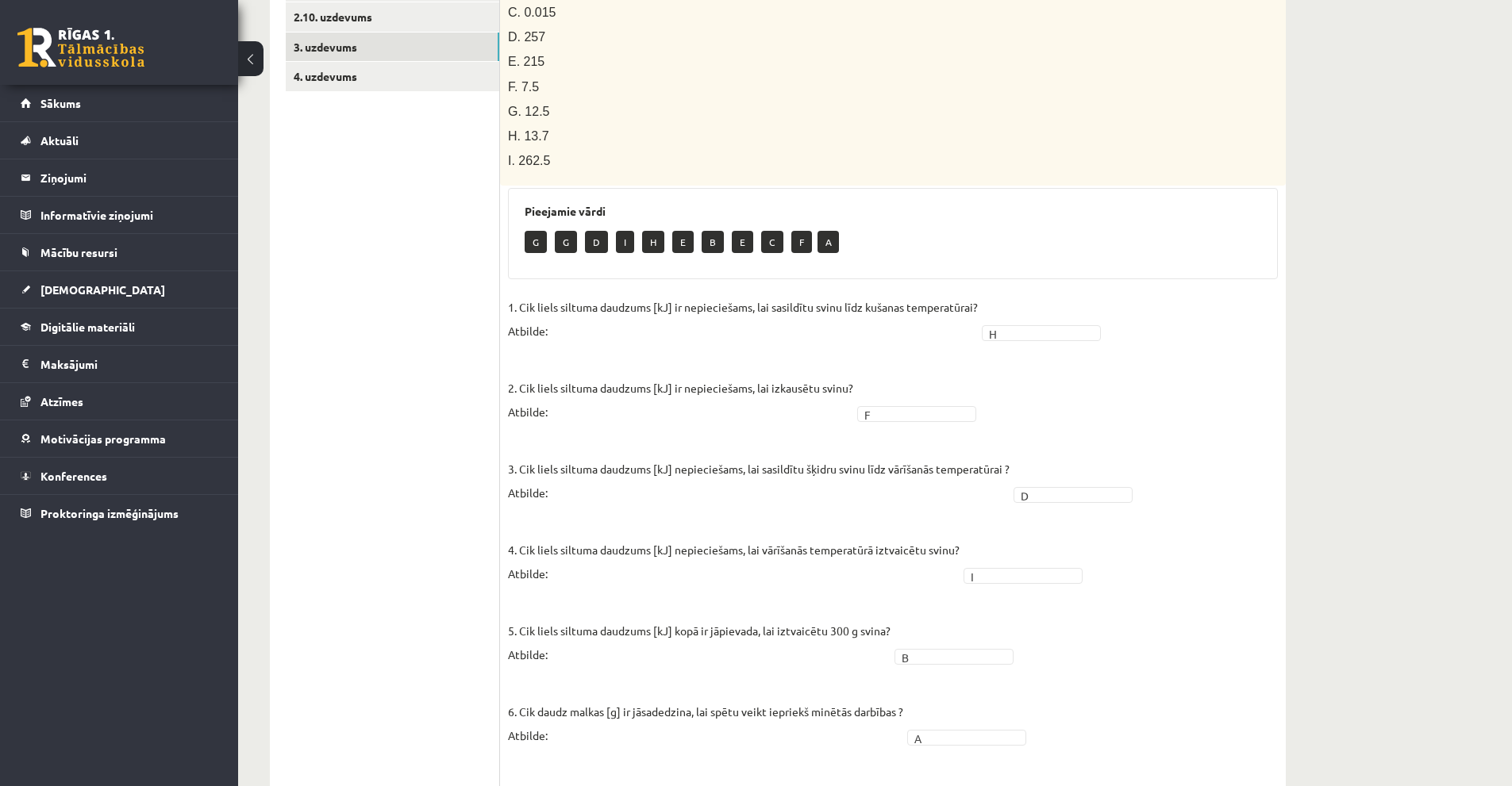
scroll to position [503, 0]
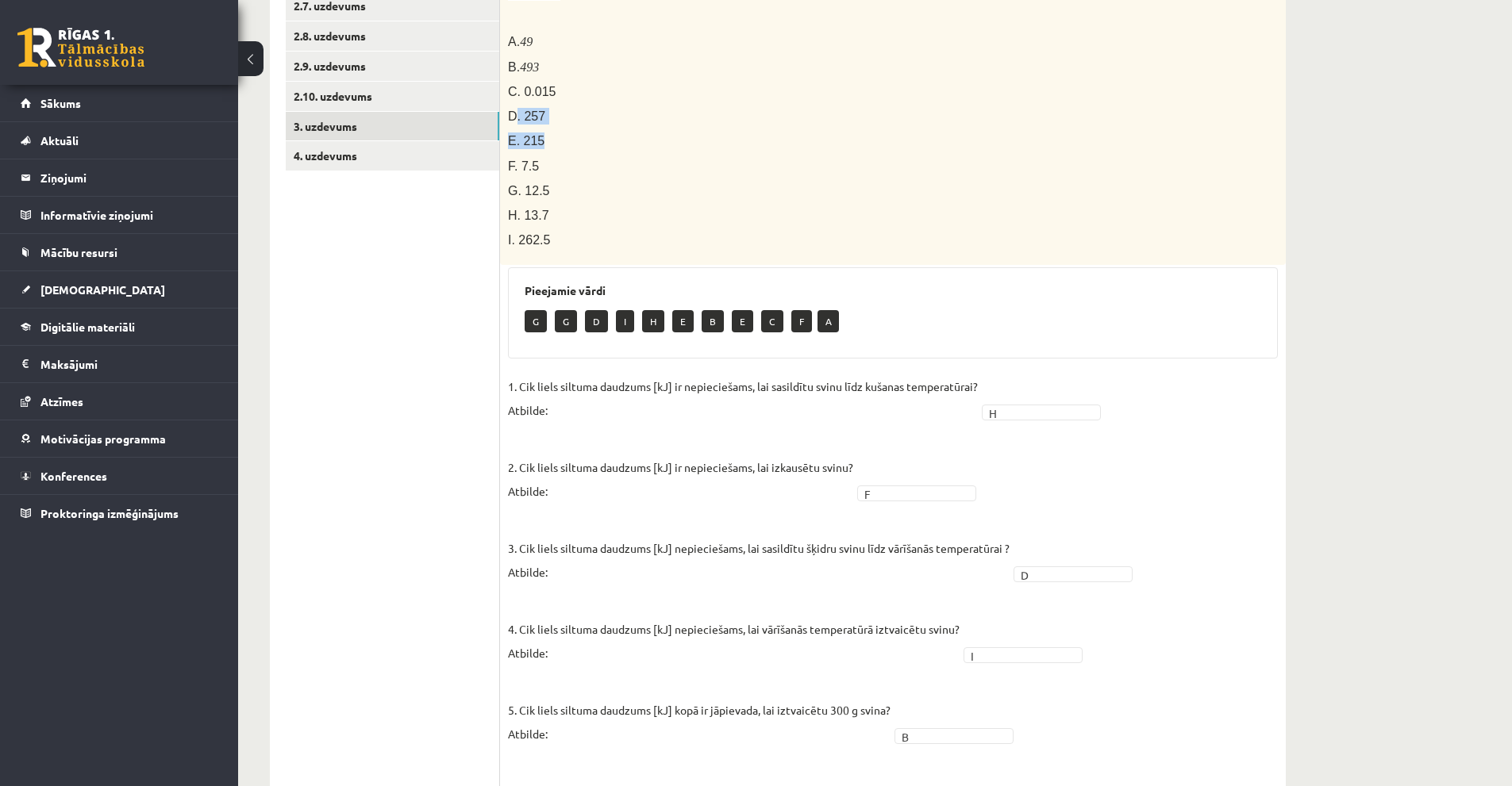
drag, startPoint x: 516, startPoint y: 85, endPoint x: 746, endPoint y: 146, distance: 238.0
click at [617, 107] on div "Svina klucīti, kura masa ir 300 g un temperatūra ir - 30 ° C , silda kamēr tas …" at bounding box center [892, 65] width 786 height 399
click at [756, 181] on div "Svina klucīti, kura masa ir 300 g un temperatūra ir - 30 ° C , silda kamēr tas …" at bounding box center [892, 65] width 786 height 399
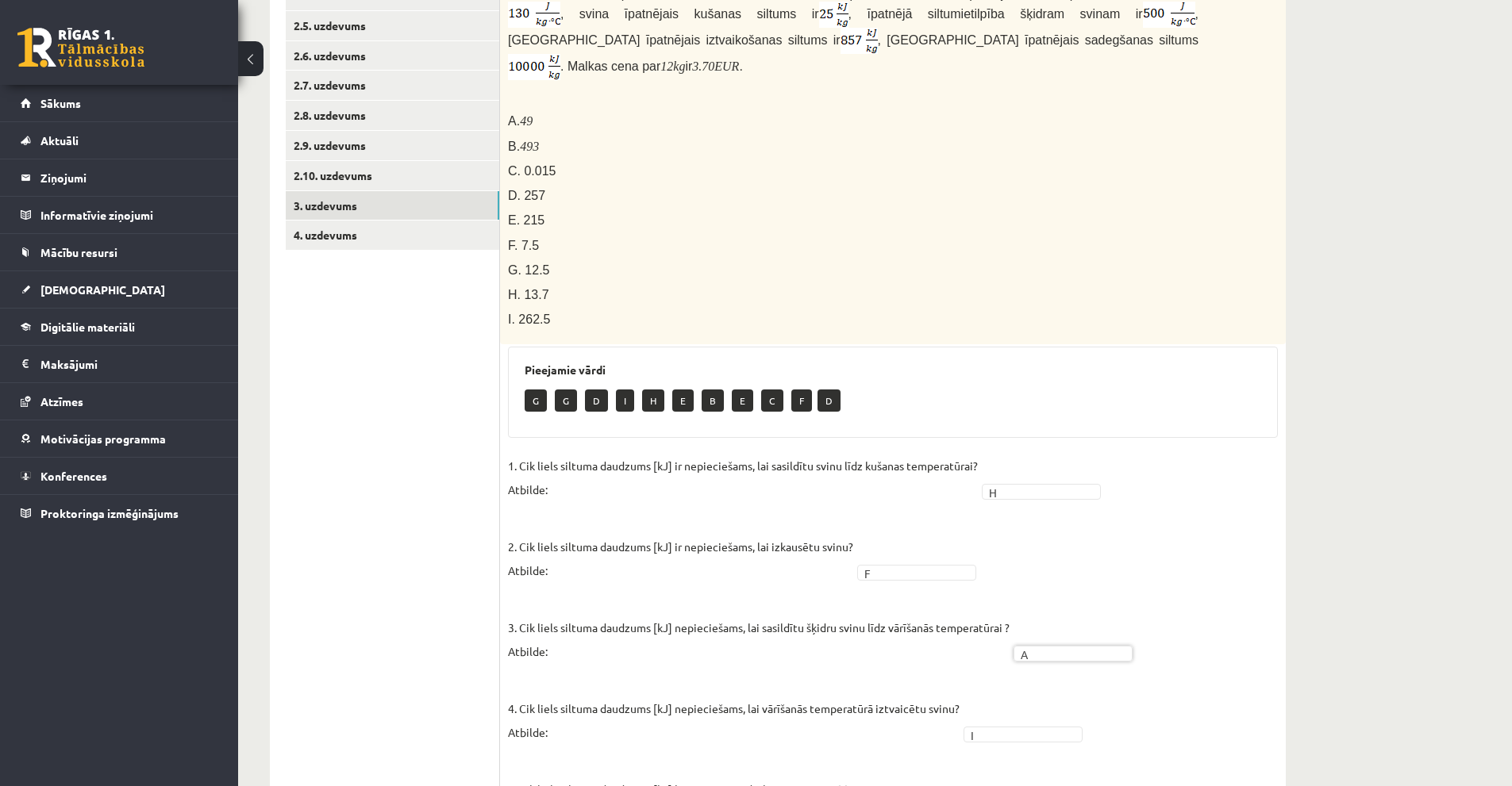
scroll to position [345, 0]
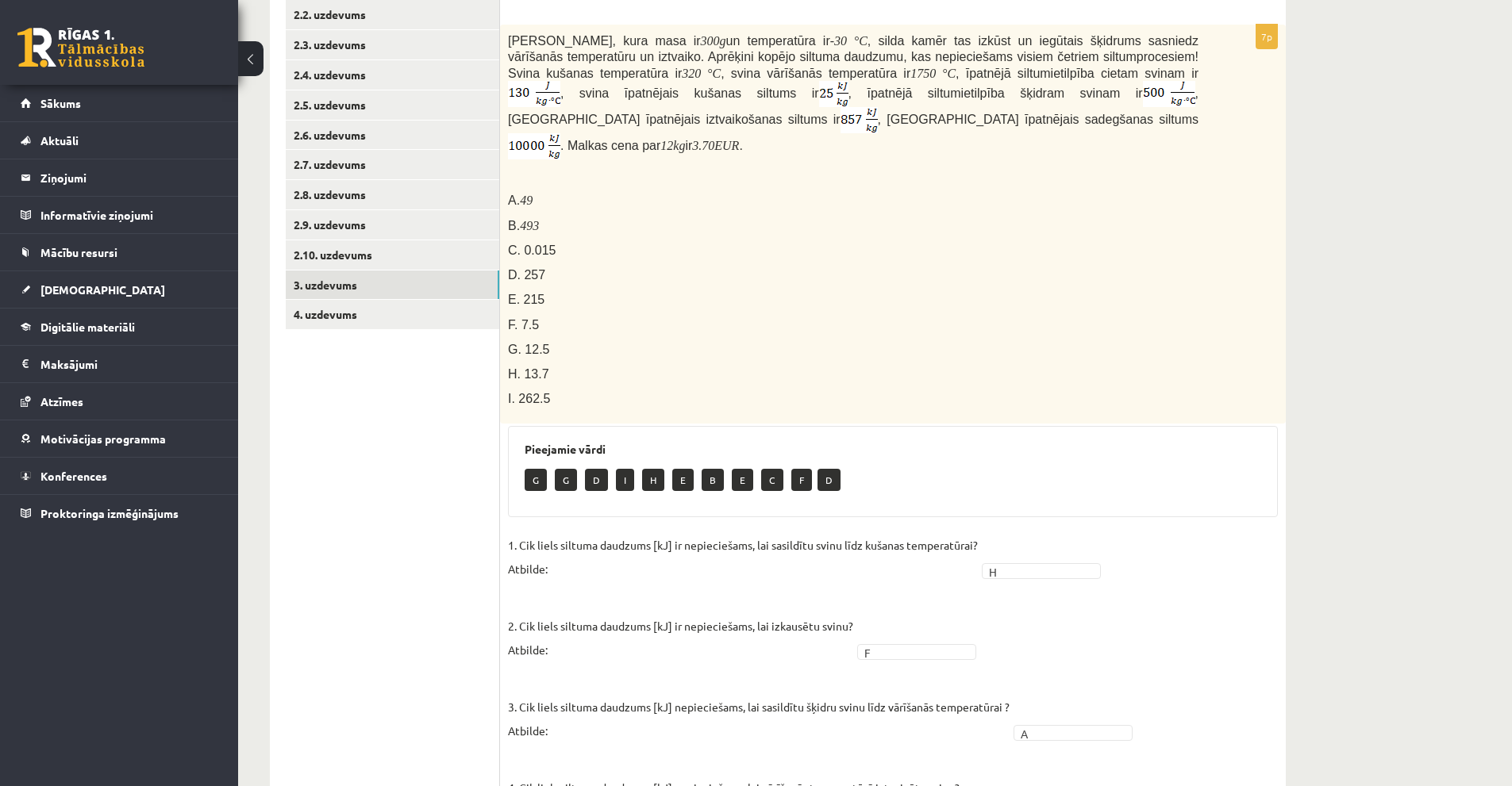
click at [526, 219] on m\ "493" at bounding box center [530, 226] width 19 height 13
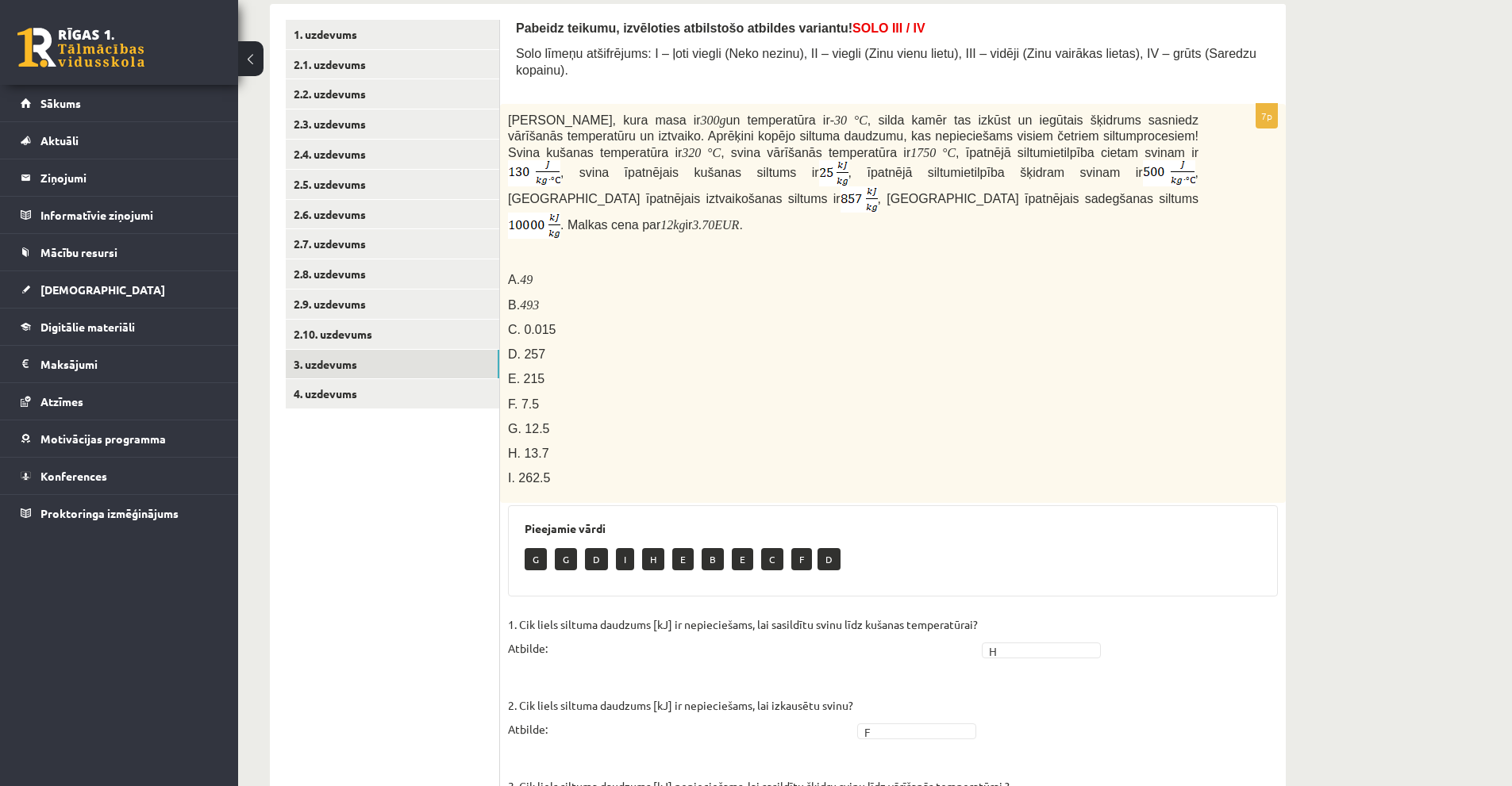
scroll to position [186, 0]
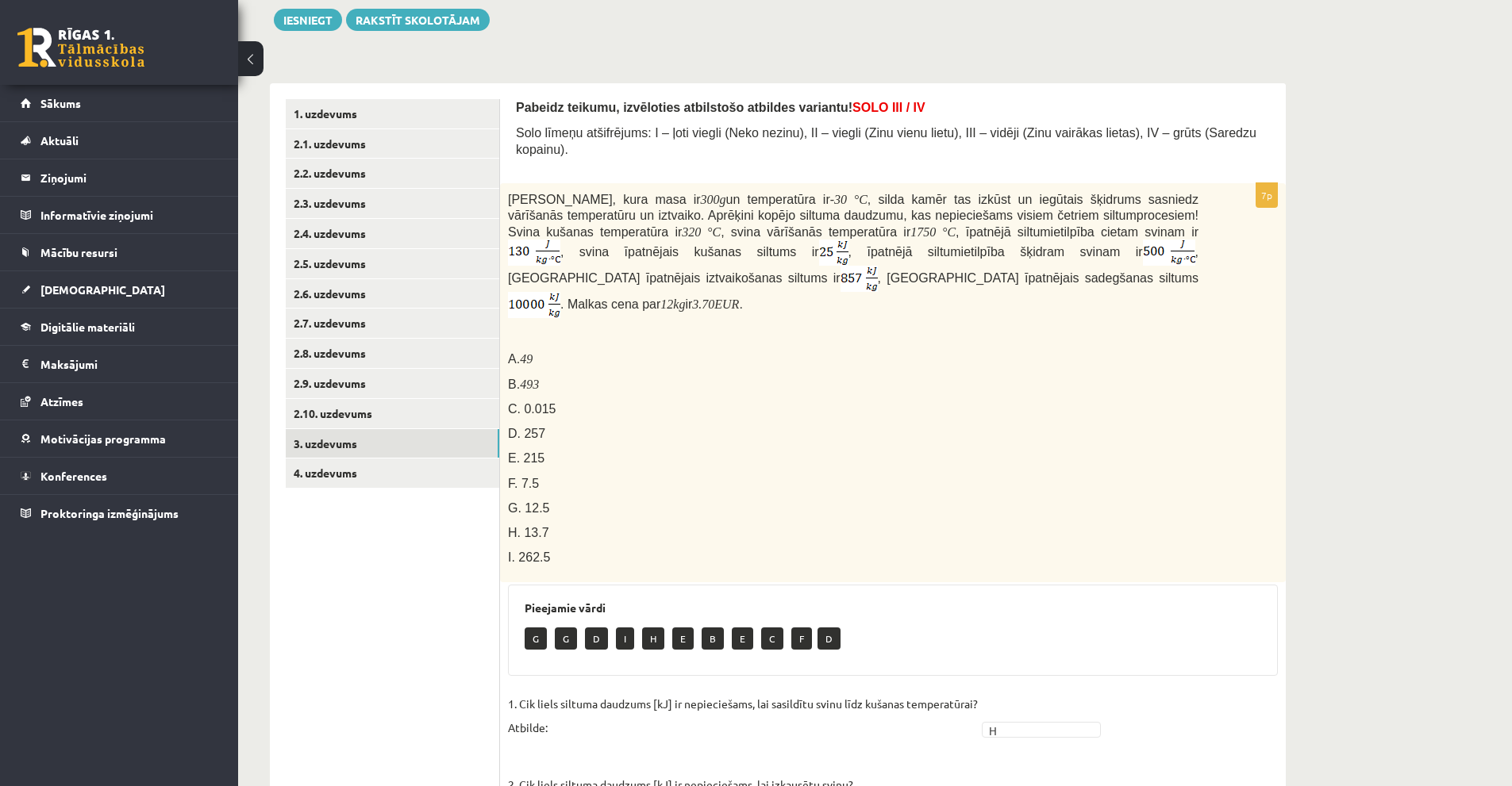
drag, startPoint x: 523, startPoint y: 352, endPoint x: 563, endPoint y: 362, distance: 41.2
click at [562, 376] on p "B. 493" at bounding box center [853, 384] width 690 height 17
click at [563, 376] on p "B. 493" at bounding box center [853, 384] width 690 height 17
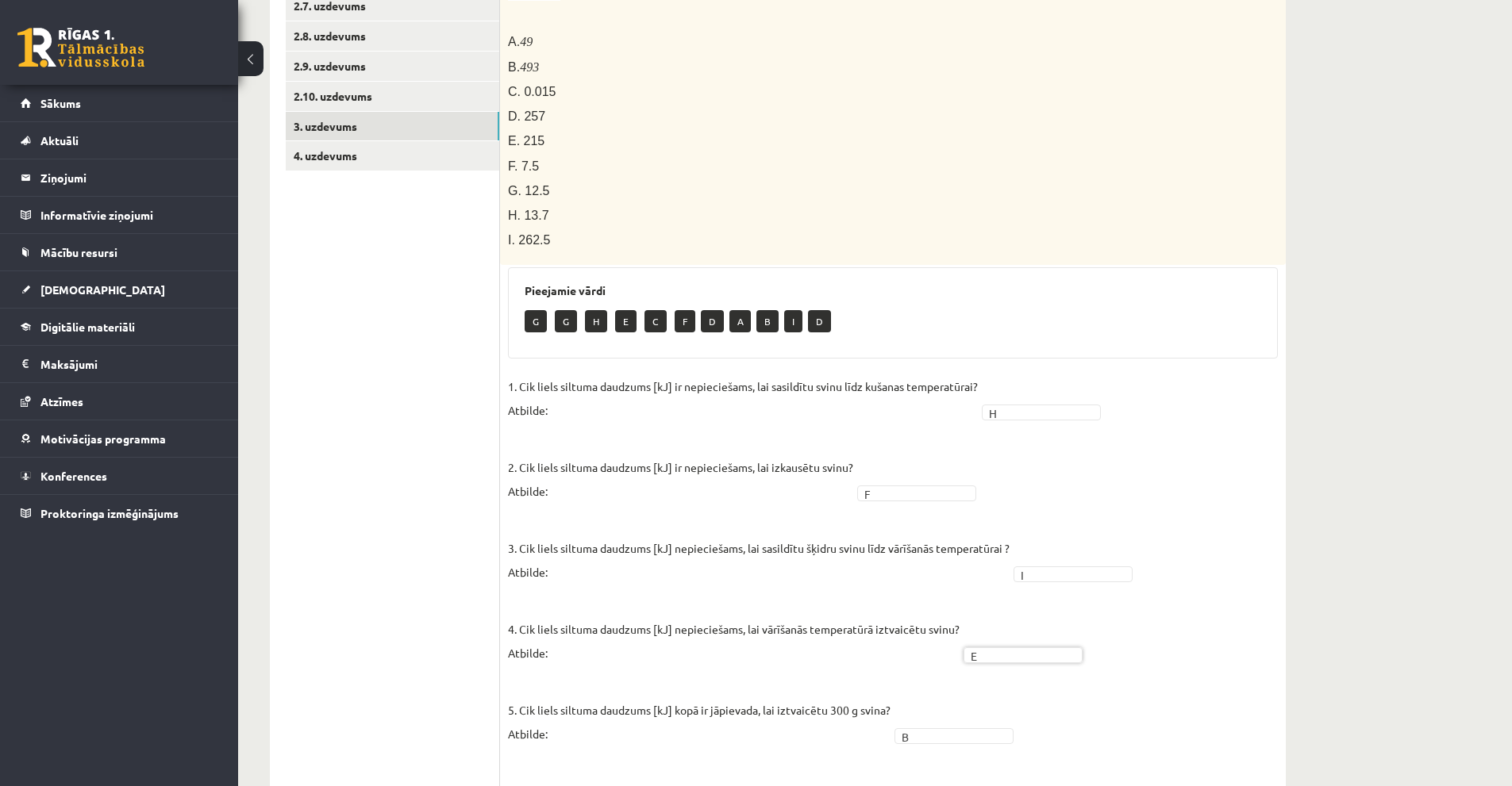
scroll to position [662, 0]
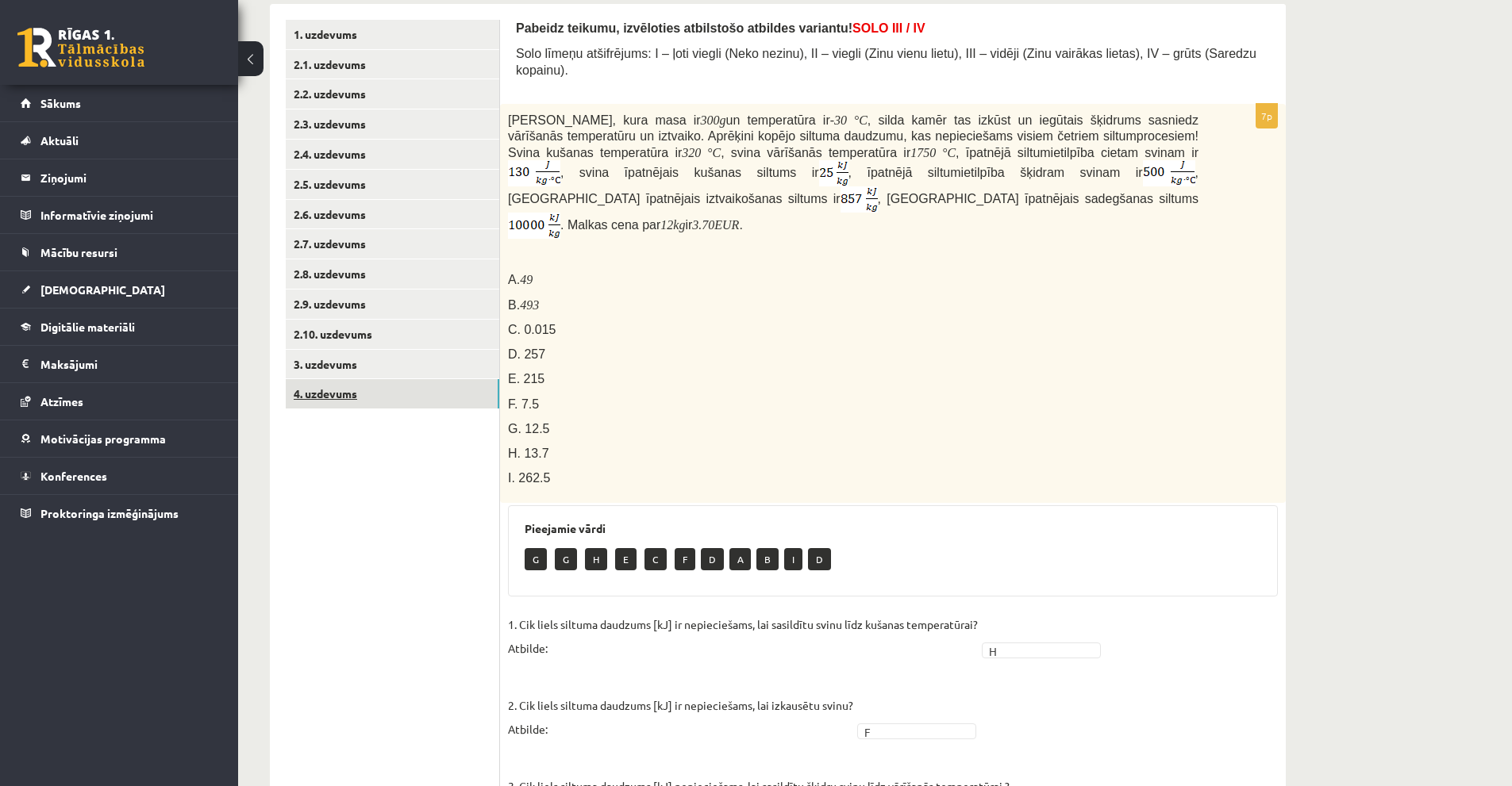
click at [356, 386] on link "4. uzdevums" at bounding box center [392, 393] width 213 height 29
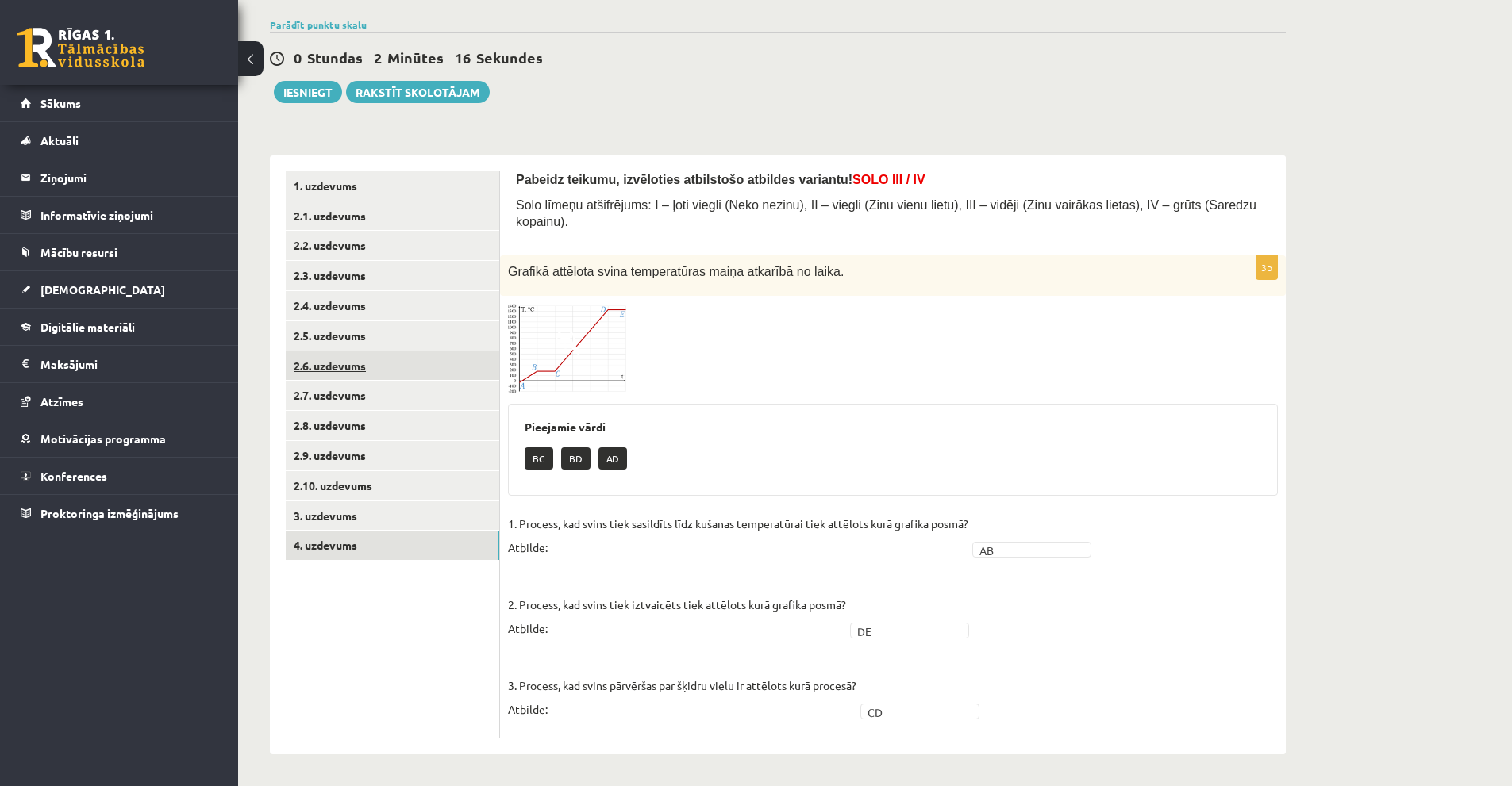
scroll to position [98, 0]
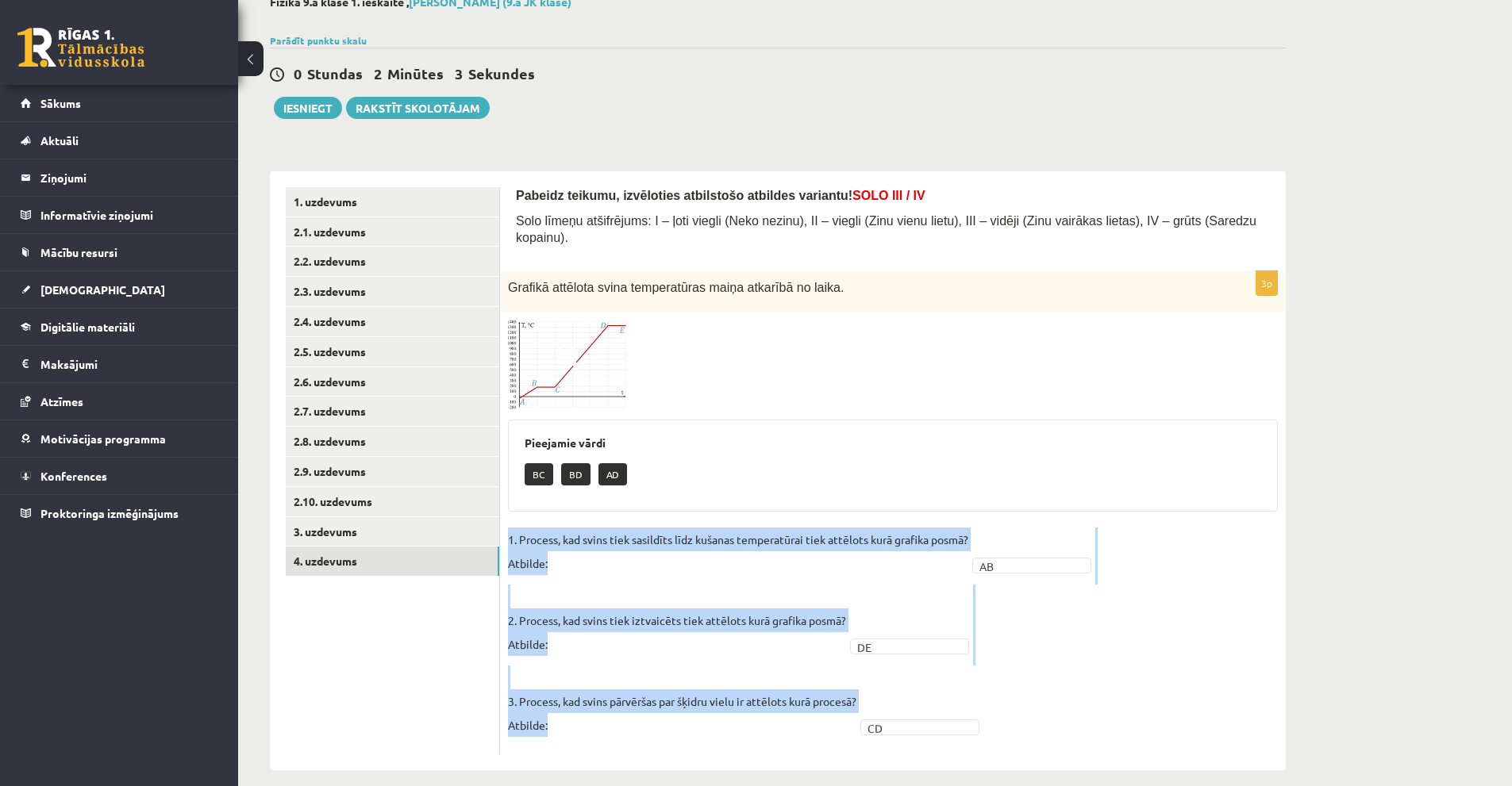
drag, startPoint x: 508, startPoint y: 522, endPoint x: 926, endPoint y: 729, distance: 466.4
click at [926, 729] on fieldset "1. Process, kad svins tiek sasildīts līdz kušanas temperatūrai tiek attēlots ku…" at bounding box center [892, 637] width 770 height 219
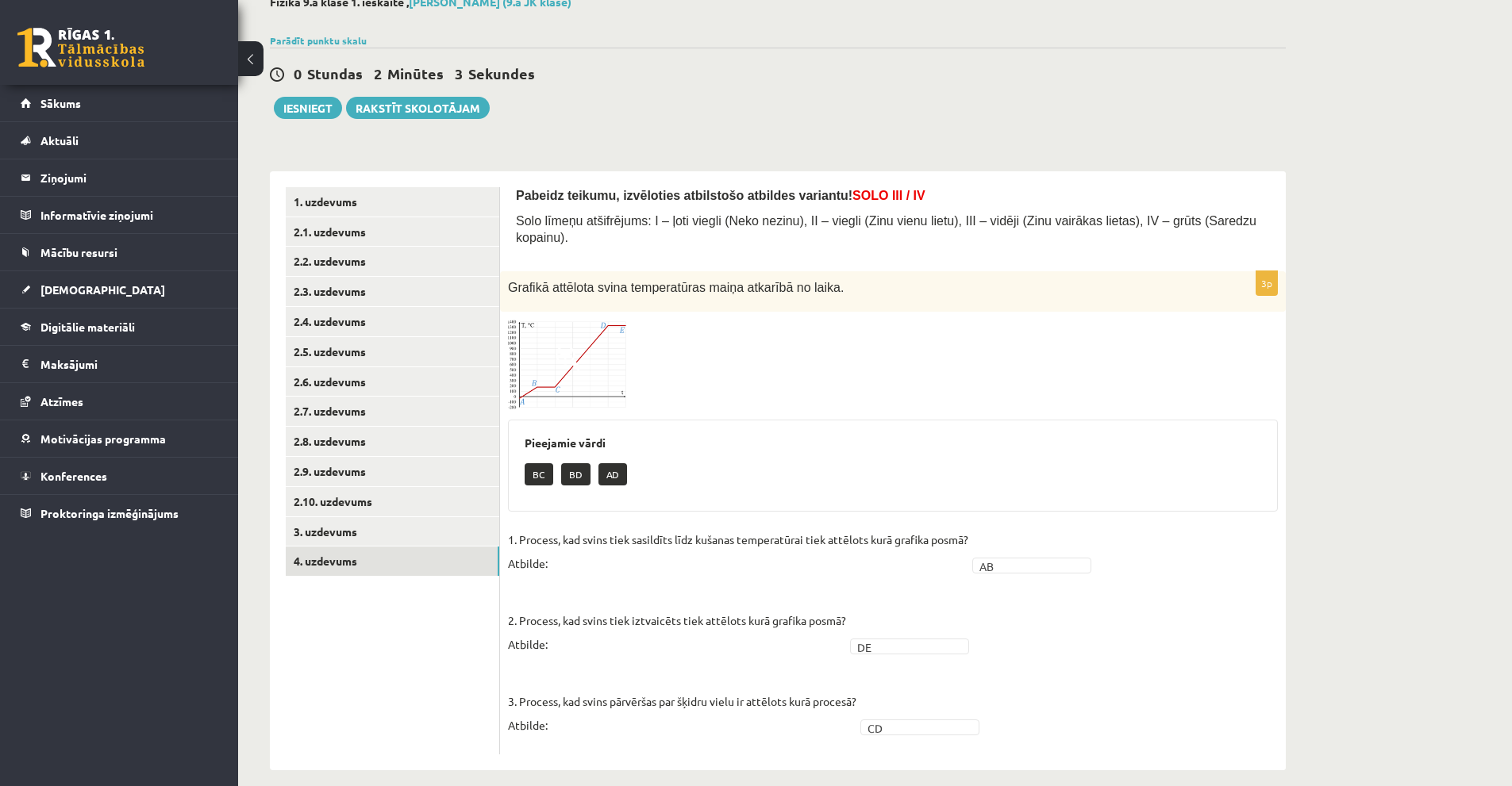
click at [629, 458] on div "BC BD AD" at bounding box center [893, 477] width 737 height 37
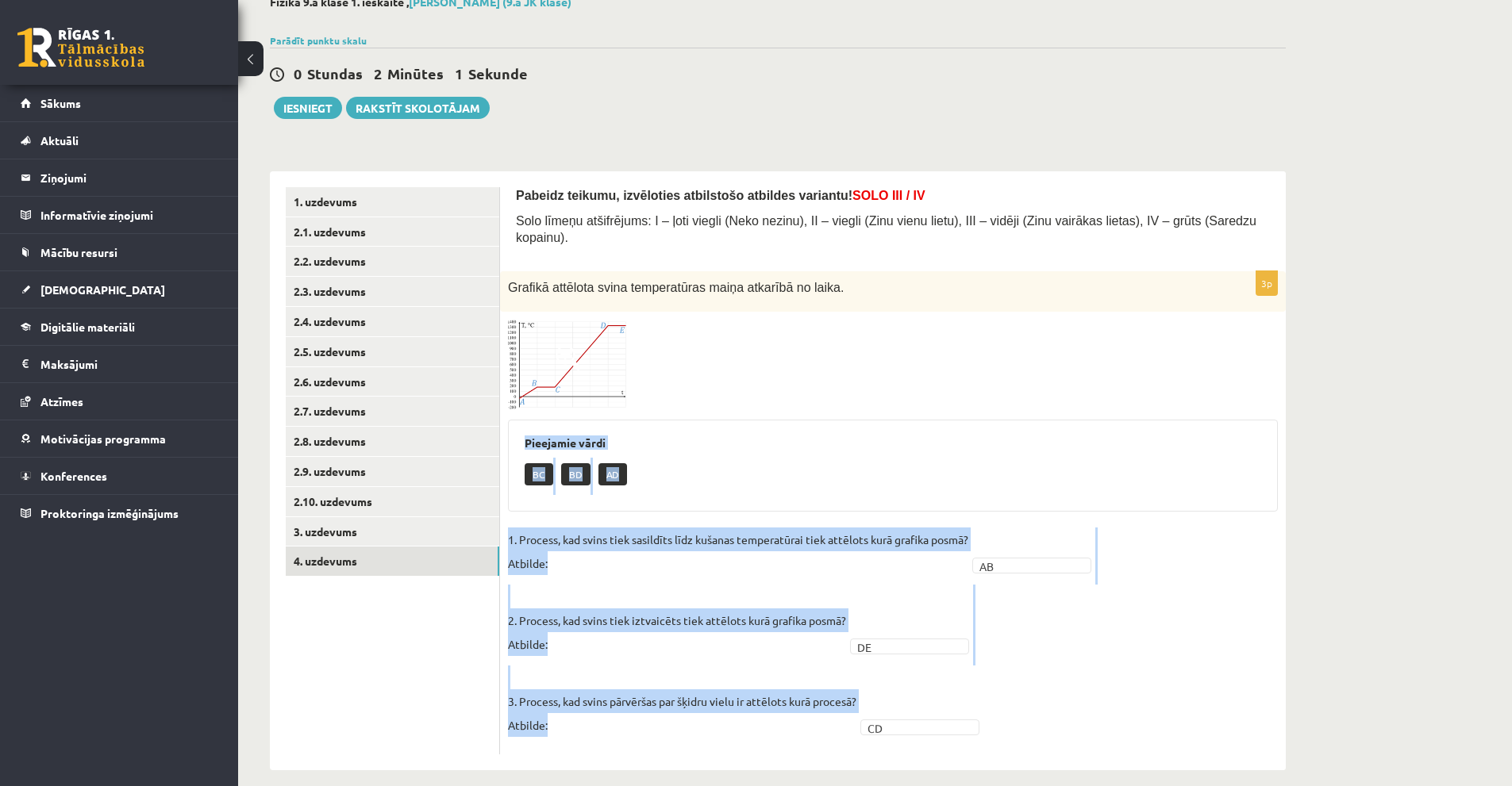
drag, startPoint x: 540, startPoint y: 426, endPoint x: 865, endPoint y: 702, distance: 426.4
click at [865, 702] on div "3p Grafikā attēlota svina temperatūras maiņa atkarībā no laika. Pieejamie vārdi…" at bounding box center [892, 513] width 786 height 484
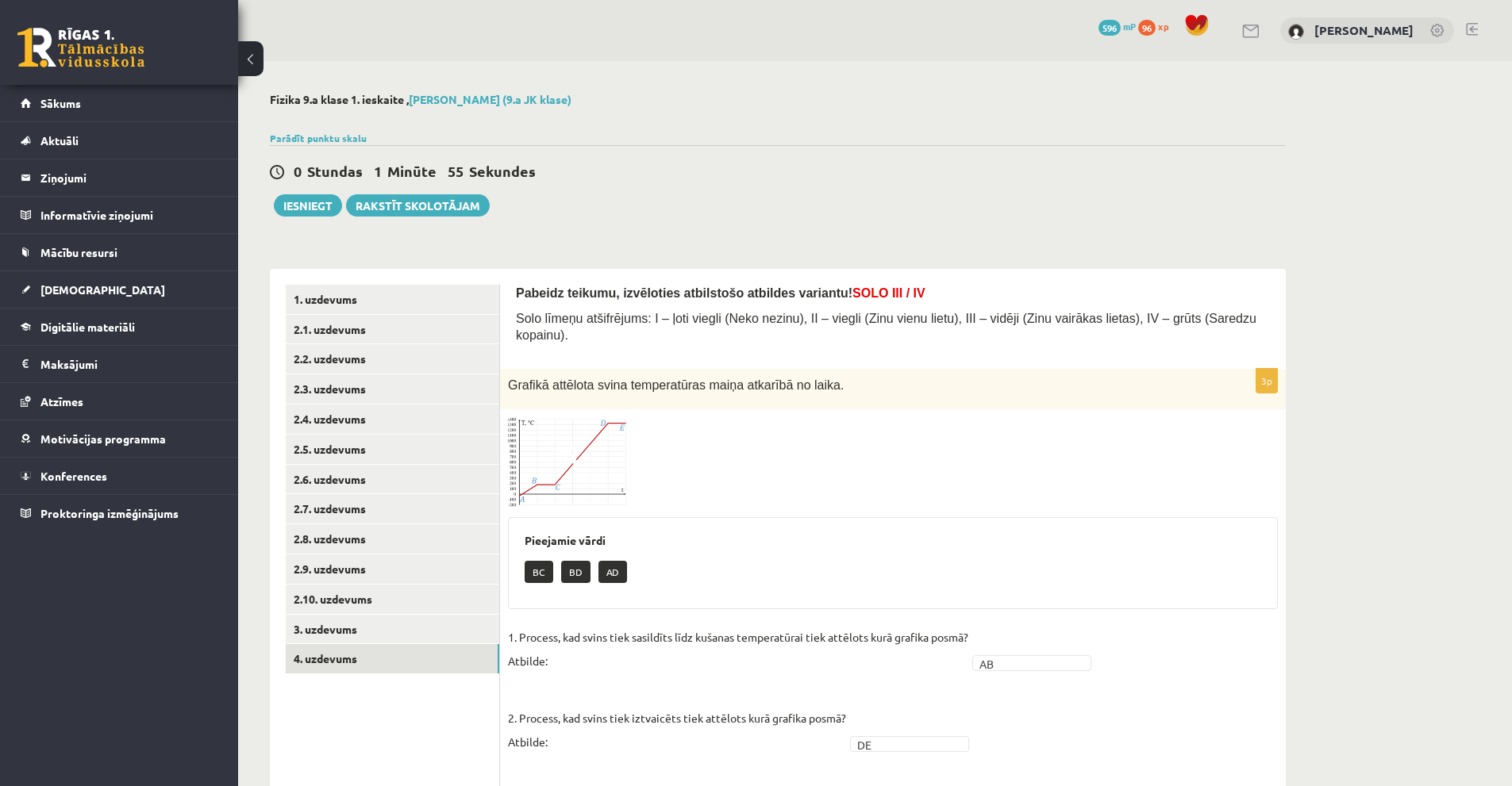
click at [1259, 474] on div at bounding box center [892, 463] width 770 height 91
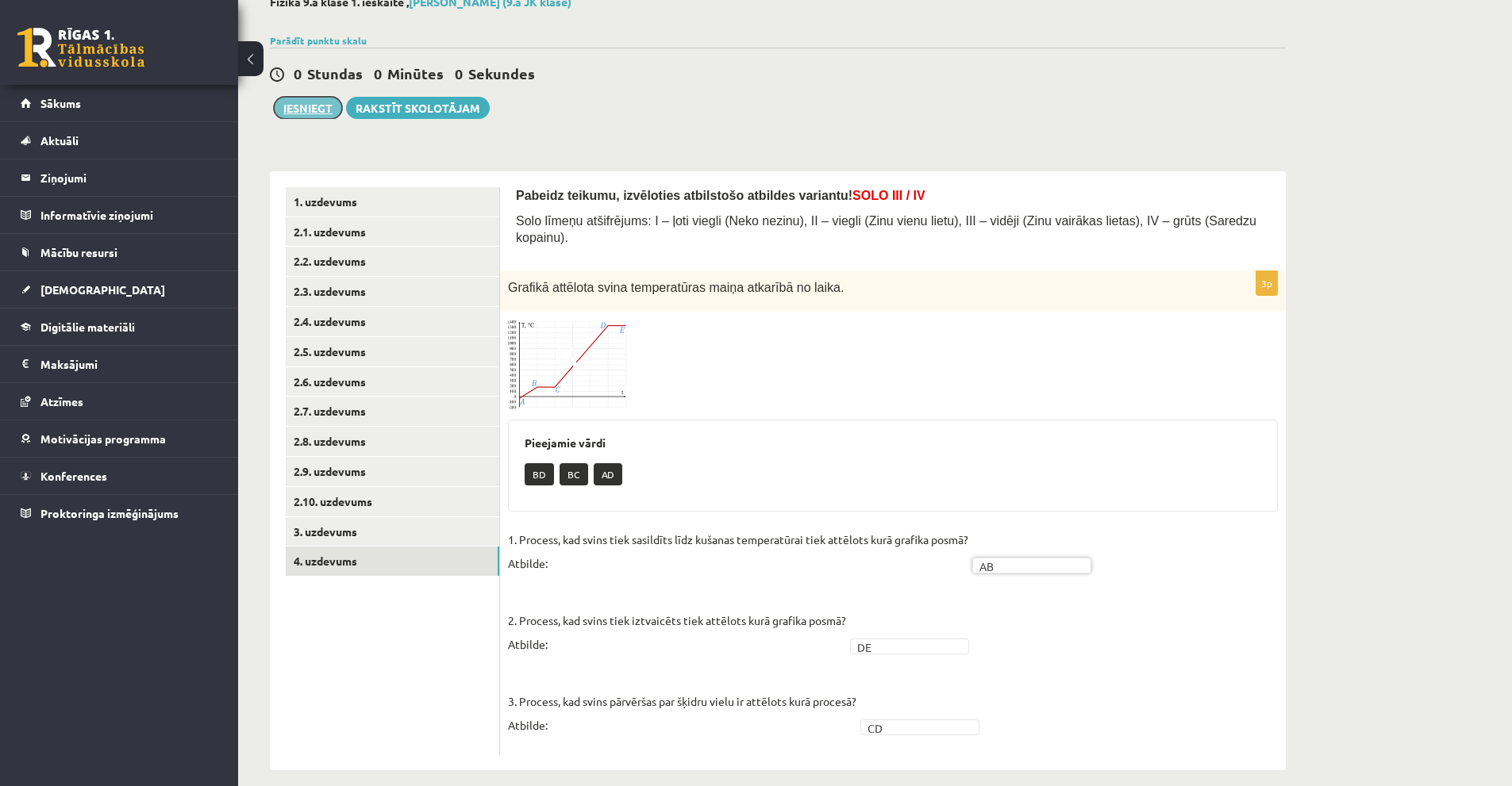
click at [302, 101] on button "Iesniegt" at bounding box center [308, 108] width 68 height 22
click at [823, 139] on div "Fizika 9.a klase 1. ieskaite , [PERSON_NAME] (9.a JK klase) Parādīt punktu skal…" at bounding box center [778, 383] width 1080 height 839
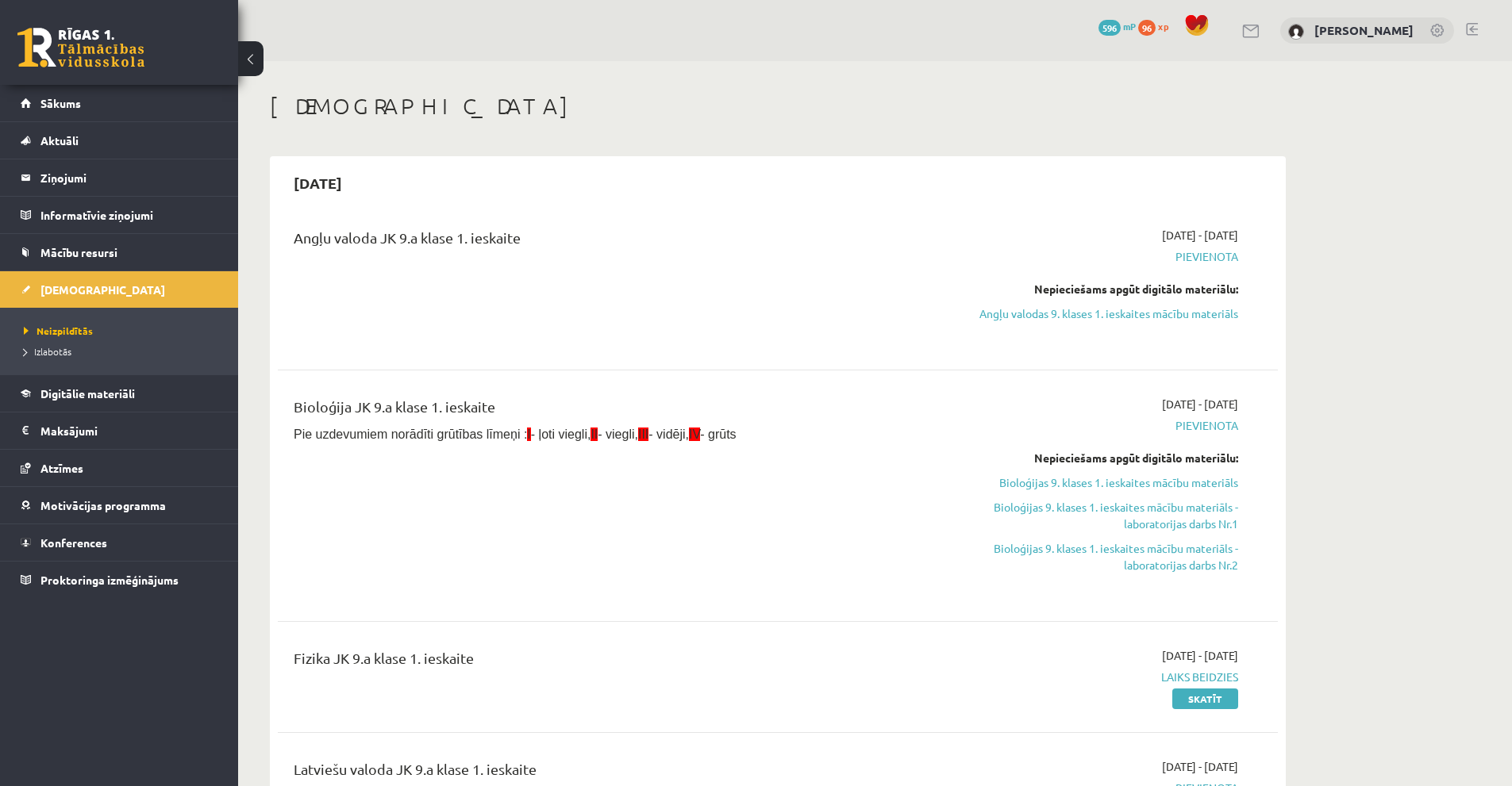
scroll to position [159, 0]
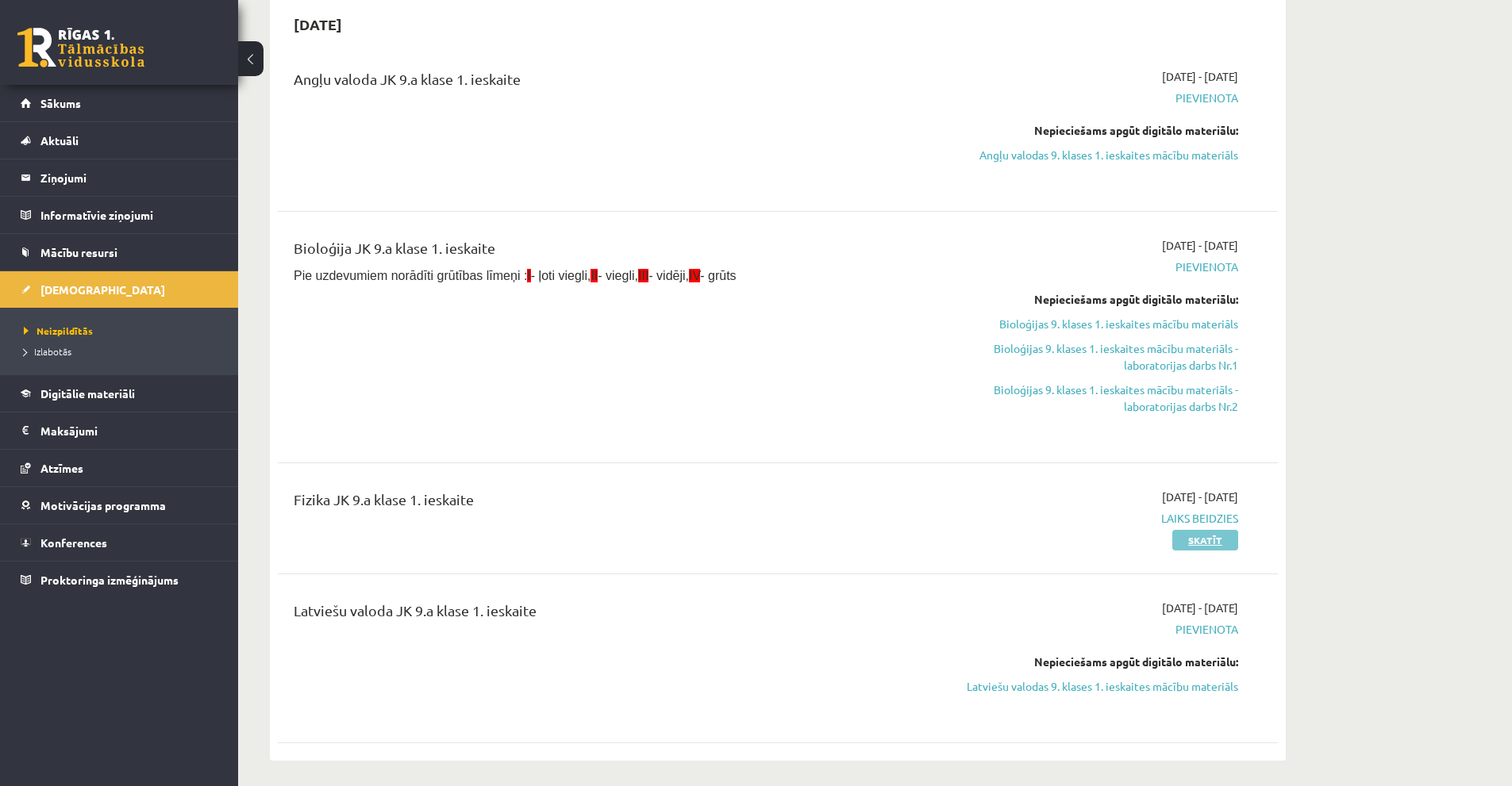
click at [1210, 538] on link "Skatīt" at bounding box center [1205, 539] width 66 height 20
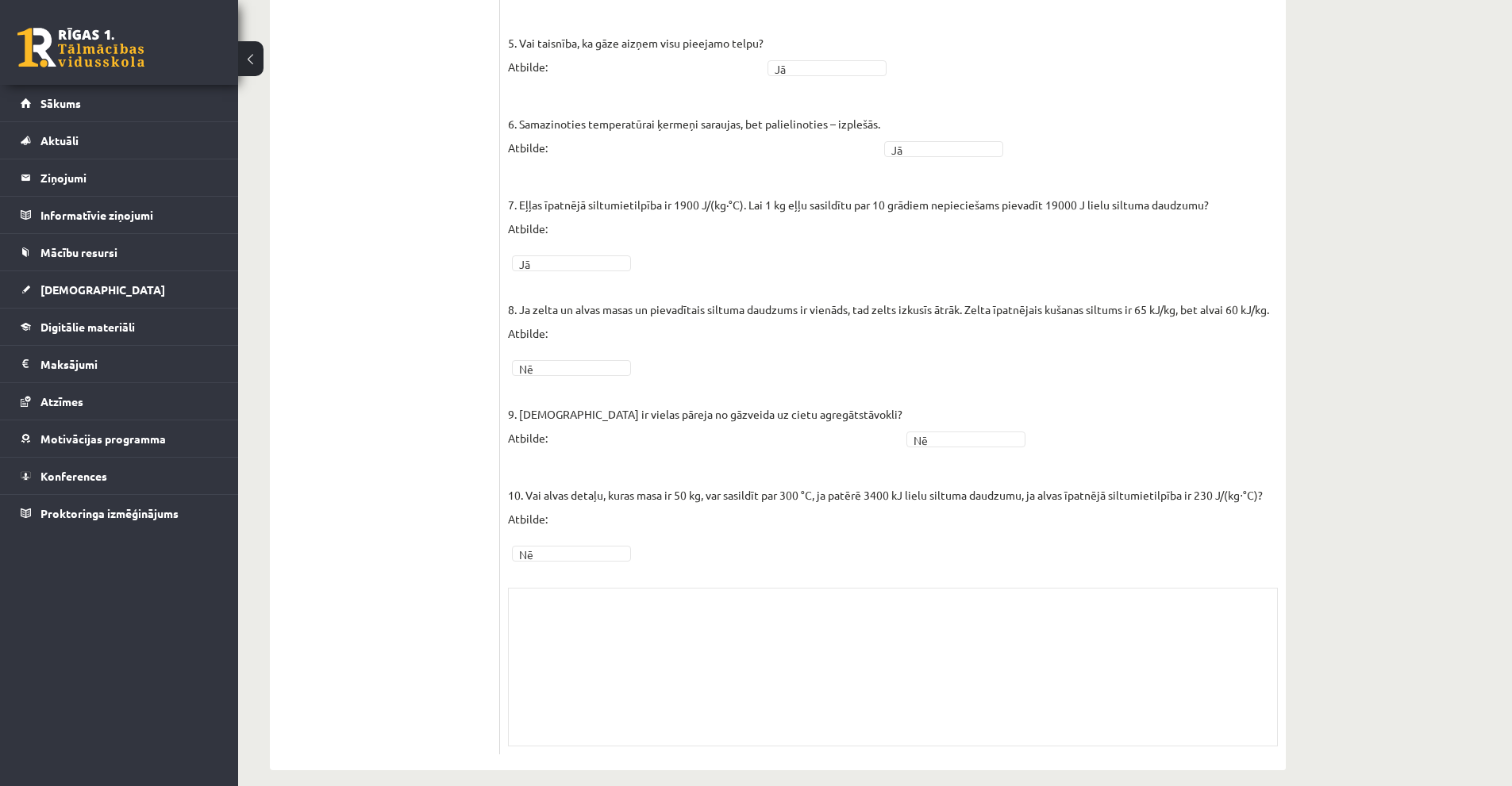
scroll to position [462, 0]
